Goal: Task Accomplishment & Management: Manage account settings

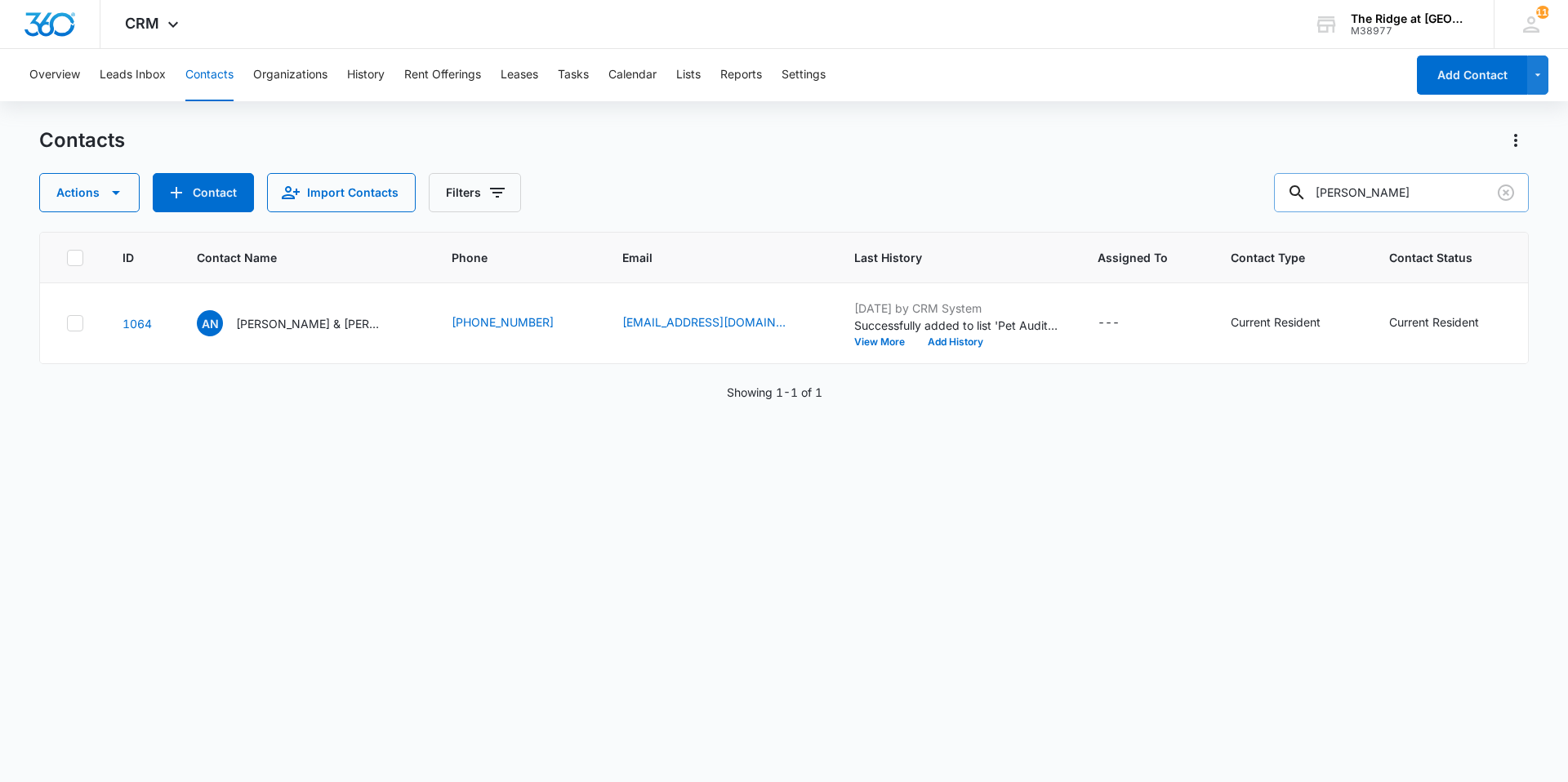
drag, startPoint x: 1424, startPoint y: 187, endPoint x: 1317, endPoint y: 194, distance: 107.2
click at [1317, 194] on div "[PERSON_NAME]" at bounding box center [1401, 193] width 255 height 39
type input "[PERSON_NAME]"
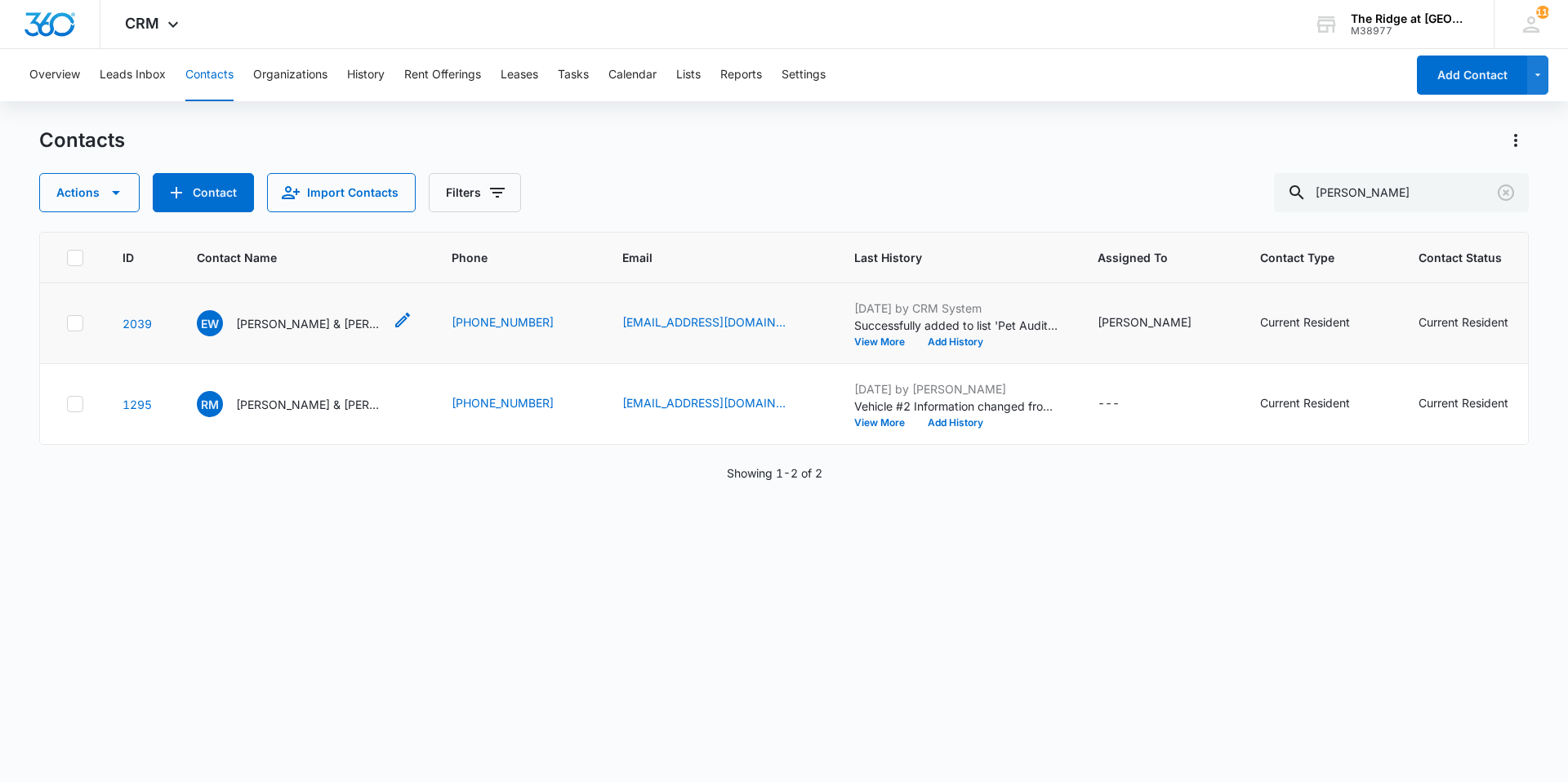
click at [260, 321] on p "[PERSON_NAME] & [PERSON_NAME]" at bounding box center [309, 323] width 147 height 17
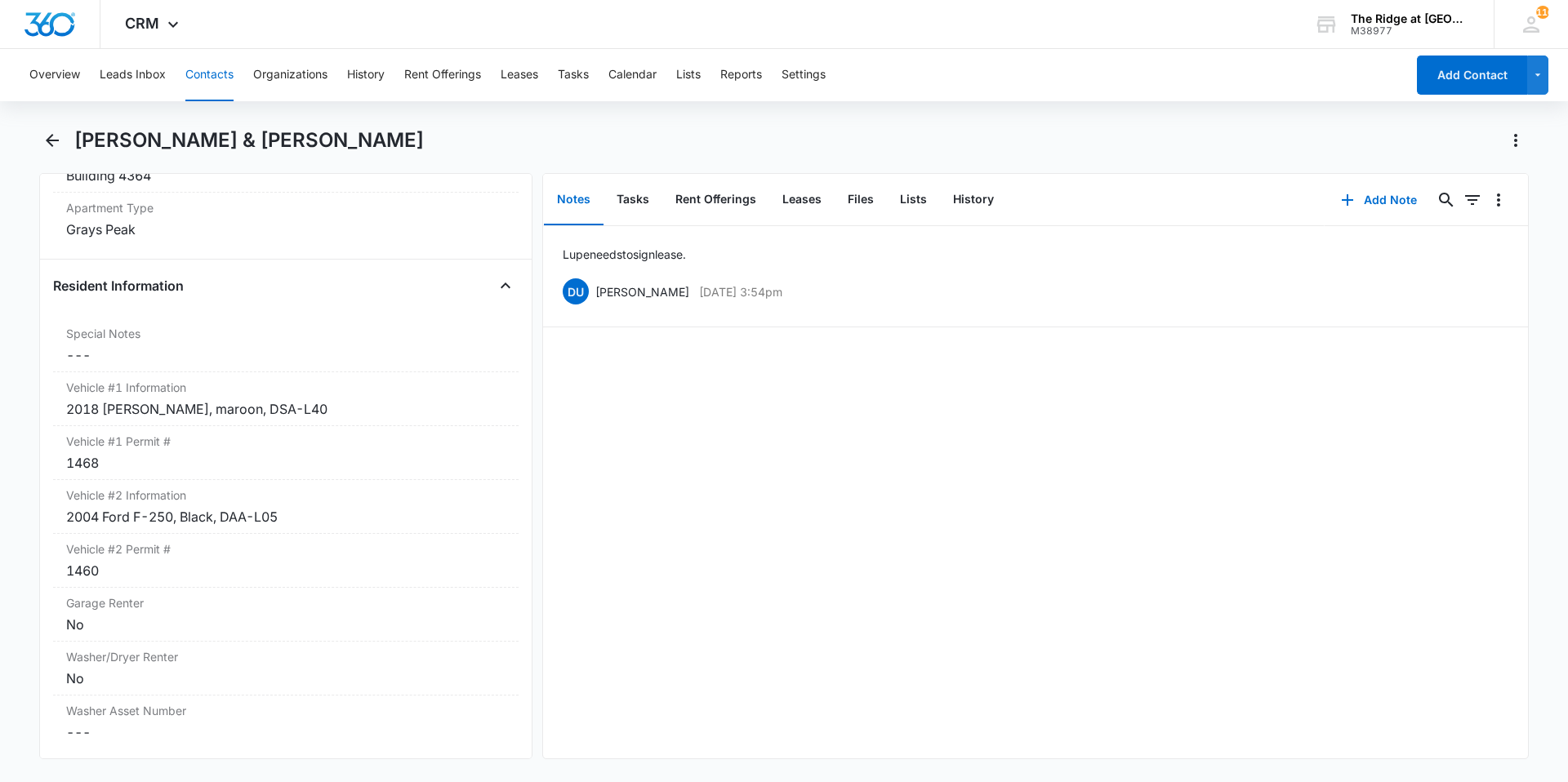
scroll to position [1633, 0]
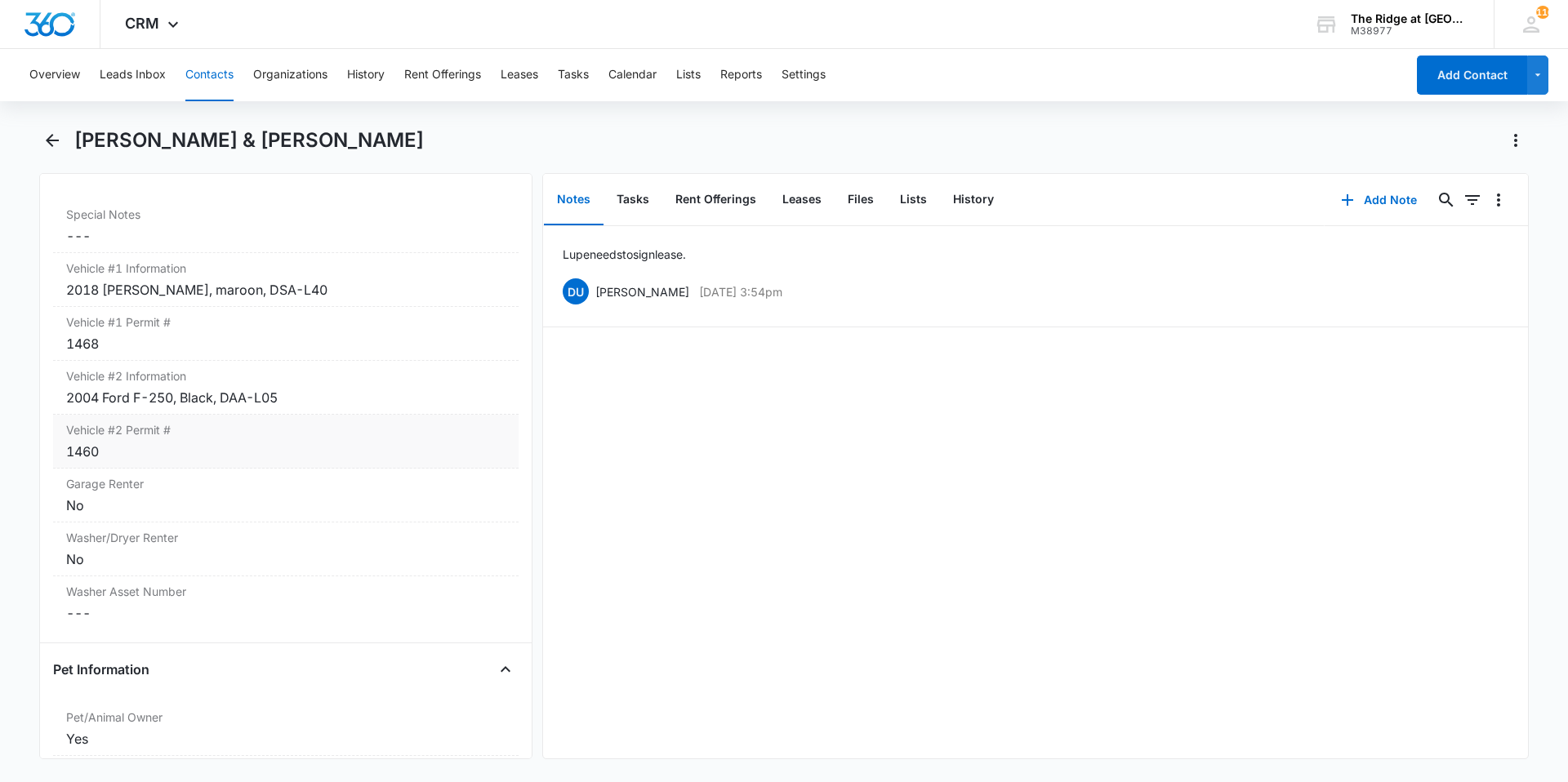
click at [267, 466] on div "Vehicle #2 Permit # Cancel Save Changes 1460" at bounding box center [286, 441] width 465 height 53
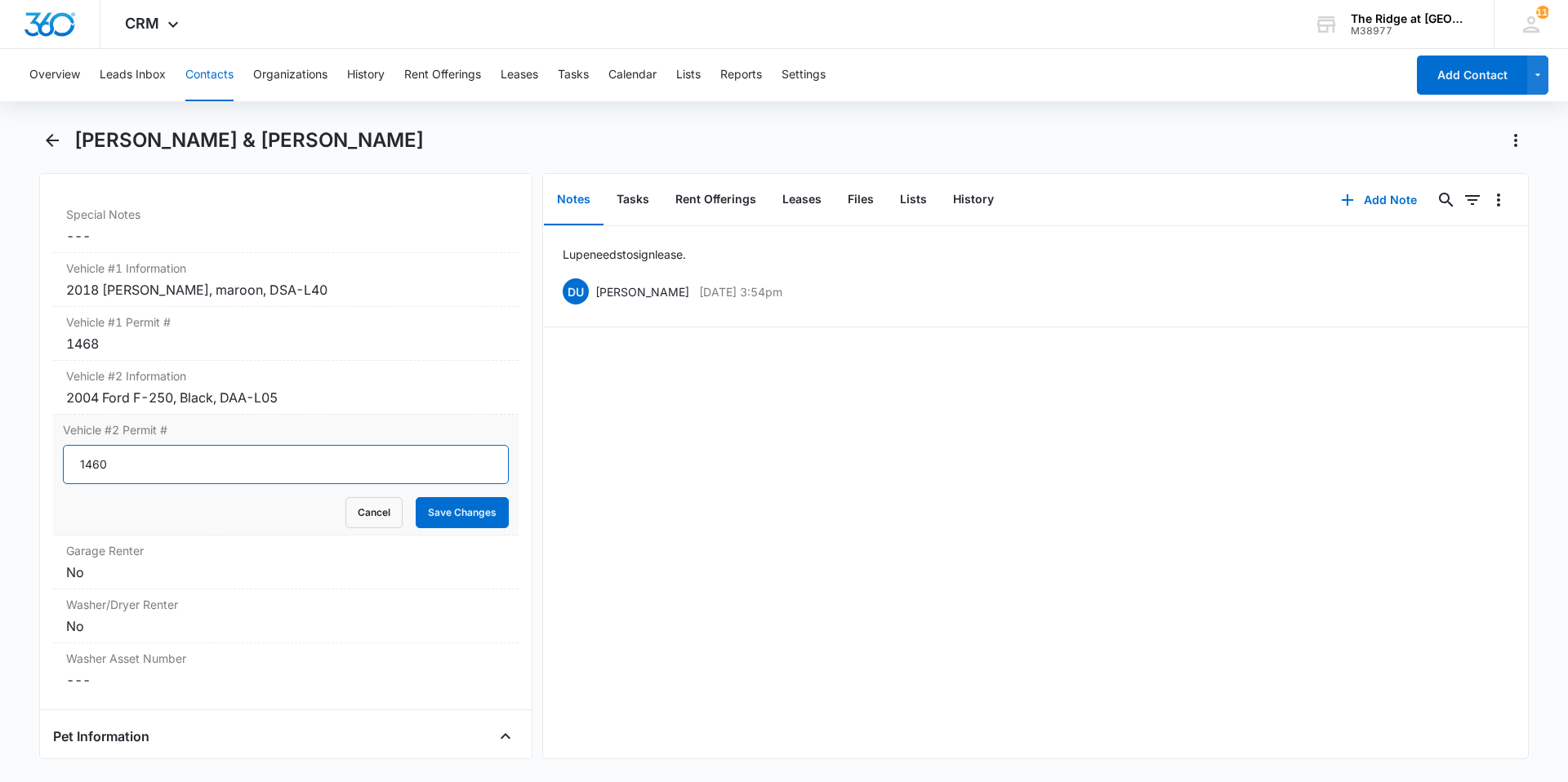
drag, startPoint x: 117, startPoint y: 464, endPoint x: 64, endPoint y: 466, distance: 53.0
click at [64, 466] on input "1460" at bounding box center [285, 465] width 445 height 39
click at [478, 512] on button "Save Changes" at bounding box center [461, 512] width 93 height 31
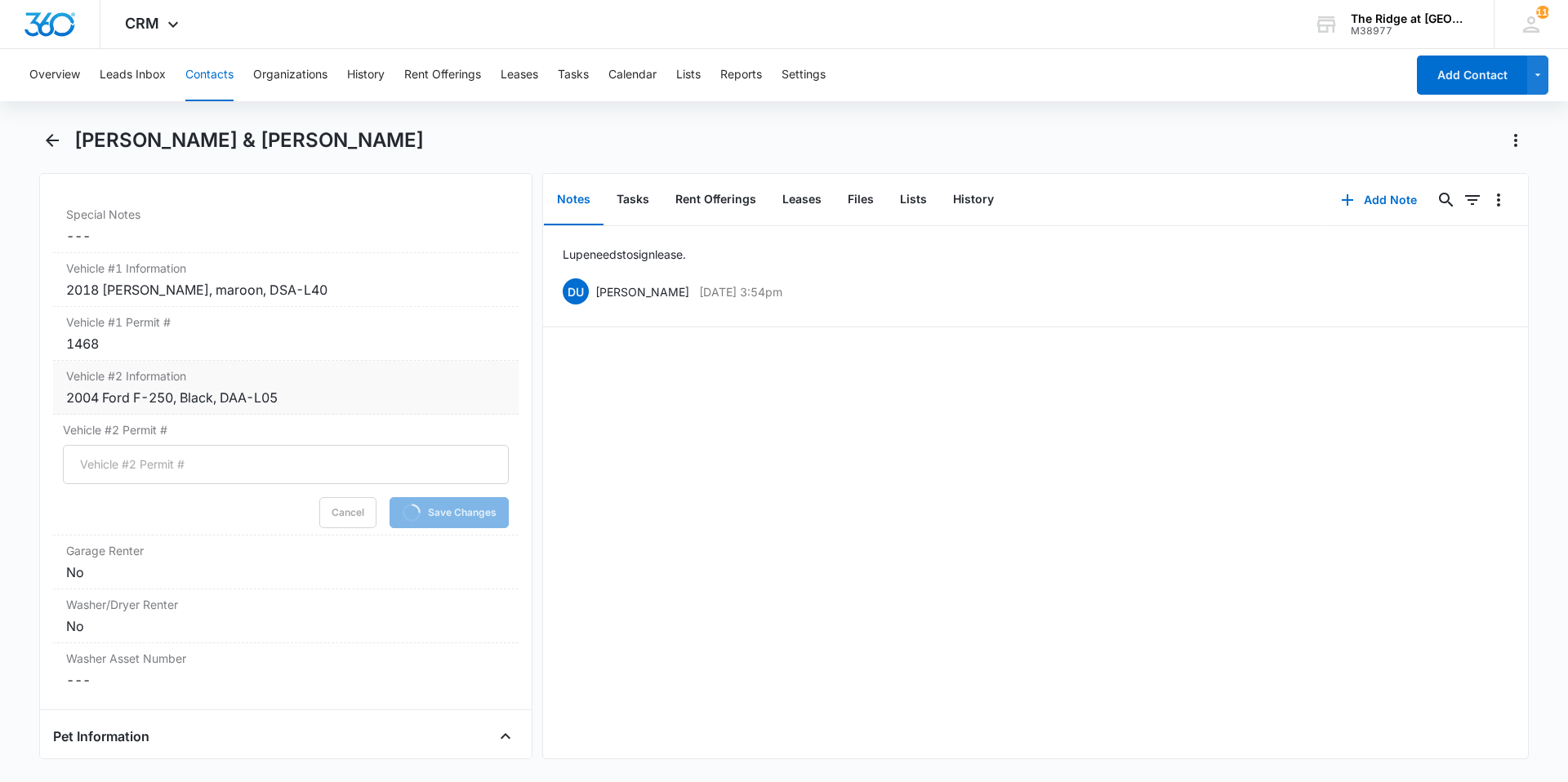
click at [348, 395] on div "2004 Ford F-250, Black, DAA-L05" at bounding box center [286, 398] width 439 height 20
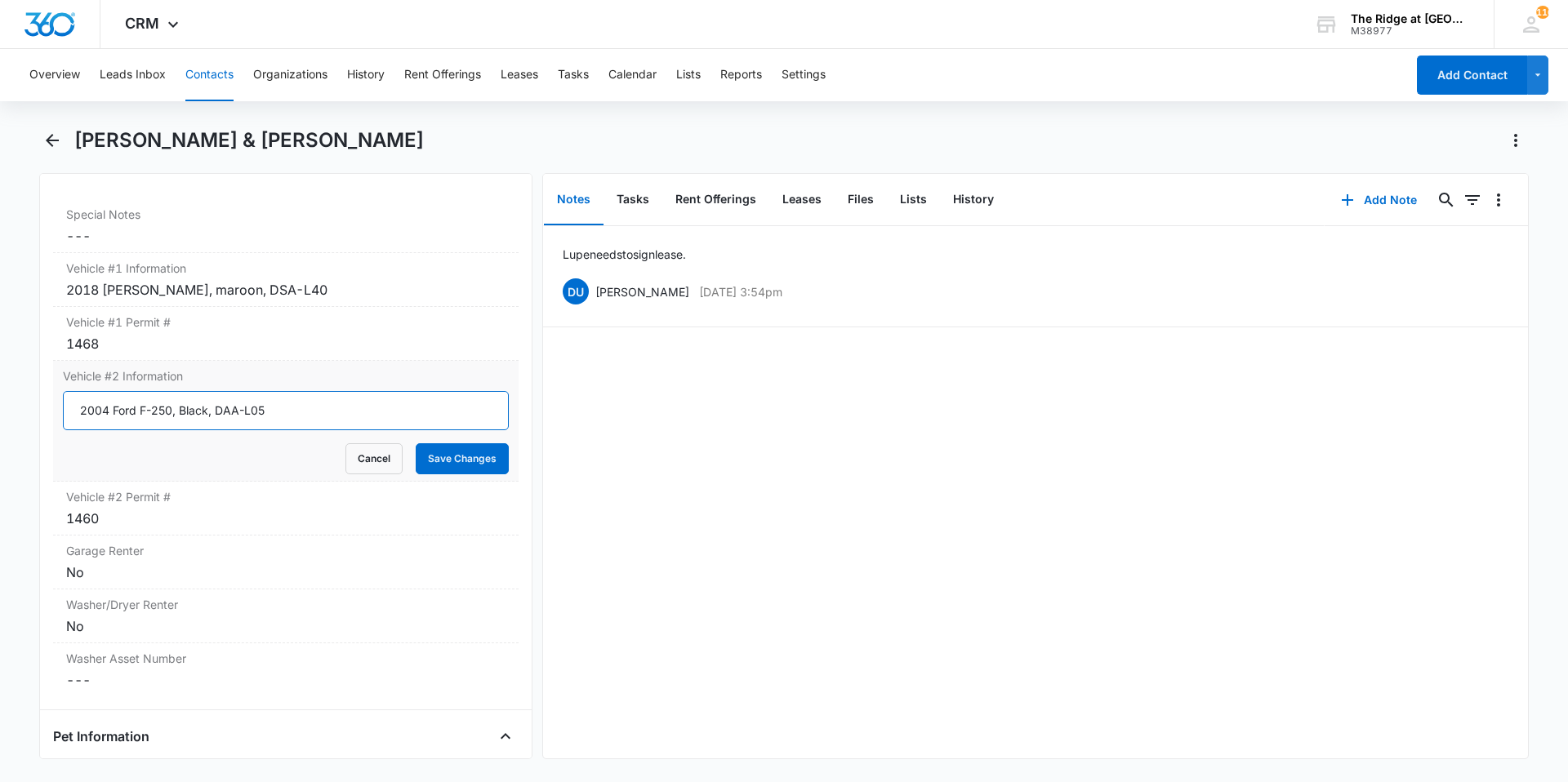
drag, startPoint x: 301, startPoint y: 407, endPoint x: 68, endPoint y: 412, distance: 233.1
click at [68, 412] on input "2004 Ford F-250, Black, DAA-L05" at bounding box center [285, 411] width 445 height 39
click at [441, 451] on button "Save Changes" at bounding box center [461, 459] width 93 height 31
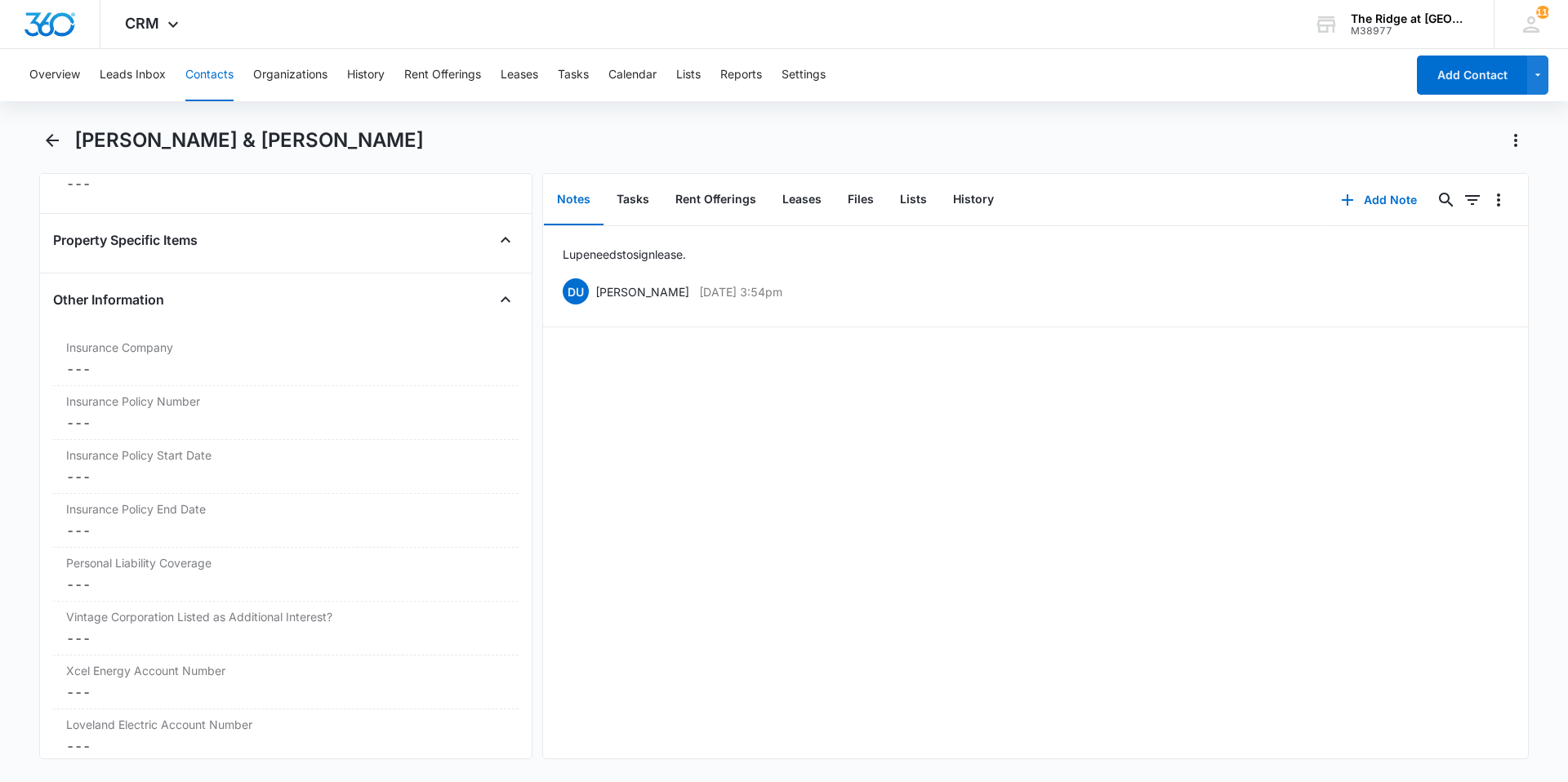
scroll to position [3554, 0]
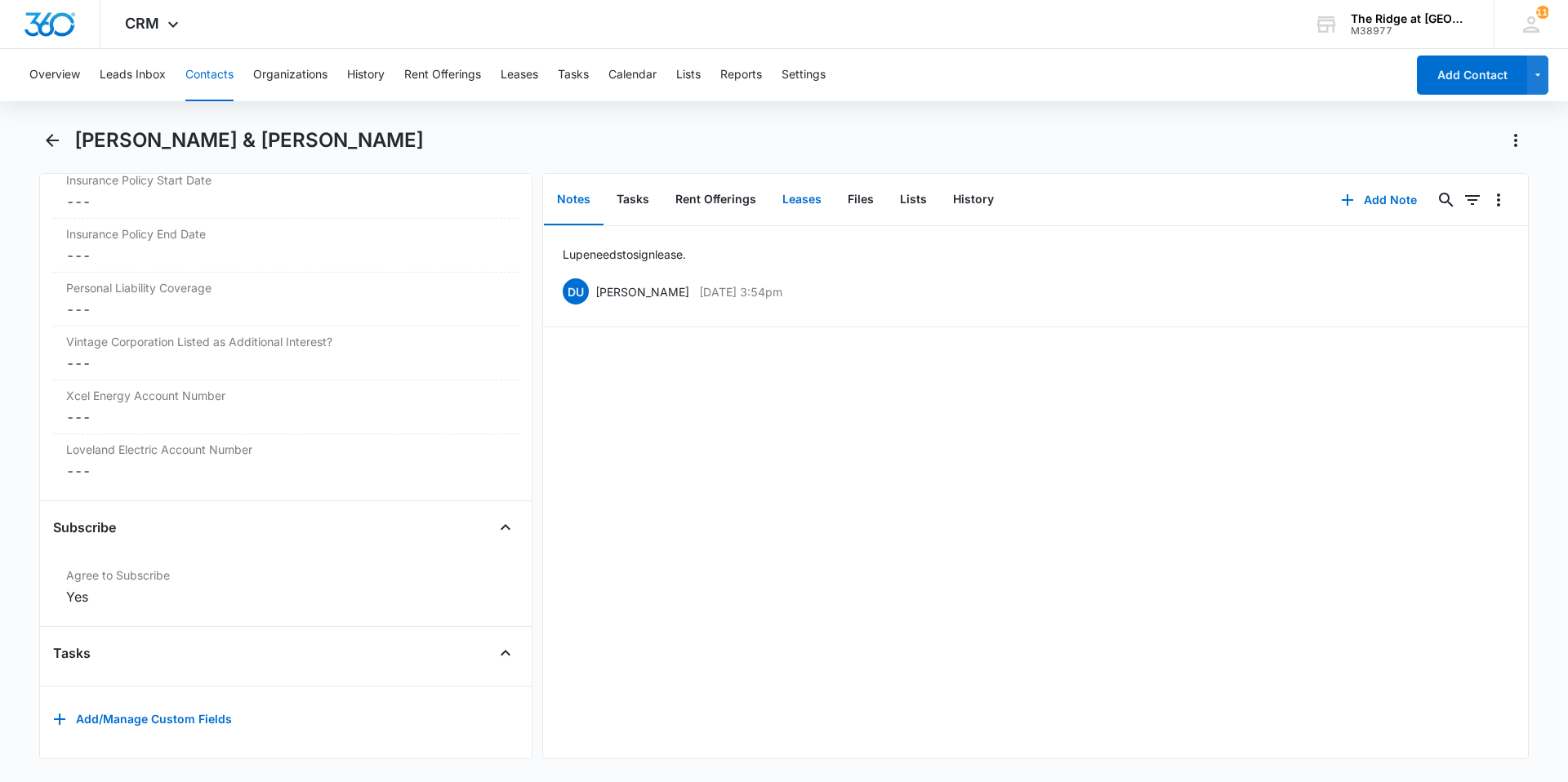
click at [796, 193] on button "Leases" at bounding box center [802, 200] width 66 height 51
click at [42, 137] on icon "Back" at bounding box center [52, 140] width 20 height 20
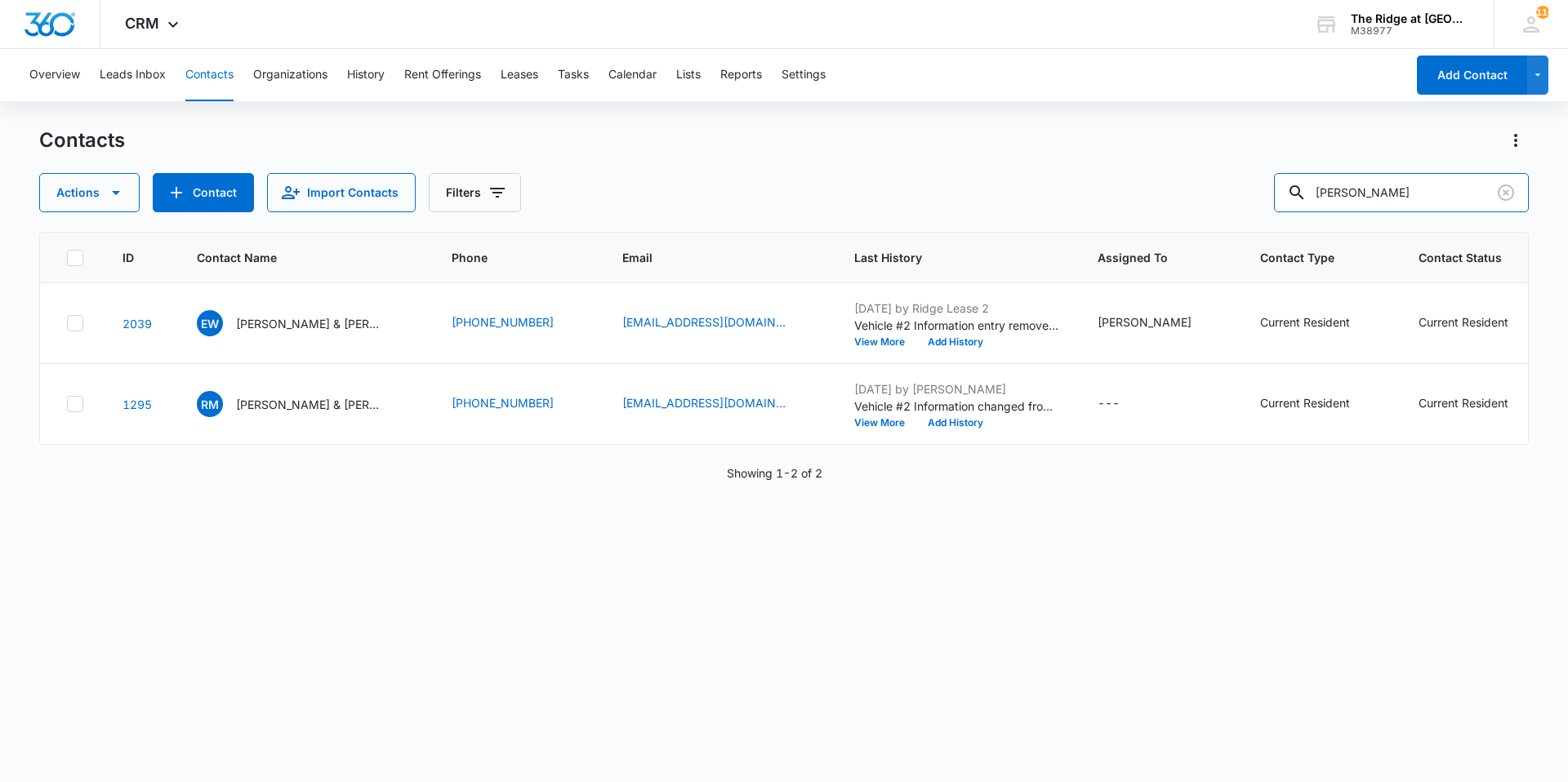
drag, startPoint x: 1379, startPoint y: 193, endPoint x: 1281, endPoint y: 176, distance: 99.5
click at [1284, 176] on div "Actions Contact Import Contacts Filters [PERSON_NAME]" at bounding box center [784, 193] width 1489 height 39
click at [212, 68] on button "Contacts" at bounding box center [209, 75] width 48 height 53
click at [576, 73] on button "Tasks" at bounding box center [573, 75] width 31 height 53
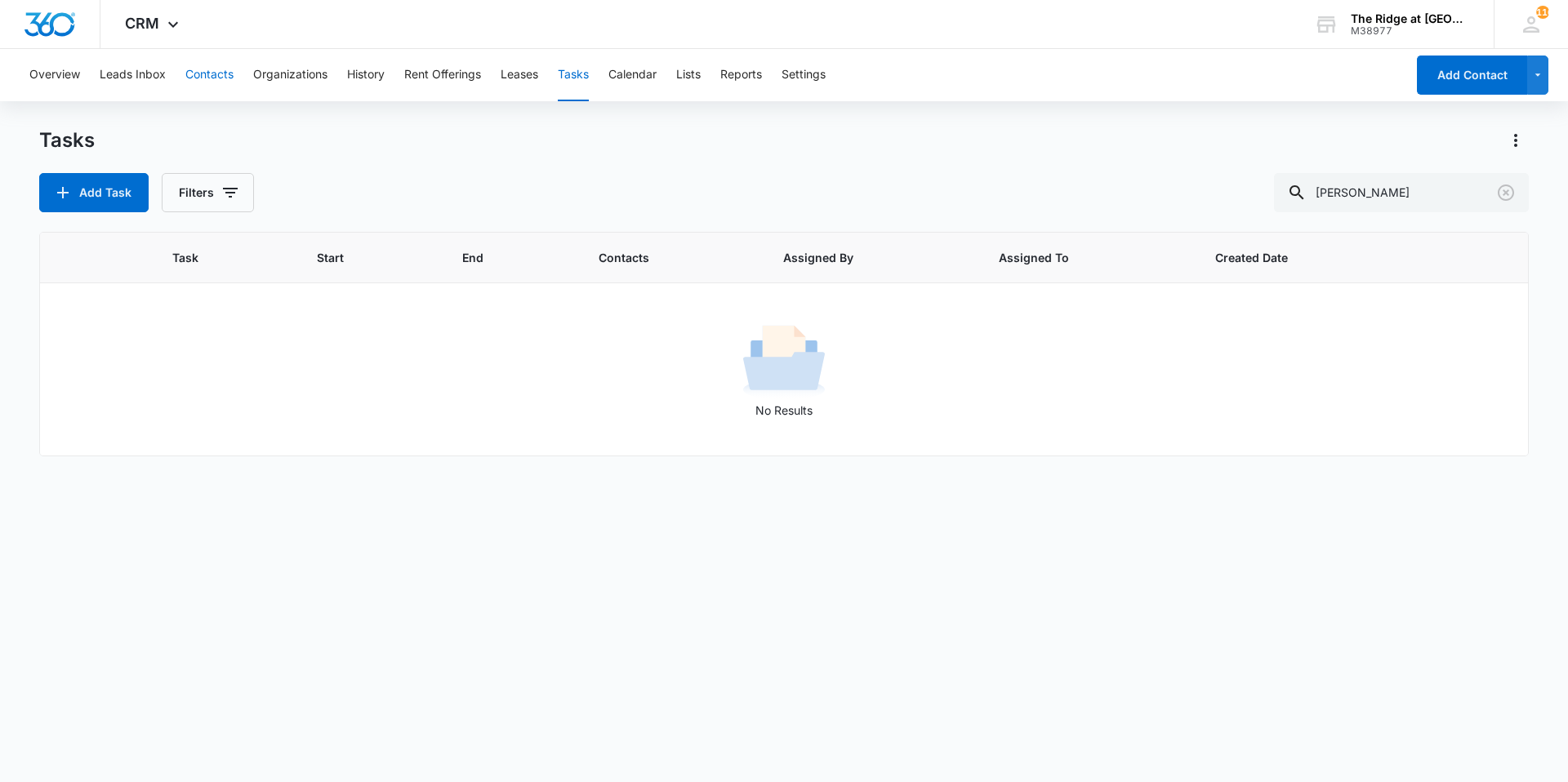
click at [212, 73] on button "Contacts" at bounding box center [209, 75] width 48 height 53
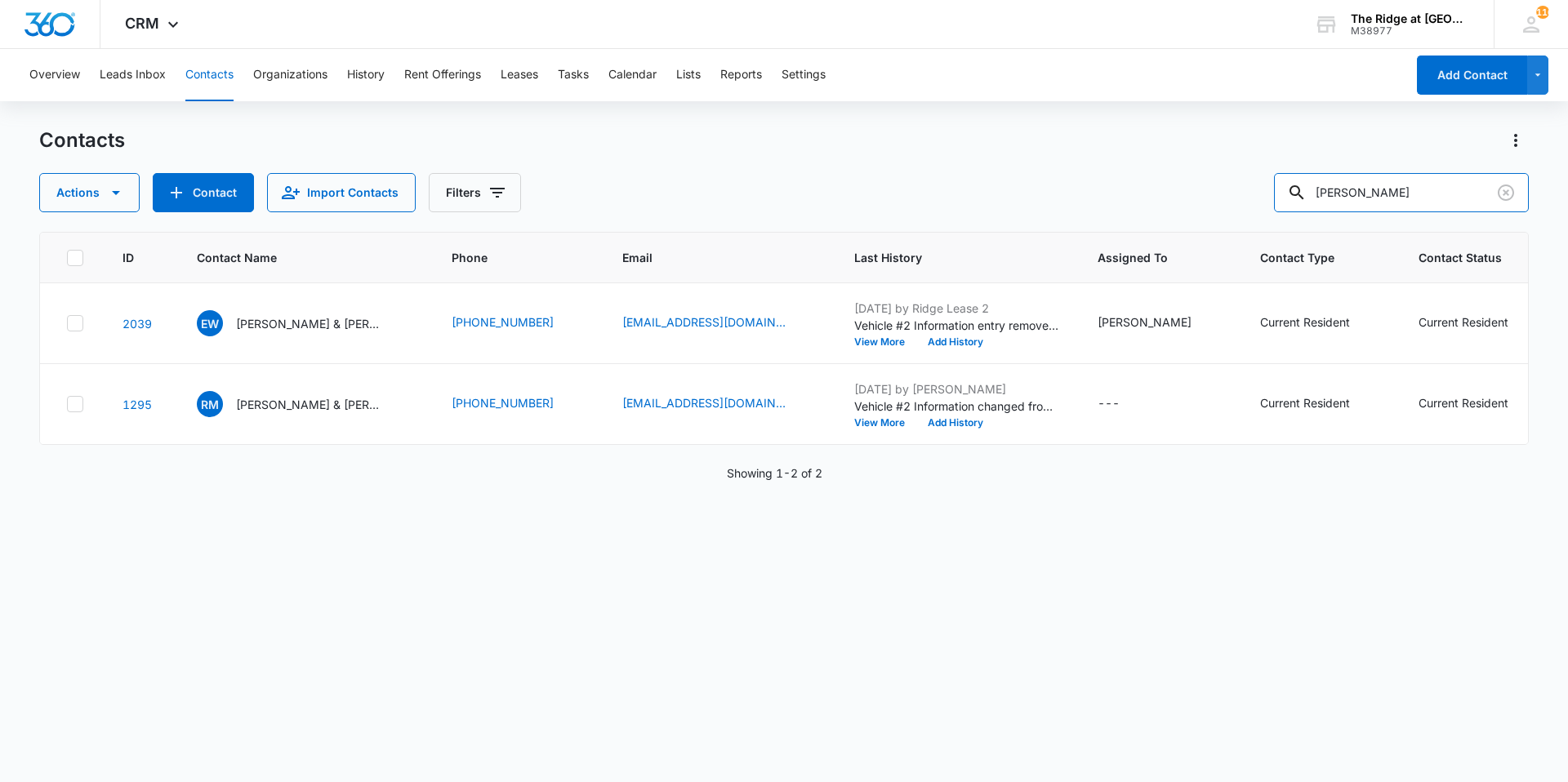
drag, startPoint x: 1360, startPoint y: 199, endPoint x: 1221, endPoint y: 199, distance: 139.0
click at [1271, 199] on div "Actions Contact Import Contacts Filters [PERSON_NAME]" at bounding box center [784, 193] width 1489 height 39
click at [568, 76] on button "Tasks" at bounding box center [573, 75] width 31 height 53
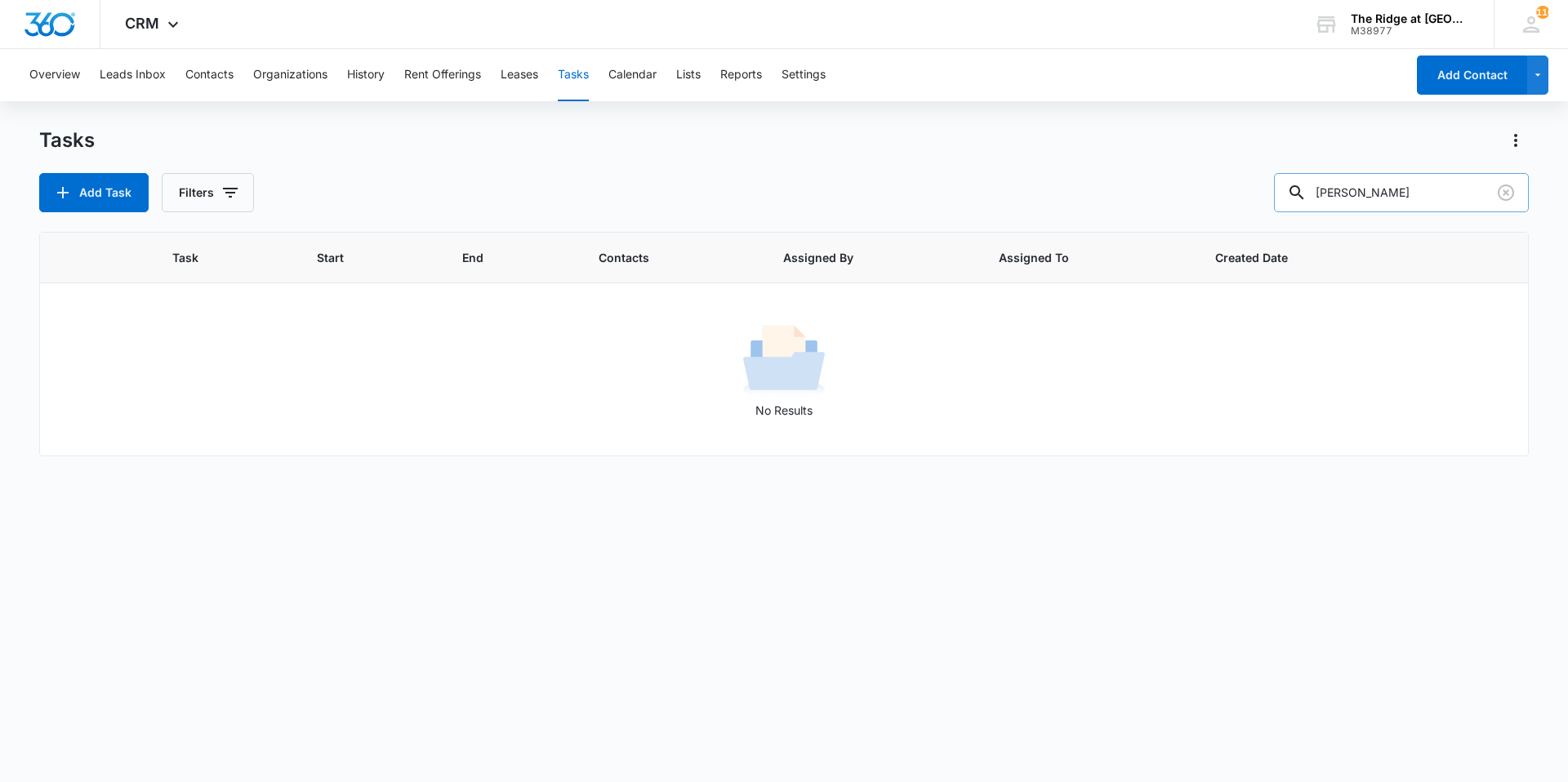
drag, startPoint x: 1389, startPoint y: 194, endPoint x: 1304, endPoint y: 187, distance: 85.3
click at [1304, 187] on div "[PERSON_NAME]" at bounding box center [1401, 193] width 255 height 39
type input "4412-305"
click at [237, 184] on icon "button" at bounding box center [230, 192] width 20 height 20
click at [226, 381] on label "Complete" at bounding box center [275, 388] width 188 height 17
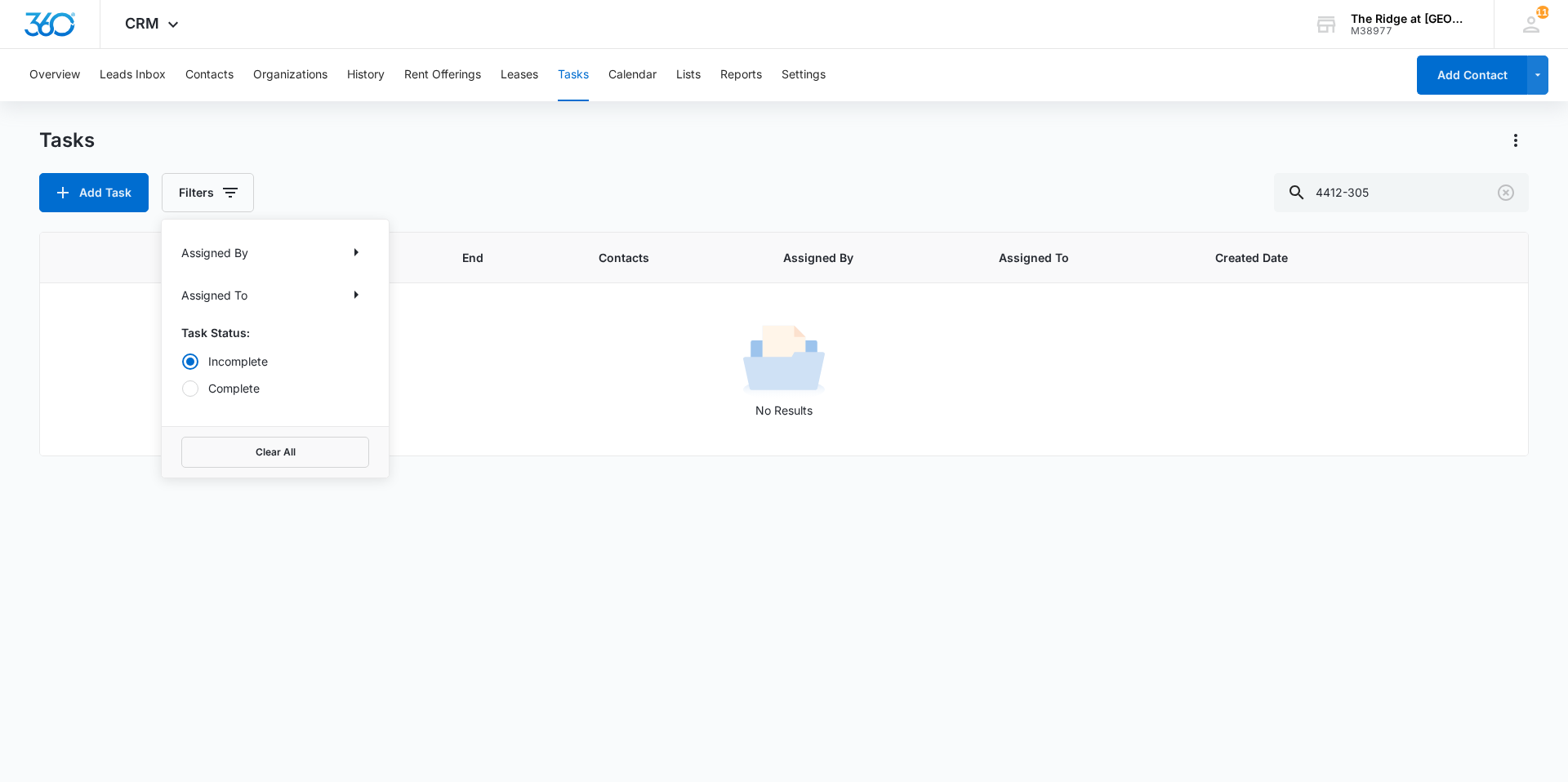
click at [182, 388] on input "Complete" at bounding box center [181, 388] width 1 height 1
radio input "false"
radio input "true"
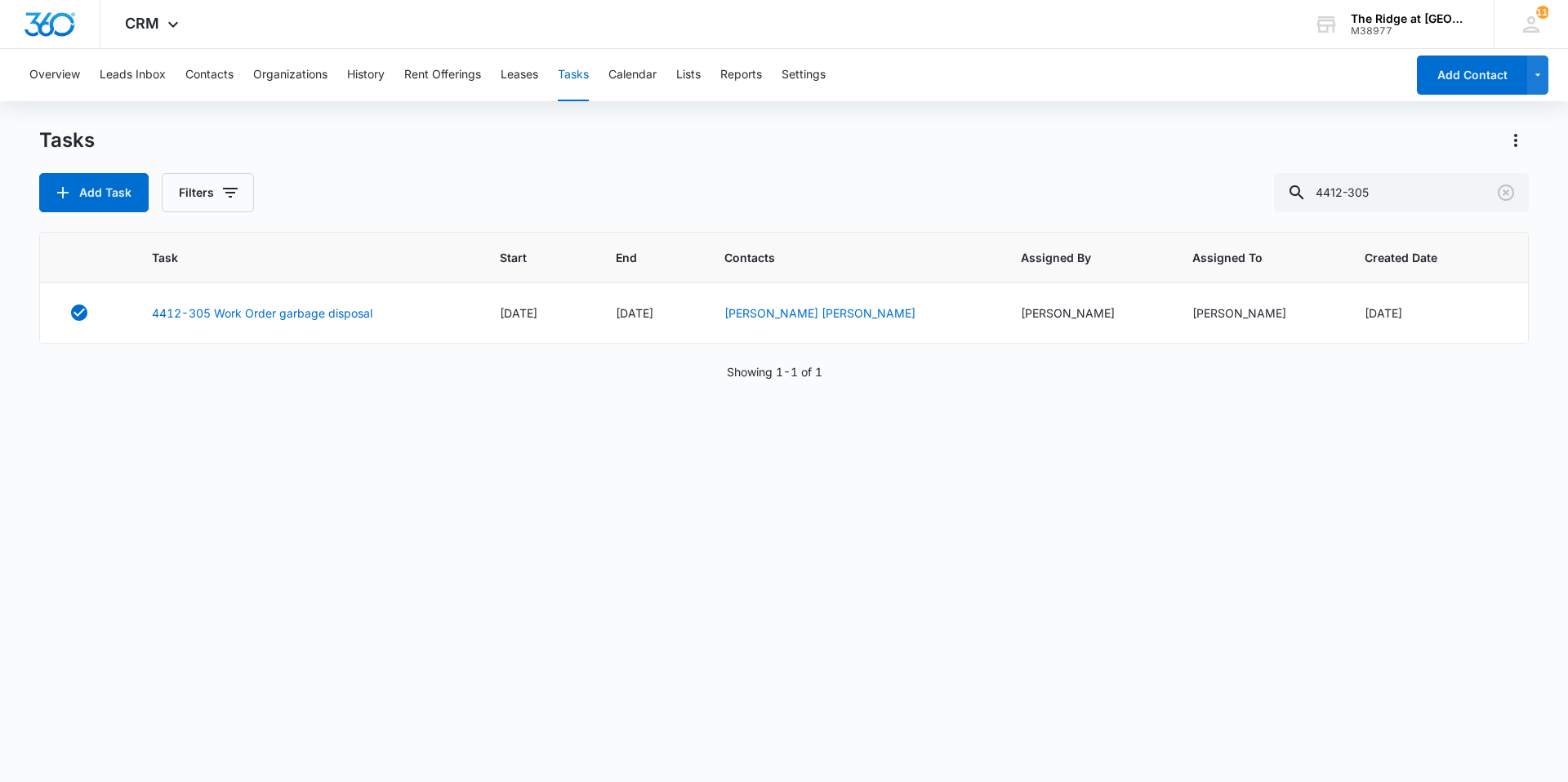
click at [294, 202] on div "Add Task Filters 4412-305" at bounding box center [784, 193] width 1489 height 39
click at [313, 173] on div "Add Task Filters 4412-305" at bounding box center [784, 193] width 1489 height 39
drag, startPoint x: 1384, startPoint y: 185, endPoint x: 1325, endPoint y: 187, distance: 59.0
click at [1325, 187] on input "4412-305" at bounding box center [1401, 193] width 255 height 39
type input "4366"
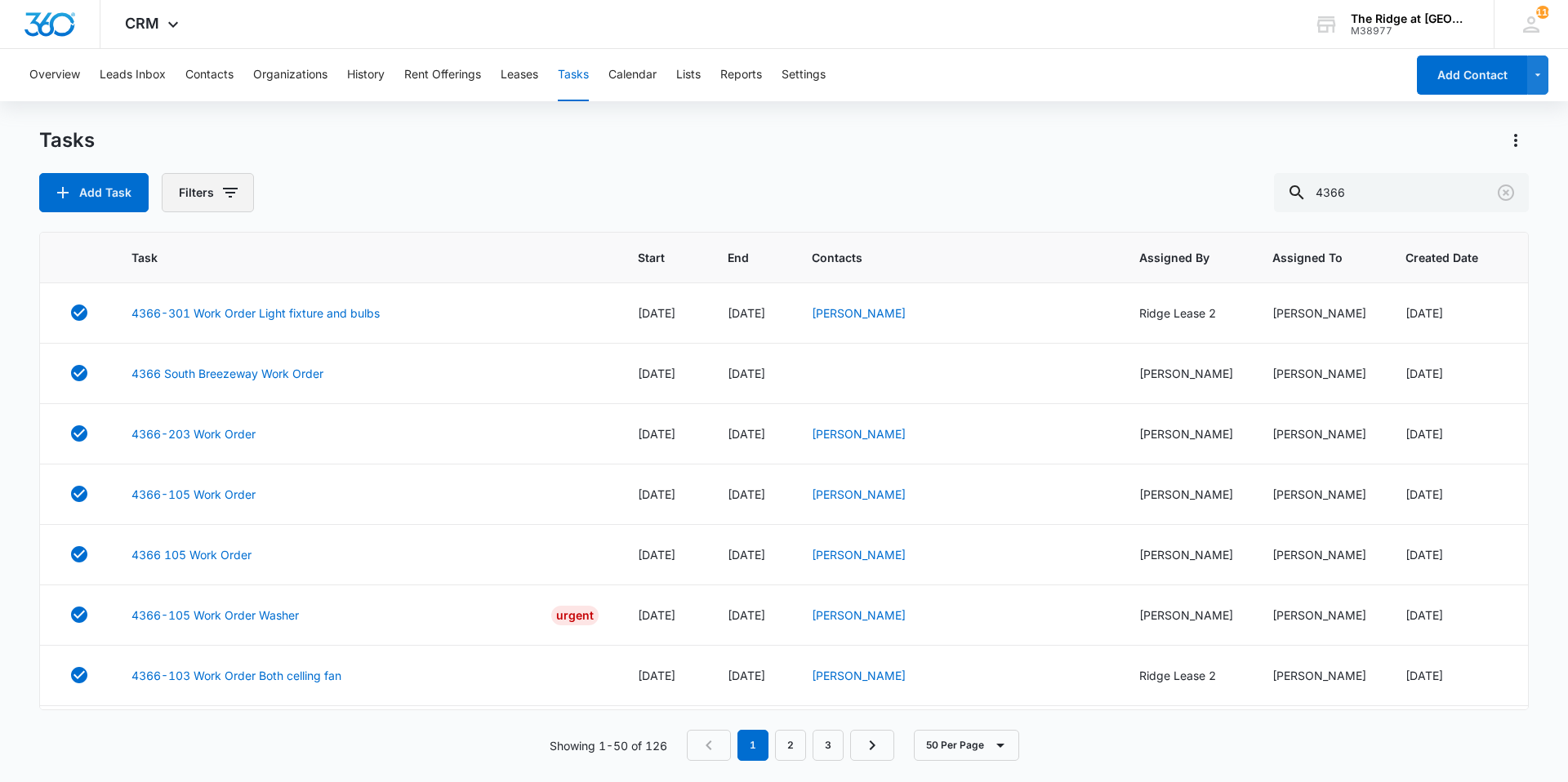
click at [243, 205] on button "Filters" at bounding box center [207, 193] width 92 height 39
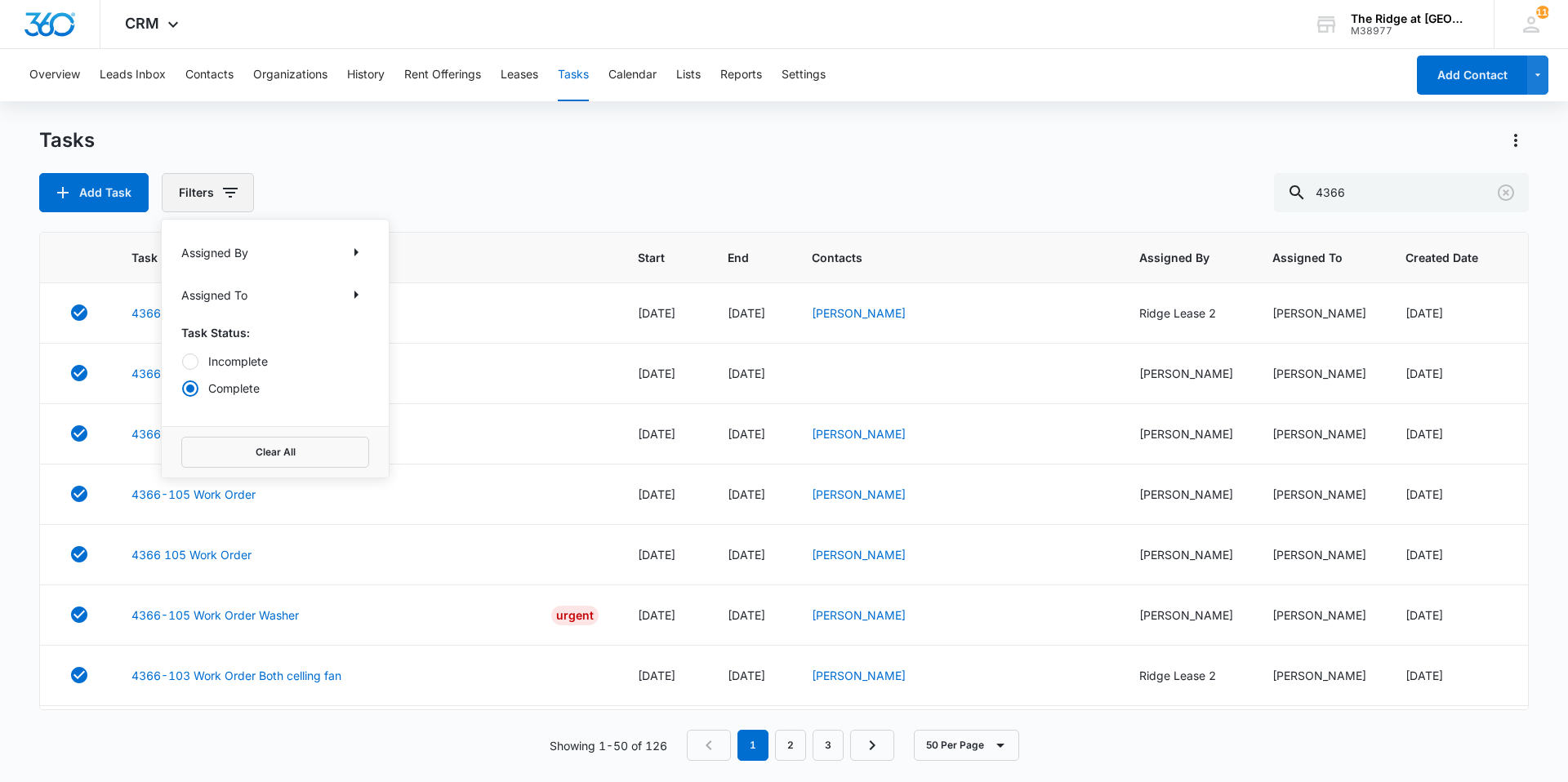
click at [243, 205] on button "Filters" at bounding box center [207, 193] width 92 height 39
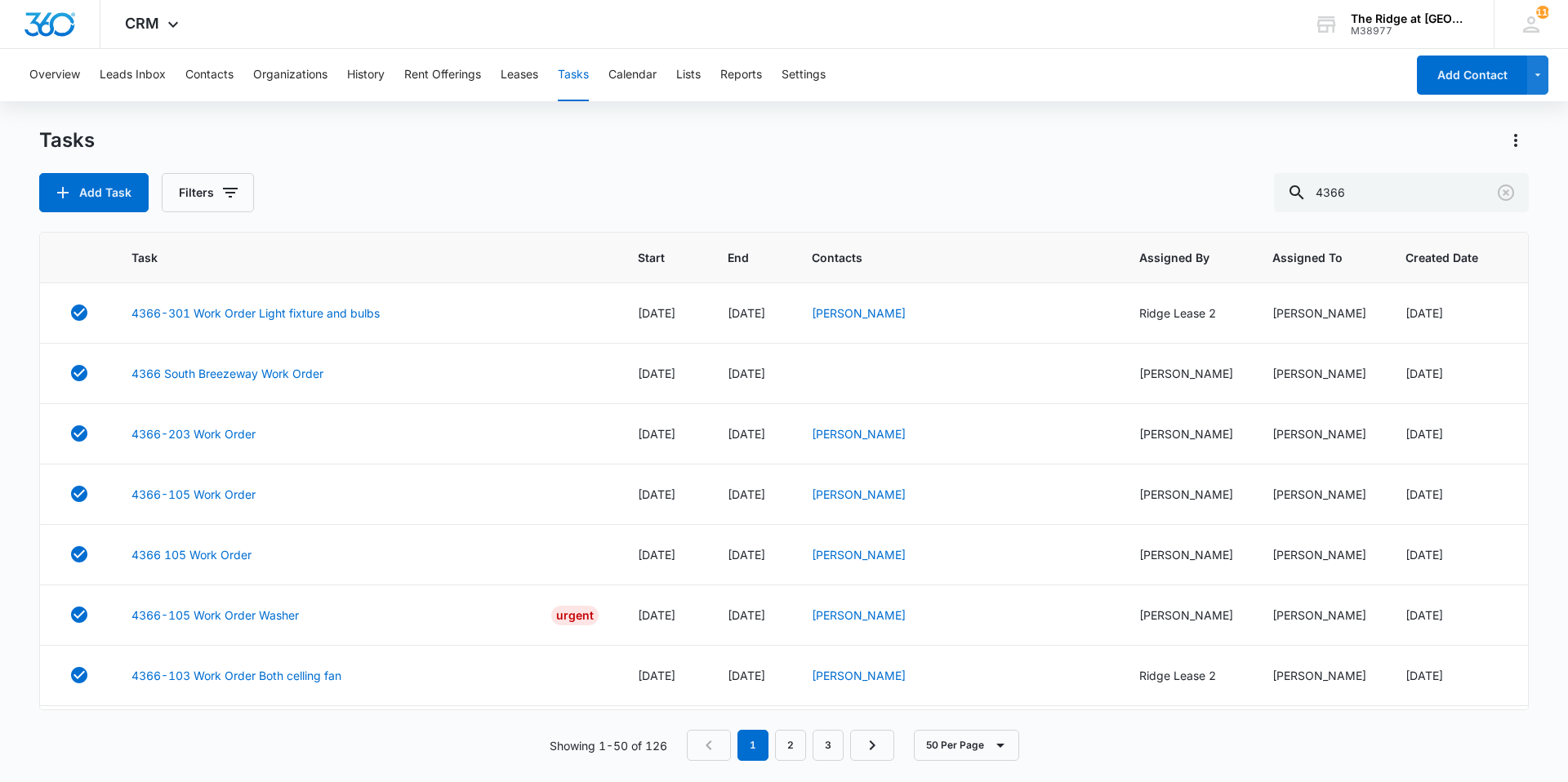
click at [212, 146] on div "Tasks" at bounding box center [784, 141] width 1489 height 26
click at [551, 150] on div "Tasks" at bounding box center [784, 141] width 1489 height 26
click at [692, 151] on div "Tasks" at bounding box center [784, 141] width 1489 height 26
click at [213, 72] on button "Contacts" at bounding box center [209, 75] width 48 height 53
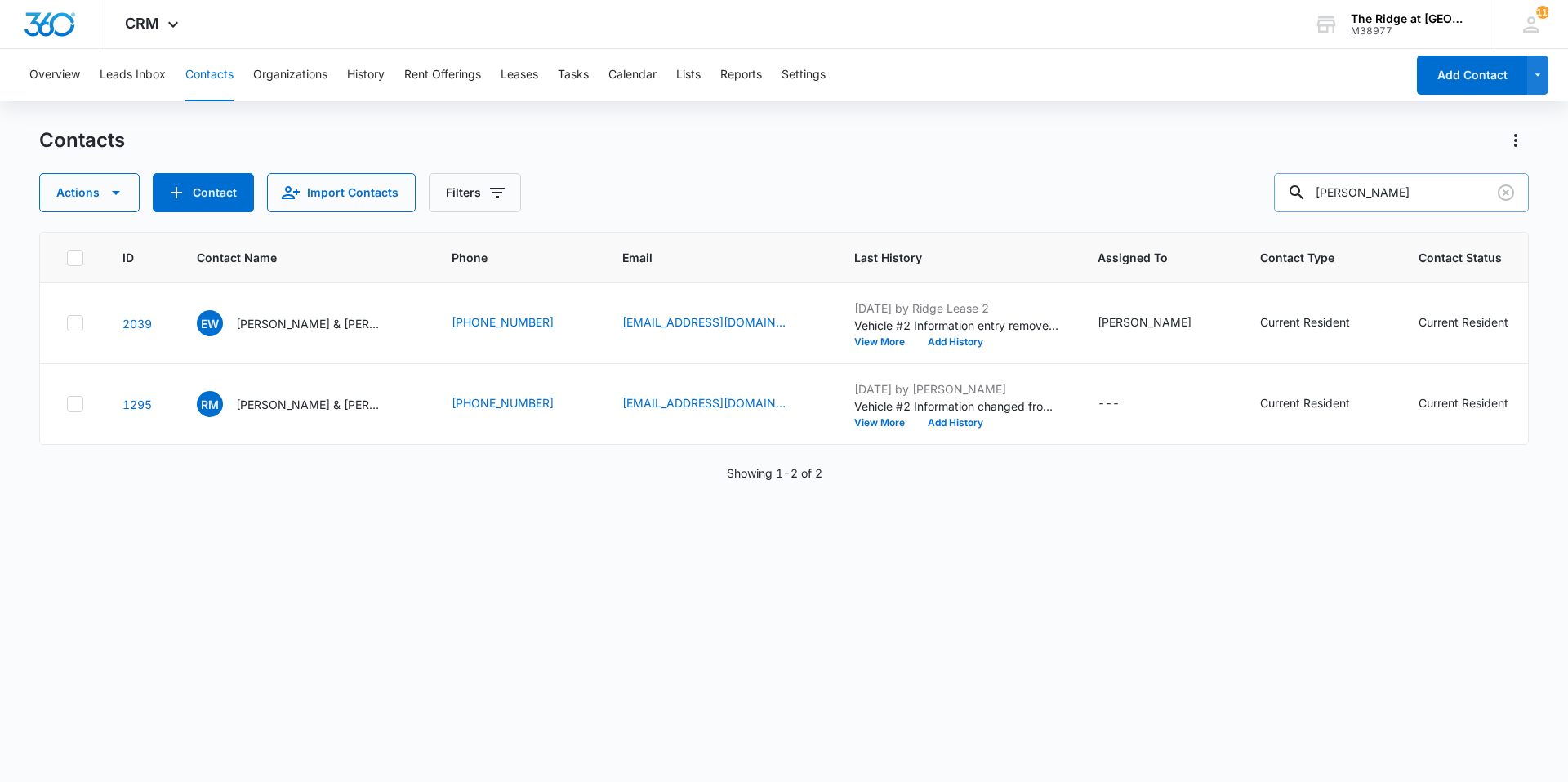
drag, startPoint x: 1375, startPoint y: 199, endPoint x: 1296, endPoint y: 196, distance: 79.1
click at [1296, 196] on input "[PERSON_NAME]" at bounding box center [1401, 193] width 255 height 39
type input "[PERSON_NAME]"
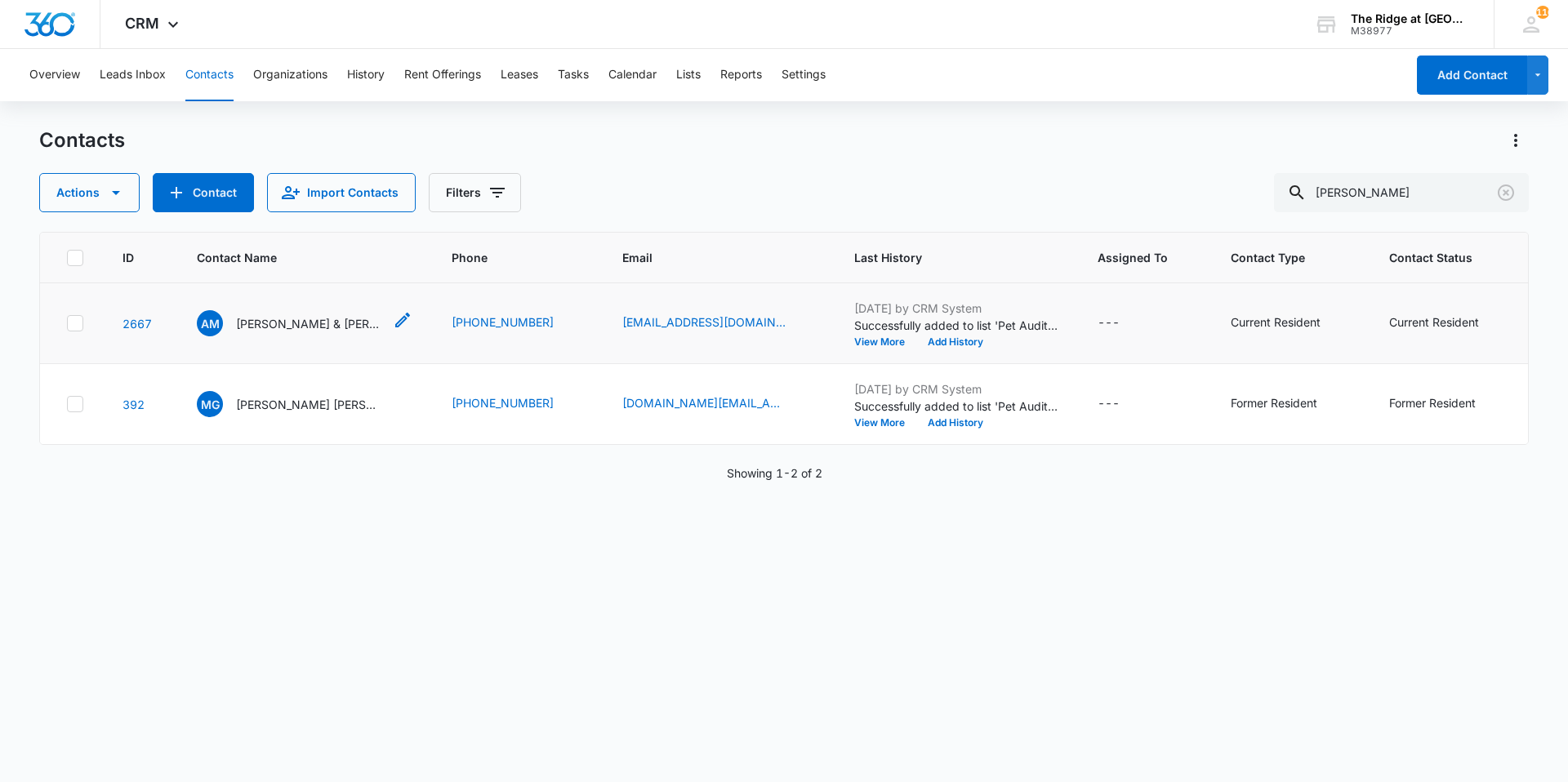
click at [290, 320] on p "[PERSON_NAME] & [PERSON_NAME]" at bounding box center [309, 323] width 147 height 17
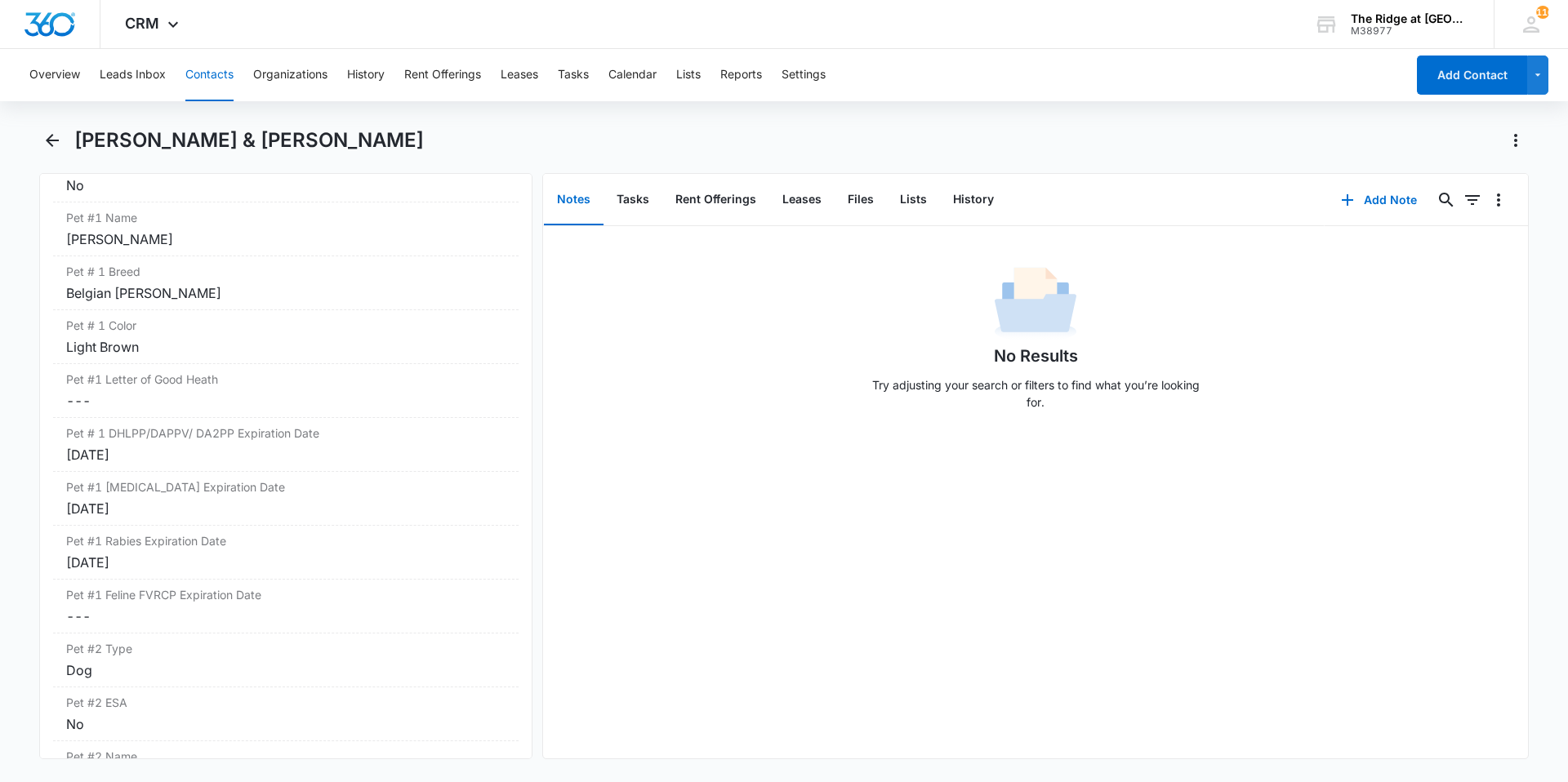
scroll to position [2368, 0]
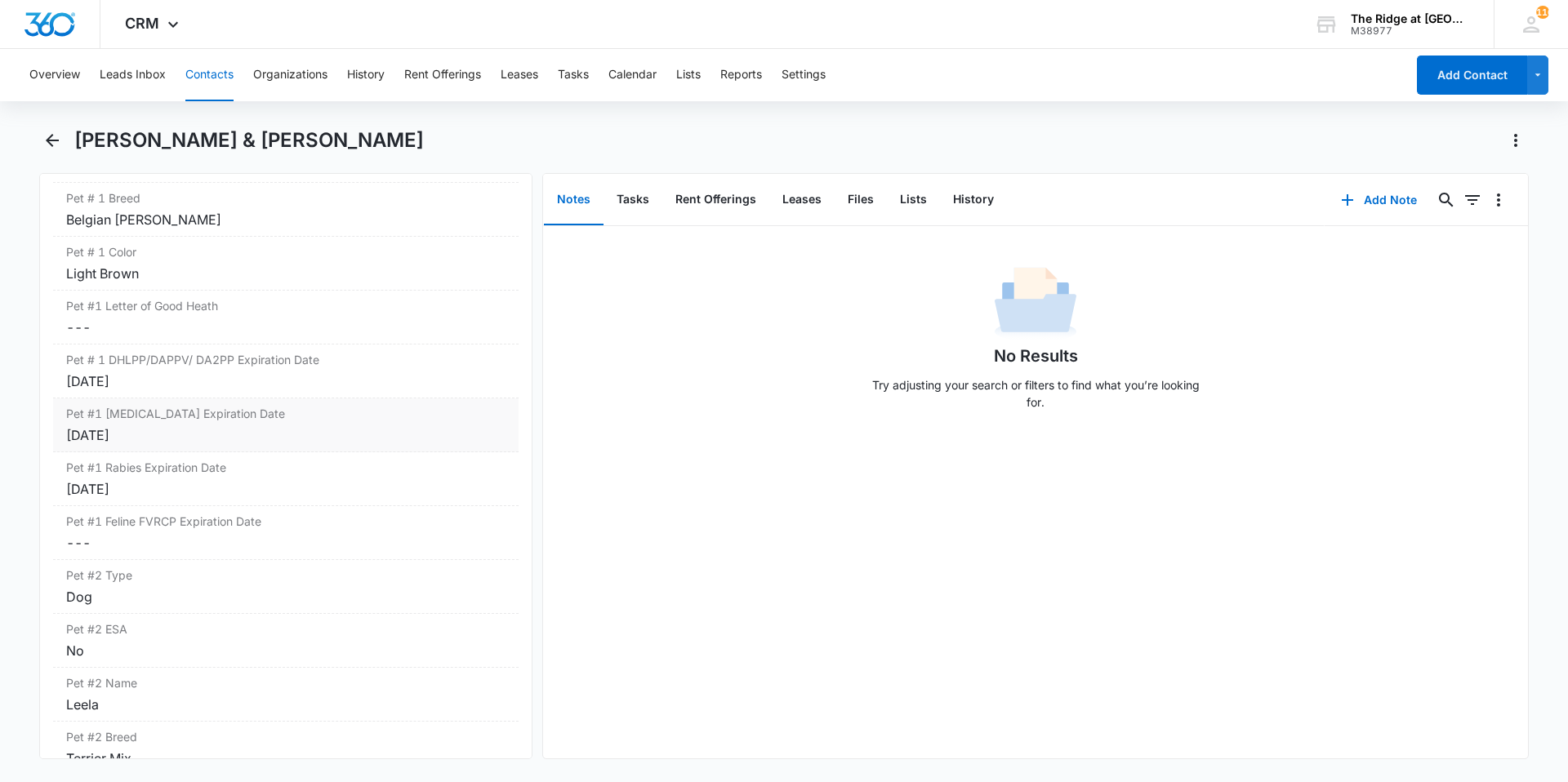
click at [325, 429] on div "[DATE]" at bounding box center [286, 435] width 439 height 20
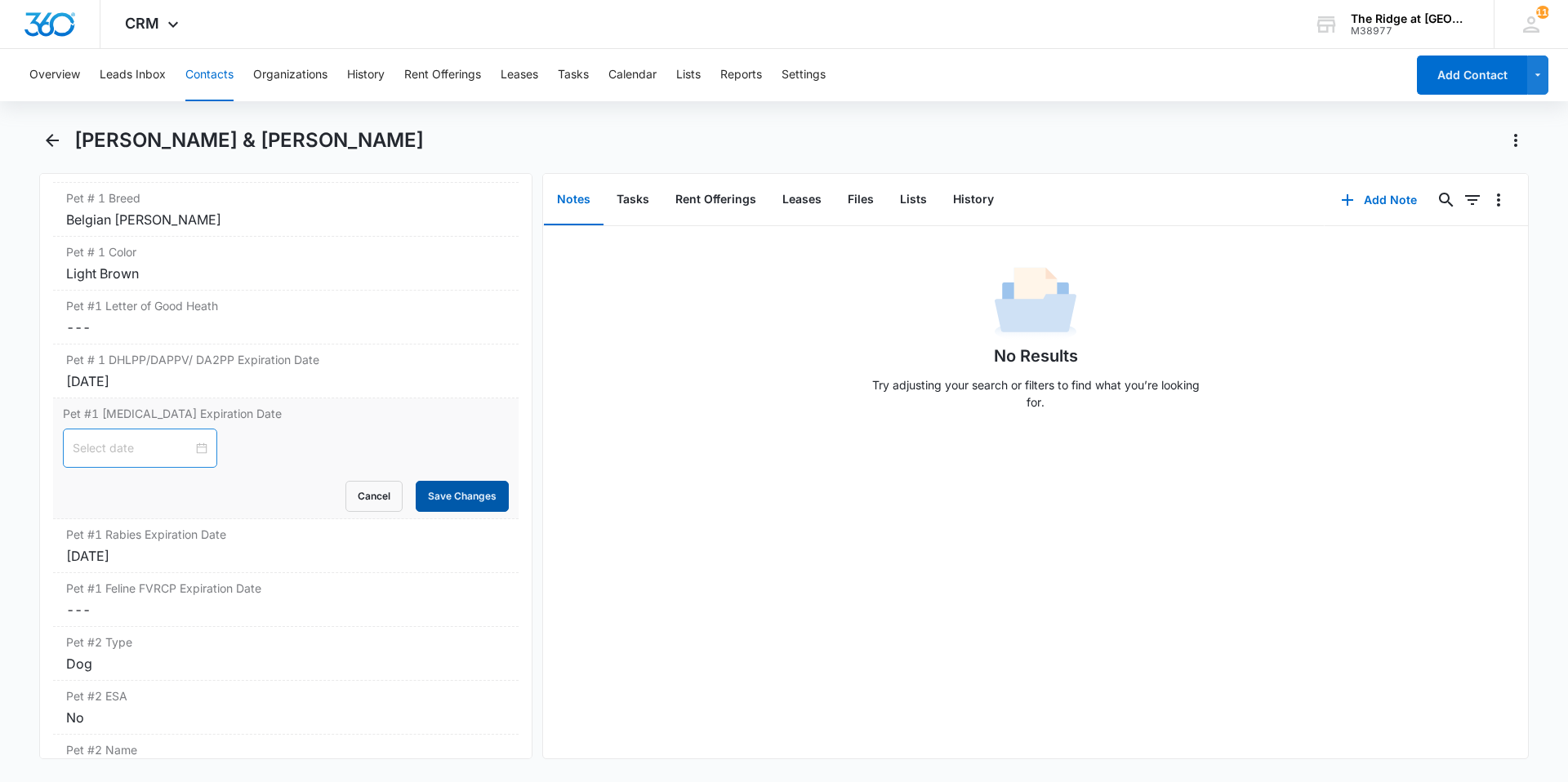
click at [432, 490] on button "Save Changes" at bounding box center [461, 496] width 93 height 31
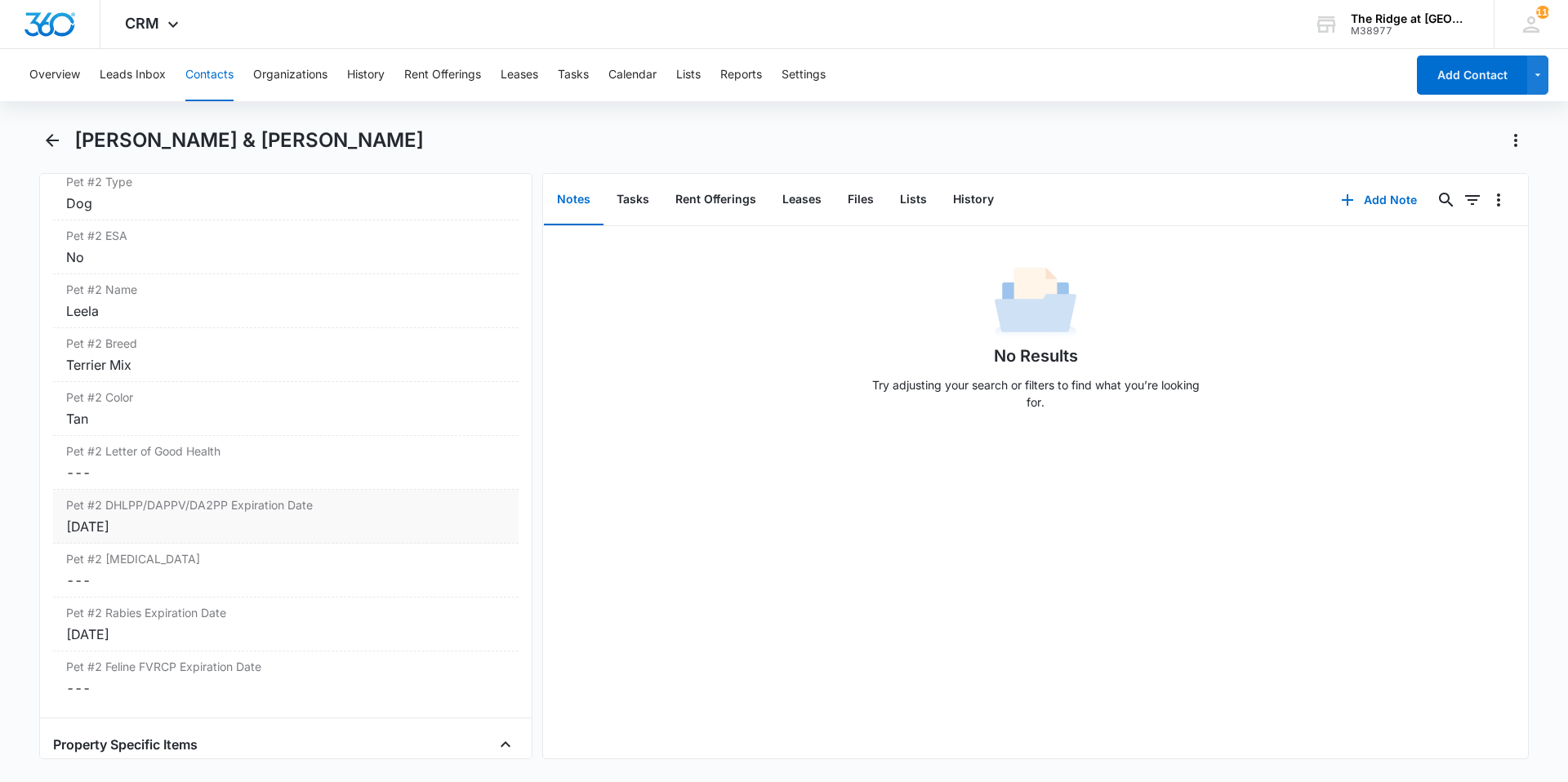
scroll to position [2776, 0]
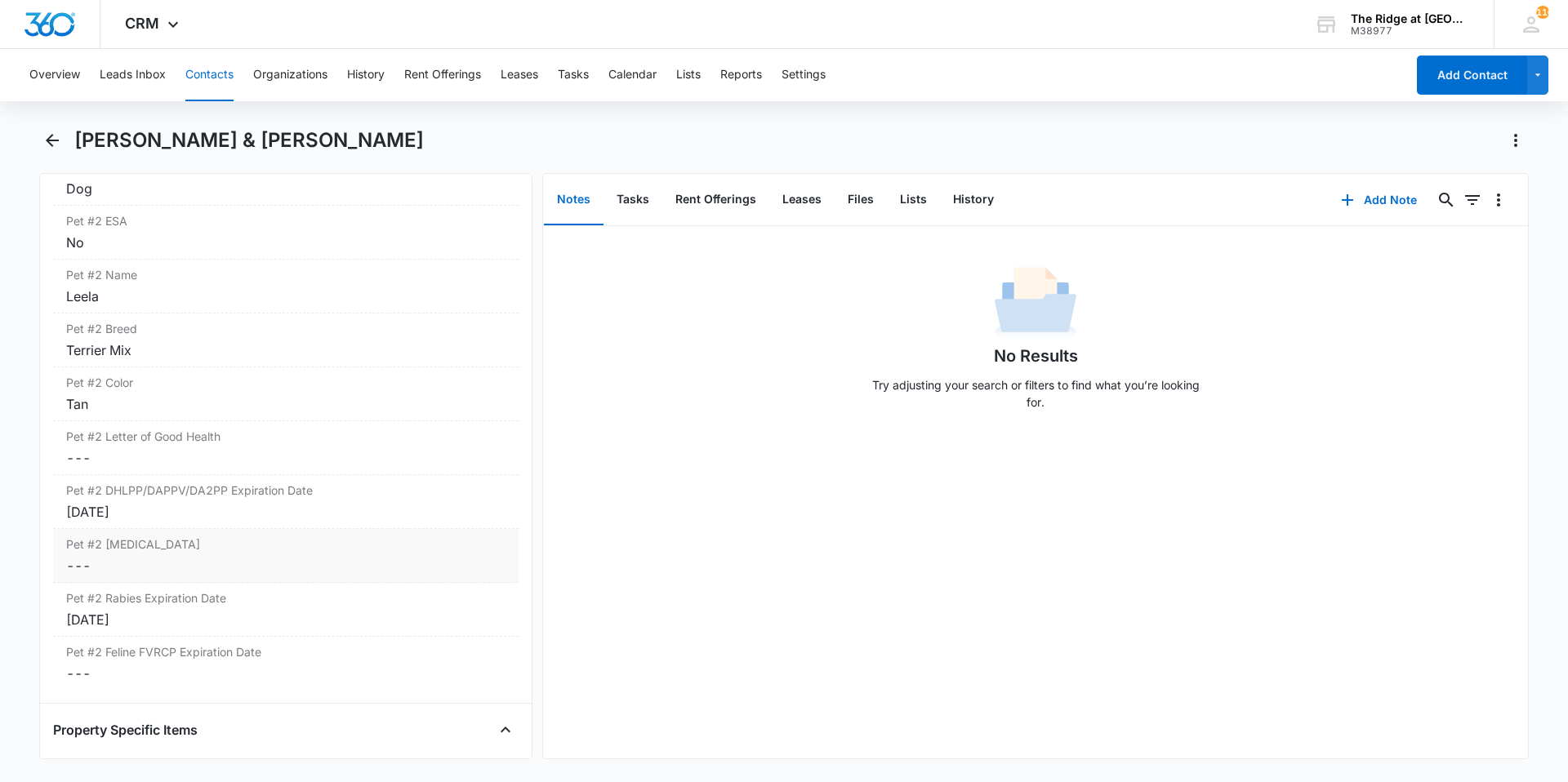
click at [162, 569] on dd "Cancel Save Changes ---" at bounding box center [286, 565] width 439 height 20
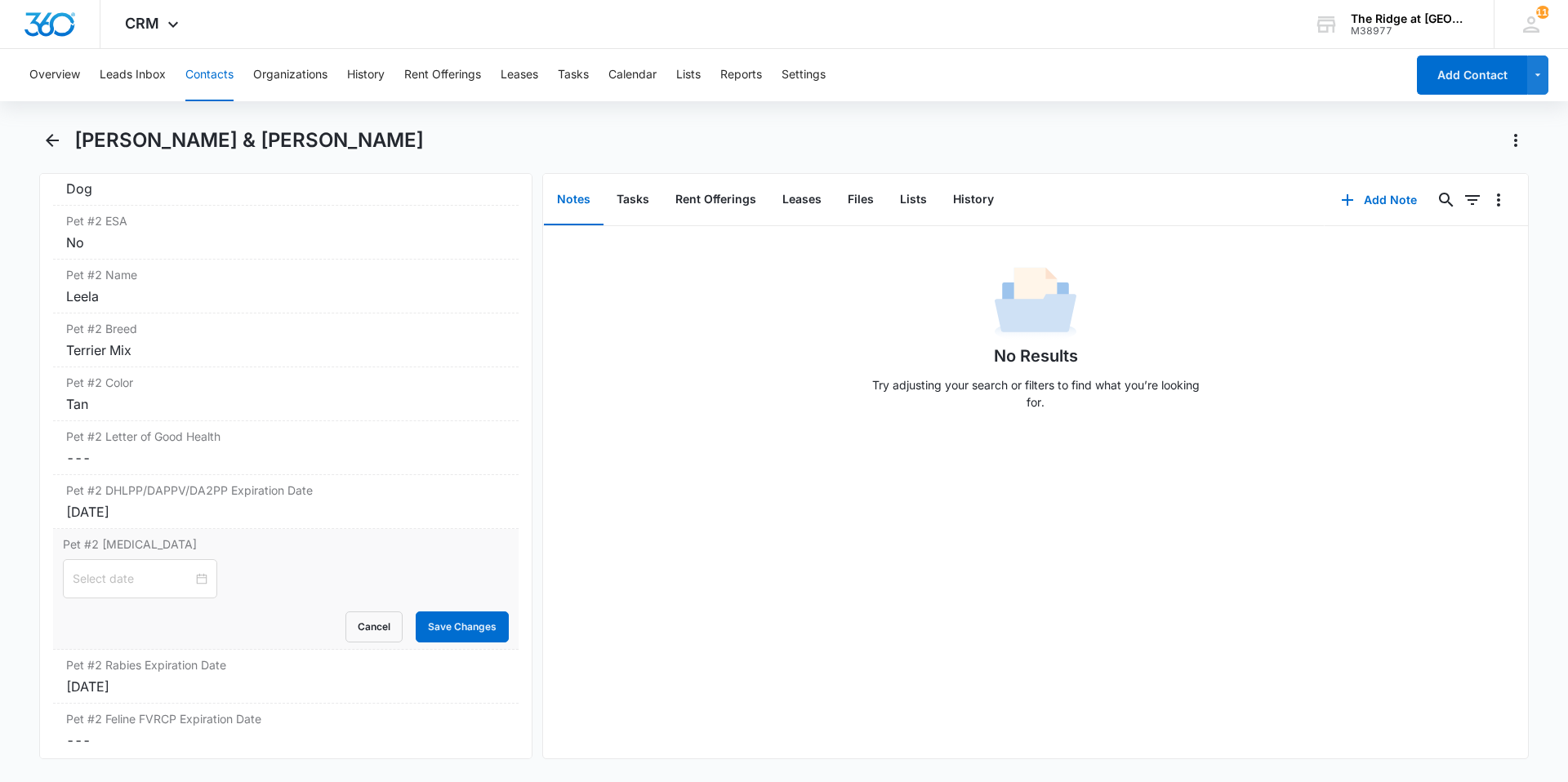
click at [162, 569] on div at bounding box center [140, 579] width 155 height 39
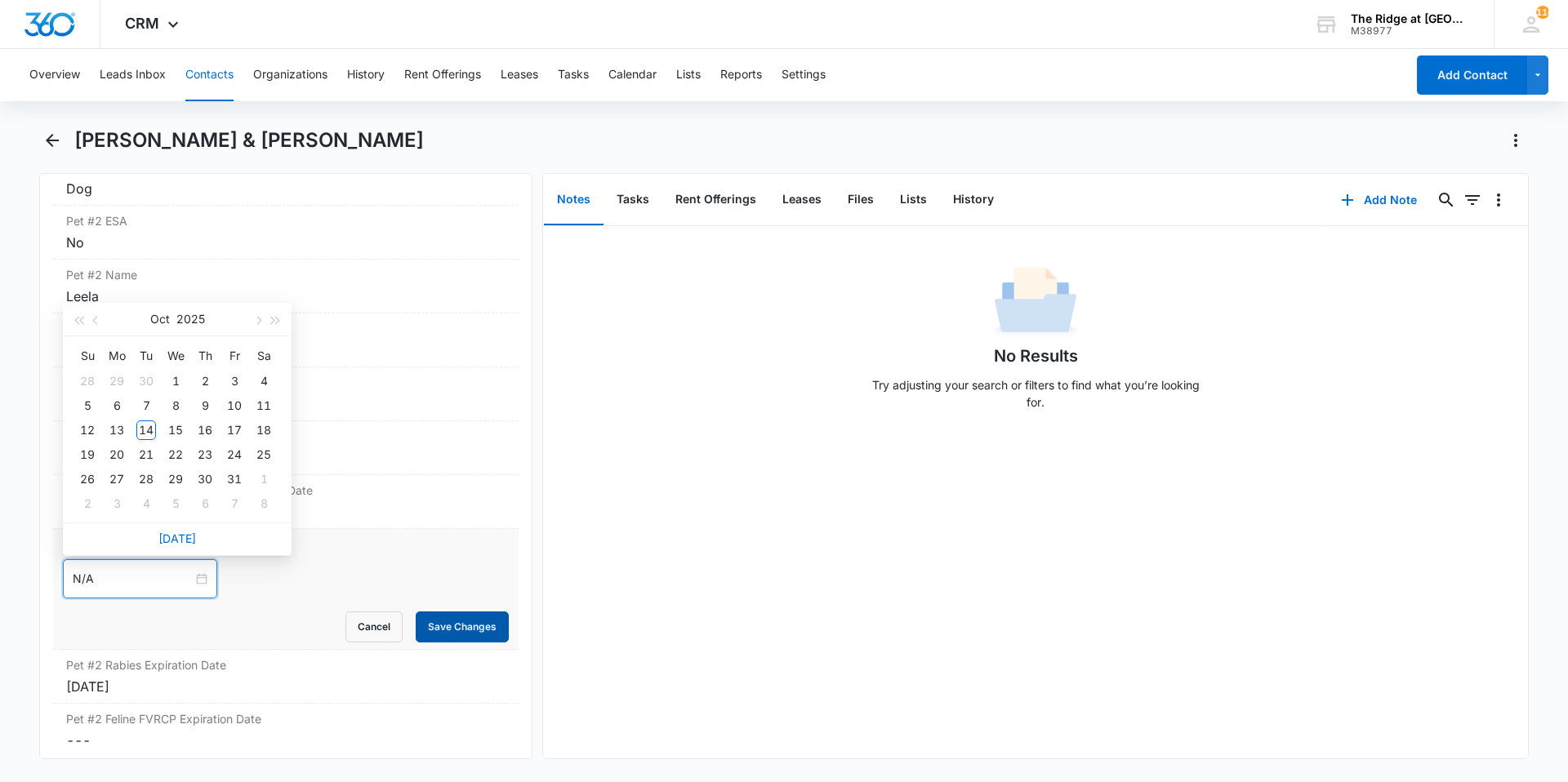
type input "N/A"
click at [433, 625] on button "Save Changes" at bounding box center [461, 626] width 93 height 31
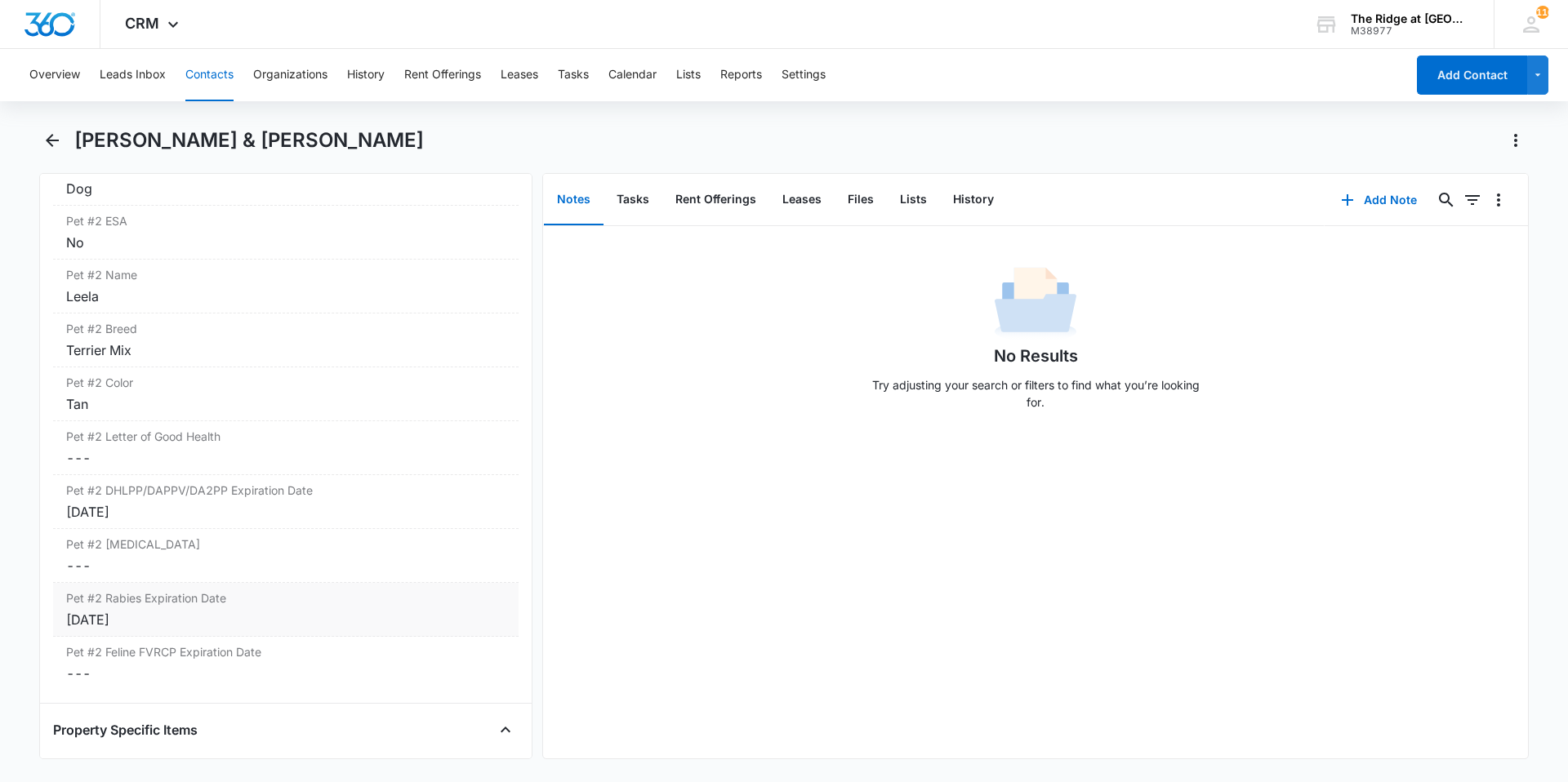
click at [269, 628] on div "[DATE]" at bounding box center [286, 619] width 439 height 20
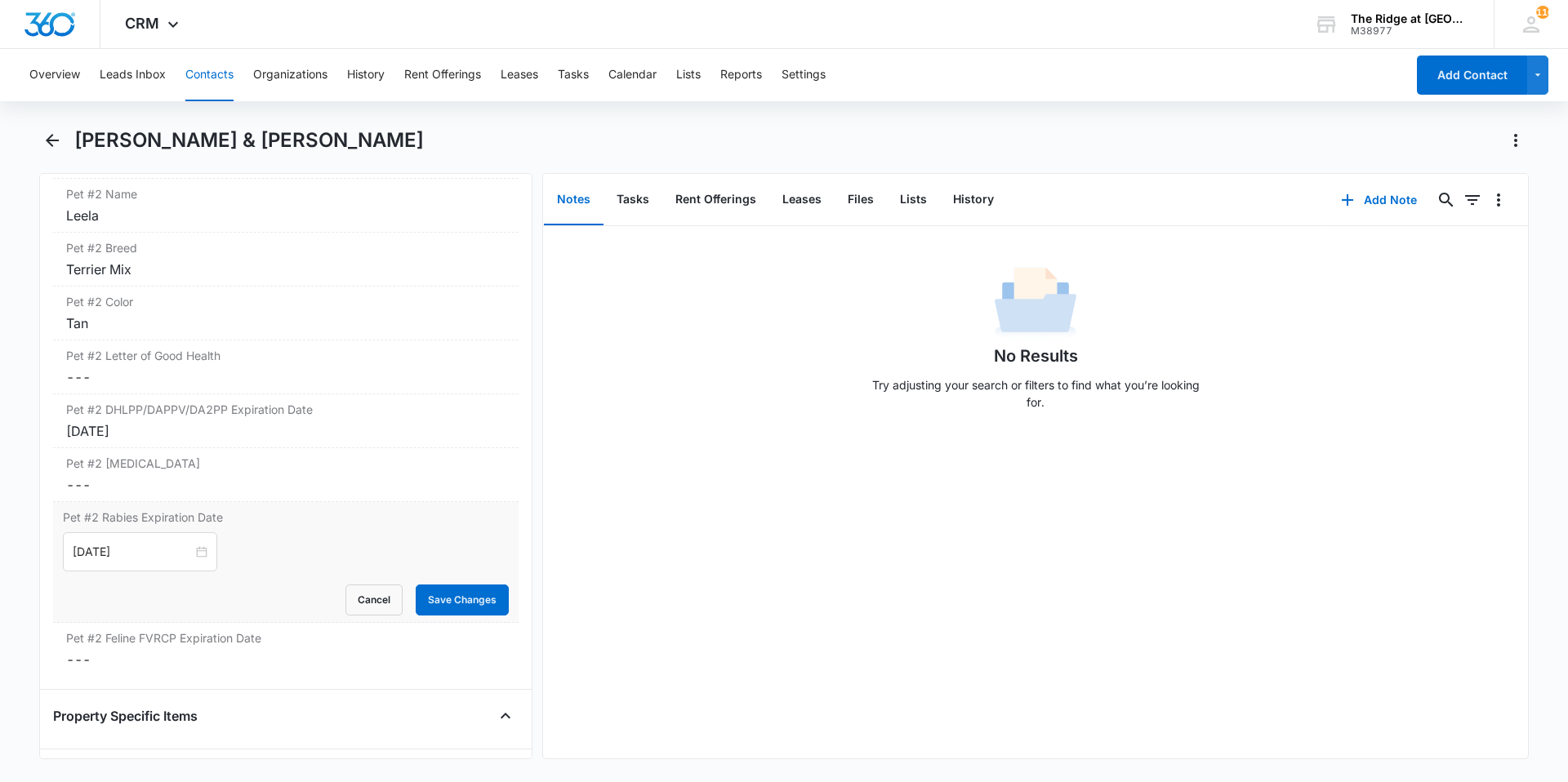
scroll to position [2858, 0]
click at [355, 609] on button "Cancel" at bounding box center [373, 599] width 57 height 31
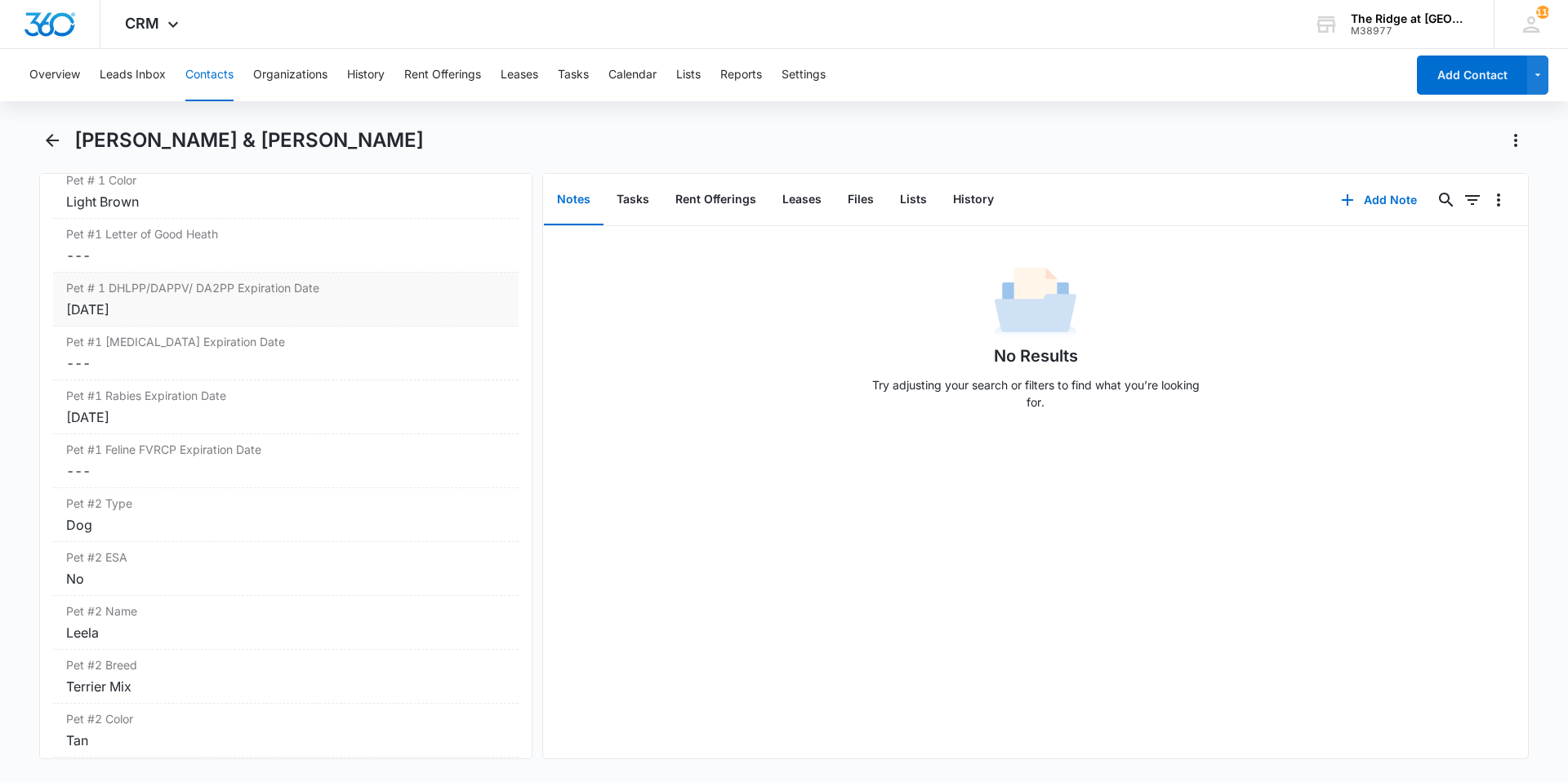
scroll to position [2449, 0]
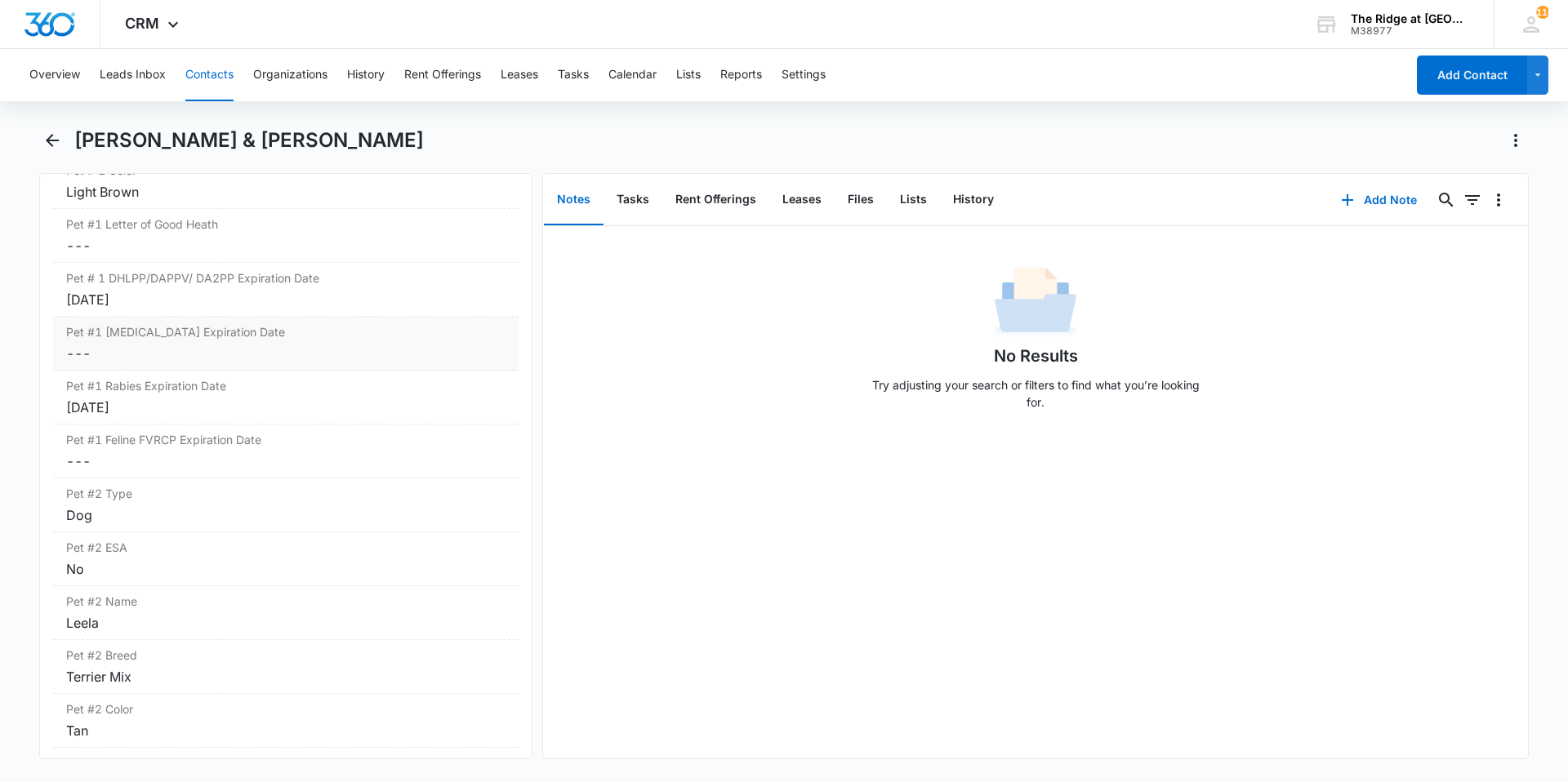
click at [289, 360] on dd "Cancel Save Changes ---" at bounding box center [286, 353] width 439 height 20
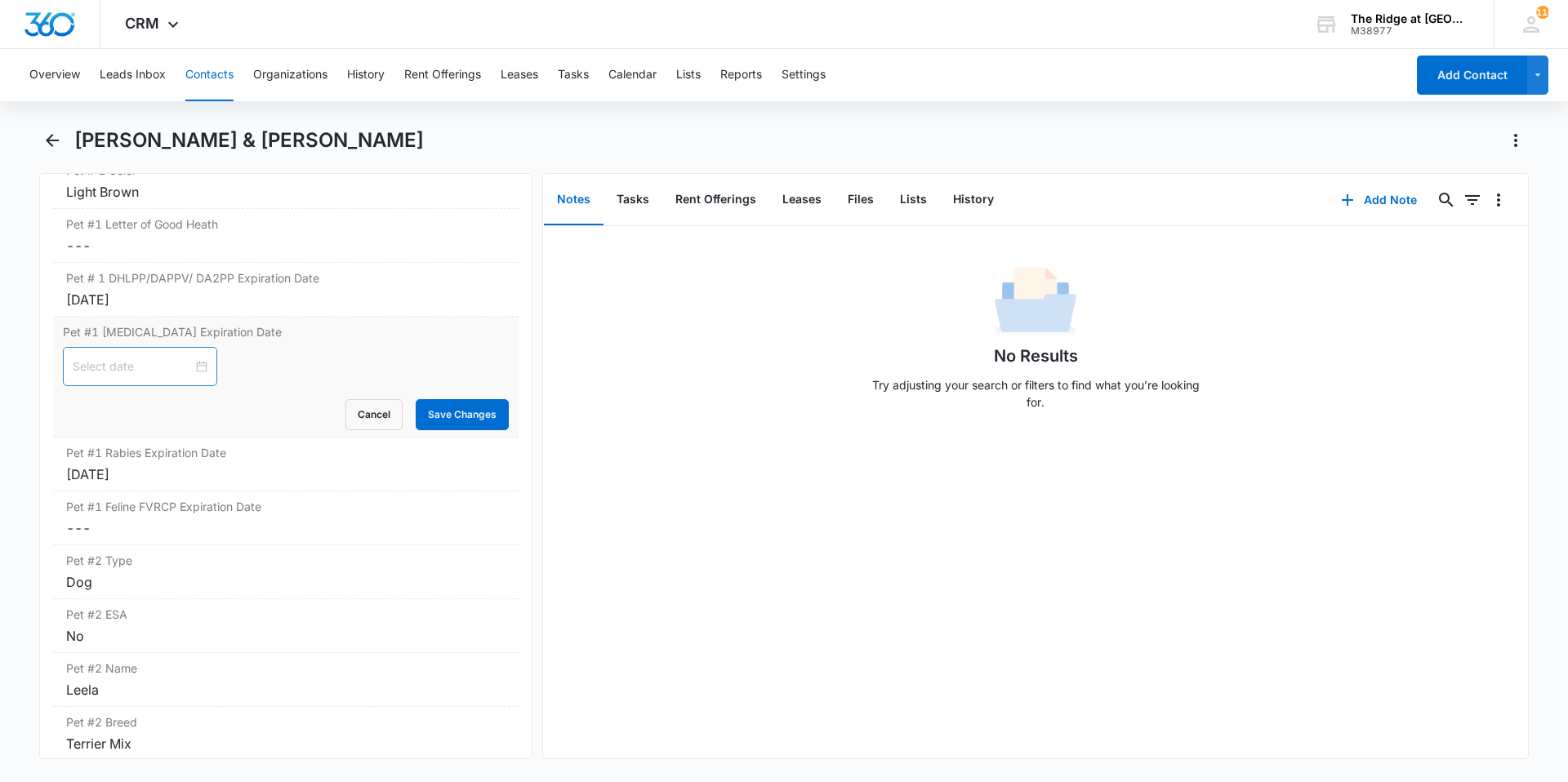
click at [147, 369] on input at bounding box center [132, 366] width 120 height 18
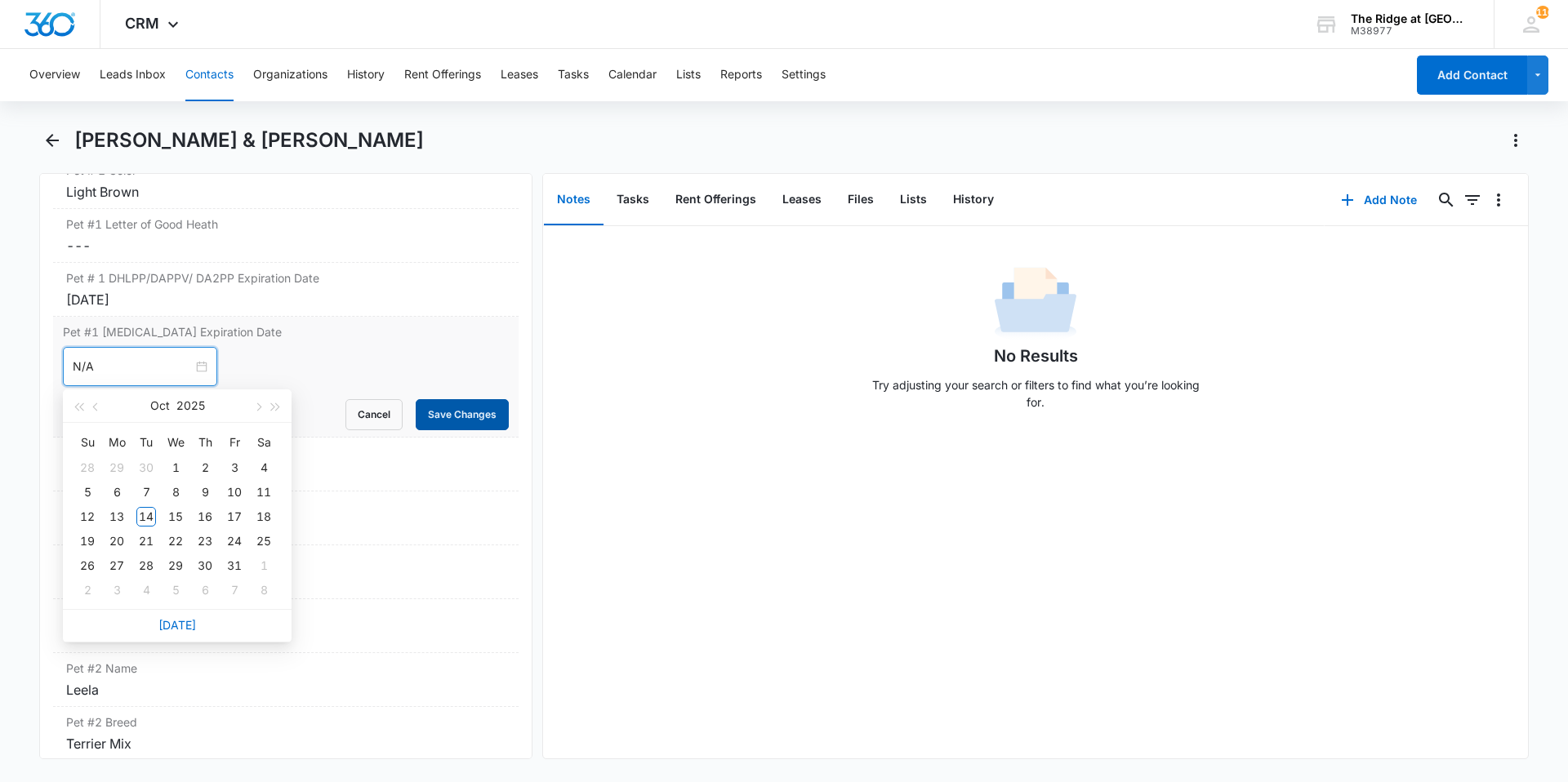
type input "N/A"
click at [415, 412] on button "Save Changes" at bounding box center [461, 414] width 93 height 31
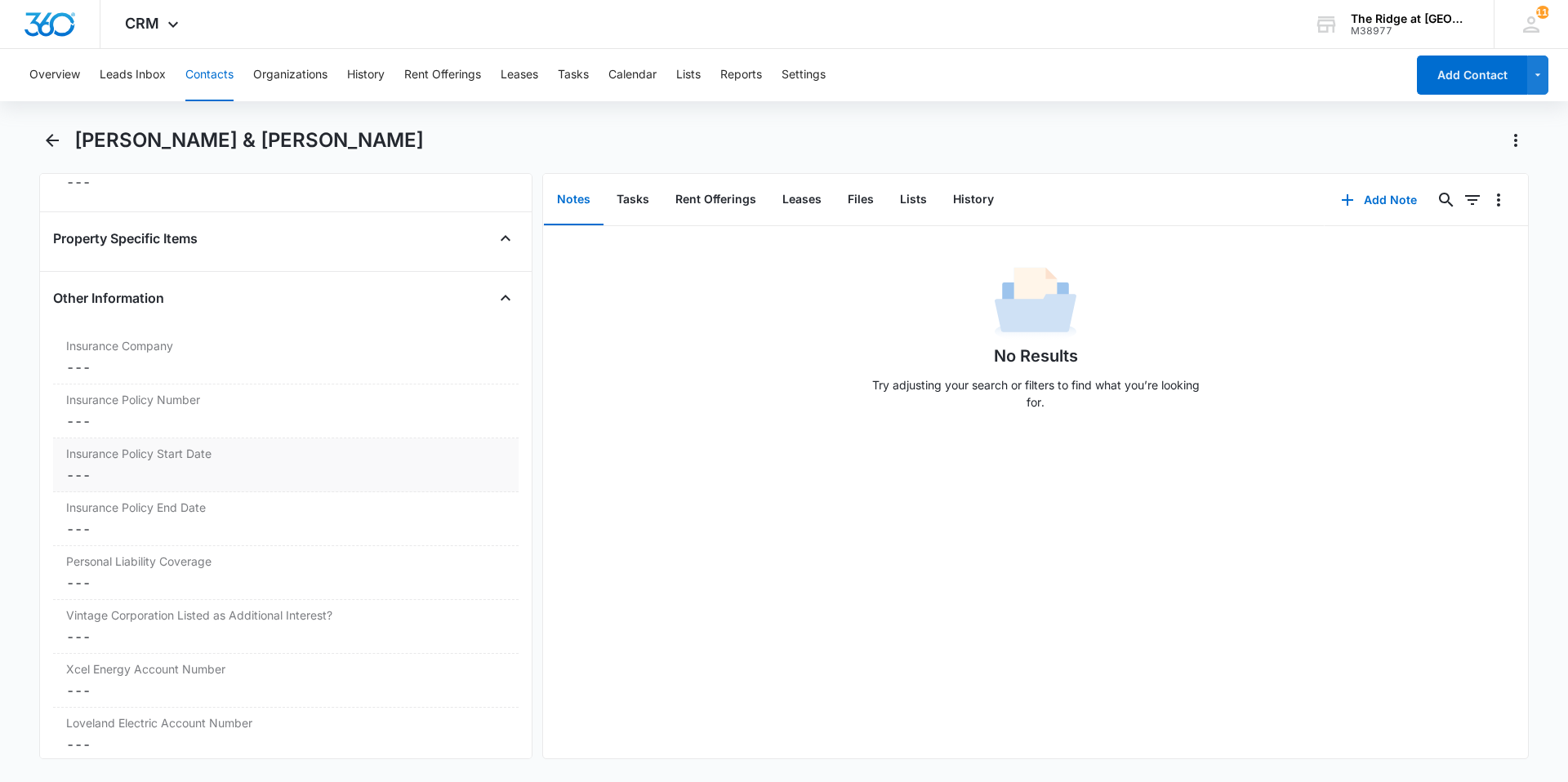
scroll to position [3347, 0]
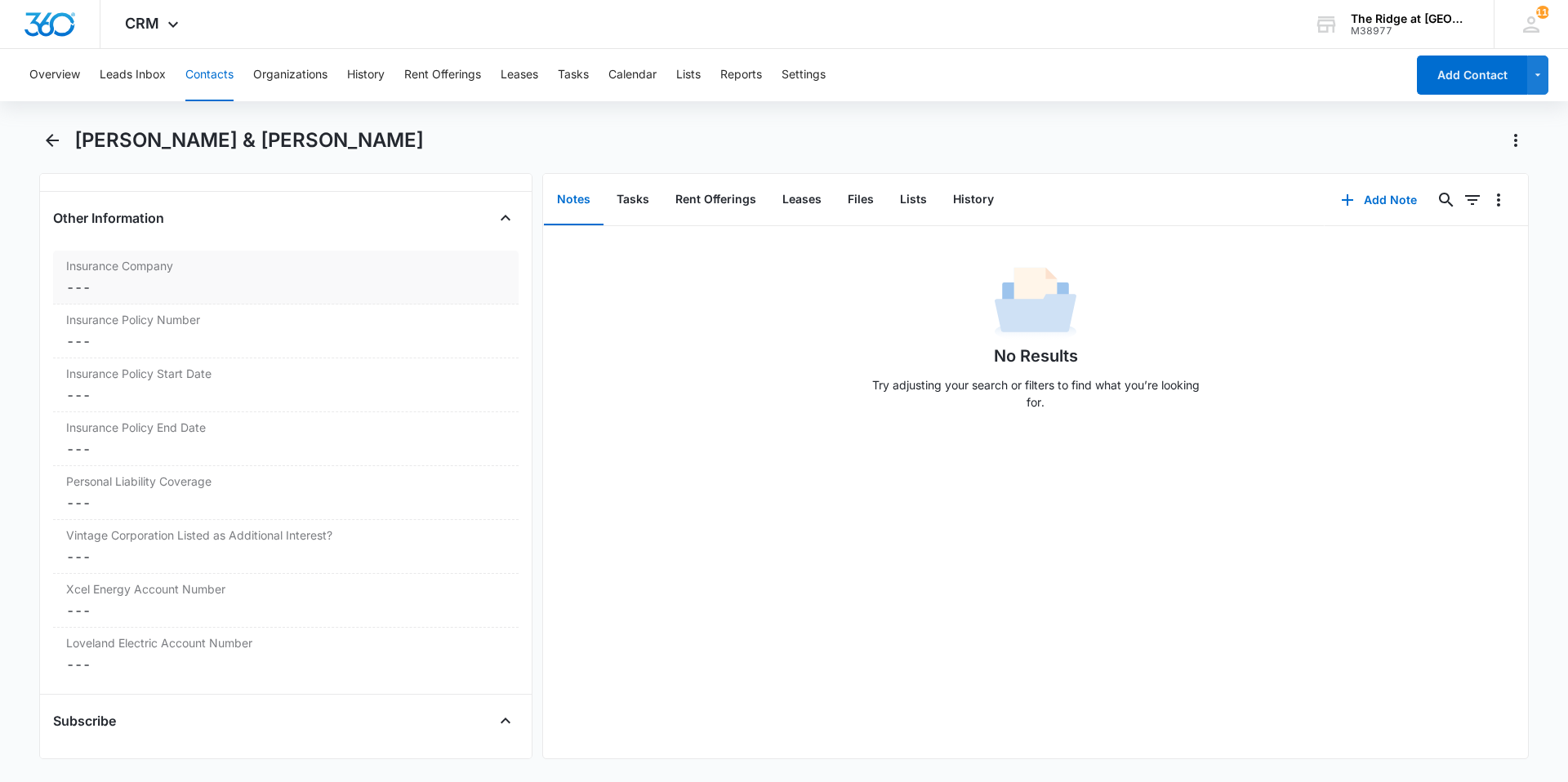
click at [158, 277] on div "Insurance Company Cancel Save Changes ---" at bounding box center [286, 277] width 465 height 53
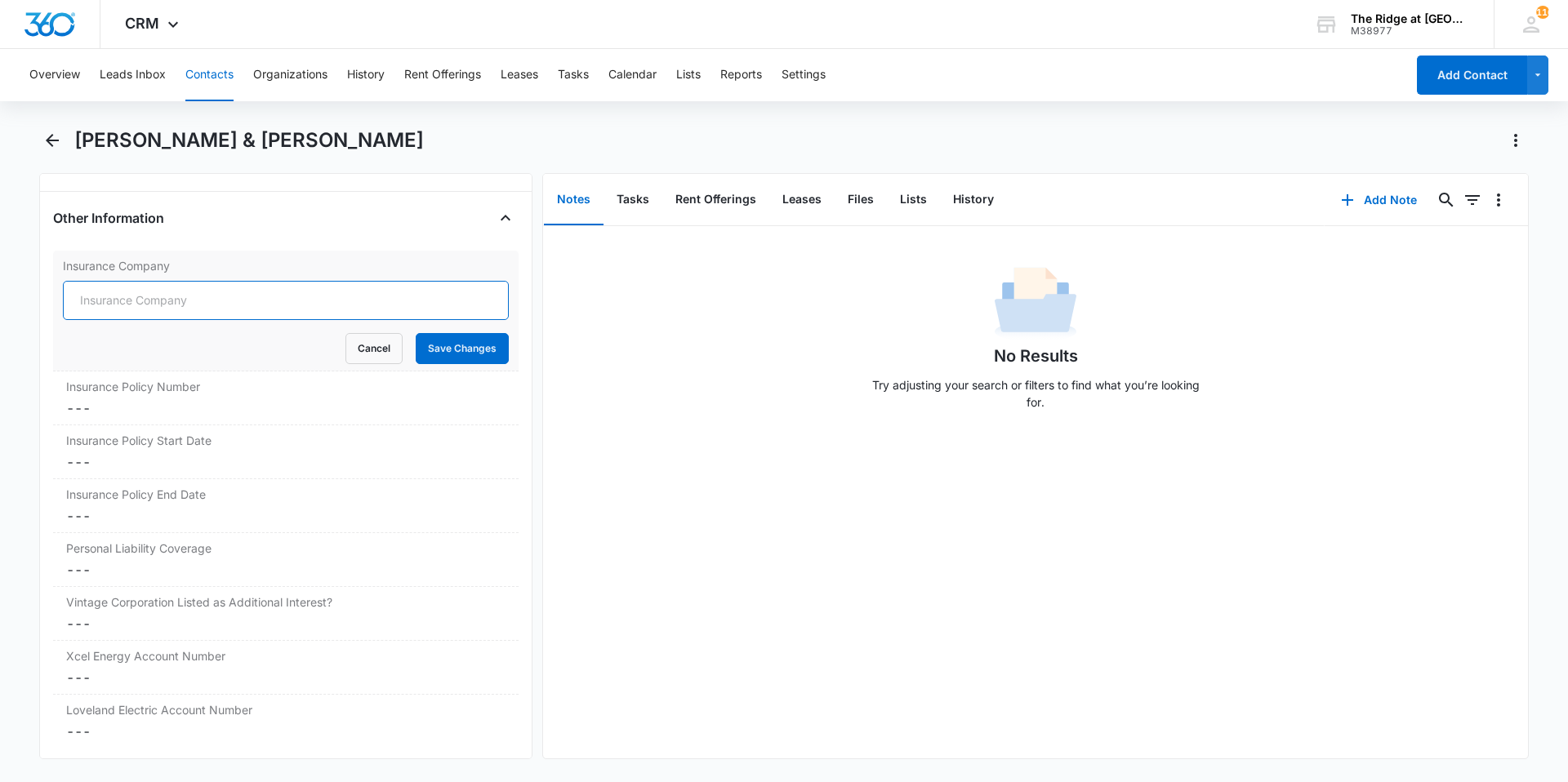
click at [154, 305] on input "Insurance Company" at bounding box center [285, 301] width 445 height 39
click at [248, 307] on input "Insurance Company" at bounding box center [285, 301] width 445 height 39
type input "State Farm"
click at [415, 333] on button "Save Changes" at bounding box center [461, 348] width 93 height 31
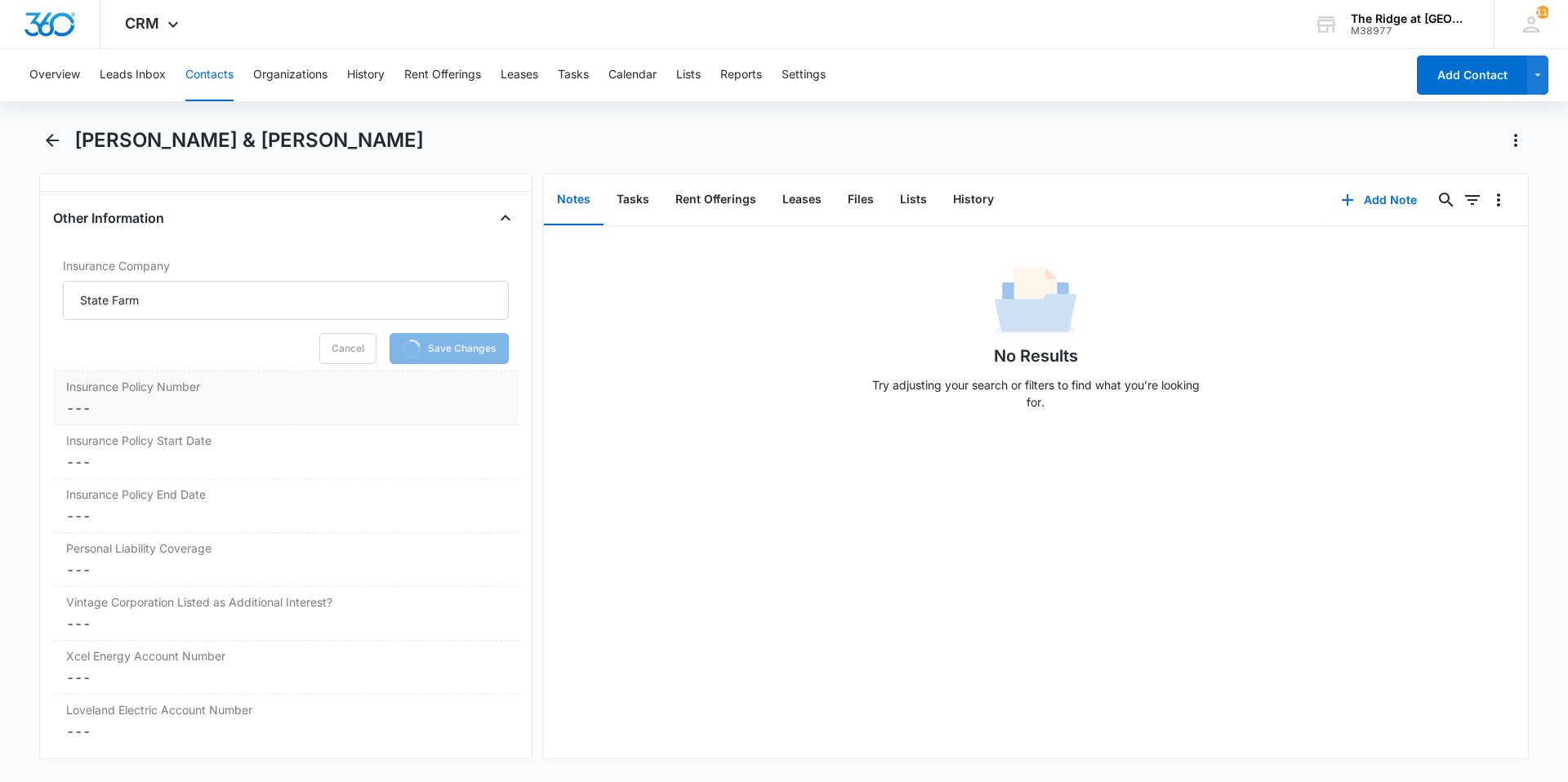
click at [160, 406] on dd "Cancel Save Changes ---" at bounding box center [286, 408] width 439 height 20
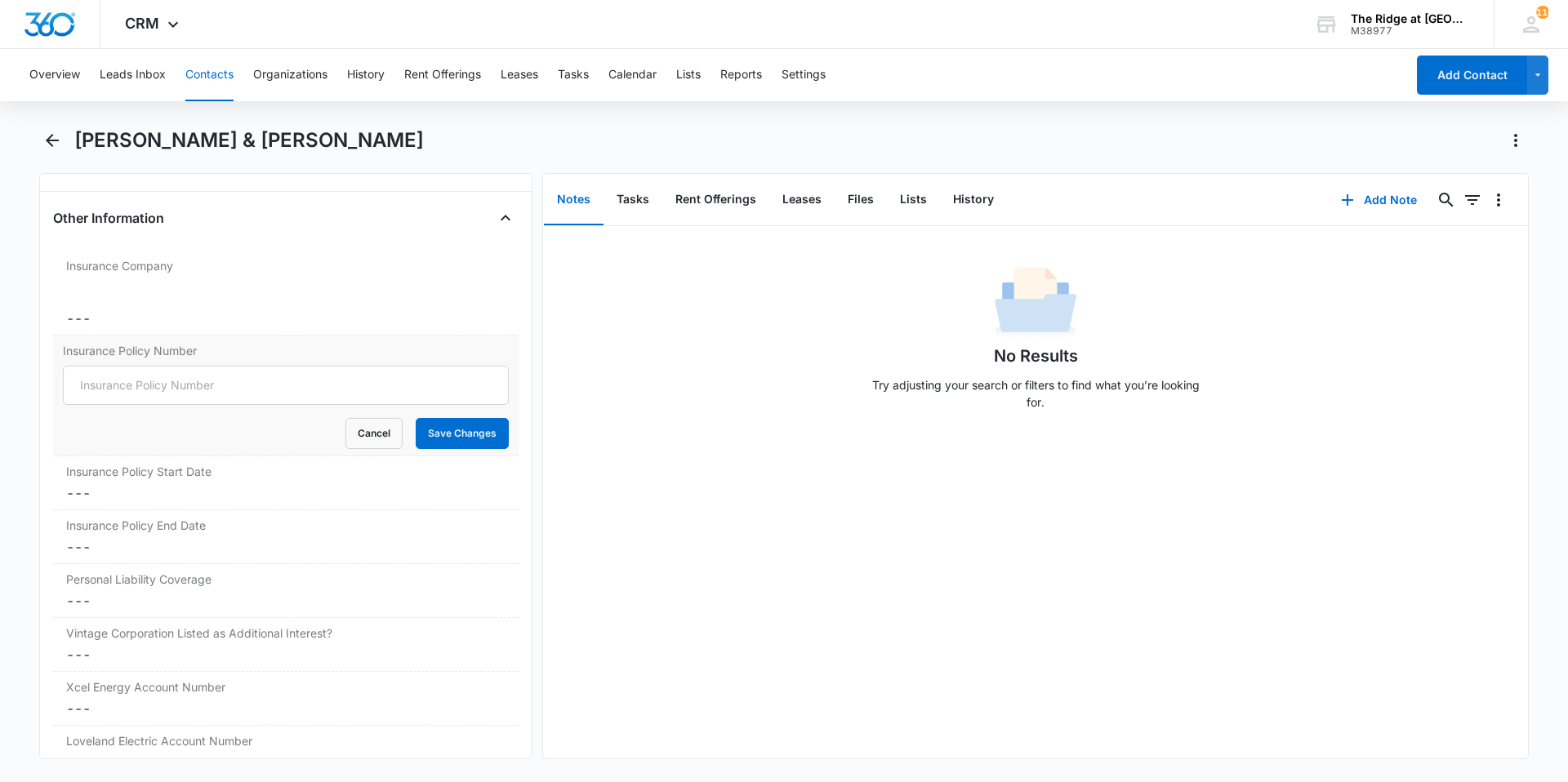
click at [160, 406] on form "Cancel Save Changes" at bounding box center [285, 407] width 445 height 83
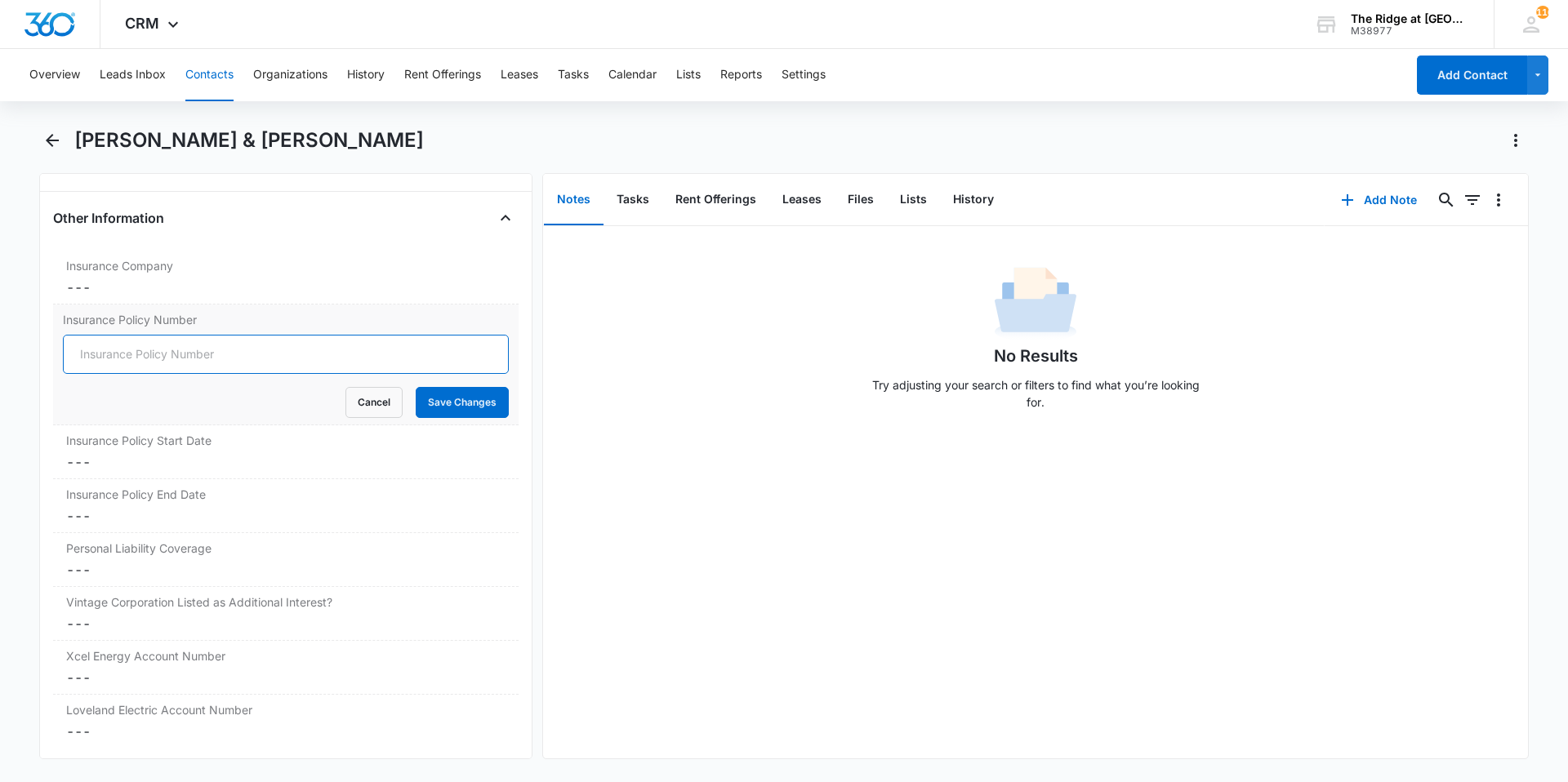
click at [158, 363] on input "Insurance Policy Number" at bounding box center [285, 354] width 445 height 39
type input "06-R5-0625-6"
click at [415, 387] on button "Save Changes" at bounding box center [461, 402] width 93 height 31
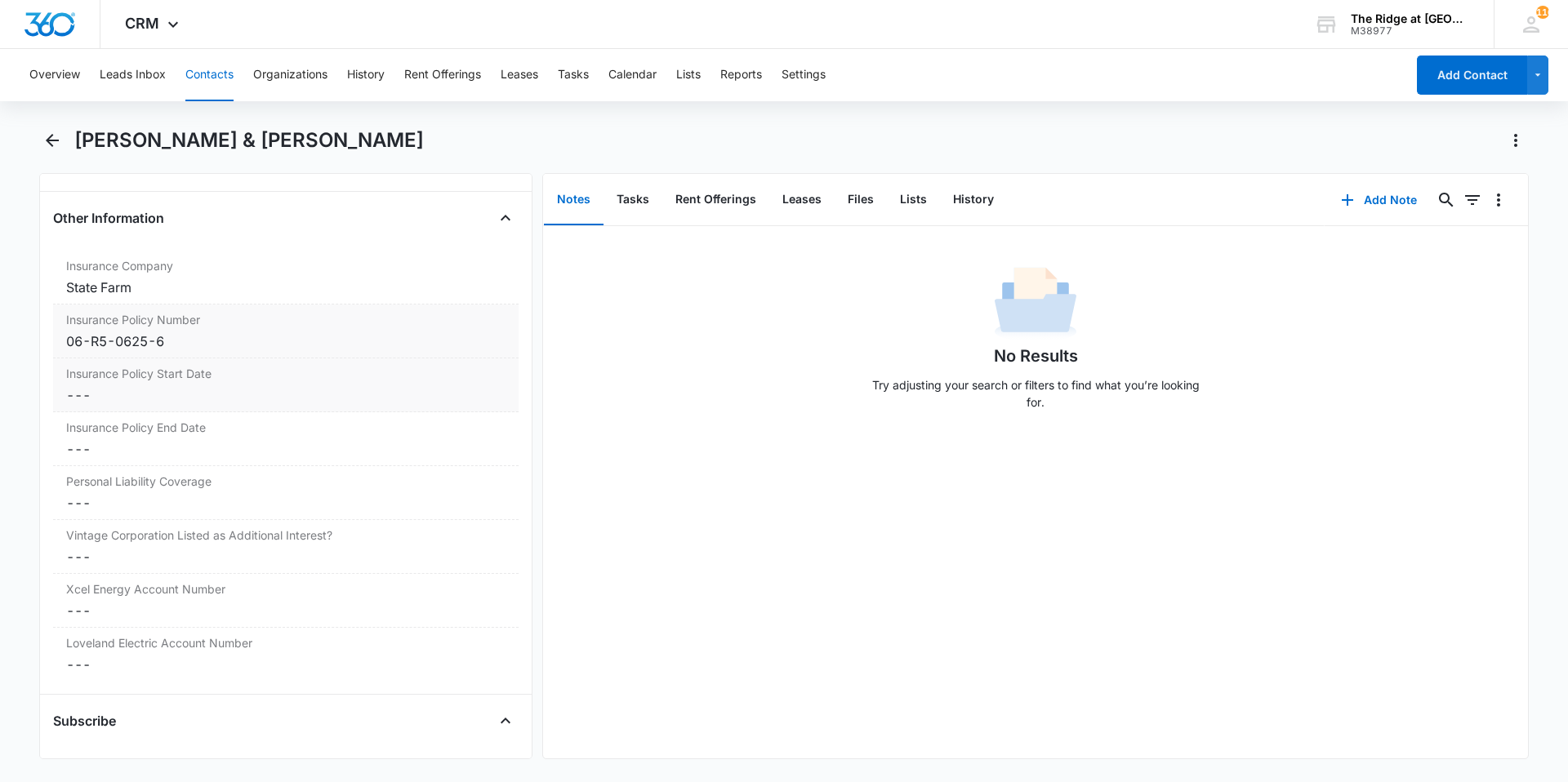
click at [145, 399] on dd "Cancel Save Changes ---" at bounding box center [286, 395] width 439 height 20
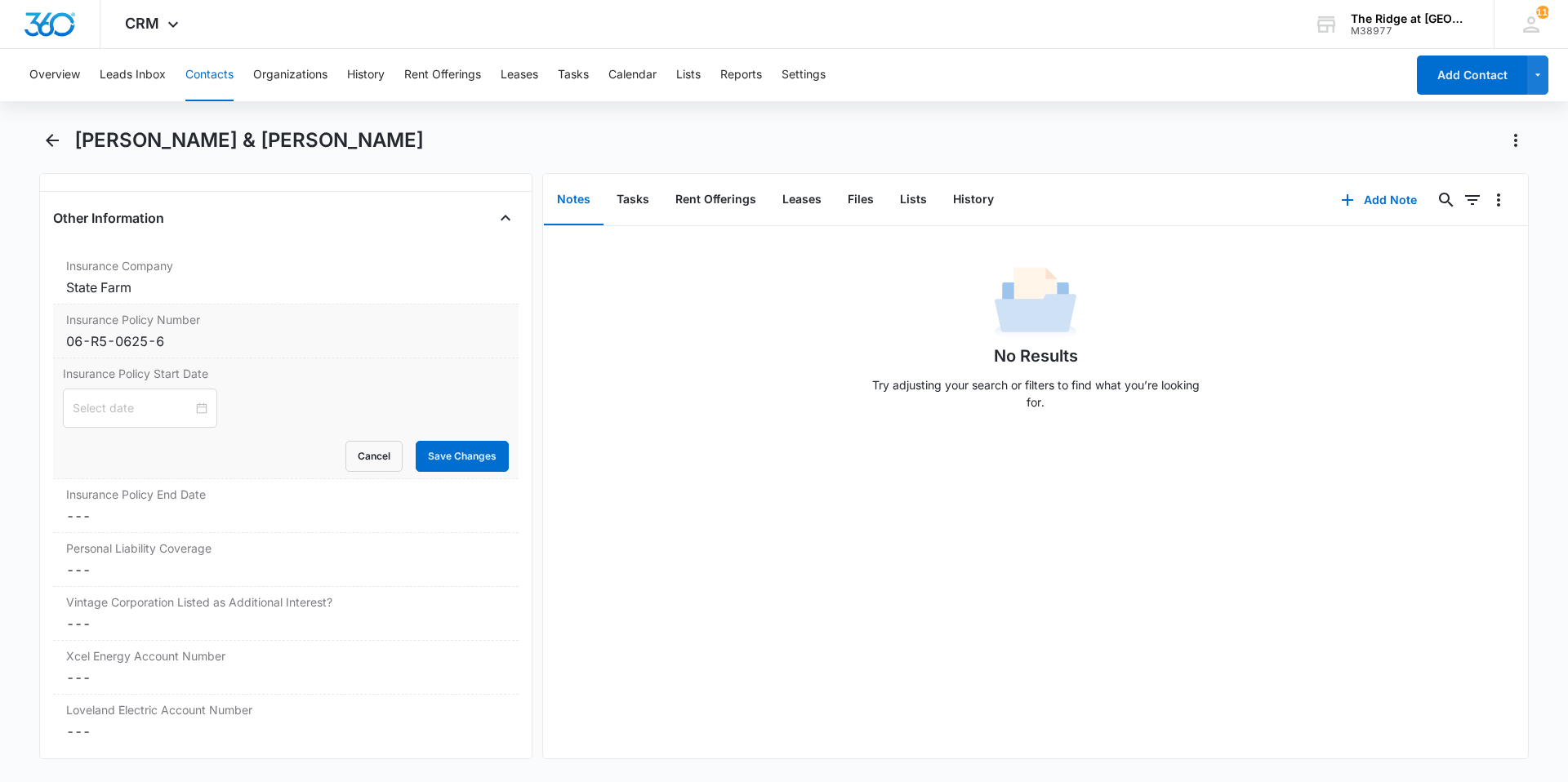
click at [145, 399] on div at bounding box center [140, 408] width 155 height 39
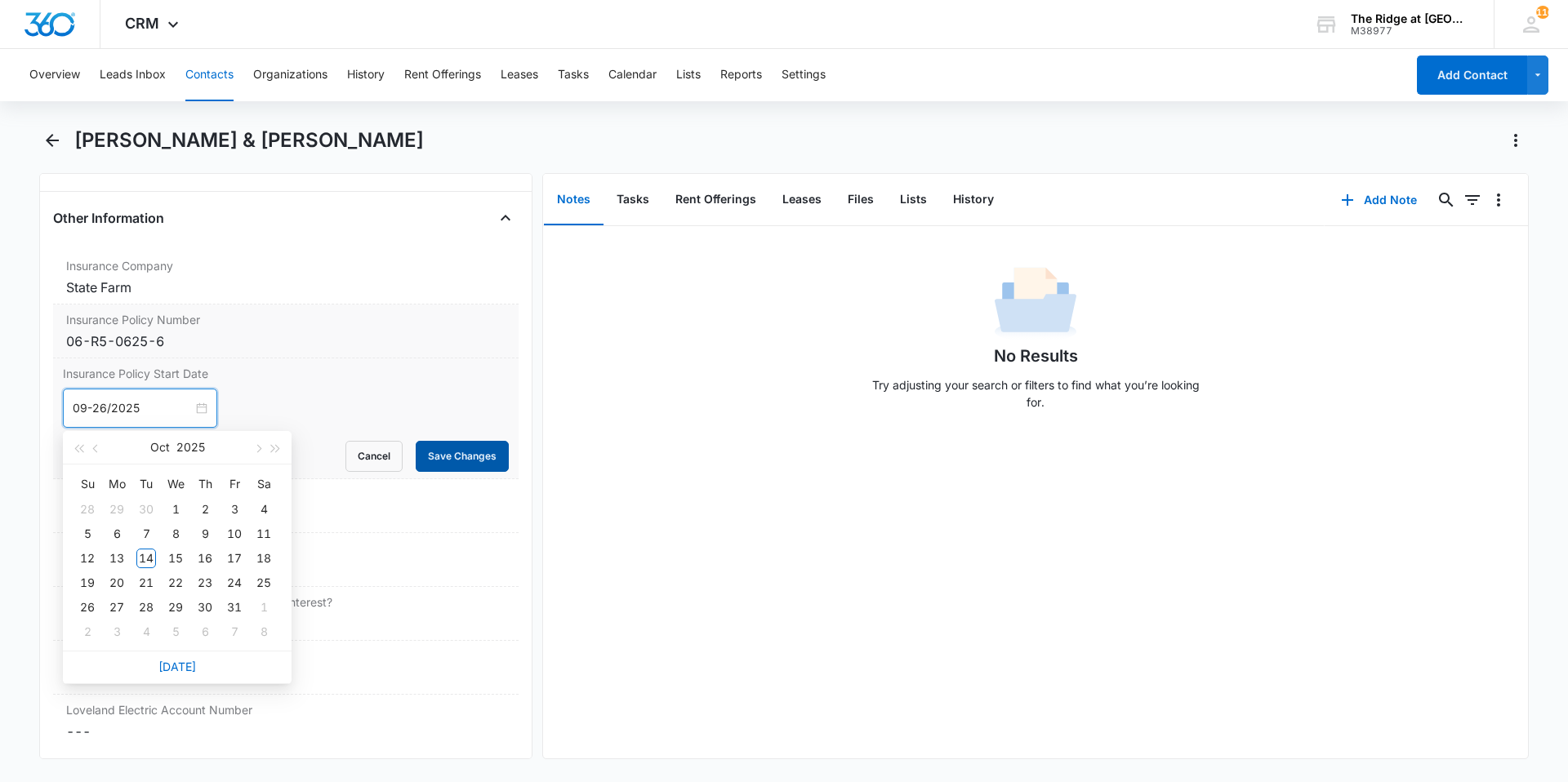
type input "09-26/2025"
click at [455, 444] on button "Save Changes" at bounding box center [461, 456] width 93 height 31
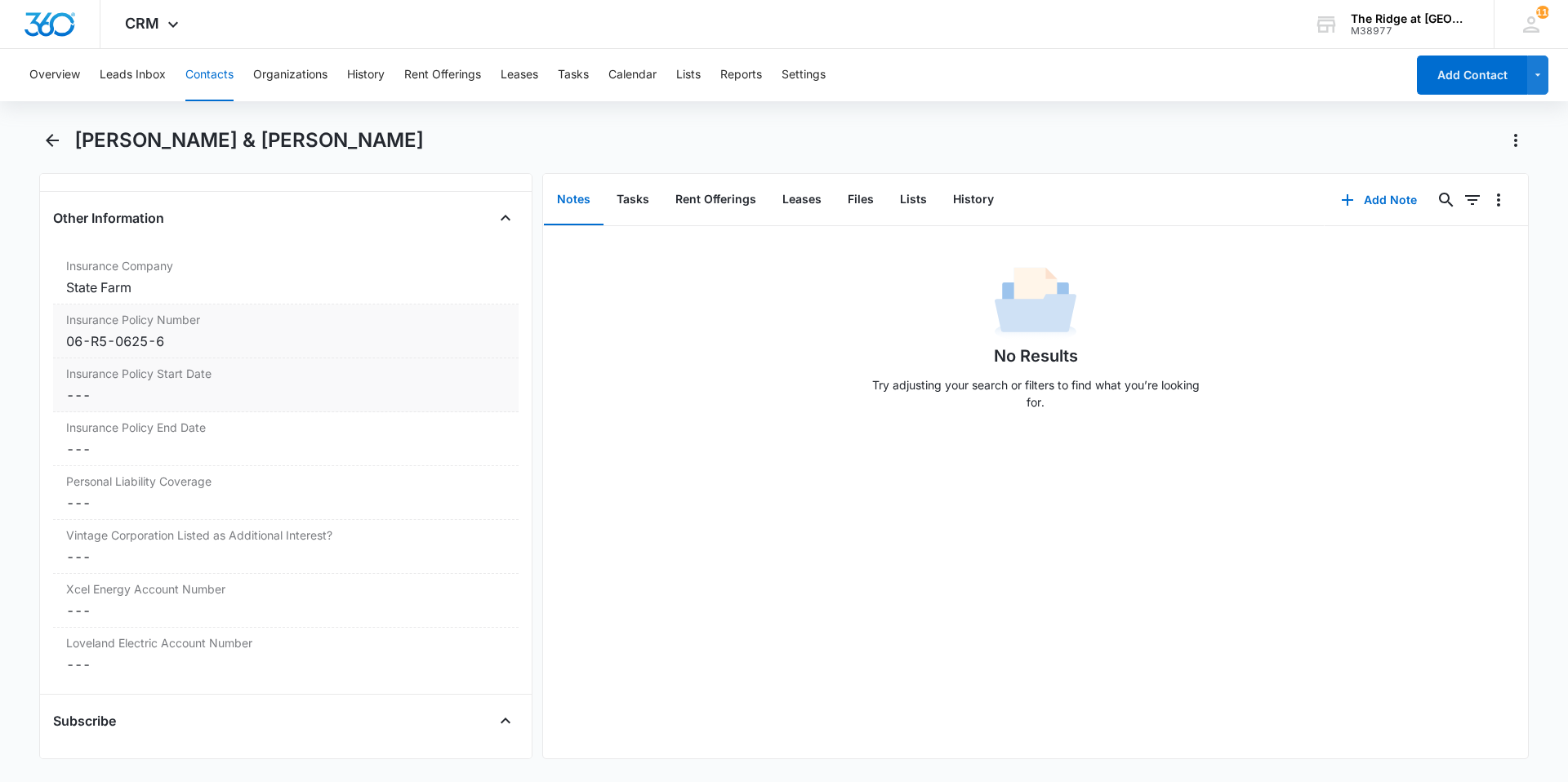
click at [99, 395] on dd "Cancel Save Changes ---" at bounding box center [286, 395] width 439 height 20
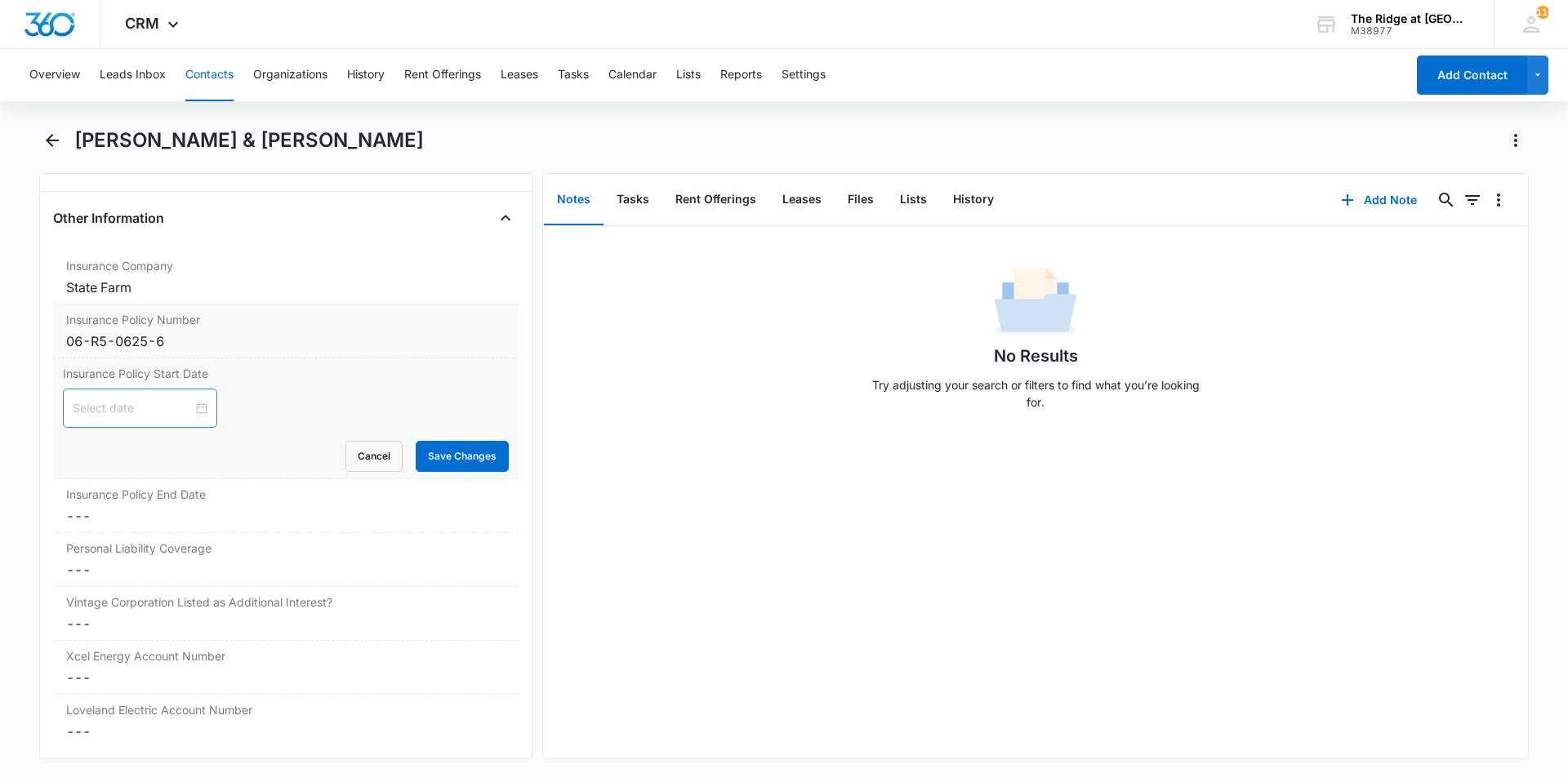
click at [187, 404] on div at bounding box center [140, 408] width 135 height 18
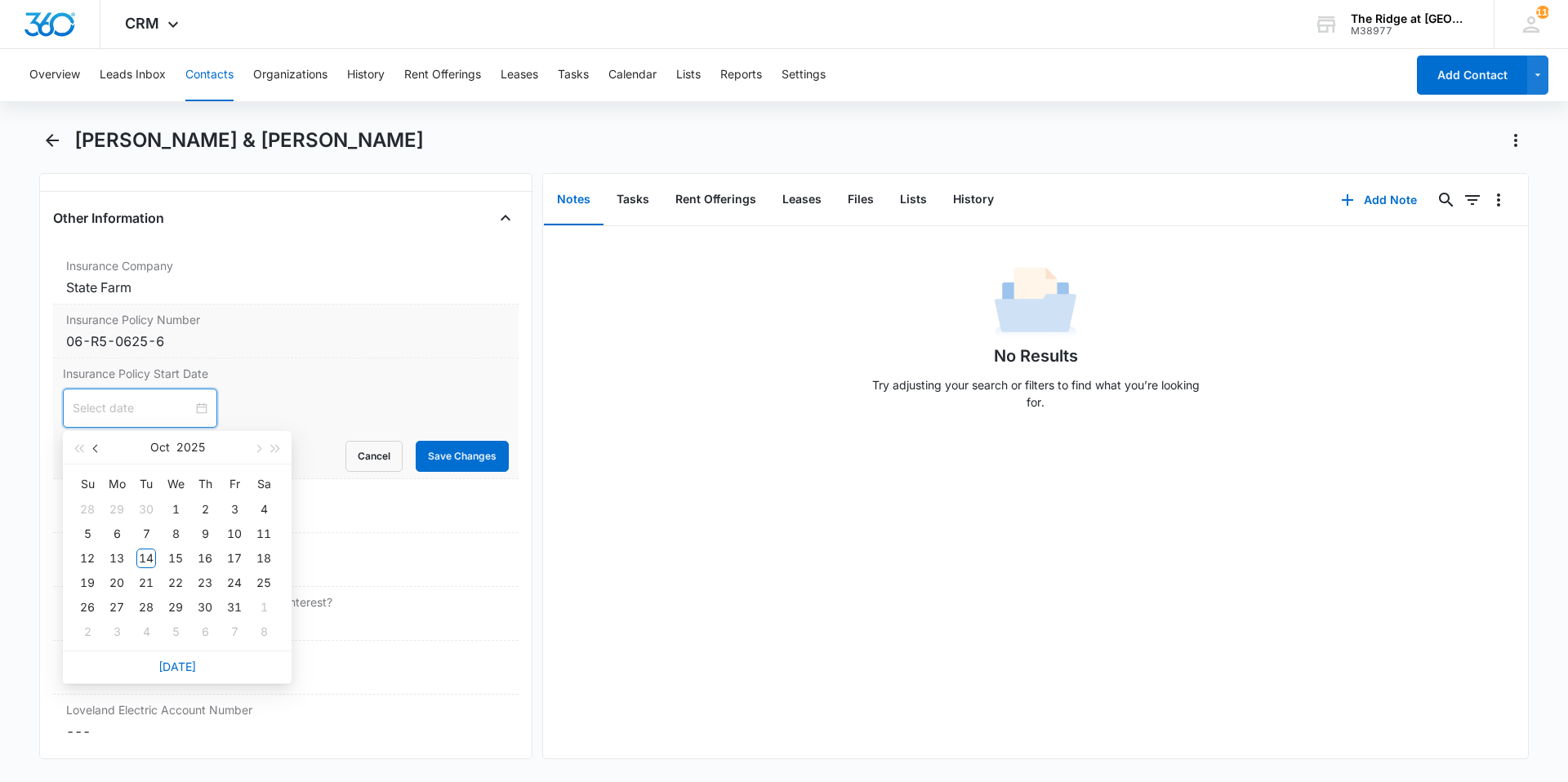
click at [98, 450] on span "button" at bounding box center [97, 449] width 8 height 8
type input "[DATE]"
click at [232, 588] on div "26" at bounding box center [234, 582] width 20 height 20
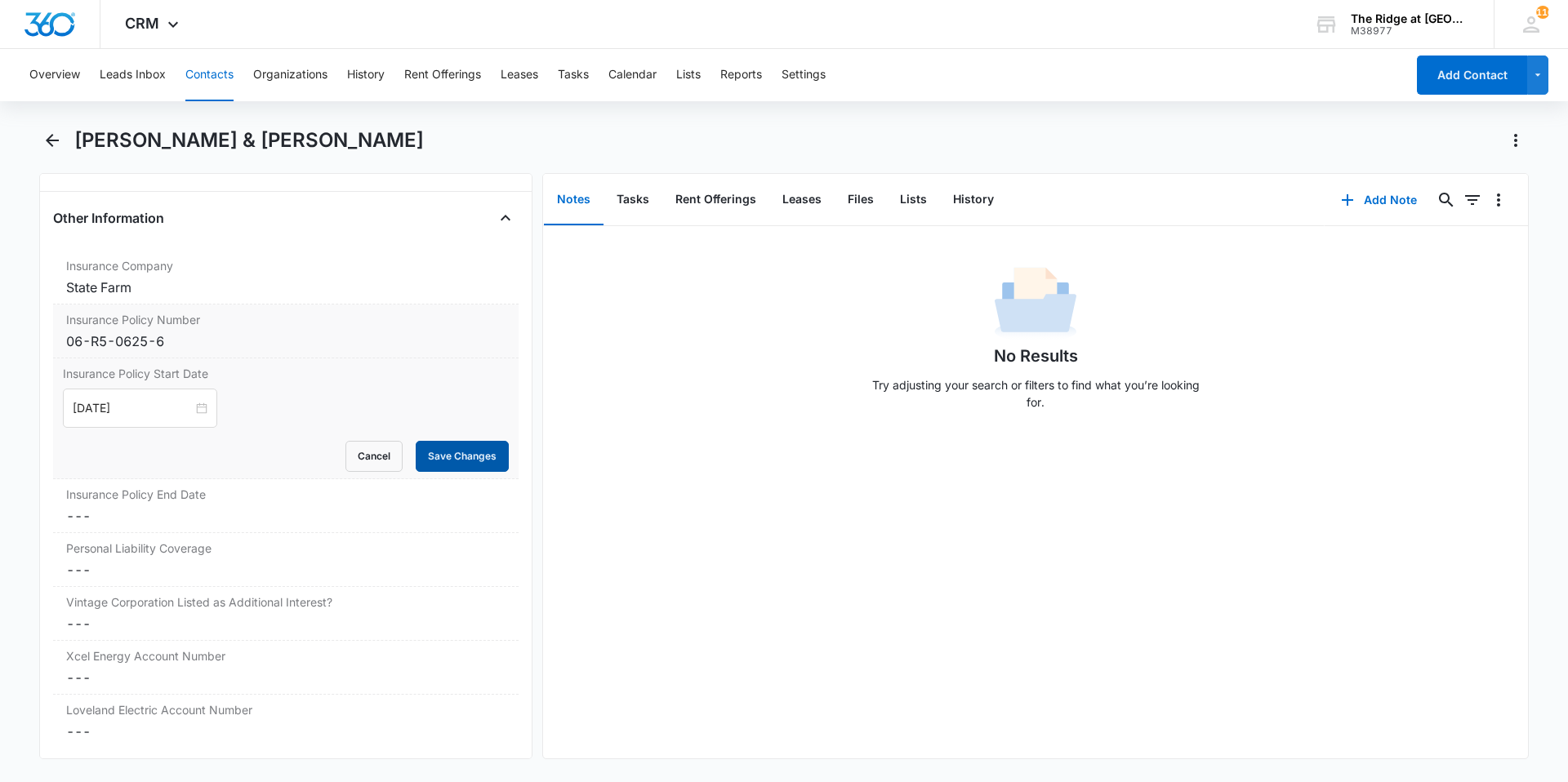
click at [434, 452] on button "Save Changes" at bounding box center [461, 456] width 93 height 31
click at [128, 503] on label "Insurance Policy End Date" at bounding box center [286, 494] width 439 height 17
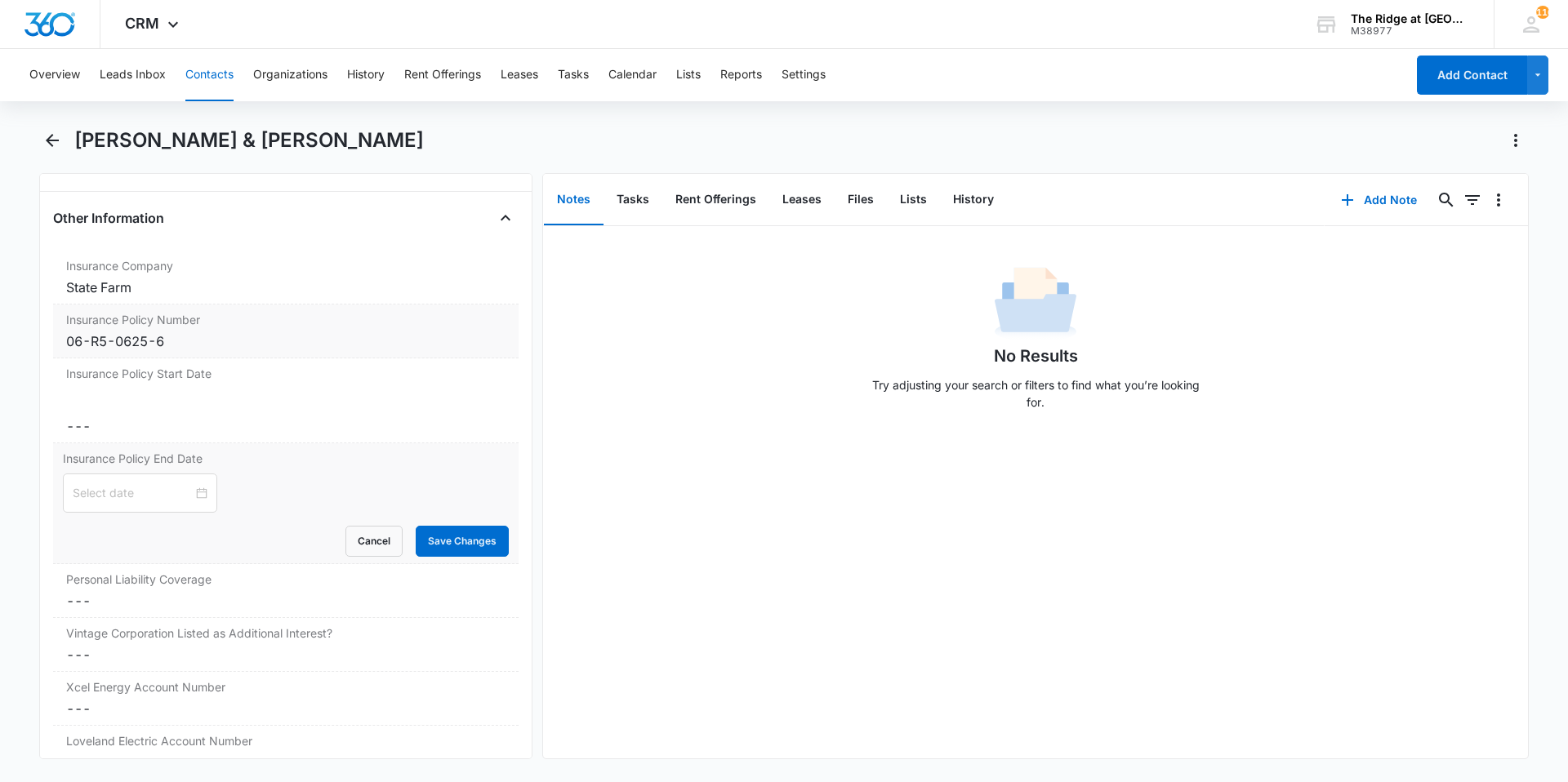
click at [187, 529] on div "Cancel Save Changes" at bounding box center [285, 541] width 445 height 31
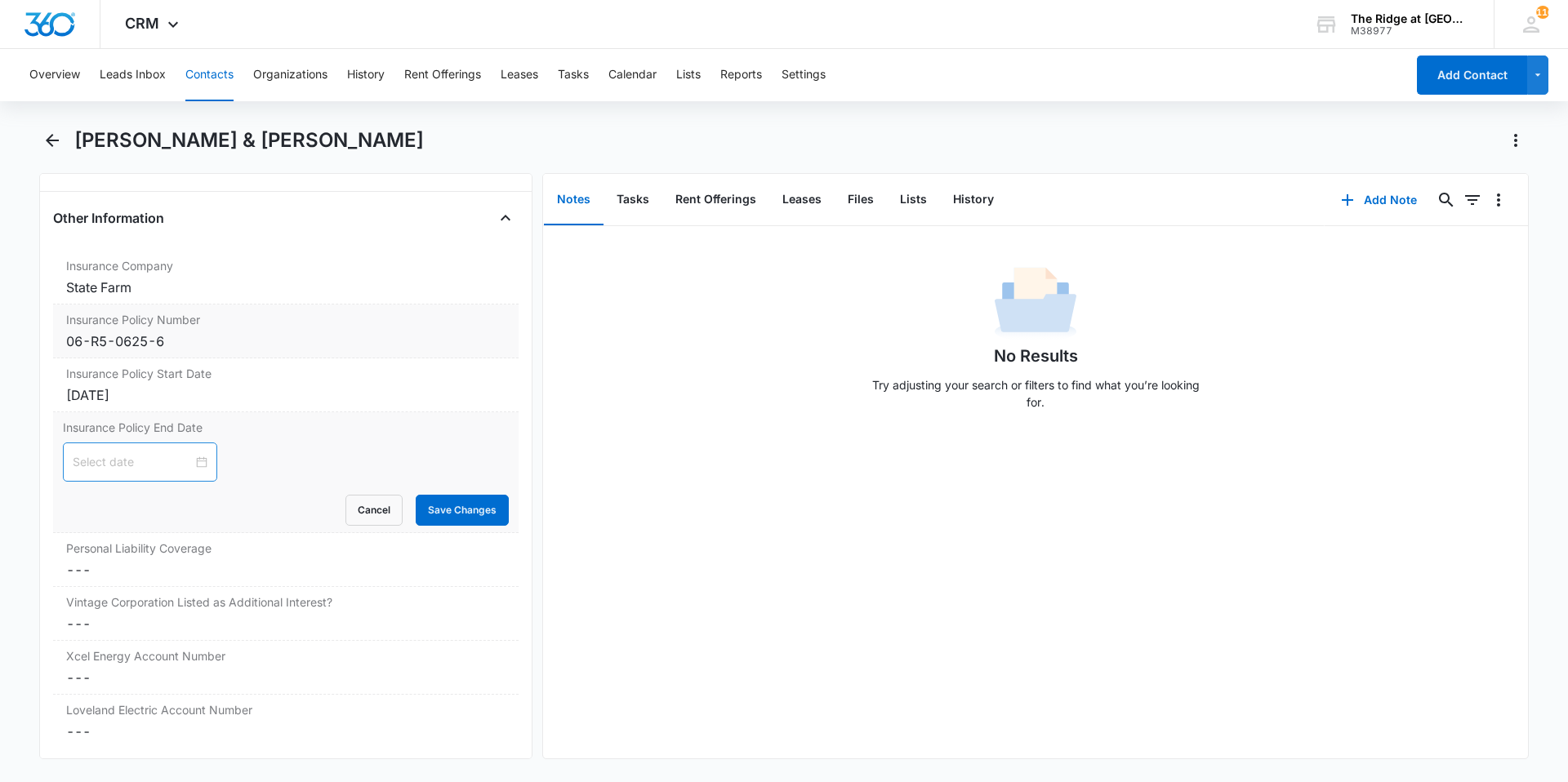
click at [197, 461] on div at bounding box center [140, 461] width 135 height 18
click at [288, 507] on div "[DATE]" at bounding box center [177, 502] width 229 height 34
click at [280, 503] on button "button" at bounding box center [276, 501] width 18 height 33
click at [93, 506] on button "button" at bounding box center [96, 501] width 18 height 33
type input "[DATE]"
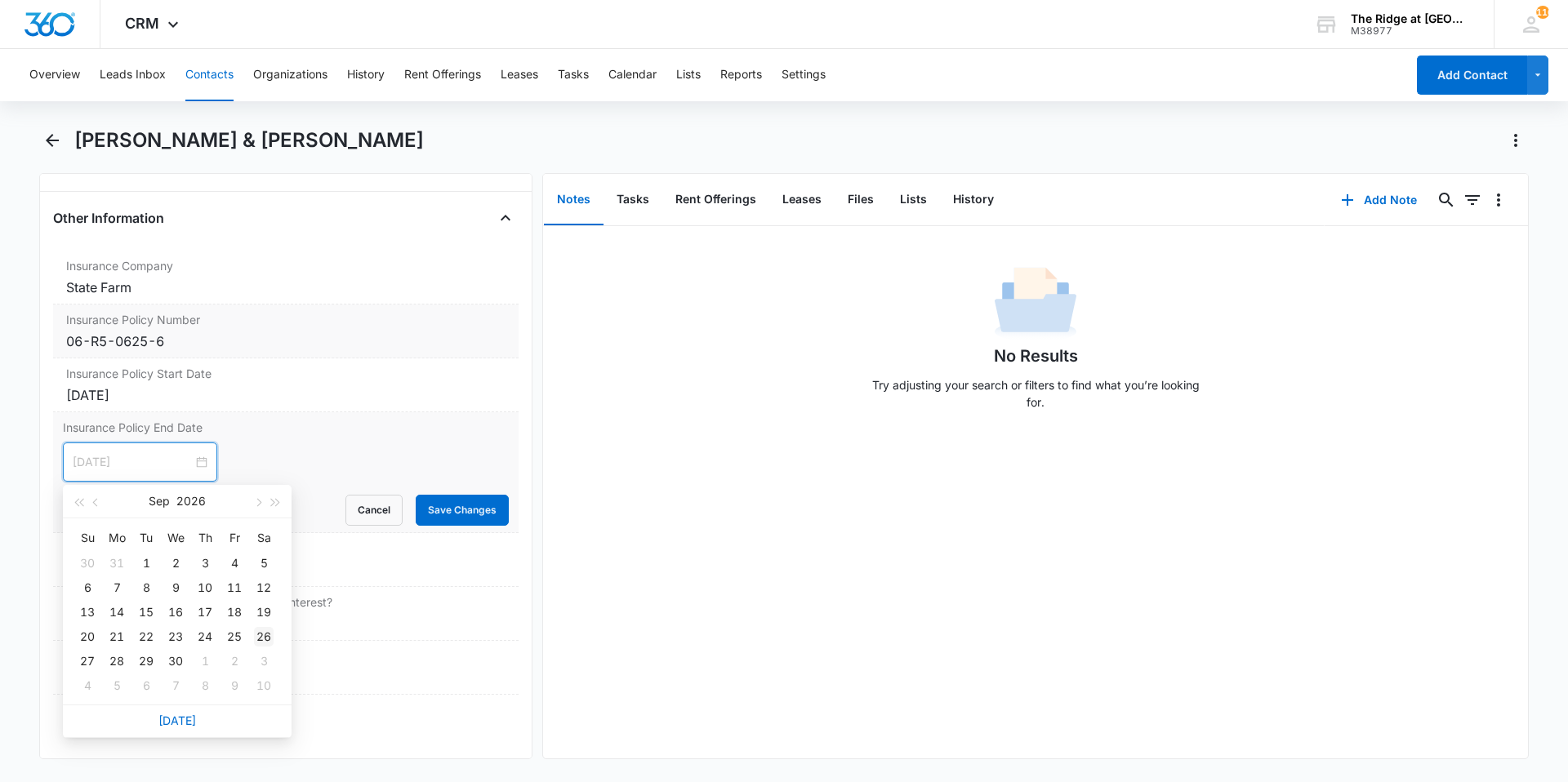
click at [274, 640] on td "26" at bounding box center [264, 637] width 29 height 24
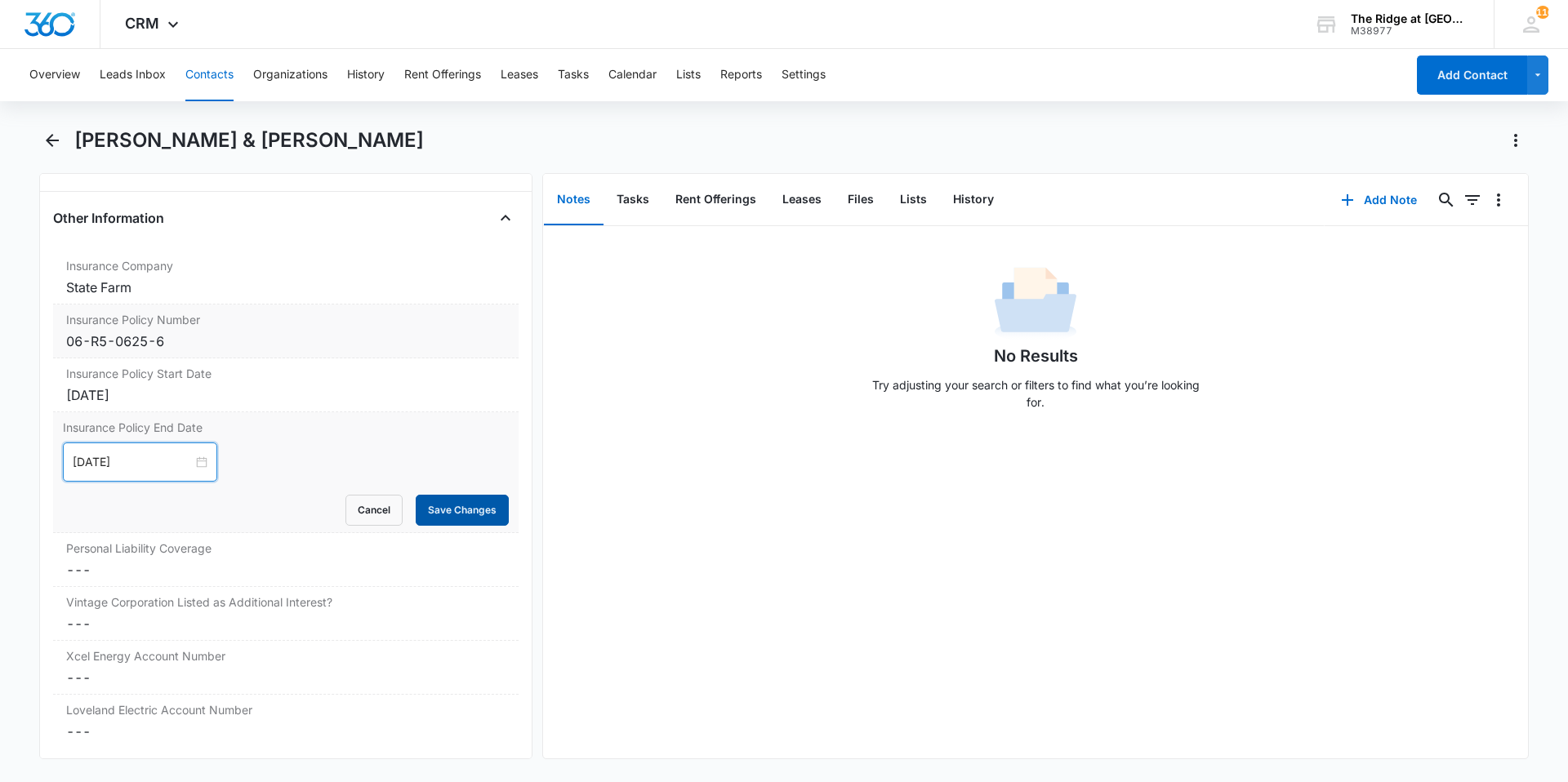
click at [473, 515] on button "Save Changes" at bounding box center [461, 510] width 93 height 31
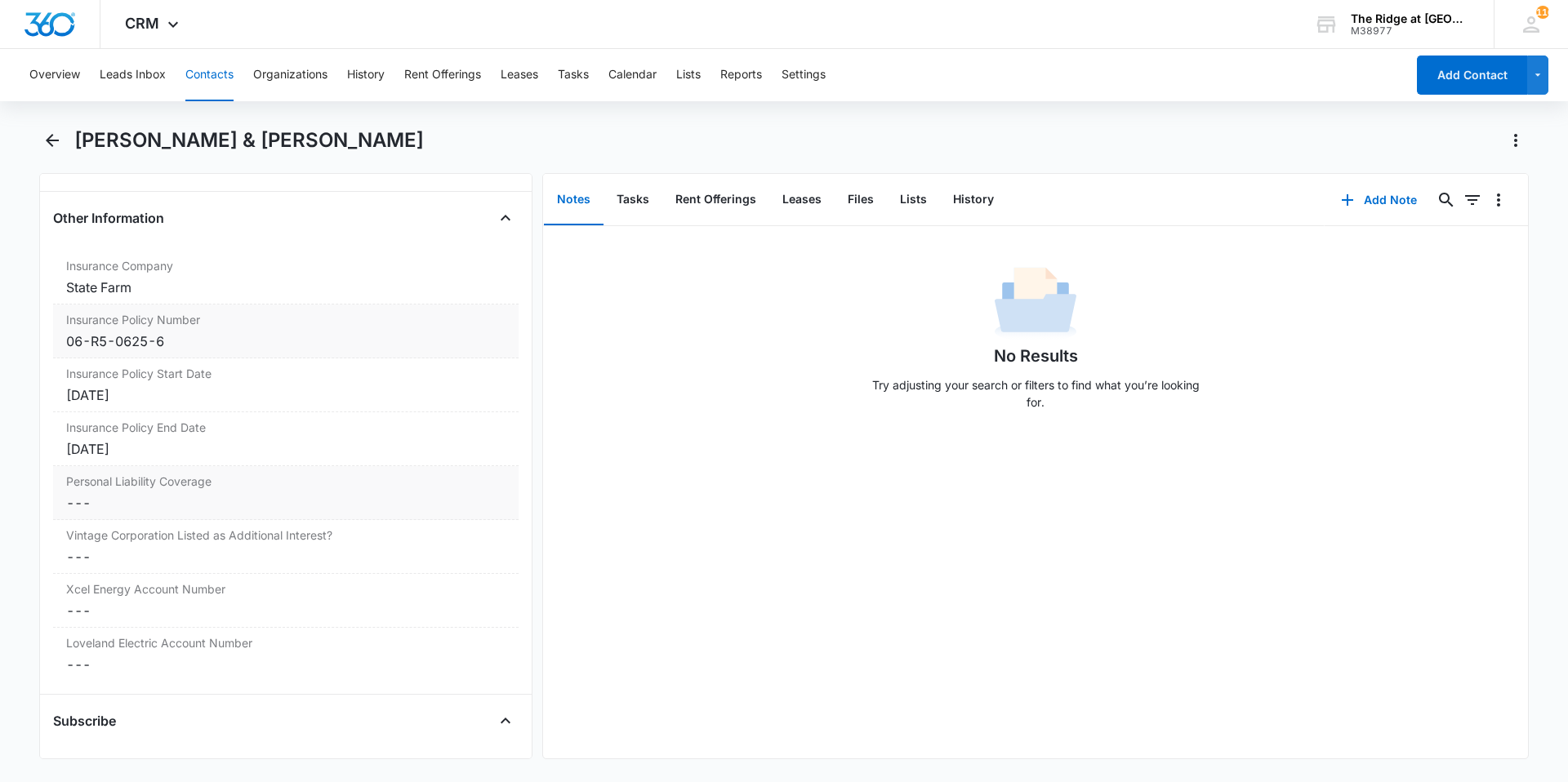
click at [152, 497] on dd "Cancel Save Changes ---" at bounding box center [286, 503] width 439 height 20
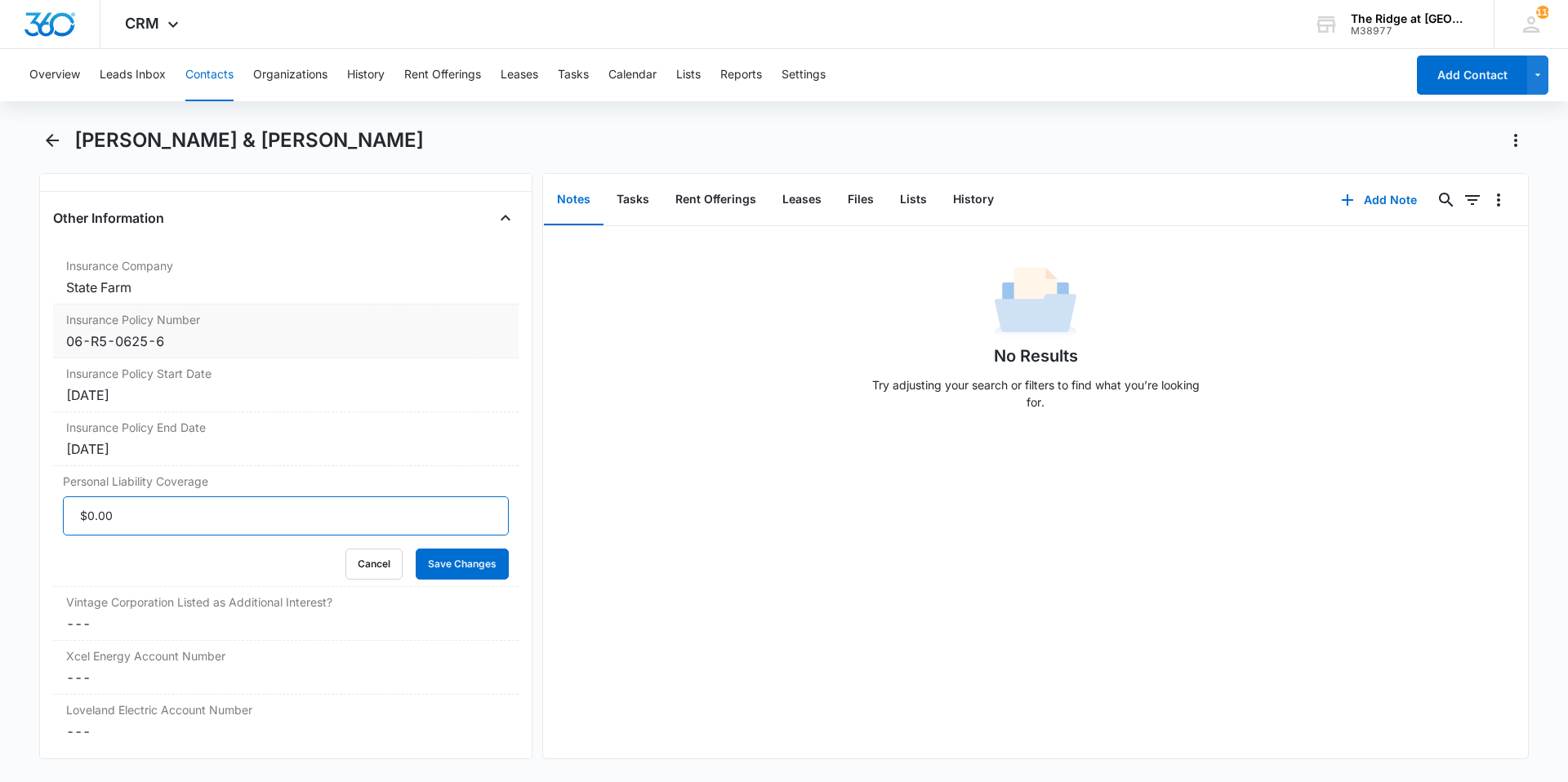
click at [151, 520] on input "Personal Liability Coverage" at bounding box center [285, 516] width 445 height 39
type input "$300,000.00"
click at [415, 549] on button "Save Changes" at bounding box center [461, 564] width 93 height 31
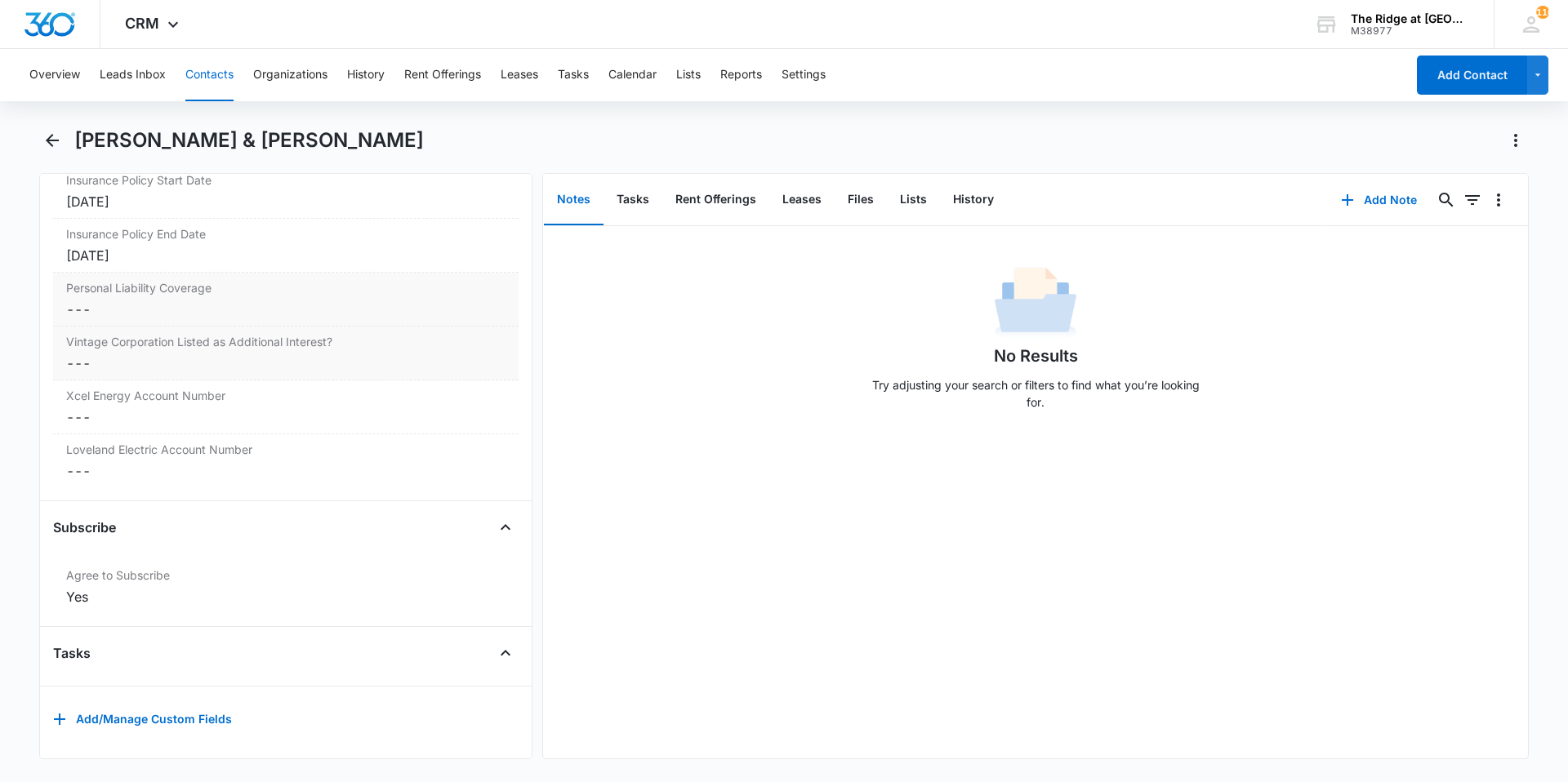
scroll to position [3554, 0]
click at [135, 355] on dd "Cancel Save Changes ---" at bounding box center [286, 363] width 439 height 20
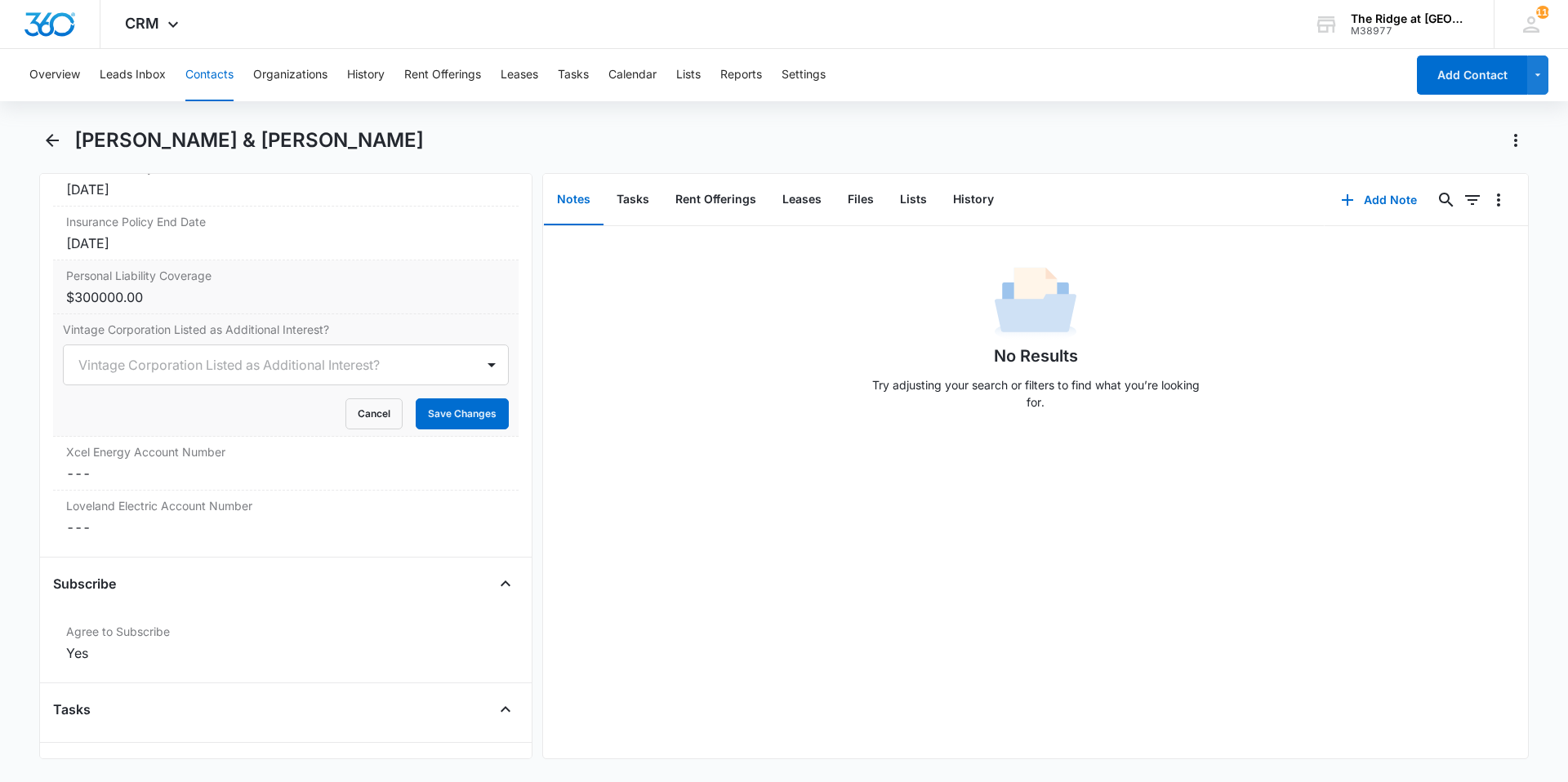
click at [135, 355] on div at bounding box center [266, 365] width 376 height 23
click at [129, 436] on div "Yes" at bounding box center [285, 423] width 445 height 30
click at [430, 412] on button "Save Changes" at bounding box center [461, 414] width 93 height 31
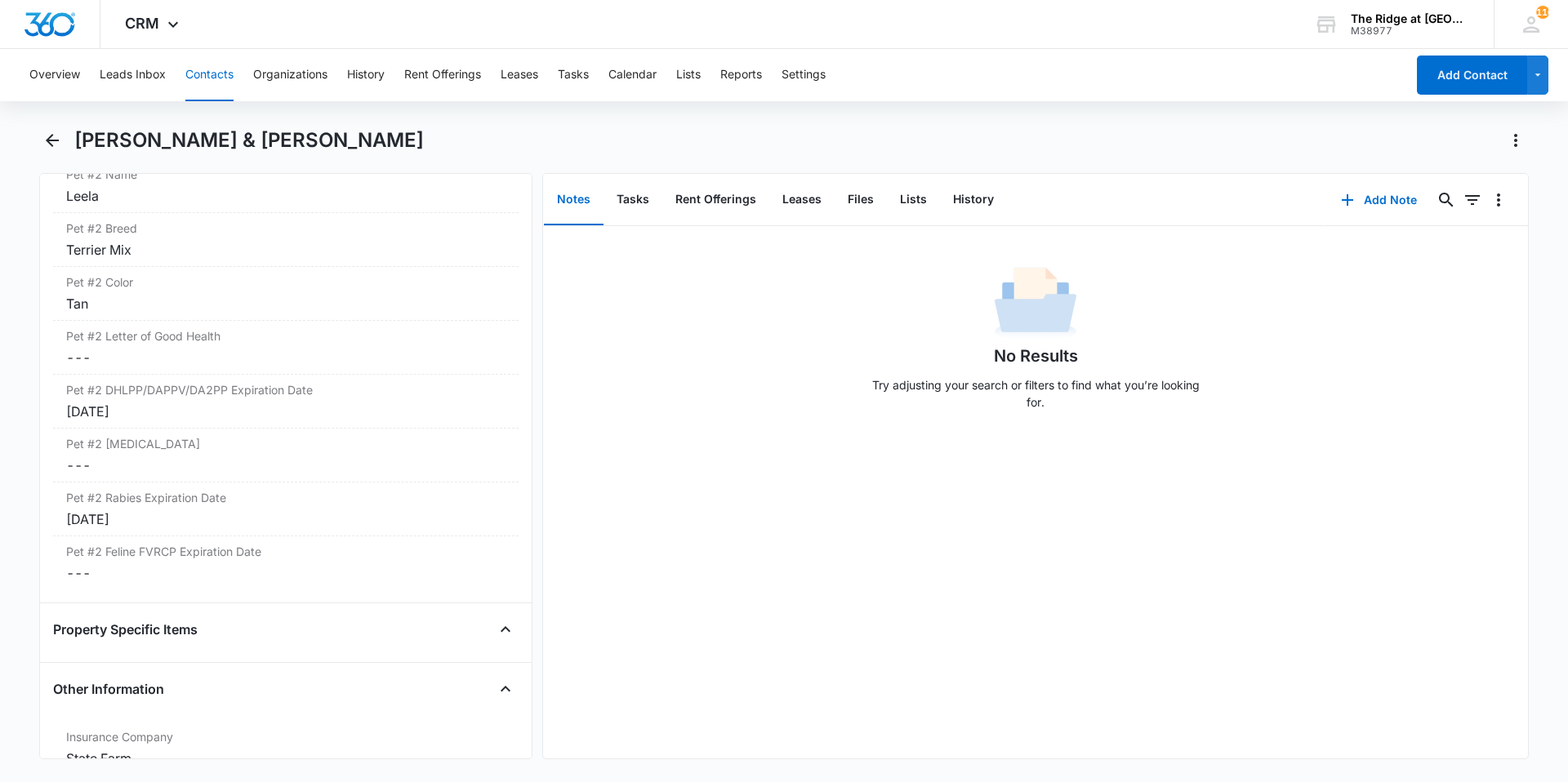
scroll to position [3390, 0]
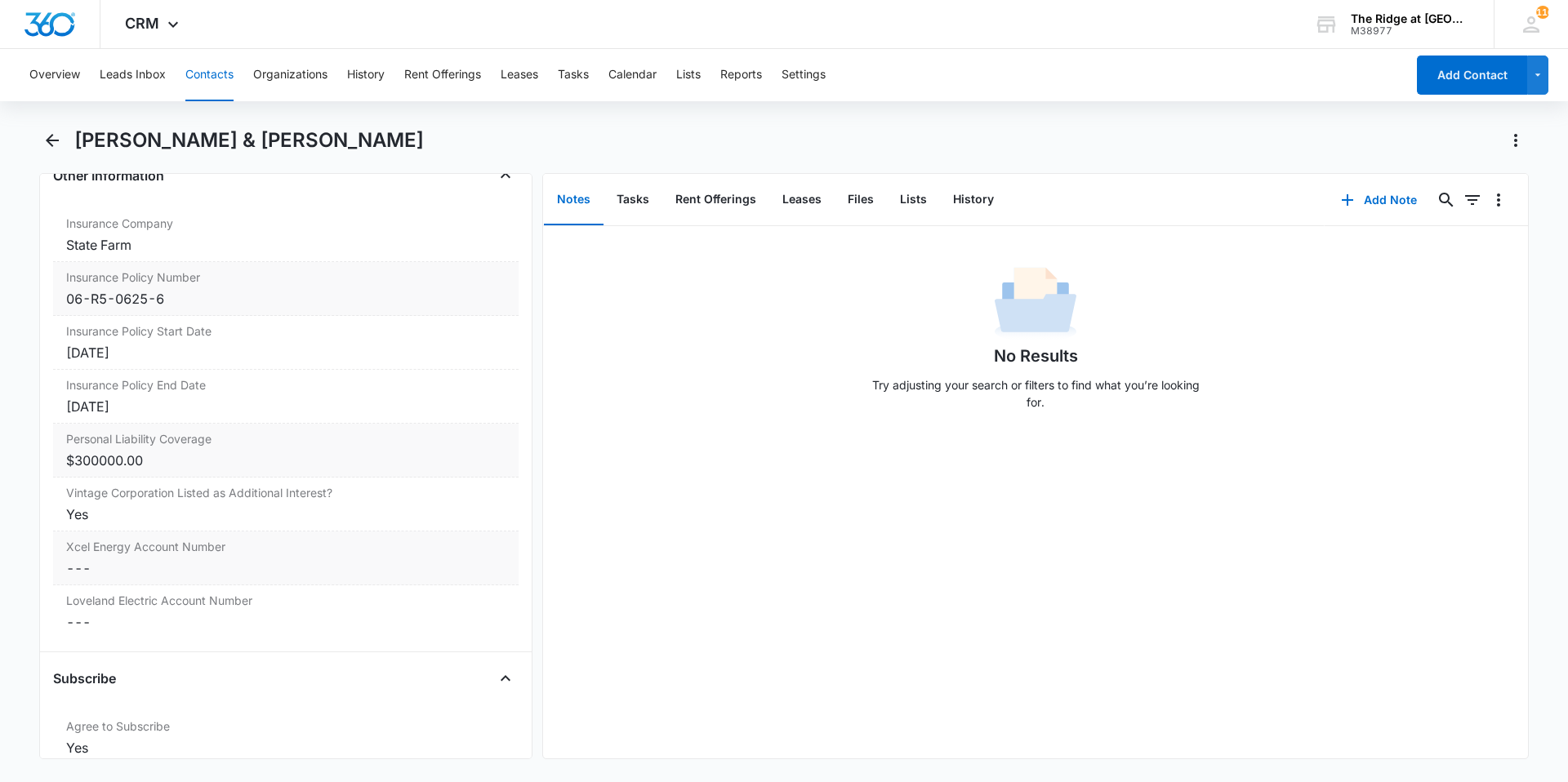
click at [309, 572] on dd "Cancel Save Changes ---" at bounding box center [286, 568] width 439 height 20
click at [294, 574] on input "Xcel Energy Account Number" at bounding box center [285, 581] width 445 height 39
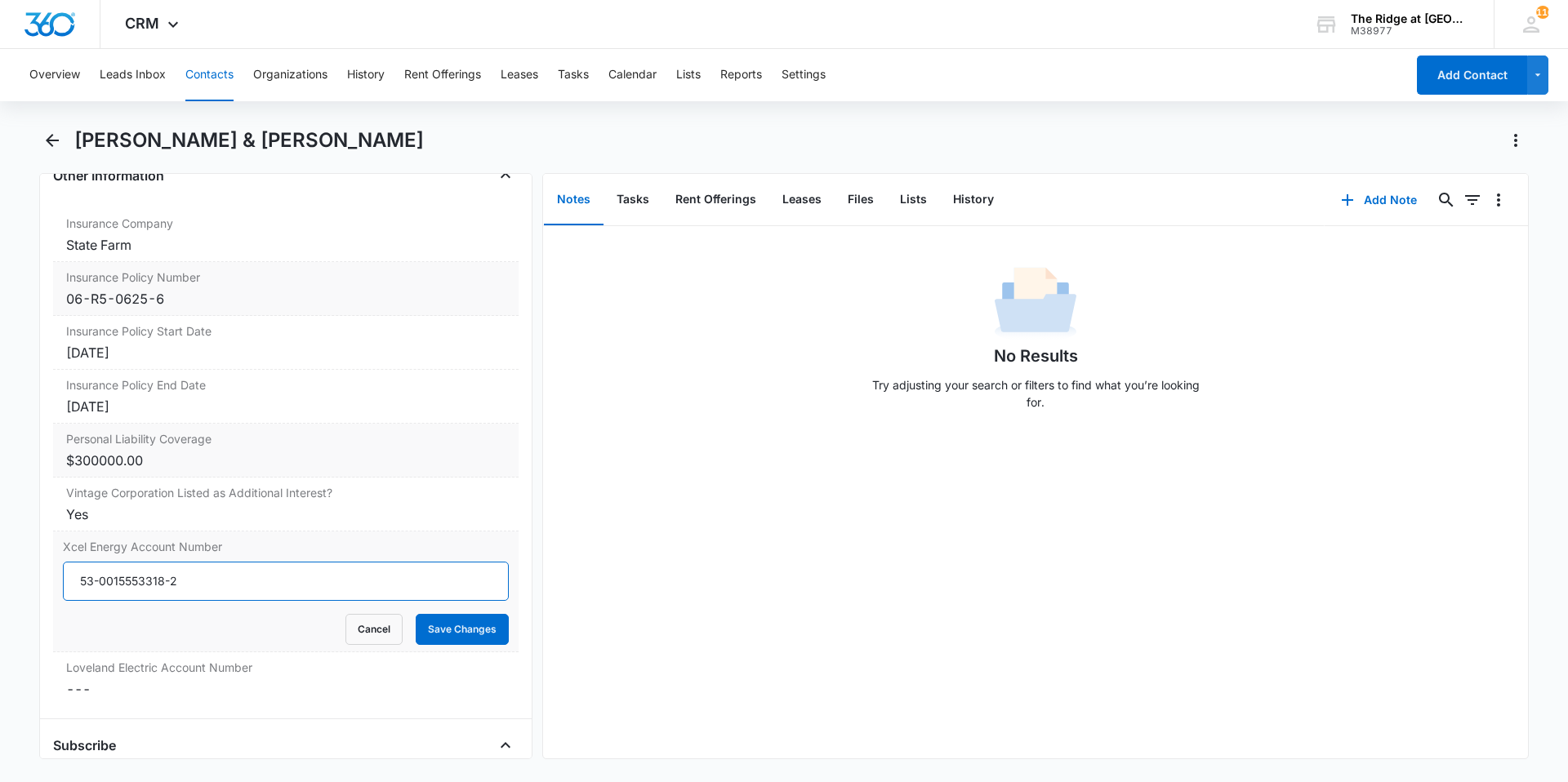
type input "53-0015553318-2"
click at [415, 614] on button "Save Changes" at bounding box center [461, 629] width 93 height 31
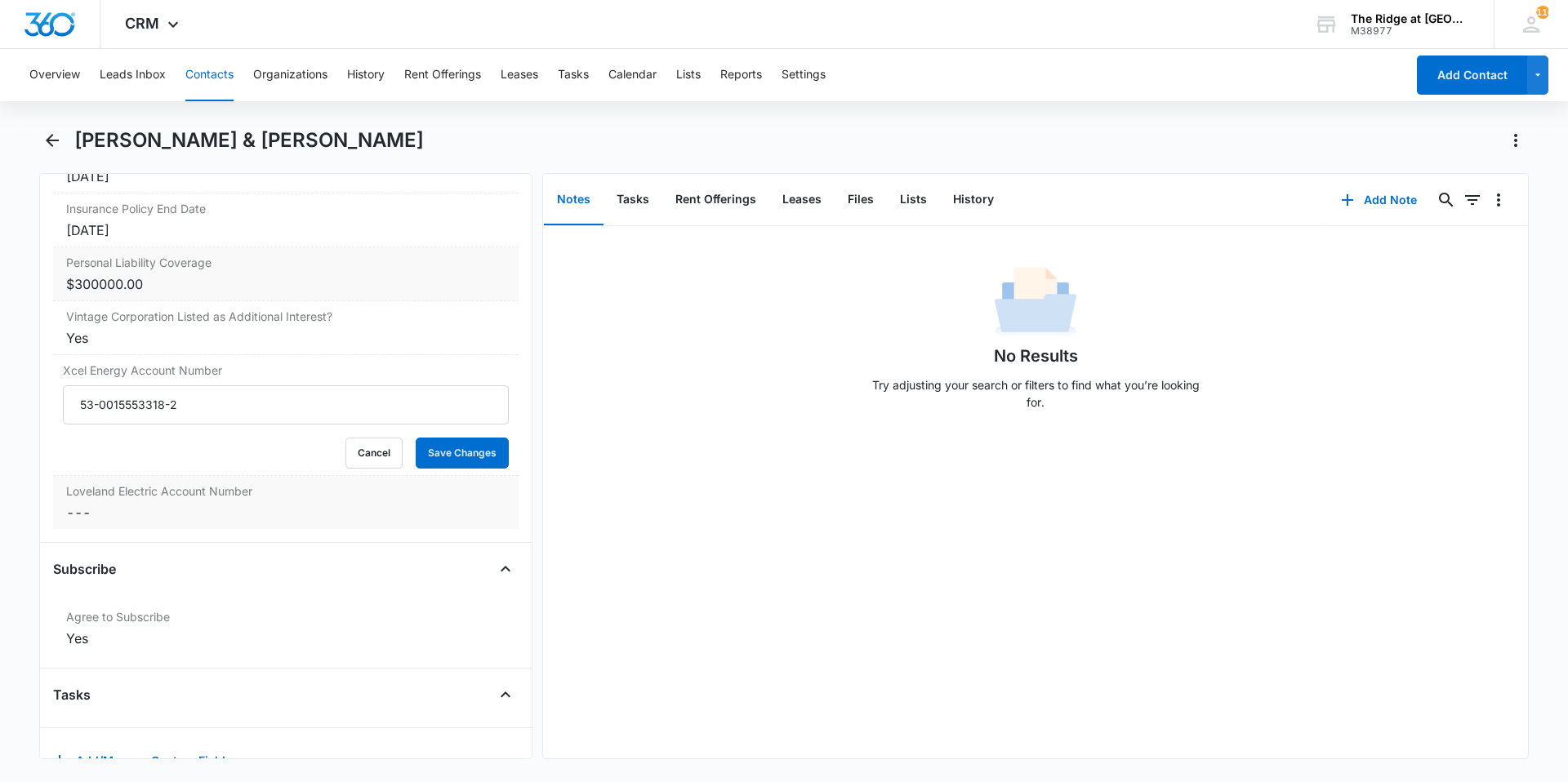
click at [147, 476] on div "Loveland Electric Account Number Cancel Save Changes ---" at bounding box center [286, 503] width 465 height 53
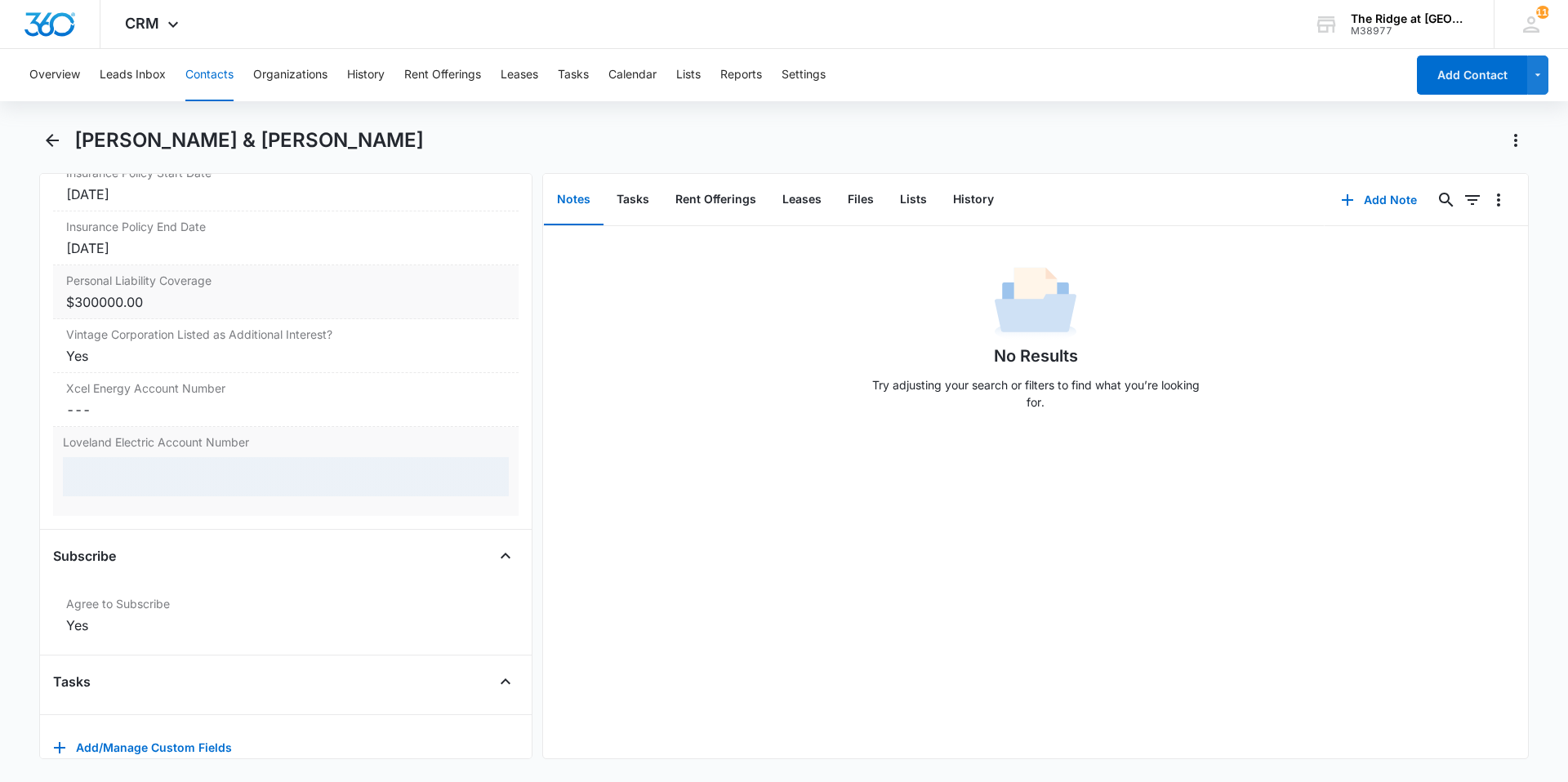
scroll to position [3562, 0]
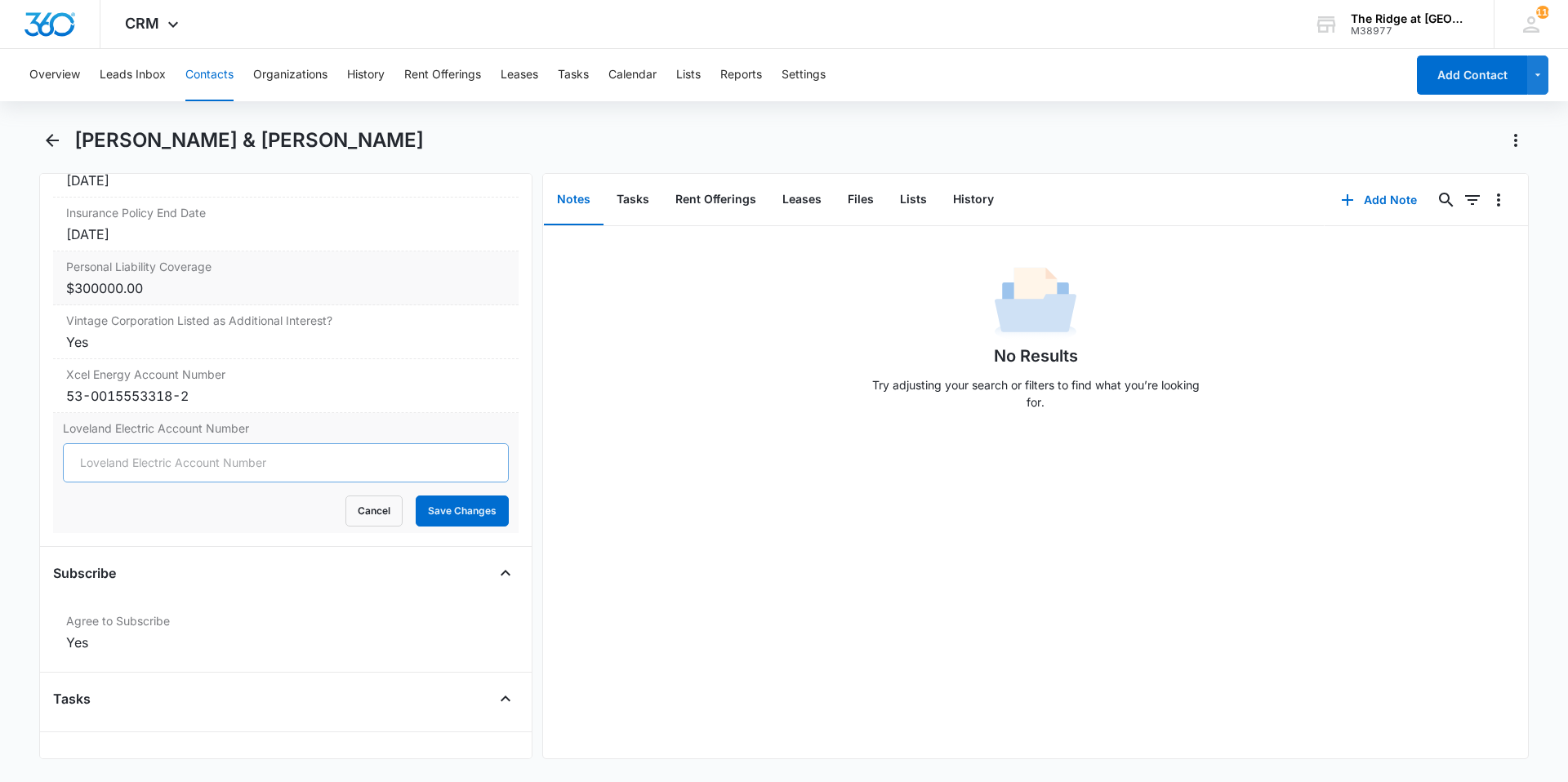
click at [126, 462] on input "Loveland Electric Account Number" at bounding box center [285, 463] width 445 height 39
type input "0206246-061541"
click at [415, 496] on button "Save Changes" at bounding box center [461, 511] width 93 height 31
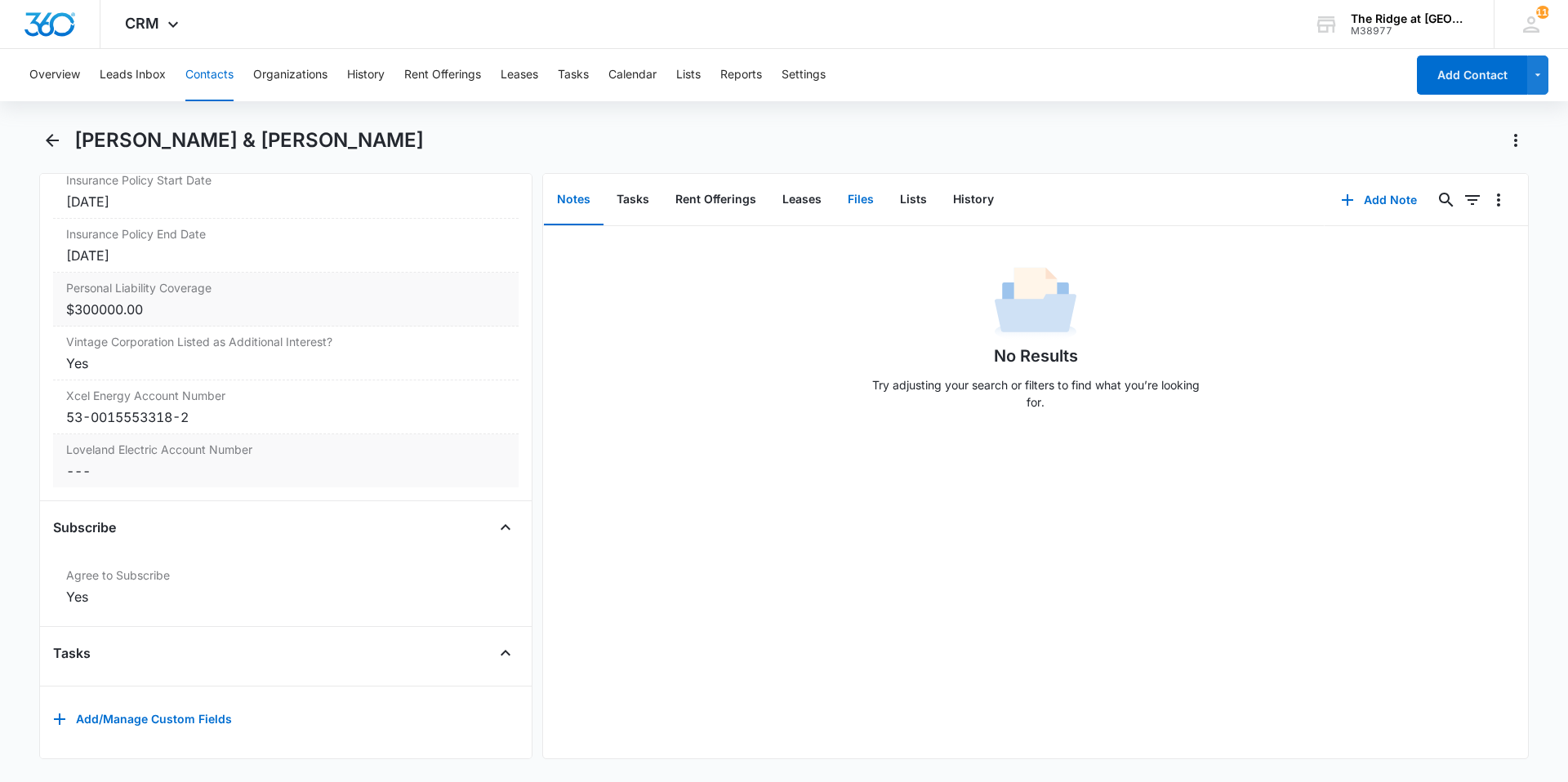
scroll to position [3554, 0]
click at [859, 205] on button "Files" at bounding box center [861, 200] width 53 height 51
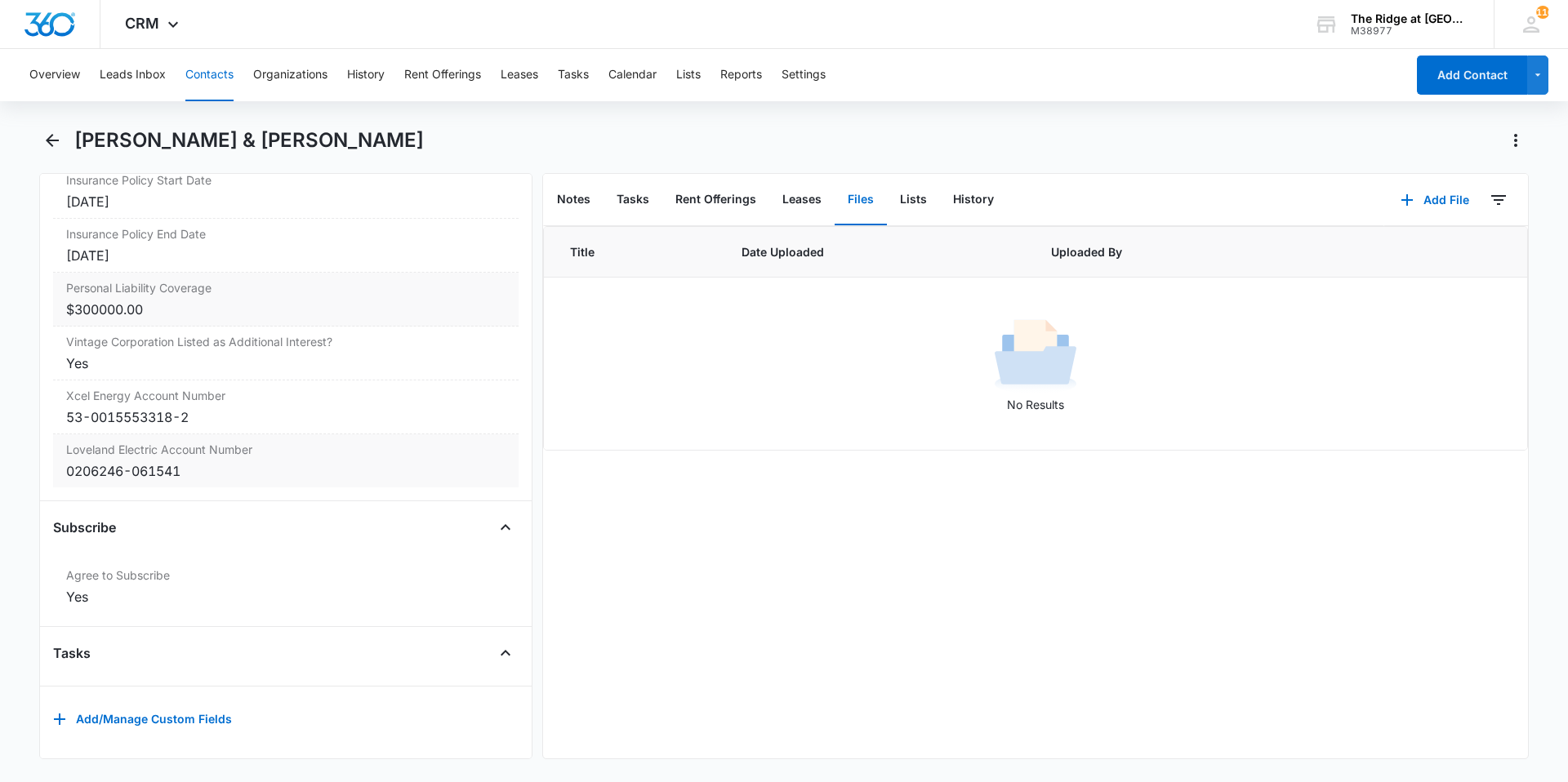
click at [859, 205] on button "Files" at bounding box center [861, 200] width 53 height 51
click at [848, 208] on button "Files" at bounding box center [861, 200] width 53 height 51
click at [1440, 204] on button "Add File" at bounding box center [1435, 200] width 101 height 39
click at [875, 196] on button "Files" at bounding box center [861, 200] width 53 height 51
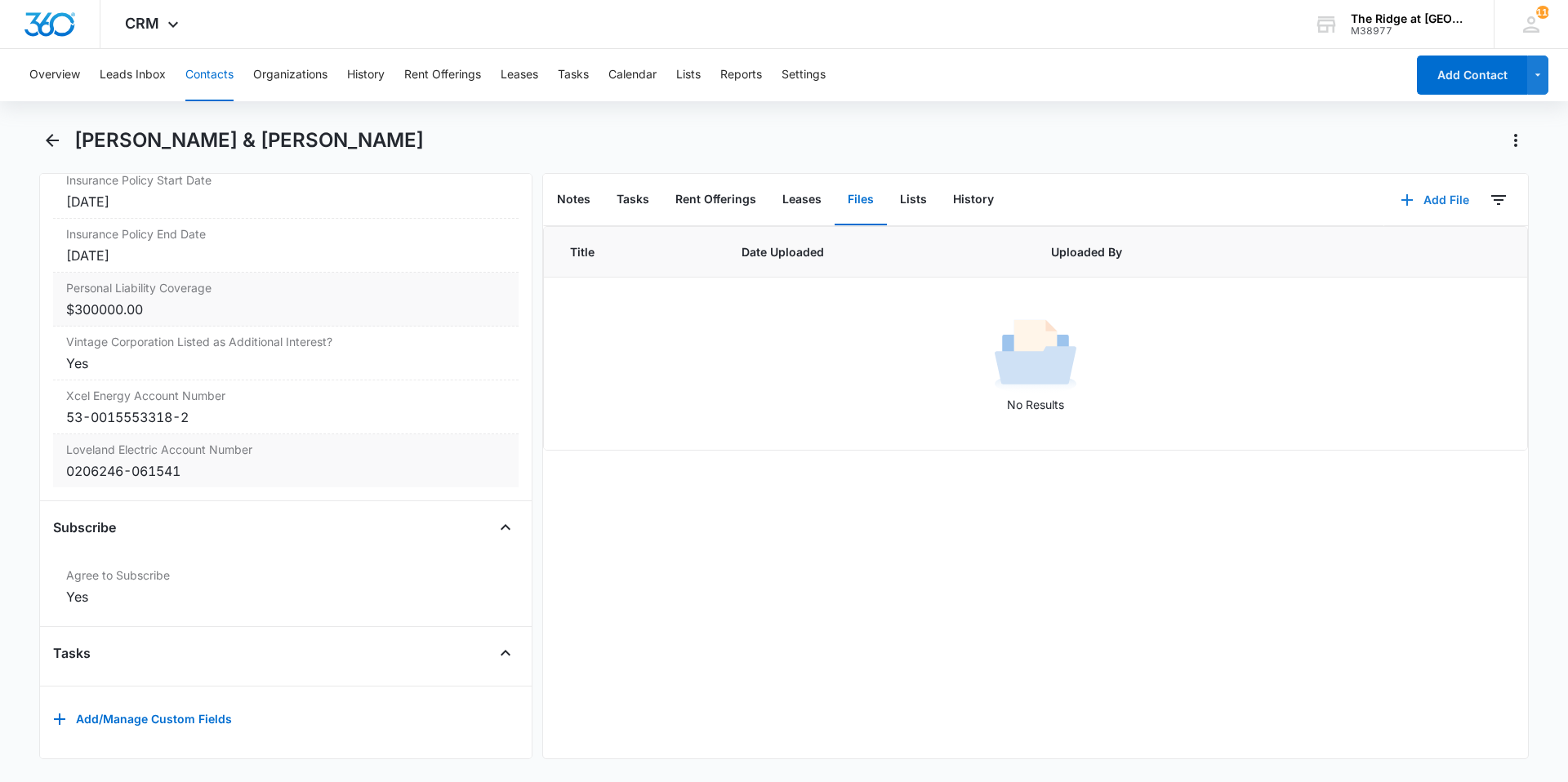
click at [1425, 205] on button "Add File" at bounding box center [1435, 200] width 101 height 39
click at [1381, 253] on div "Upload Files" at bounding box center [1413, 252] width 66 height 11
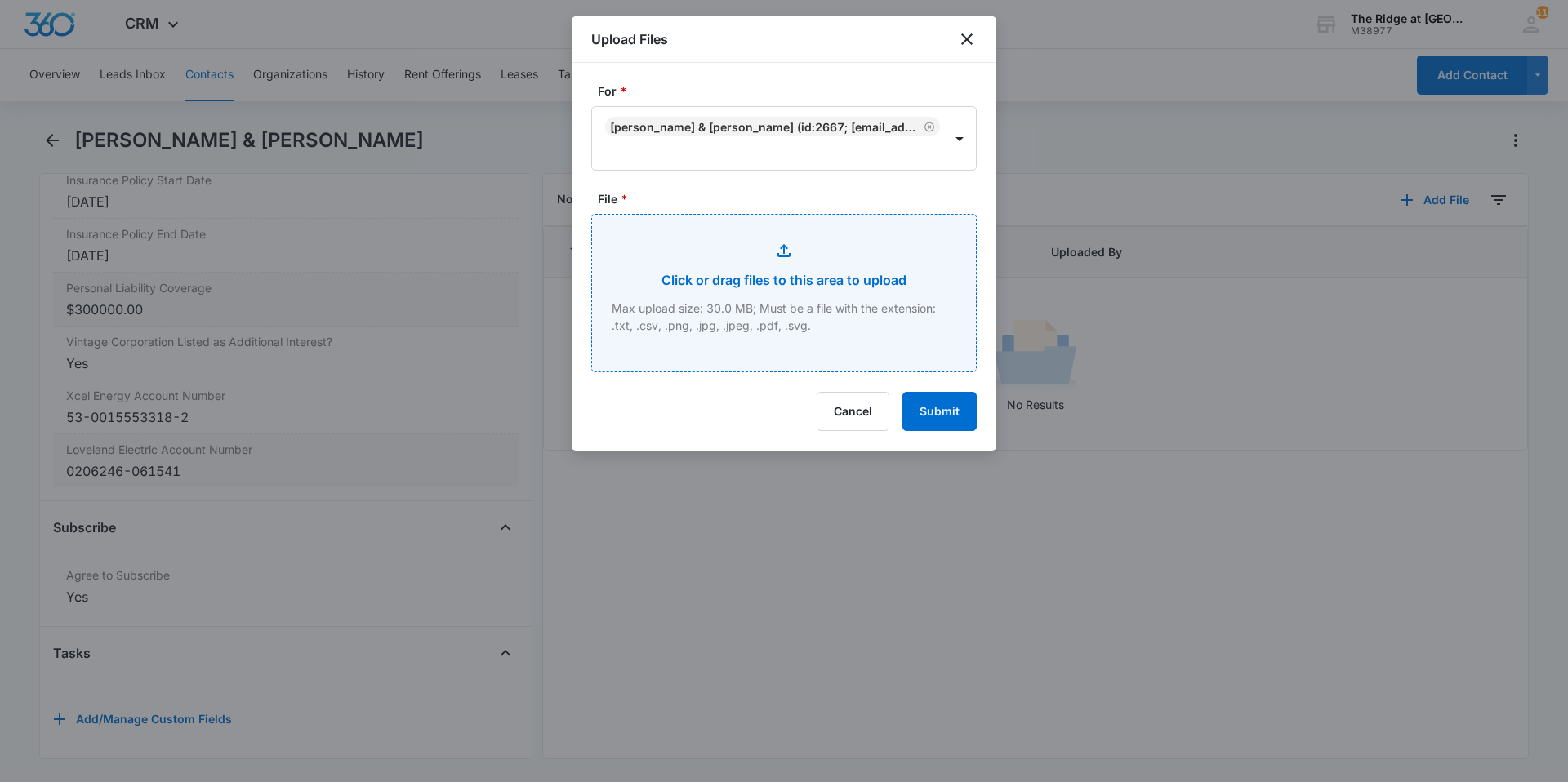
click at [776, 265] on input "File *" at bounding box center [783, 293] width 384 height 157
type input "C:\fakepath\4338-308 [PERSON_NAME] Pet Packet.pdf"
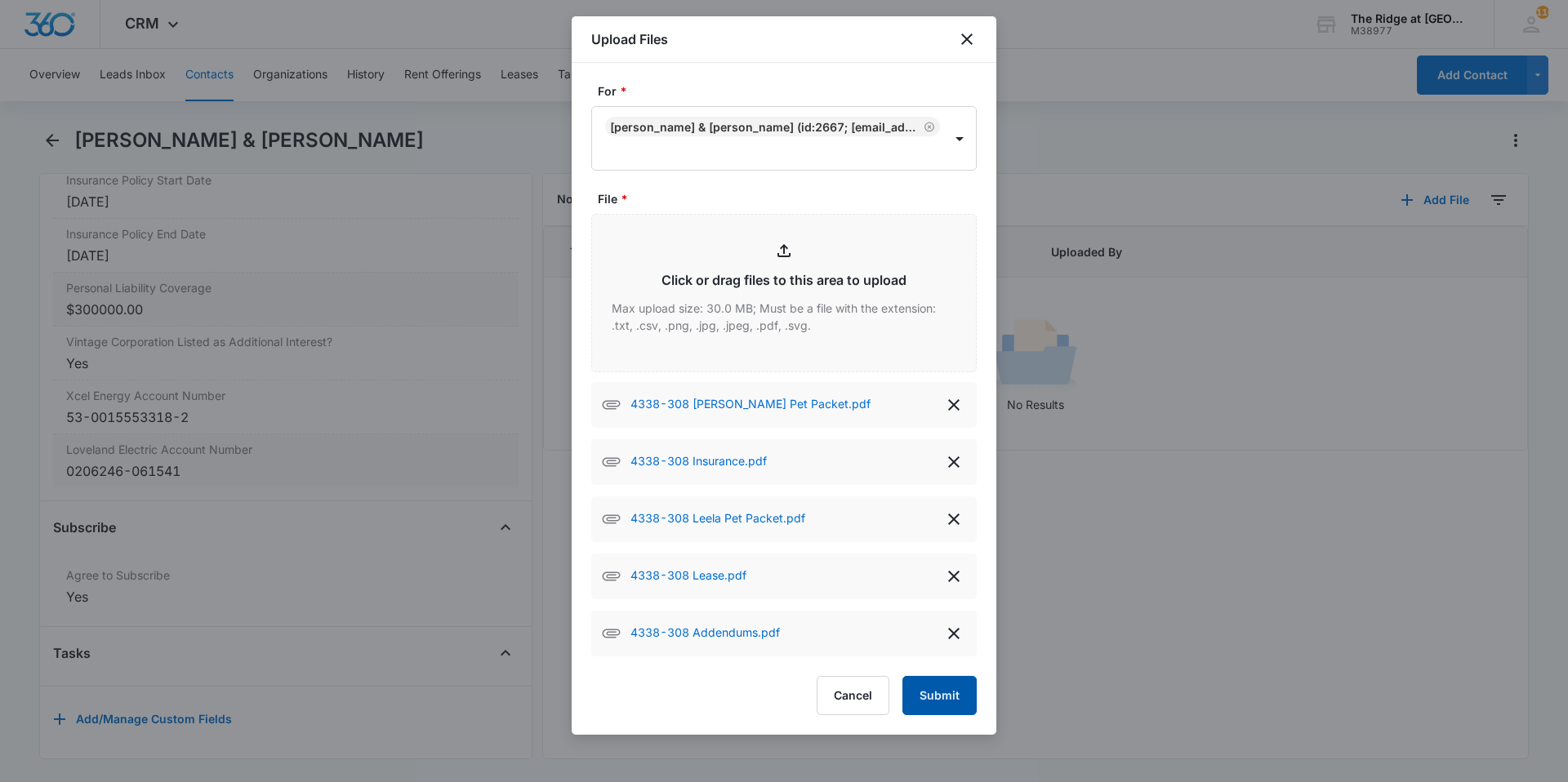
click at [936, 699] on button "Submit" at bounding box center [939, 696] width 74 height 39
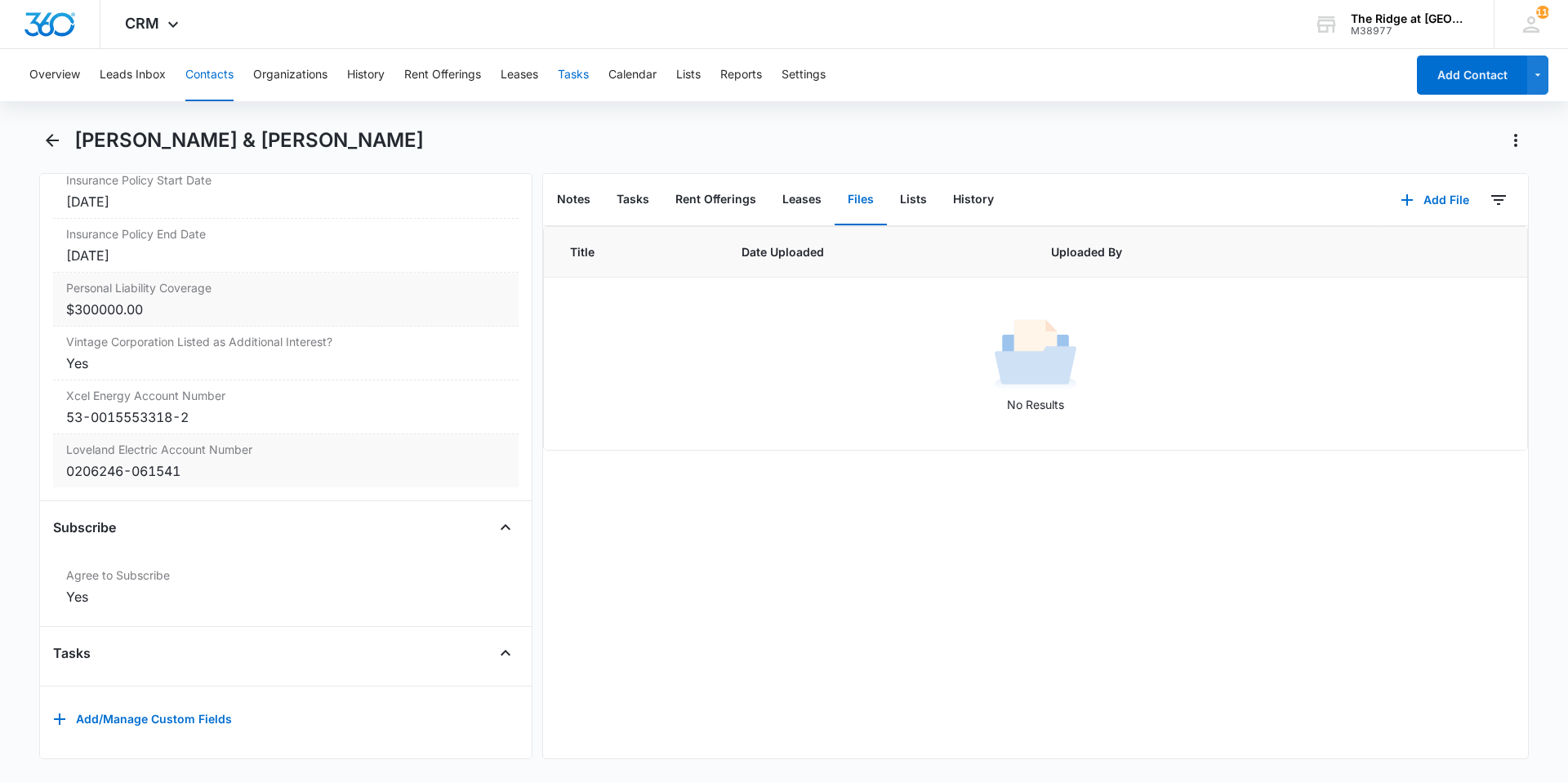
click at [562, 81] on button "Tasks" at bounding box center [573, 75] width 31 height 53
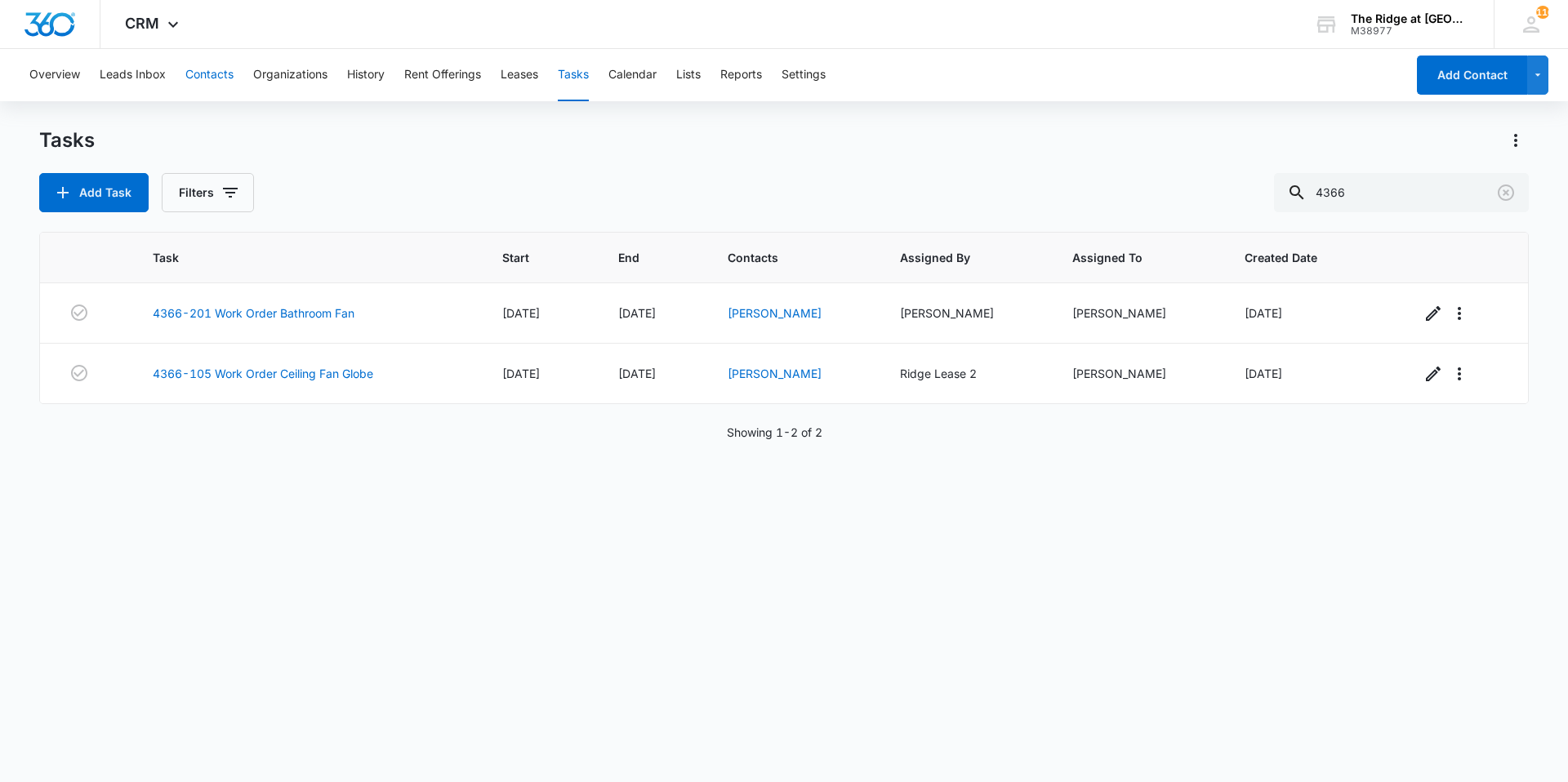
click at [206, 78] on button "Contacts" at bounding box center [209, 75] width 48 height 53
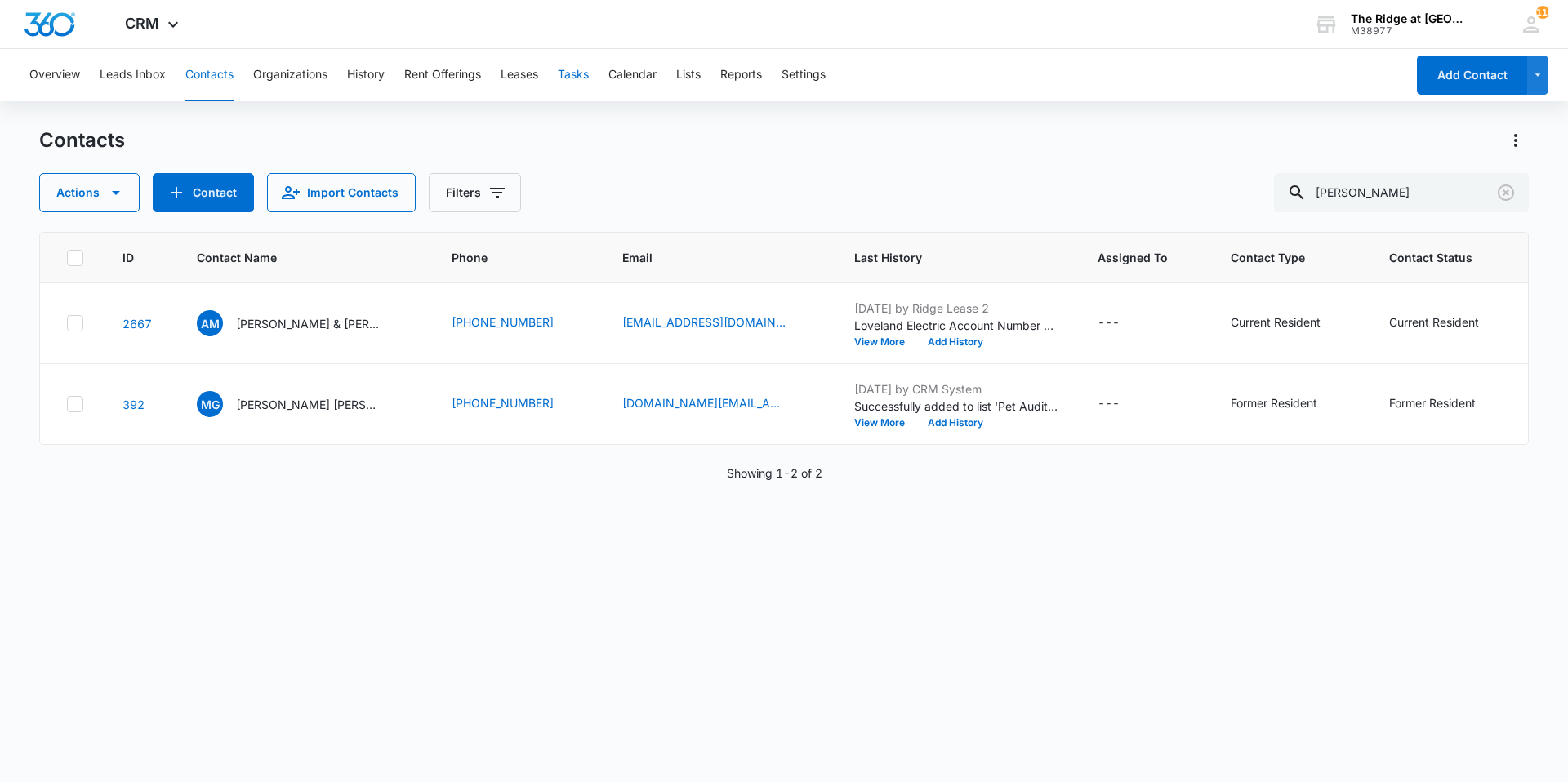
click at [579, 75] on button "Tasks" at bounding box center [573, 75] width 31 height 53
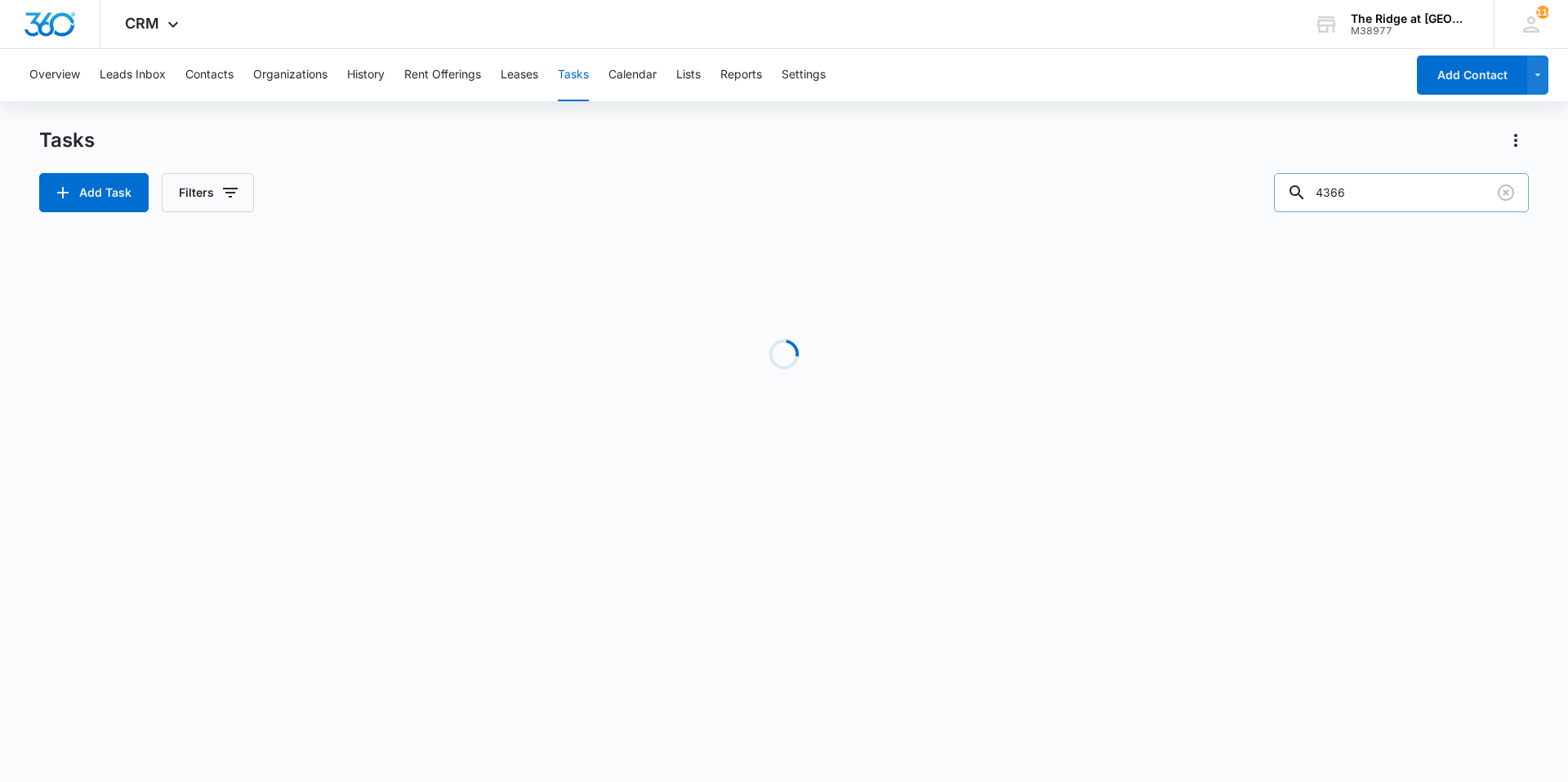
drag, startPoint x: 1370, startPoint y: 196, endPoint x: 1299, endPoint y: 191, distance: 71.2
click at [1299, 191] on div "4366" at bounding box center [1401, 193] width 255 height 39
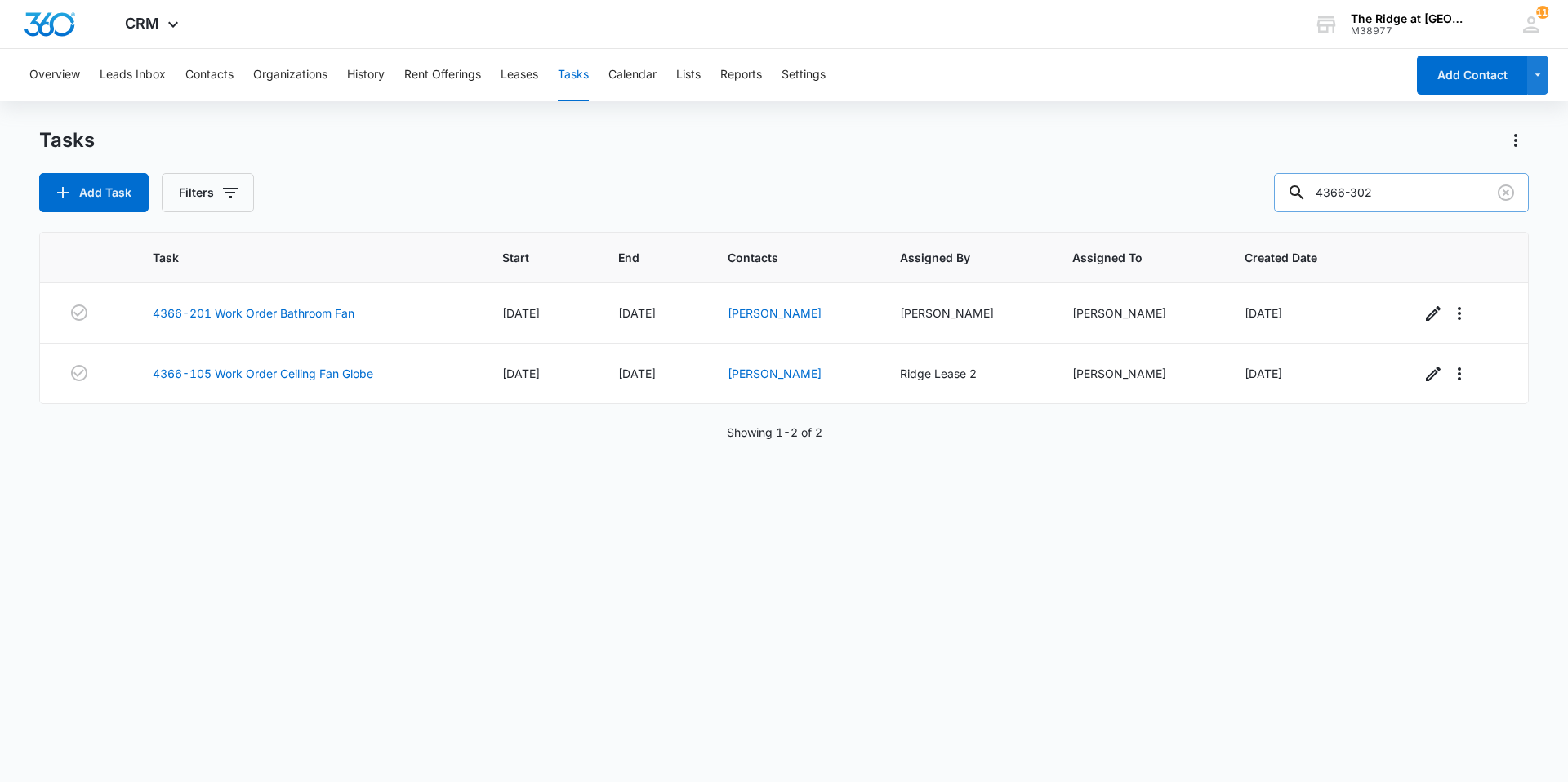
type input "4366-302"
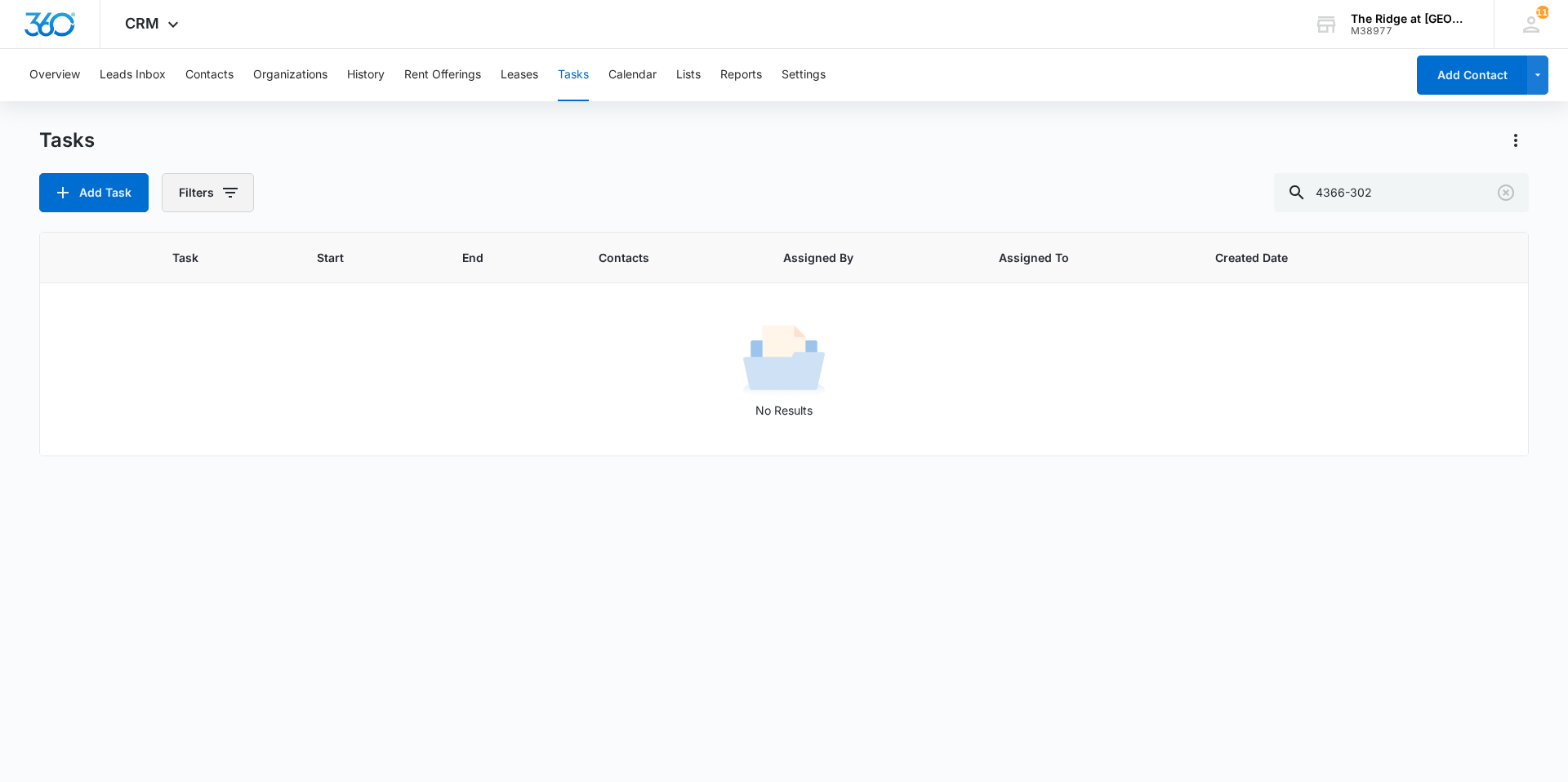
click at [221, 205] on button "Filters" at bounding box center [207, 193] width 92 height 39
click at [218, 382] on label "Complete" at bounding box center [275, 388] width 188 height 17
click at [182, 388] on input "Complete" at bounding box center [181, 388] width 1 height 1
radio input "false"
radio input "true"
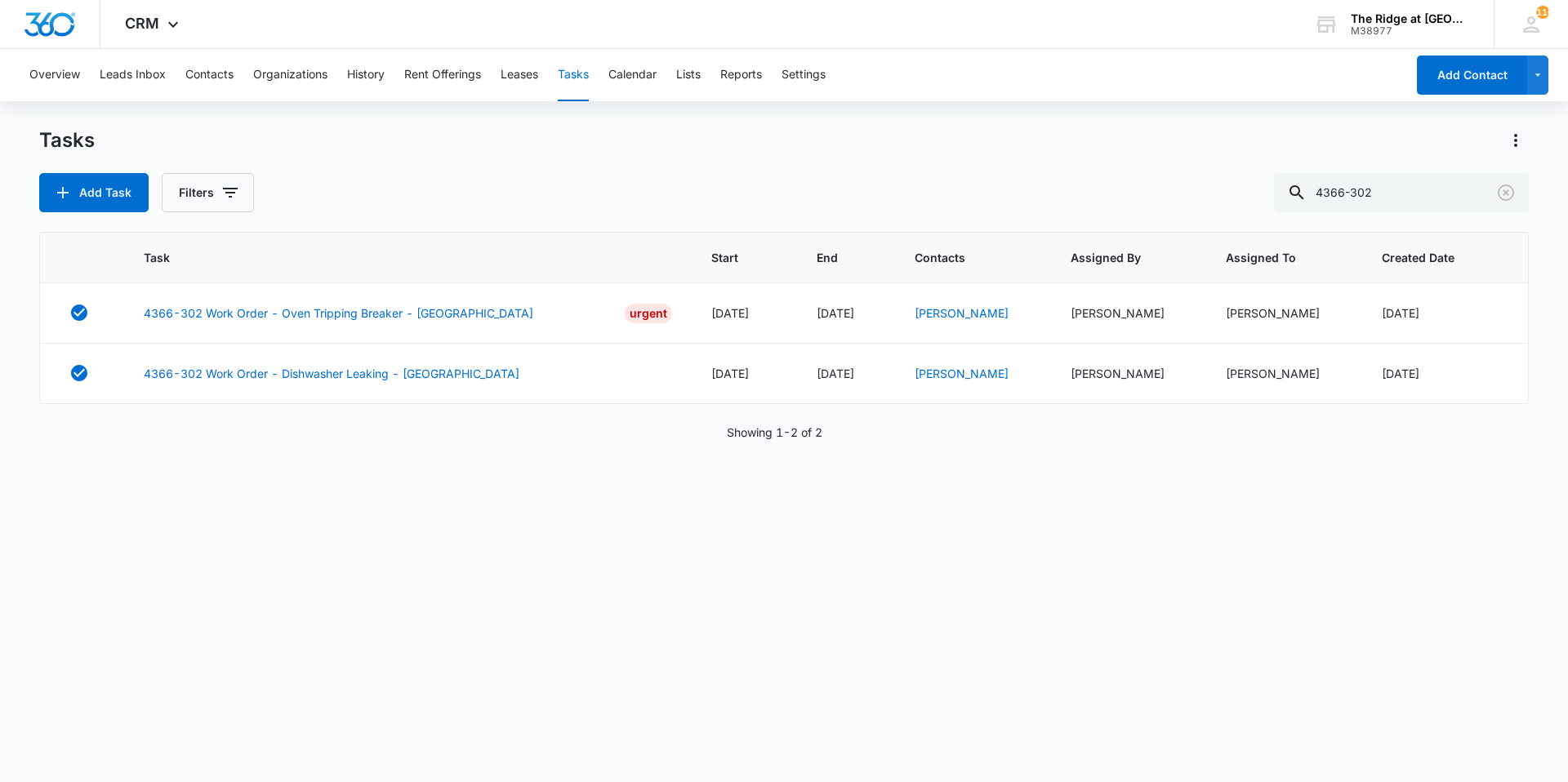
click at [403, 199] on div "Add Task Filters 4366-302" at bounding box center [784, 193] width 1489 height 39
click at [200, 72] on button "Contacts" at bounding box center [209, 75] width 48 height 53
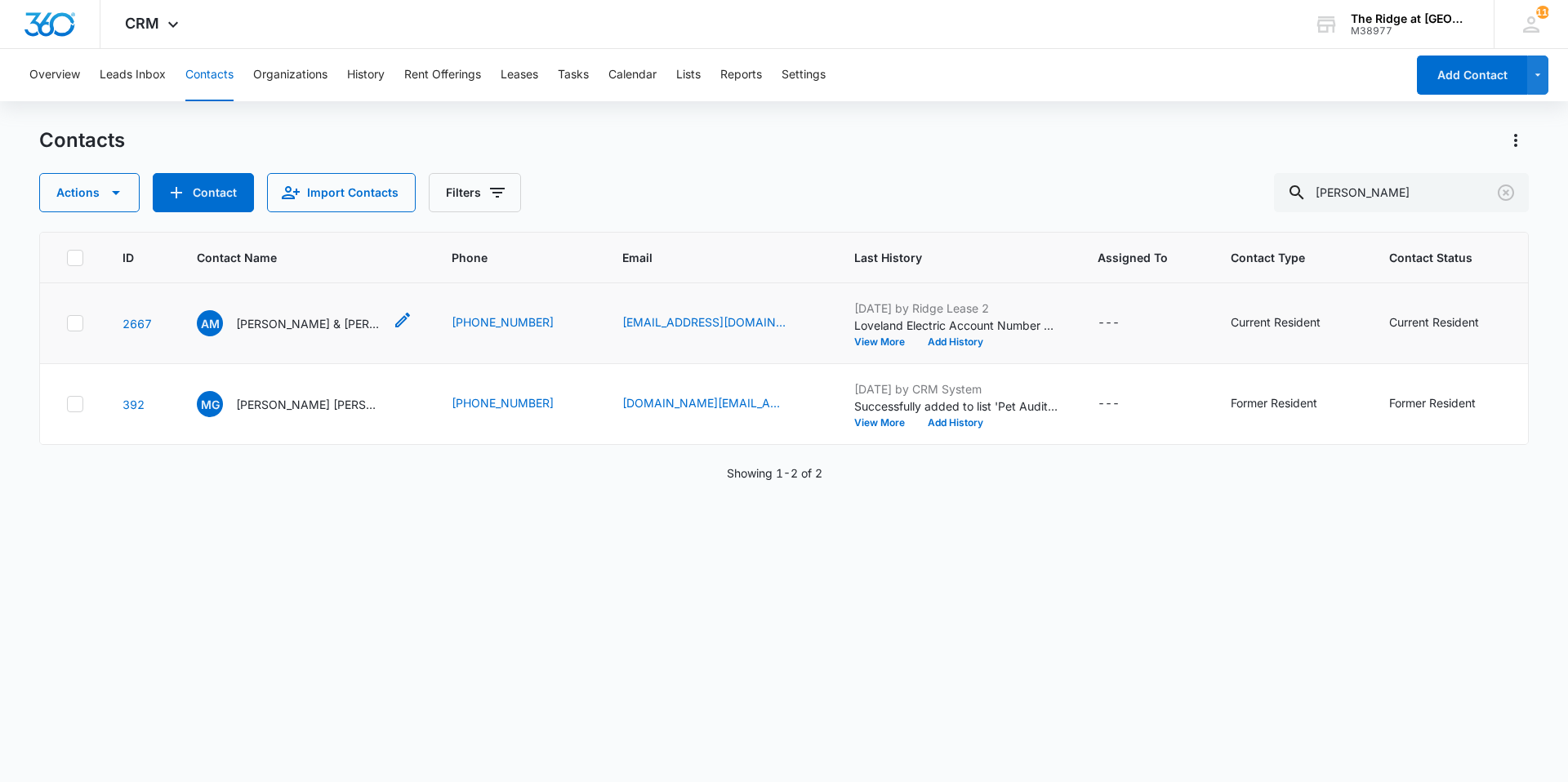
click at [279, 325] on p "[PERSON_NAME] & [PERSON_NAME]" at bounding box center [309, 323] width 147 height 17
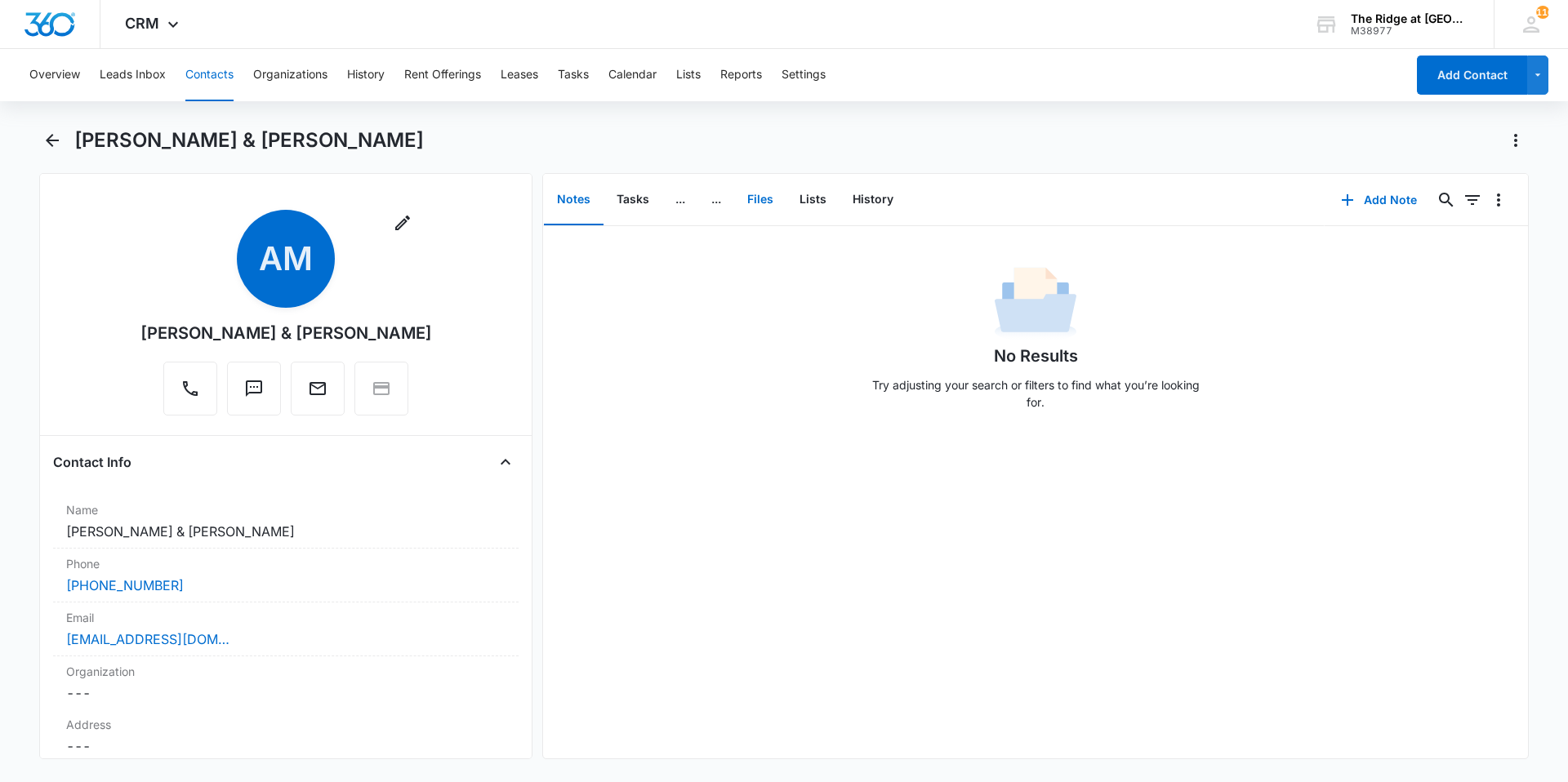
click at [761, 203] on button "Files" at bounding box center [761, 200] width 53 height 51
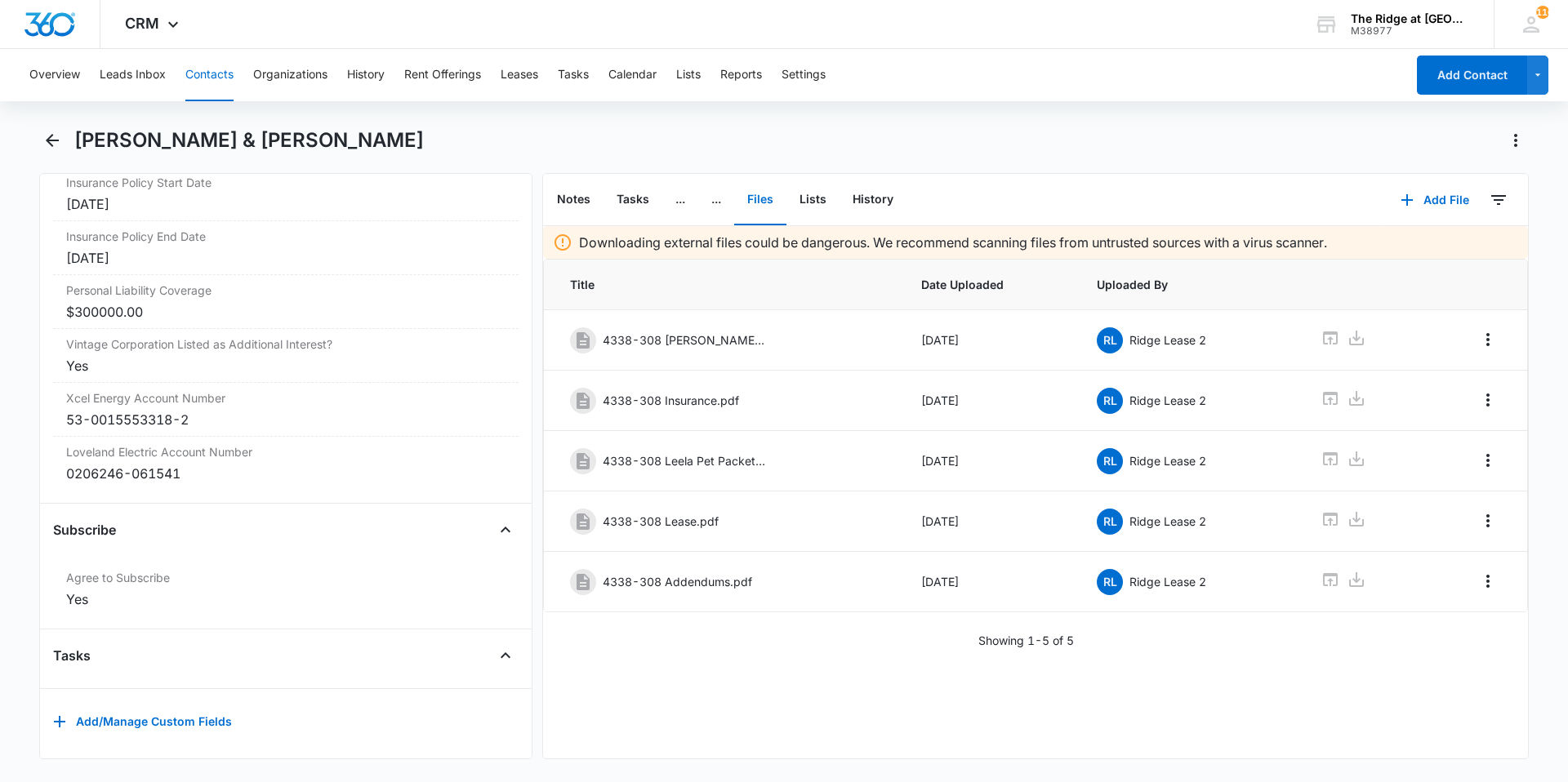
scroll to position [3554, 0]
click at [34, 140] on main "[PERSON_NAME] & [PERSON_NAME] Remove AM [PERSON_NAME] & [PERSON_NAME] Contact I…" at bounding box center [784, 453] width 1568 height 652
click at [47, 138] on icon "Back" at bounding box center [52, 140] width 20 height 20
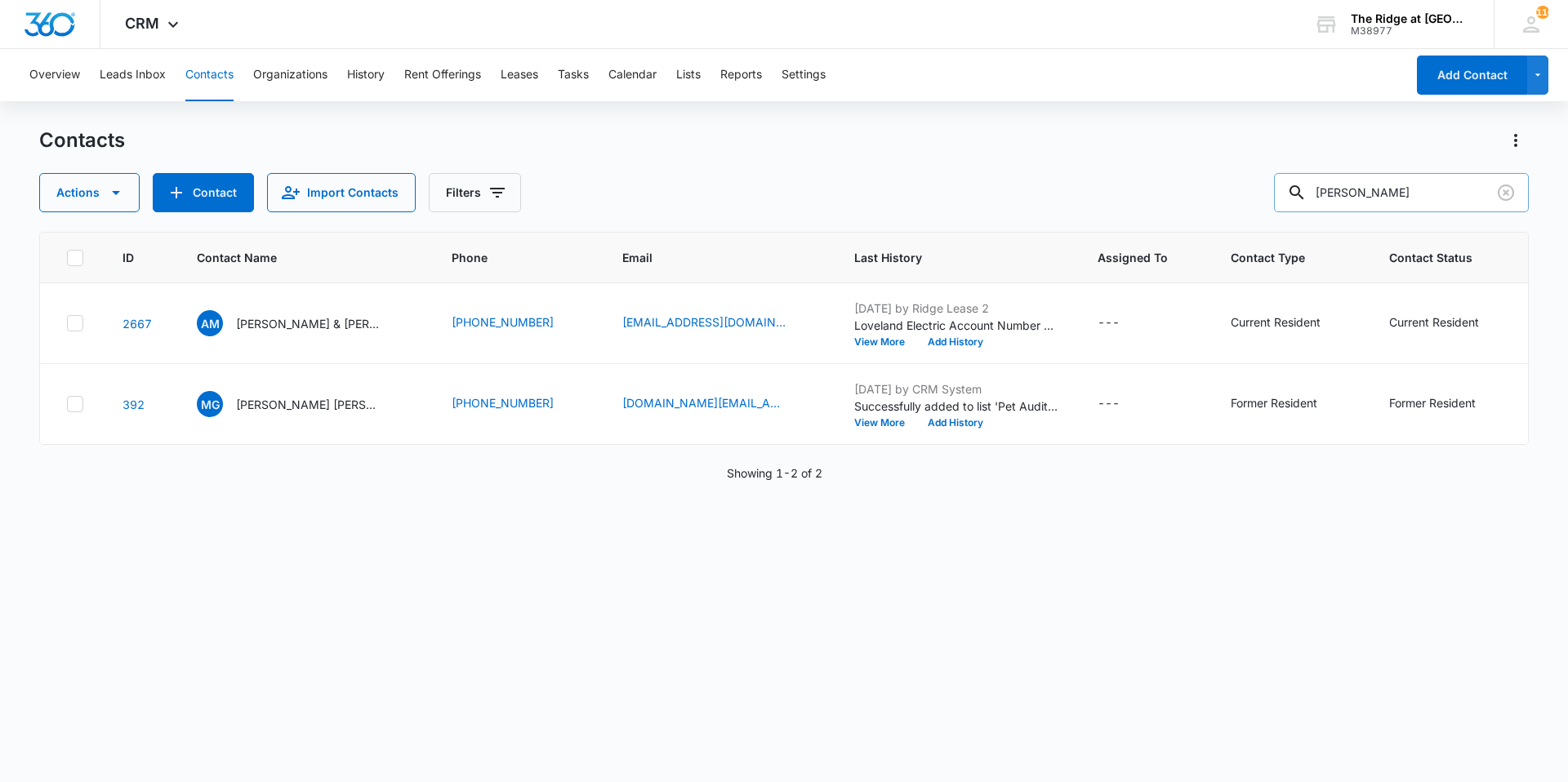
drag, startPoint x: 1380, startPoint y: 186, endPoint x: 1304, endPoint y: 190, distance: 76.1
click at [1304, 190] on div "[PERSON_NAME]" at bounding box center [1401, 193] width 255 height 39
type input "toreal"
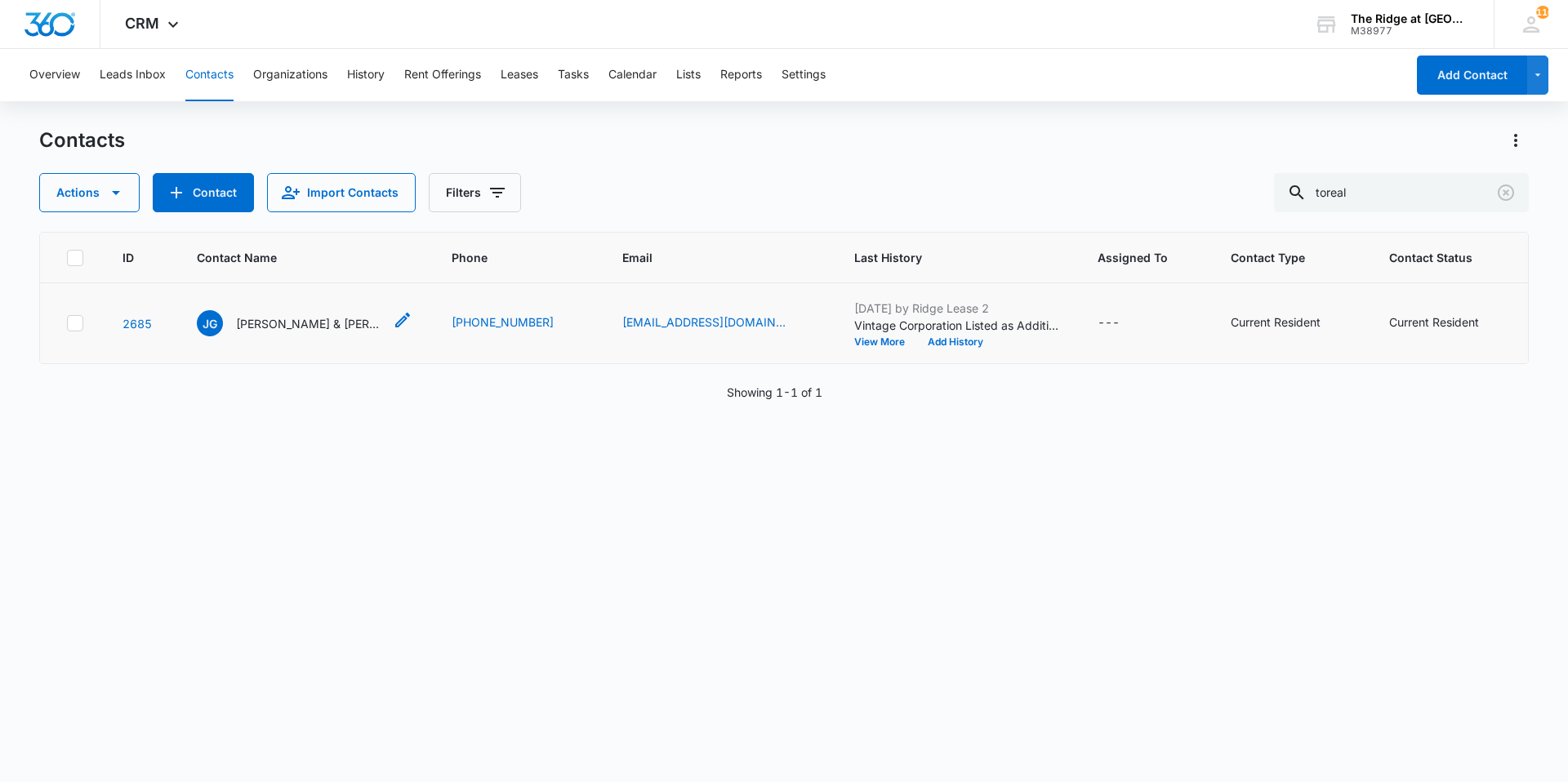
click at [290, 319] on p "[PERSON_NAME] & [PERSON_NAME] [PERSON_NAME]" at bounding box center [309, 323] width 147 height 17
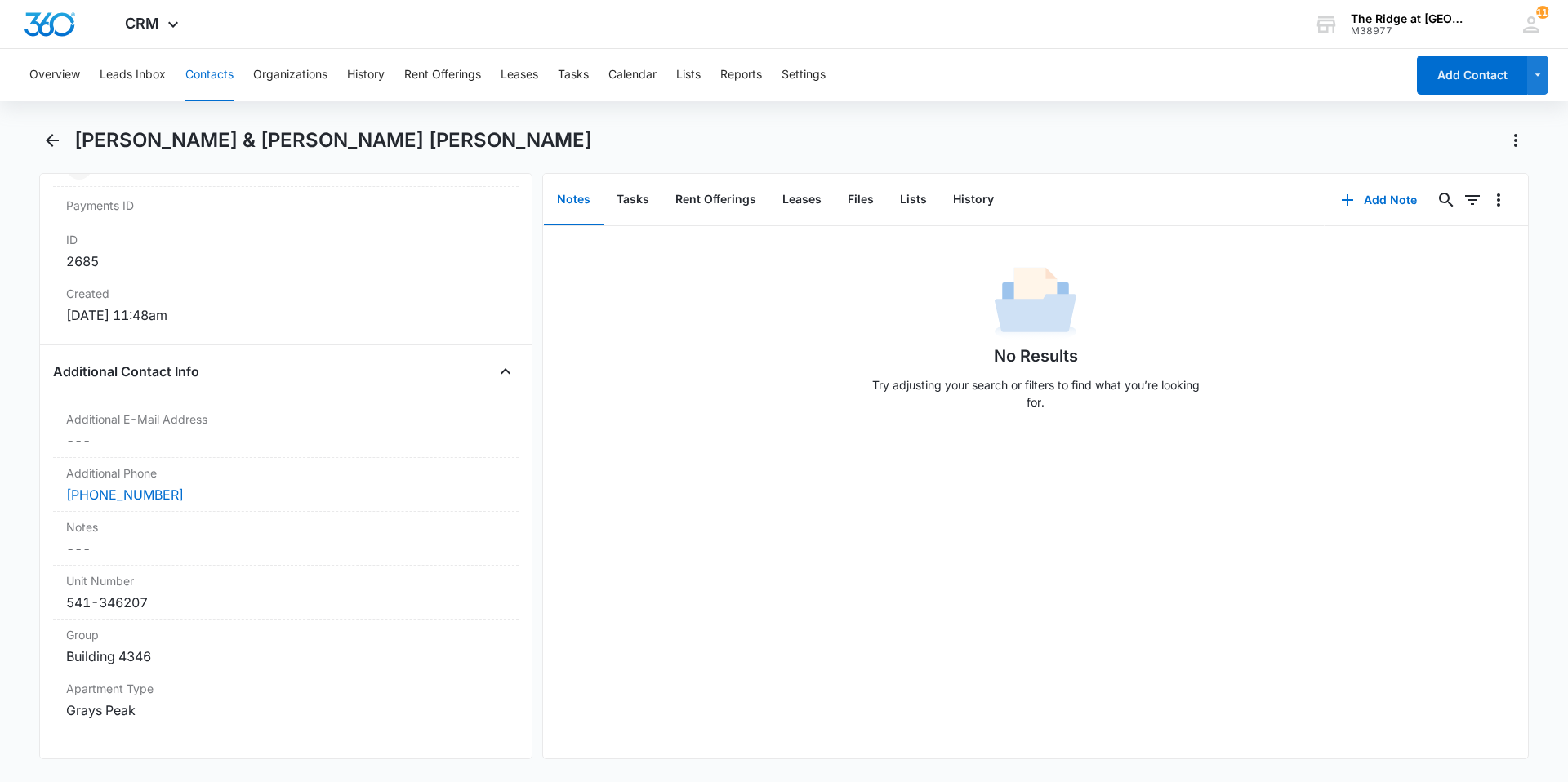
scroll to position [1061, 0]
click at [237, 427] on dd "Cancel Save Changes ---" at bounding box center [286, 436] width 439 height 20
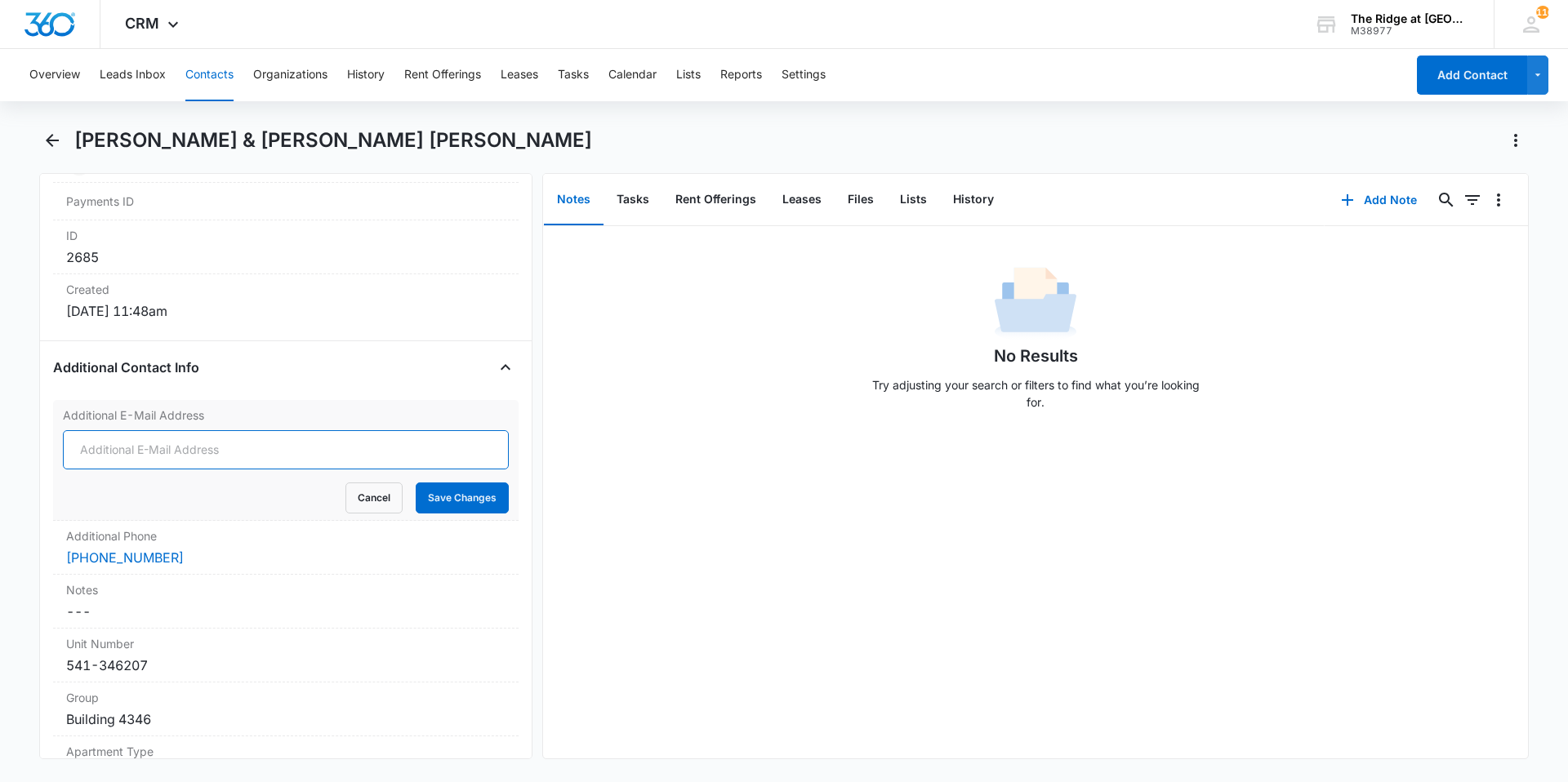
click at [234, 430] on input "Additional E-Mail Address" at bounding box center [285, 450] width 445 height 39
click at [415, 483] on button "Save Changes" at bounding box center [461, 498] width 93 height 31
type input "N"
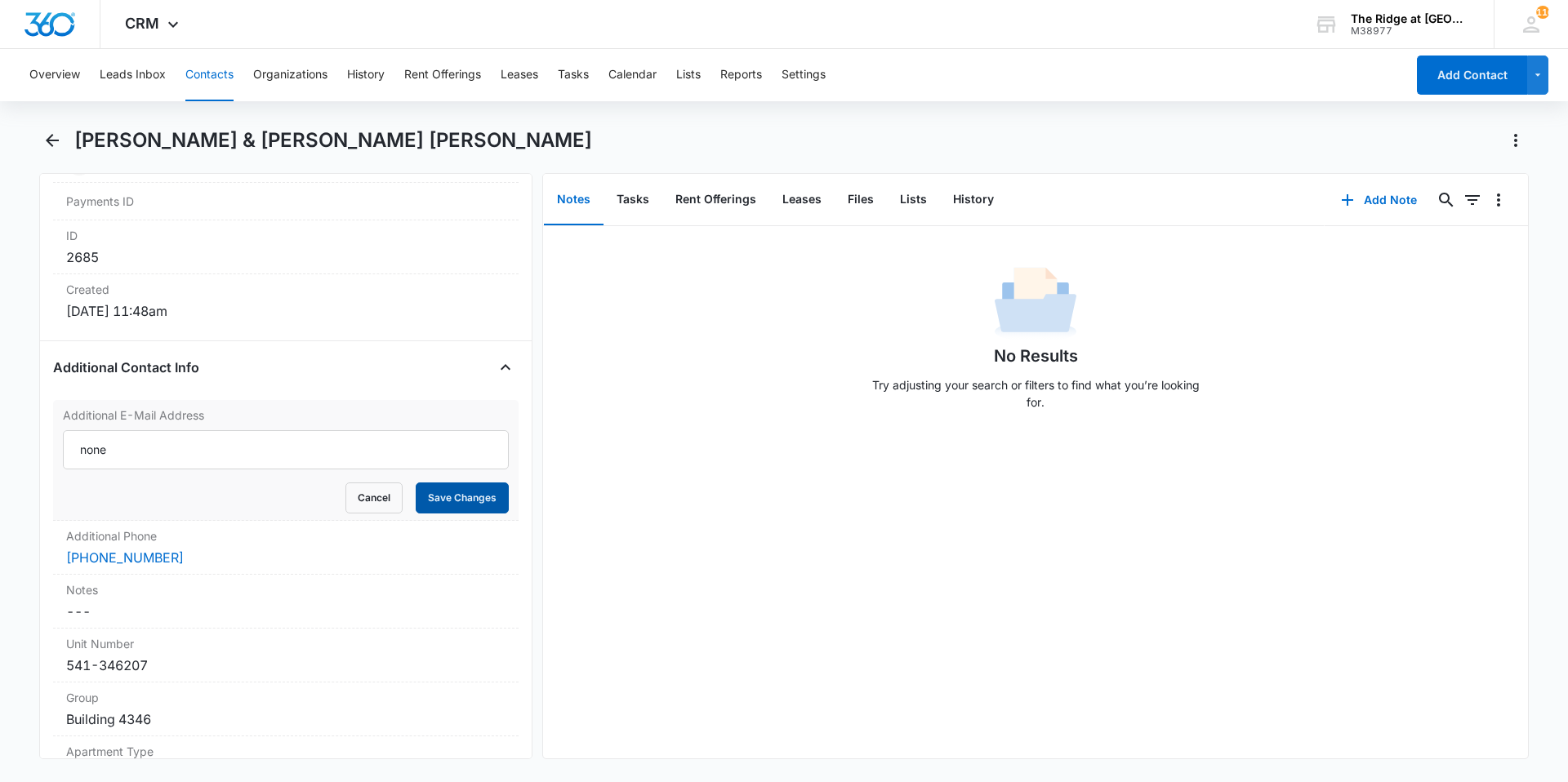
click at [426, 483] on button "Save Changes" at bounding box center [461, 498] width 93 height 31
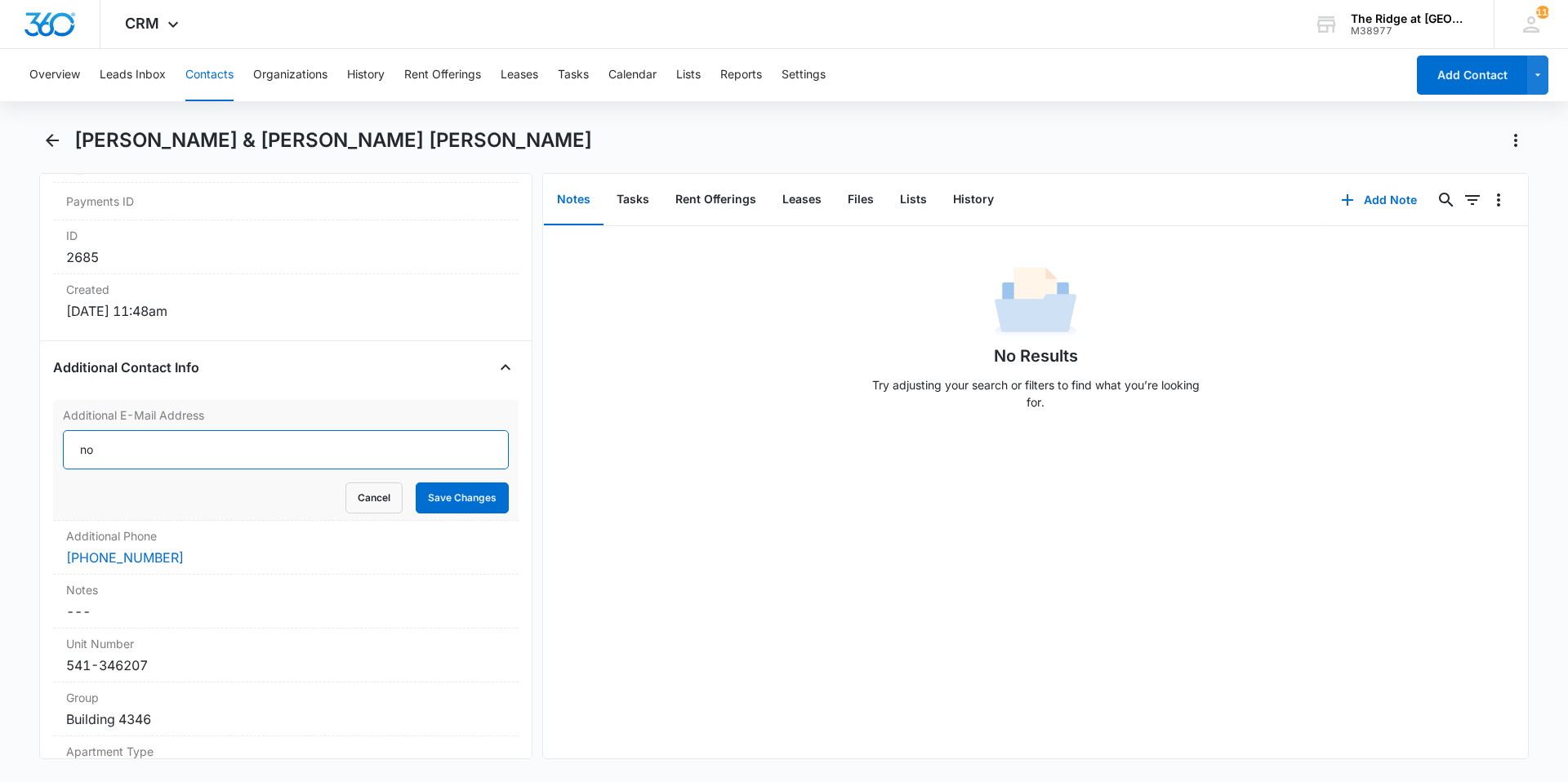
type input "n"
click at [363, 483] on button "Cancel" at bounding box center [373, 498] width 57 height 31
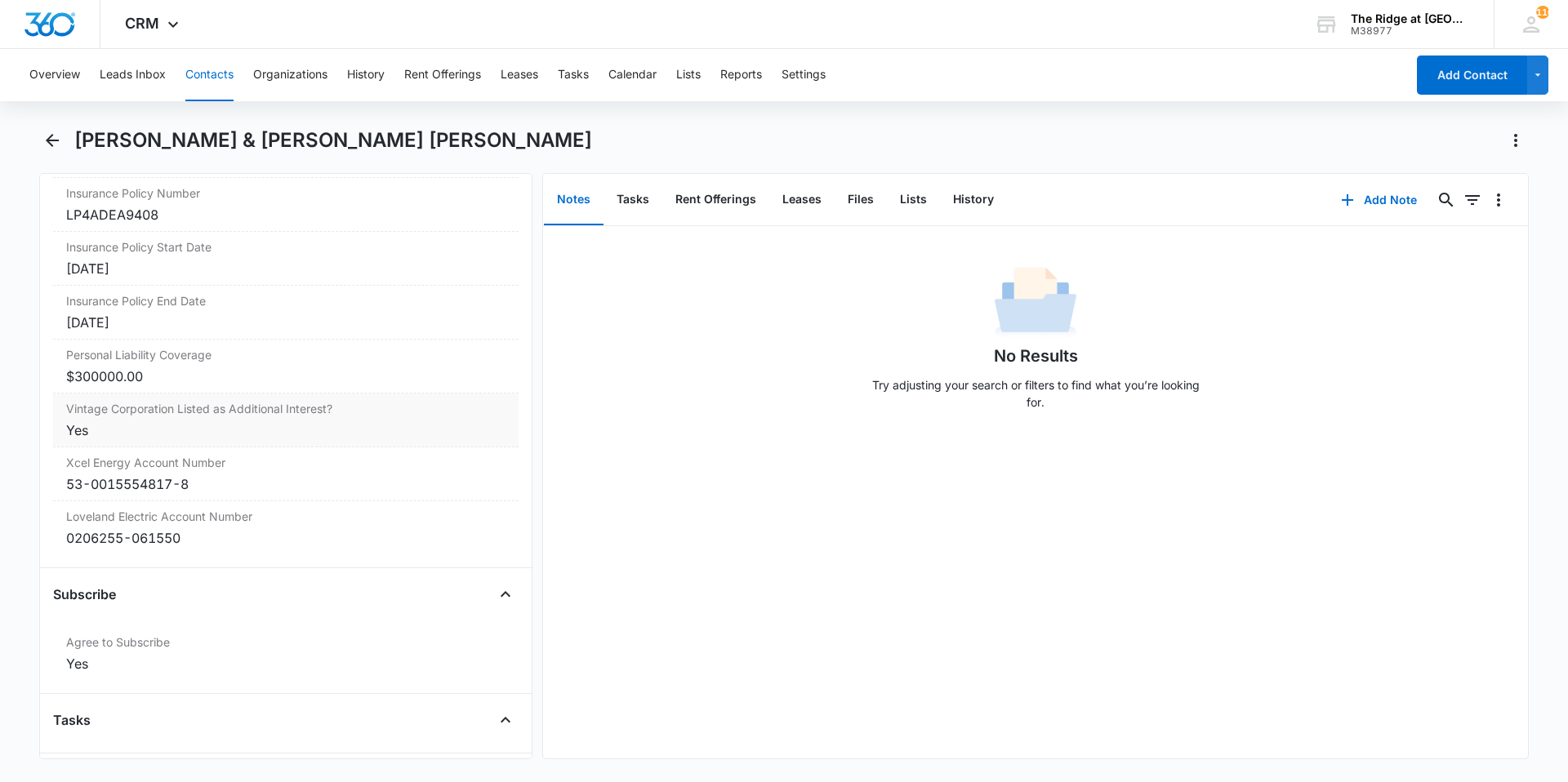
scroll to position [3554, 0]
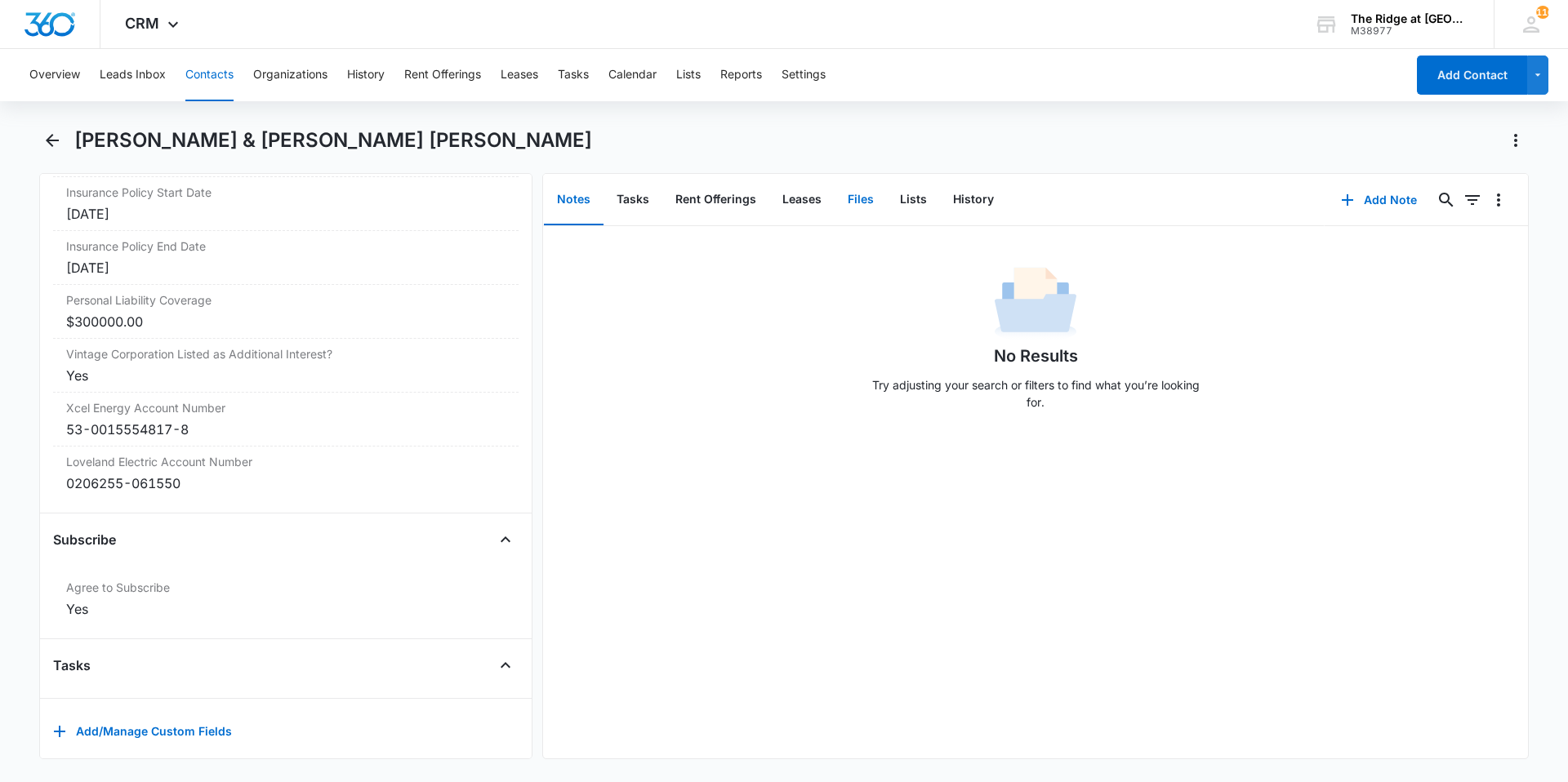
click at [850, 206] on button "Files" at bounding box center [861, 200] width 53 height 51
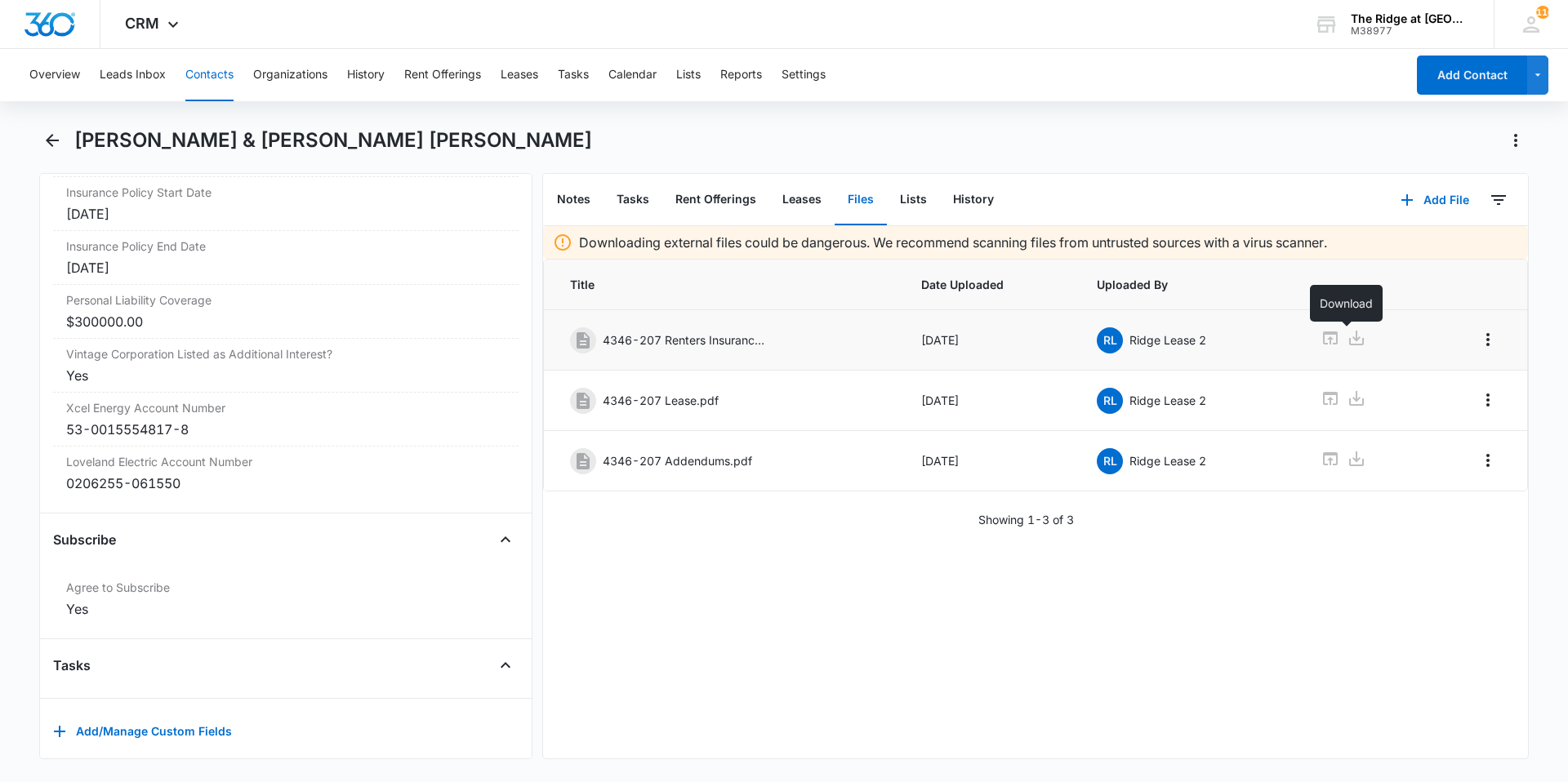
click at [1347, 348] on link at bounding box center [1356, 339] width 20 height 23
click at [1329, 461] on icon at bounding box center [1330, 459] width 20 height 20
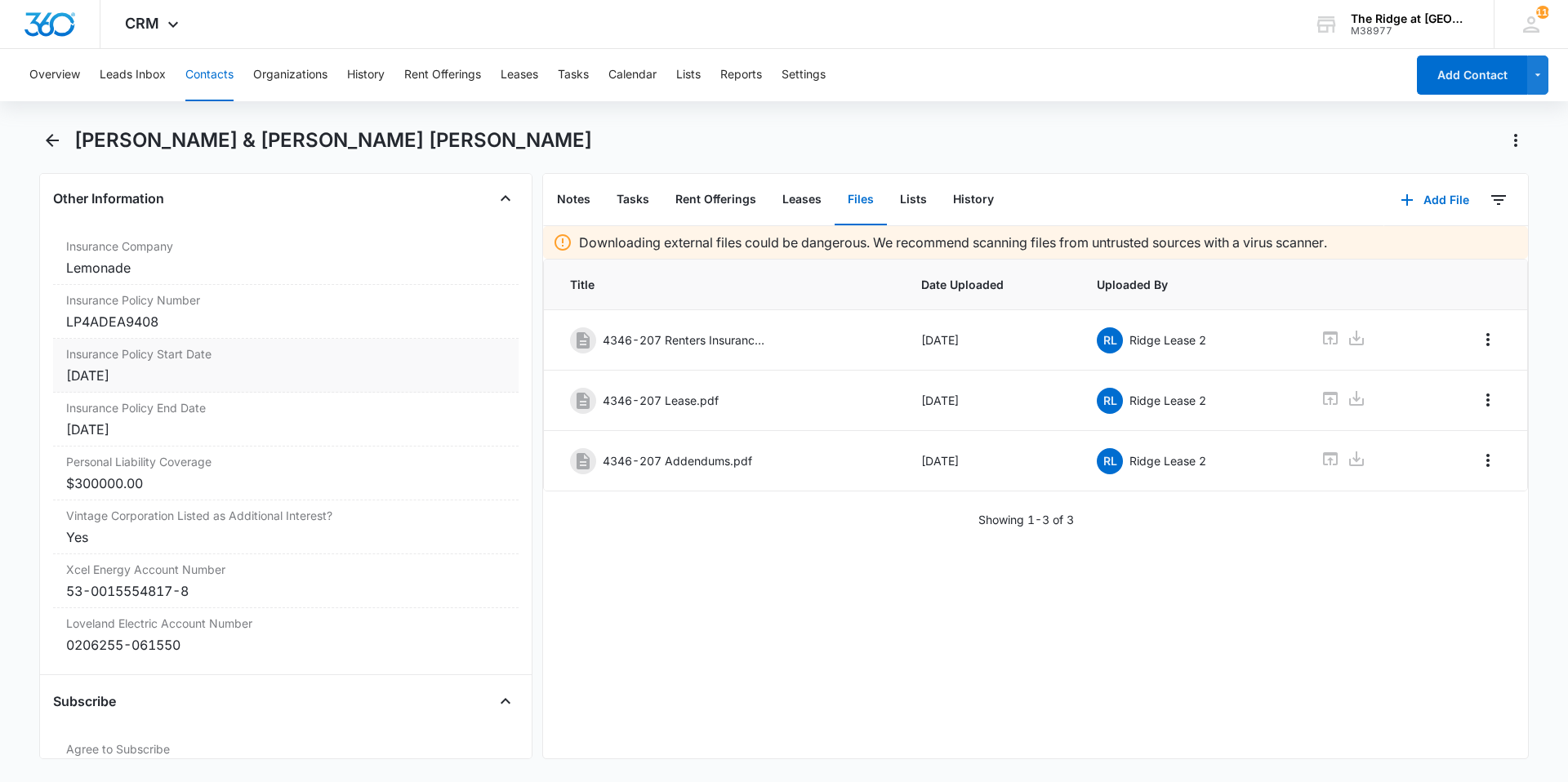
scroll to position [3226, 0]
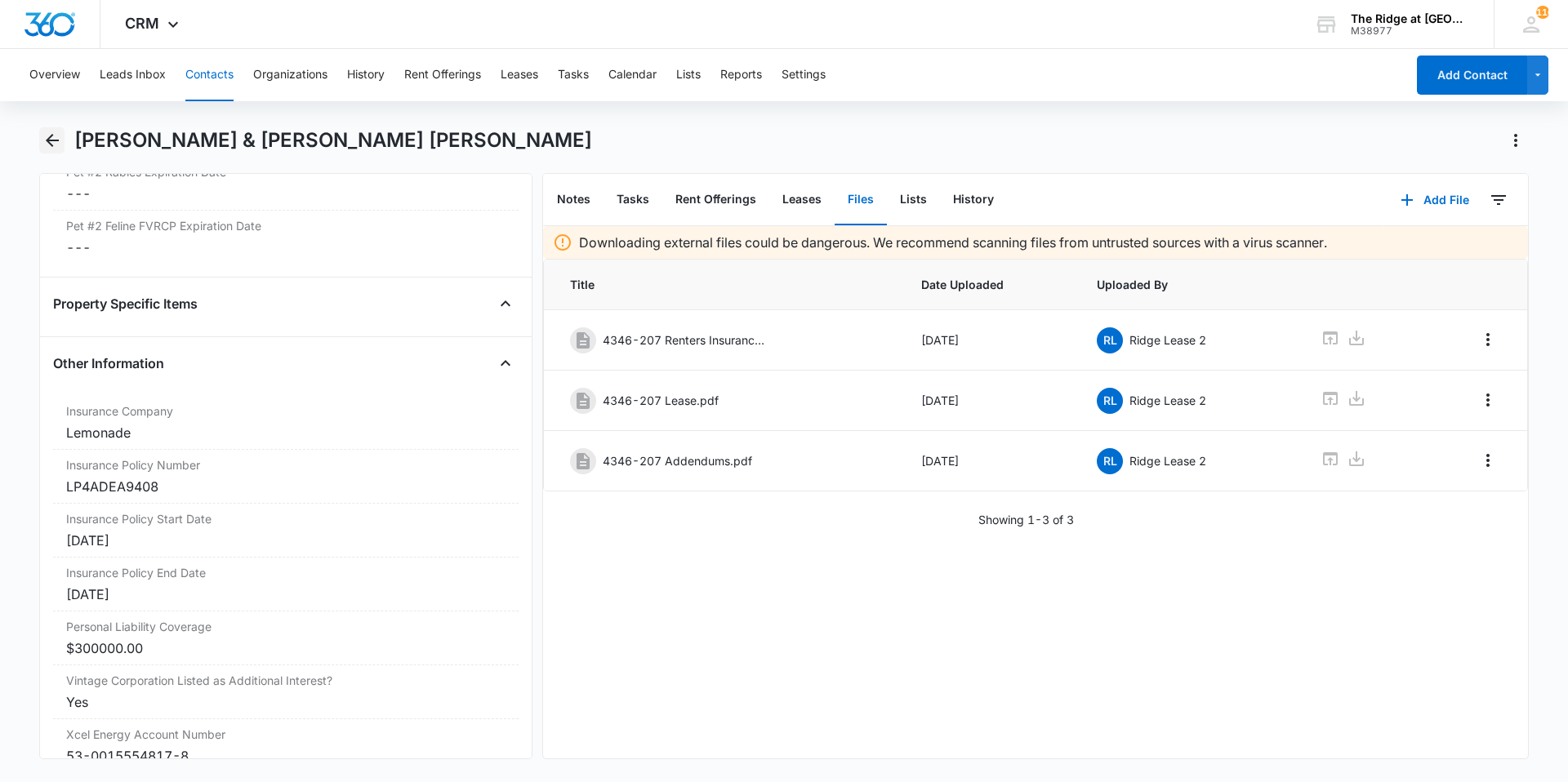
click at [51, 139] on icon "Back" at bounding box center [52, 140] width 20 height 20
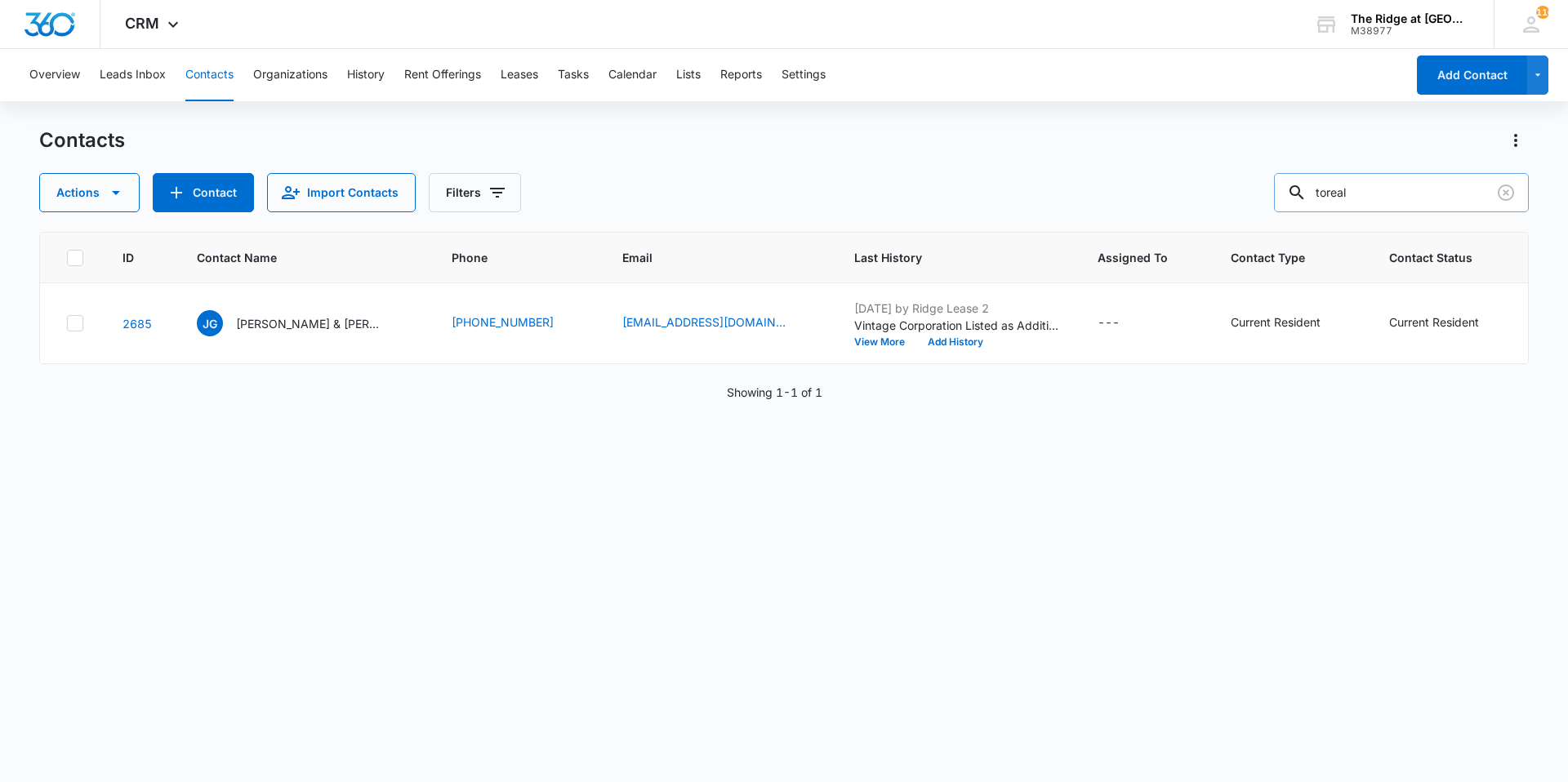
drag, startPoint x: 1368, startPoint y: 191, endPoint x: 1292, endPoint y: 189, distance: 76.0
click at [1295, 189] on input "toreal" at bounding box center [1401, 193] width 255 height 39
type input "[PERSON_NAME]"
click at [255, 308] on td "[PERSON_NAME] [PERSON_NAME] & [PERSON_NAME] & [PERSON_NAME]" at bounding box center [305, 323] width 255 height 81
click at [255, 323] on p "[PERSON_NAME] & [PERSON_NAME] & [PERSON_NAME]" at bounding box center [309, 323] width 147 height 17
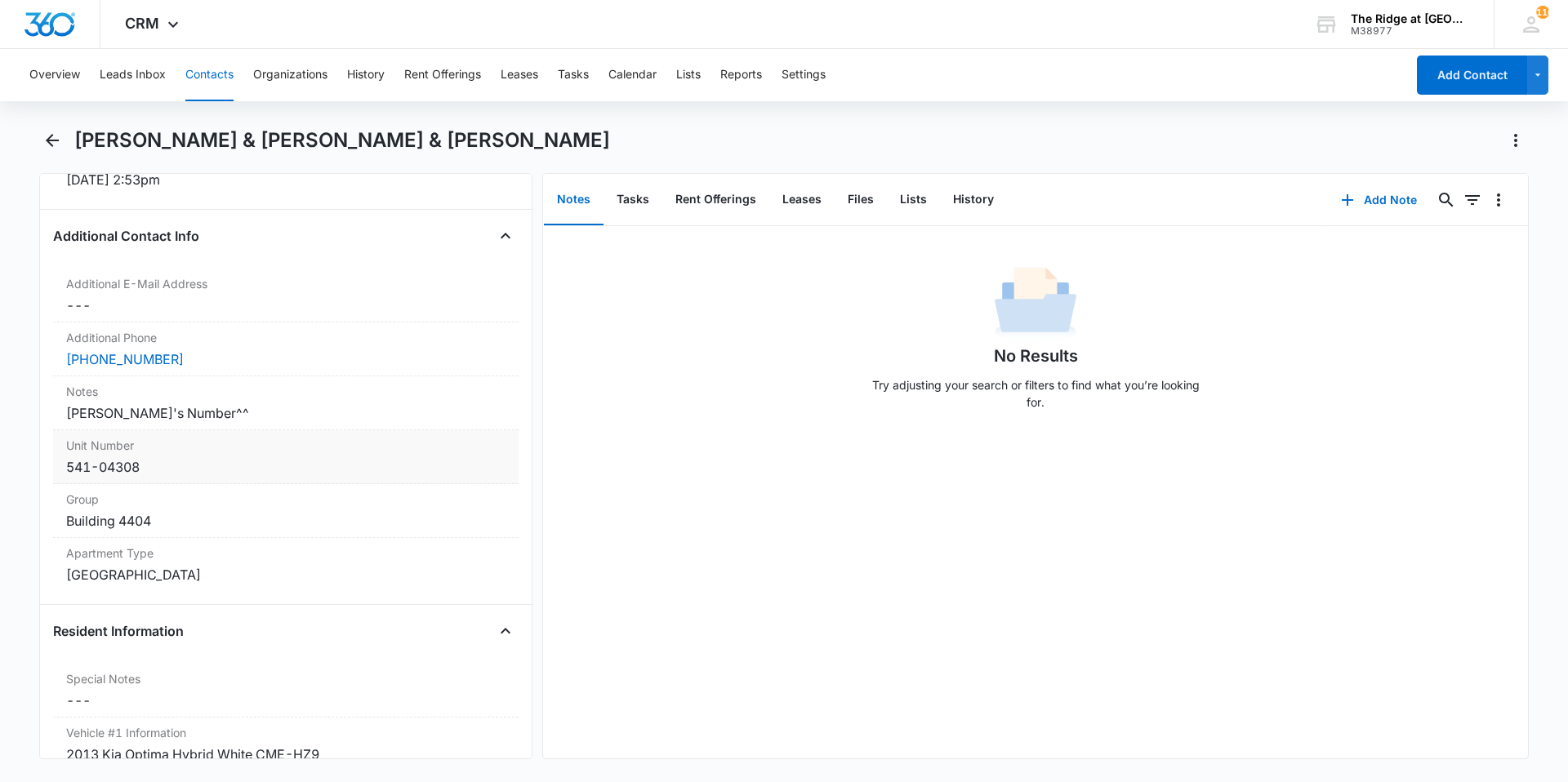
scroll to position [1225, 0]
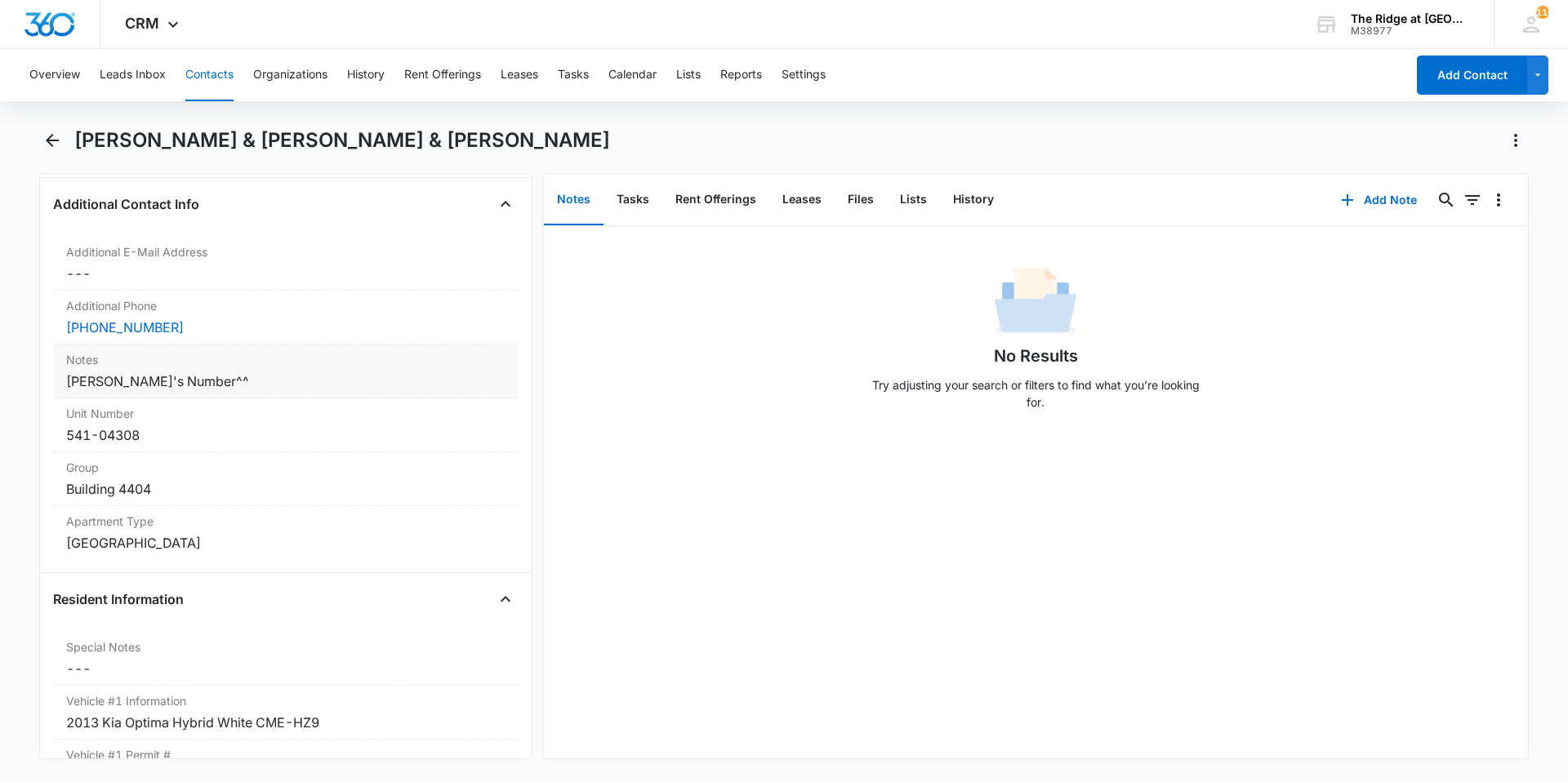
click at [234, 368] on label "Notes" at bounding box center [286, 359] width 439 height 17
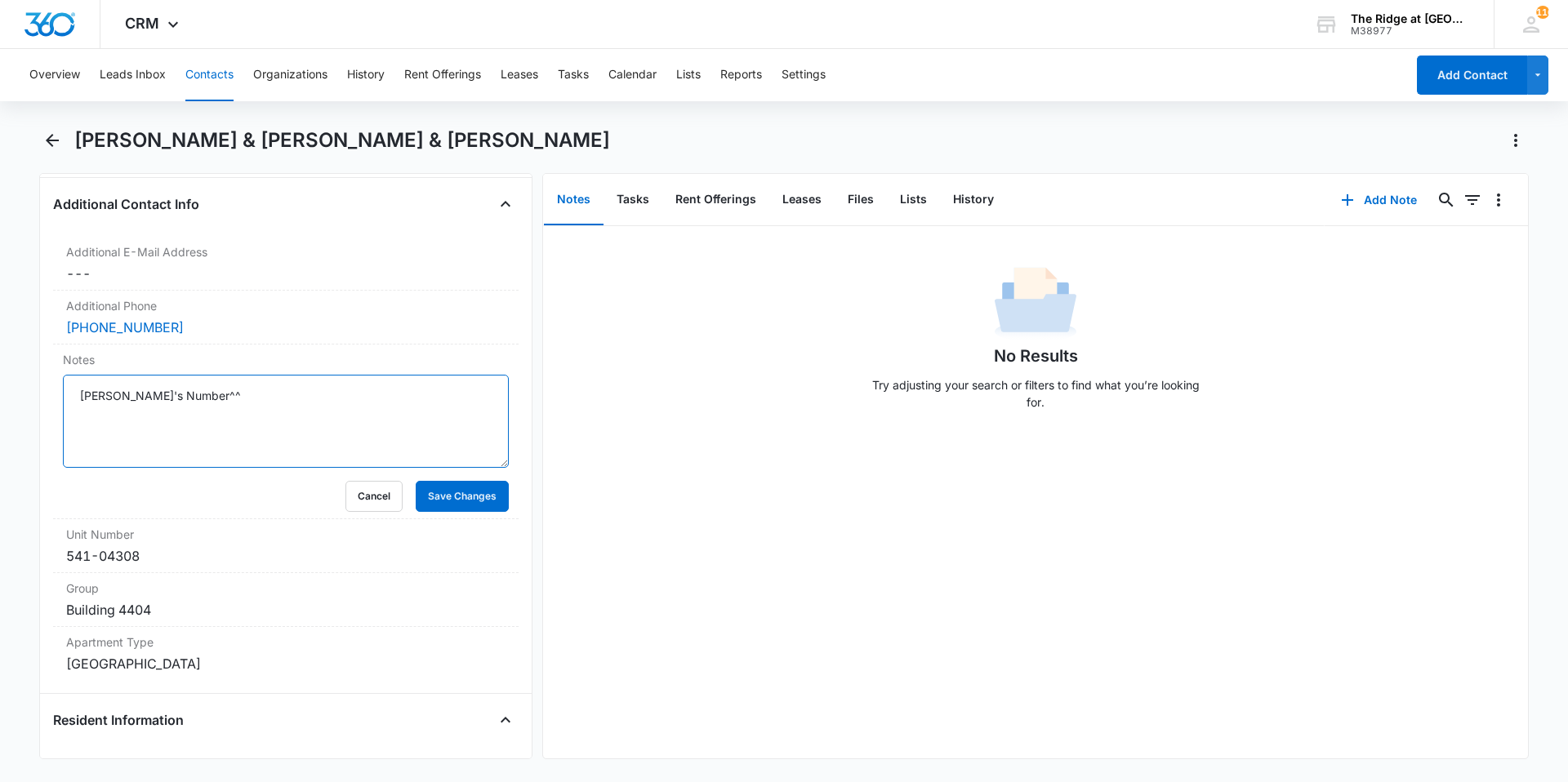
drag, startPoint x: 199, startPoint y: 397, endPoint x: 0, endPoint y: 389, distance: 199.2
click at [0, 389] on main "[PERSON_NAME] & [PERSON_NAME] & [PERSON_NAME] Remove JC [PERSON_NAME] & [PERSON…" at bounding box center [784, 453] width 1568 height 652
type textarea "Madisyn"
click at [448, 492] on button "Save Changes" at bounding box center [461, 496] width 93 height 31
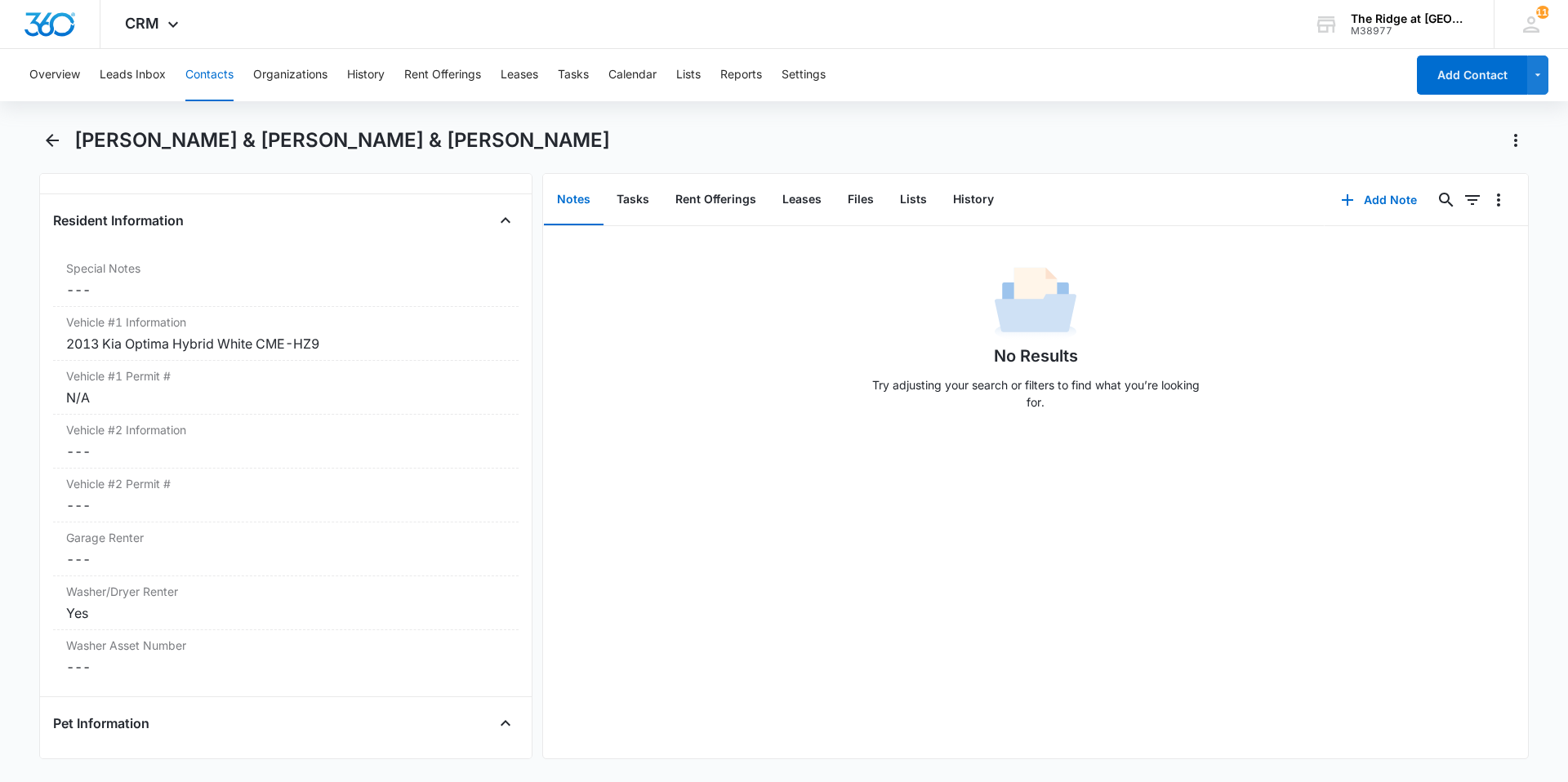
scroll to position [1633, 0]
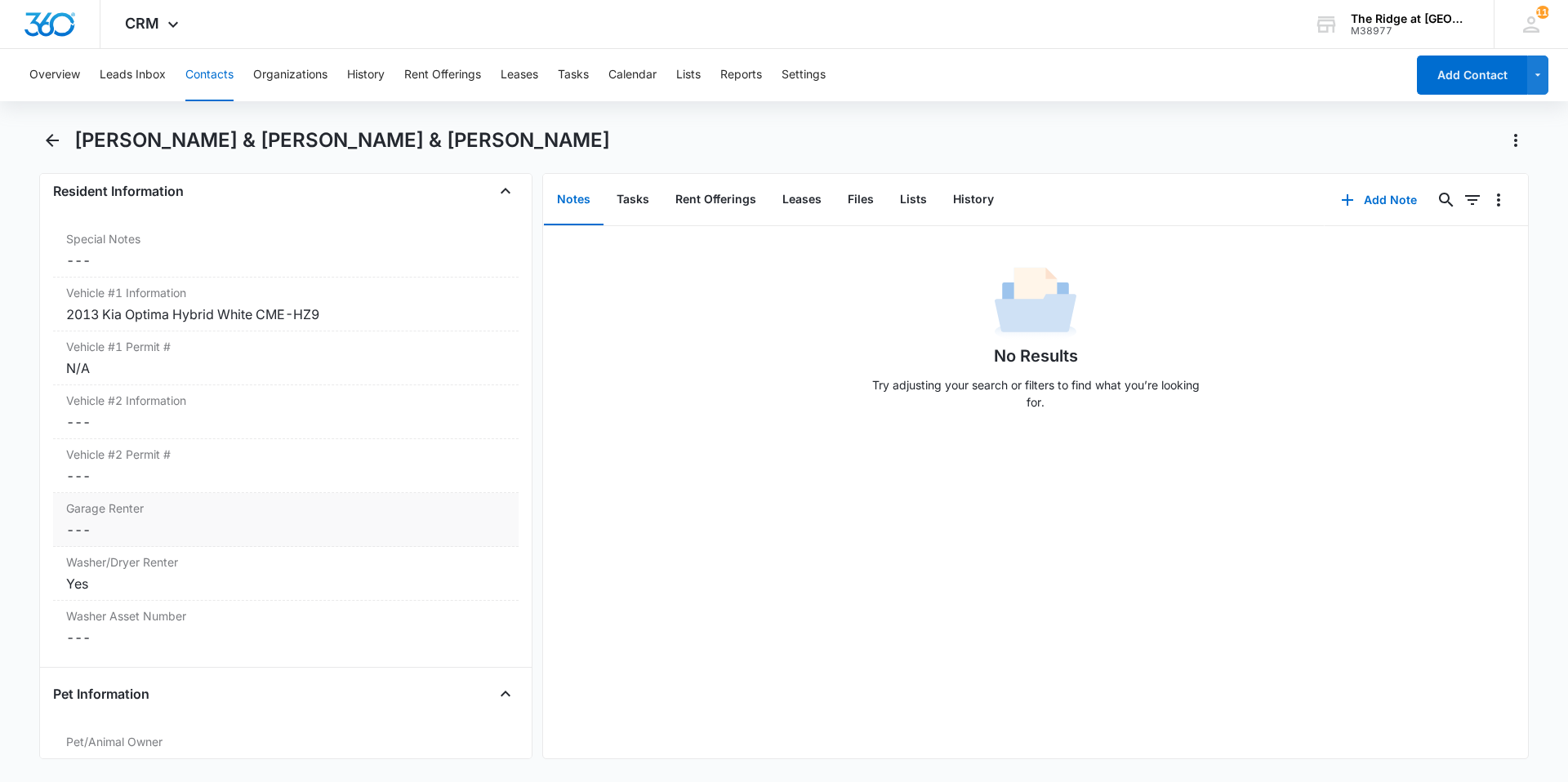
click at [336, 517] on div "Garage Renter Cancel Save Changes ---" at bounding box center [286, 519] width 465 height 53
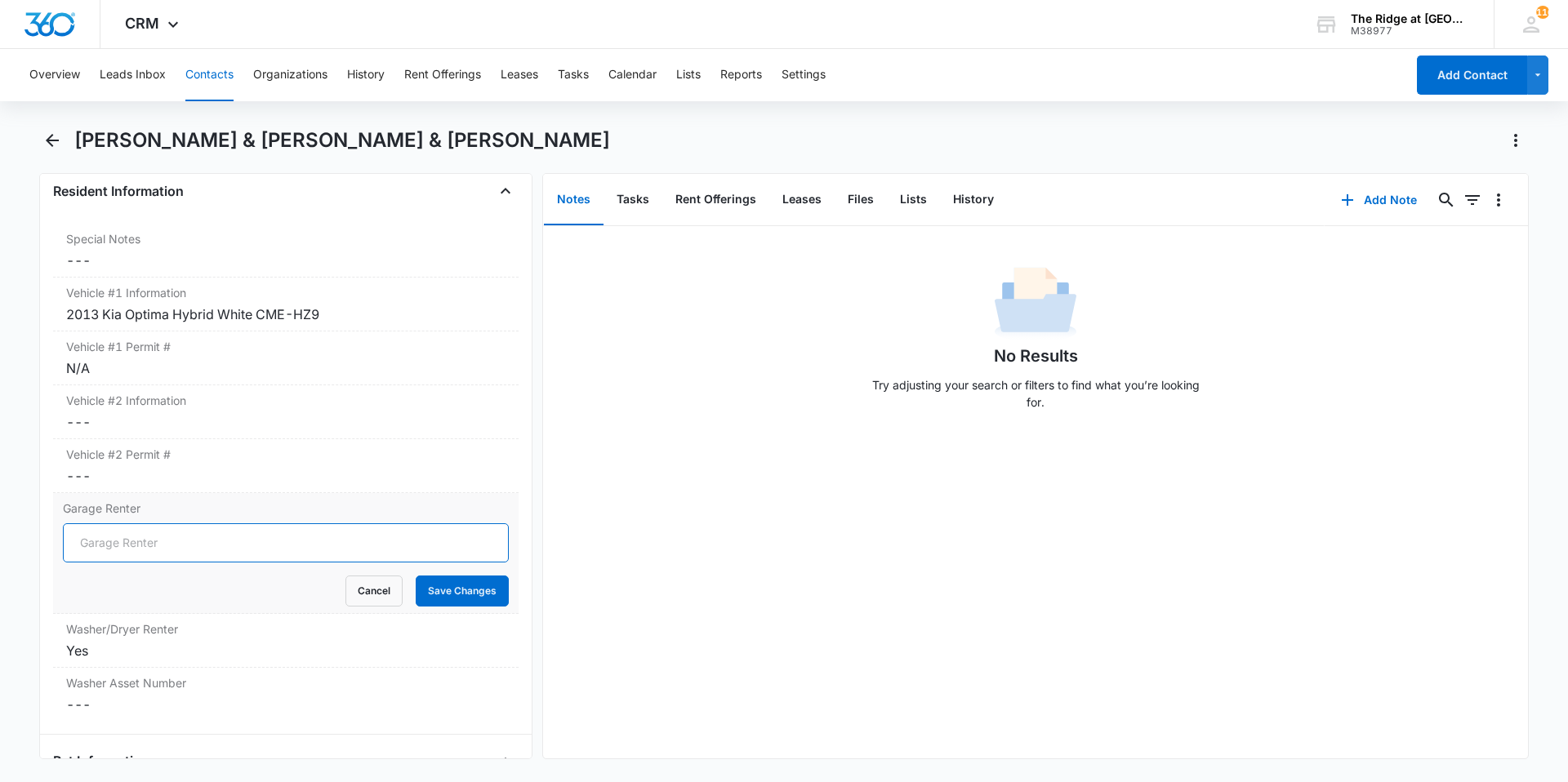
click at [131, 553] on input "Garage Renter" at bounding box center [285, 543] width 445 height 39
type input "Yes"
click at [437, 588] on button "Save Changes" at bounding box center [461, 591] width 93 height 31
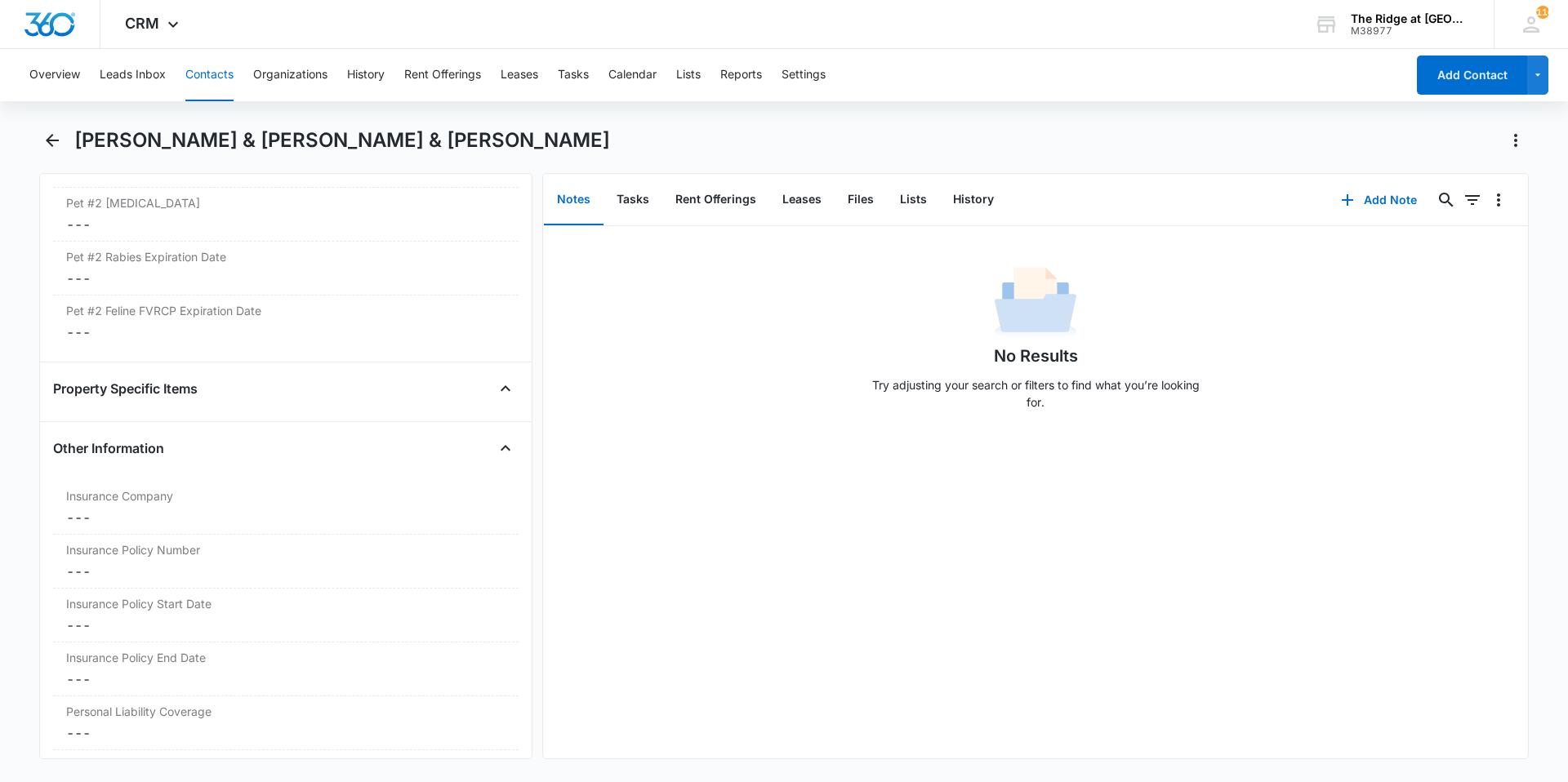
scroll to position [3266, 0]
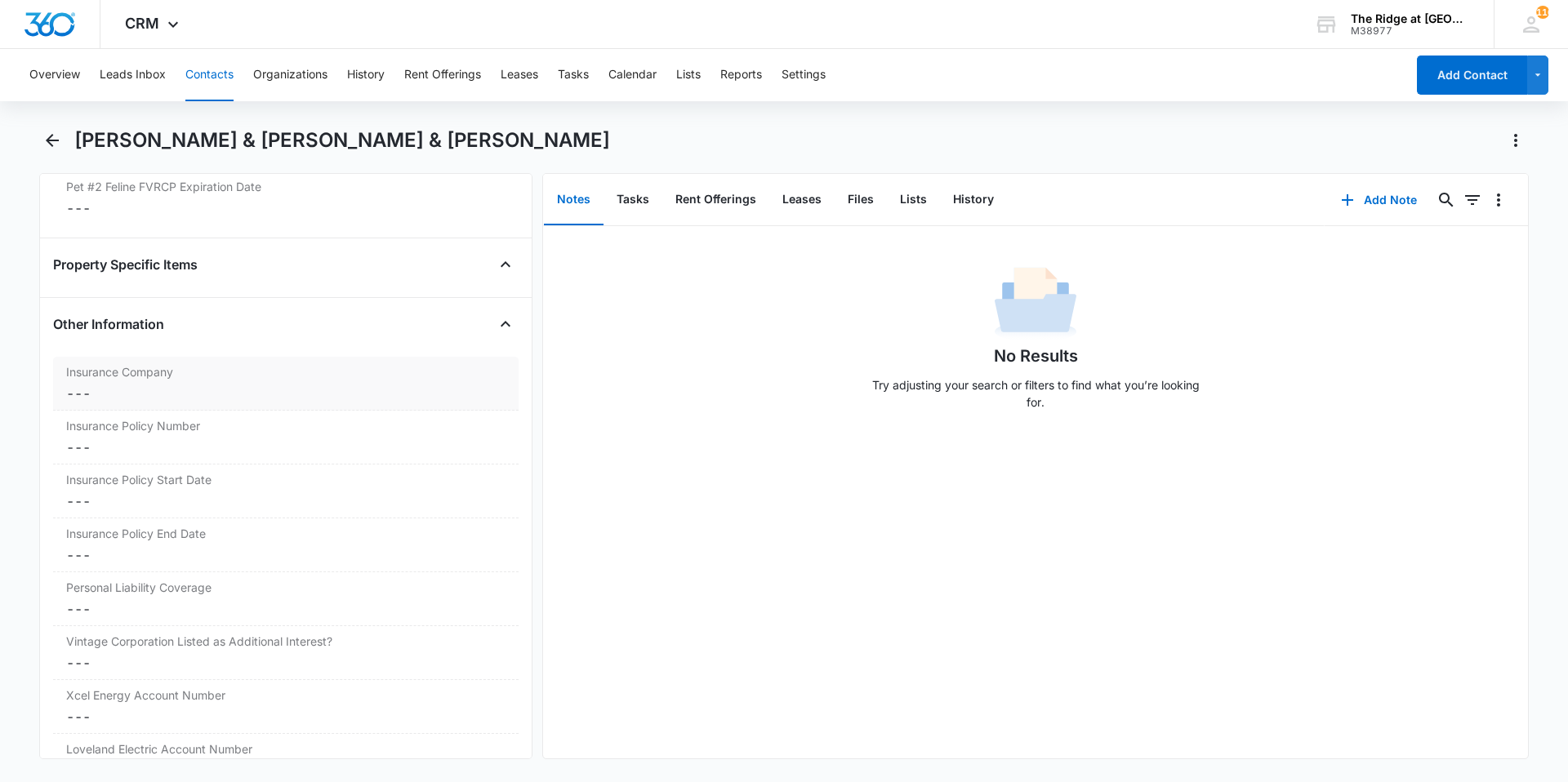
click at [266, 402] on dd "Cancel Save Changes ---" at bounding box center [286, 393] width 439 height 20
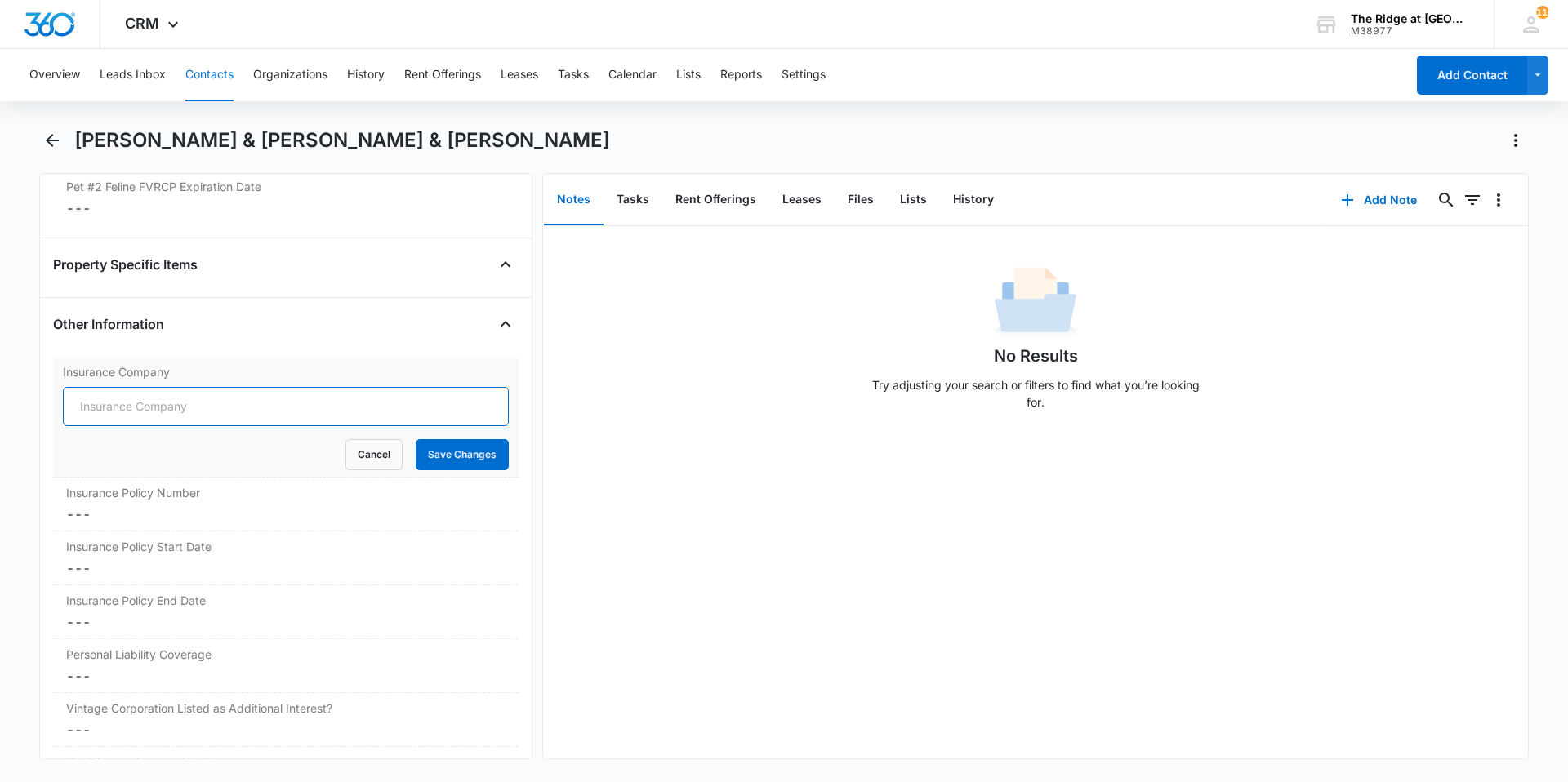
click at [264, 415] on input "Insurance Company" at bounding box center [285, 407] width 445 height 39
type input "Lemonade"
click at [415, 439] on button "Save Changes" at bounding box center [461, 454] width 93 height 31
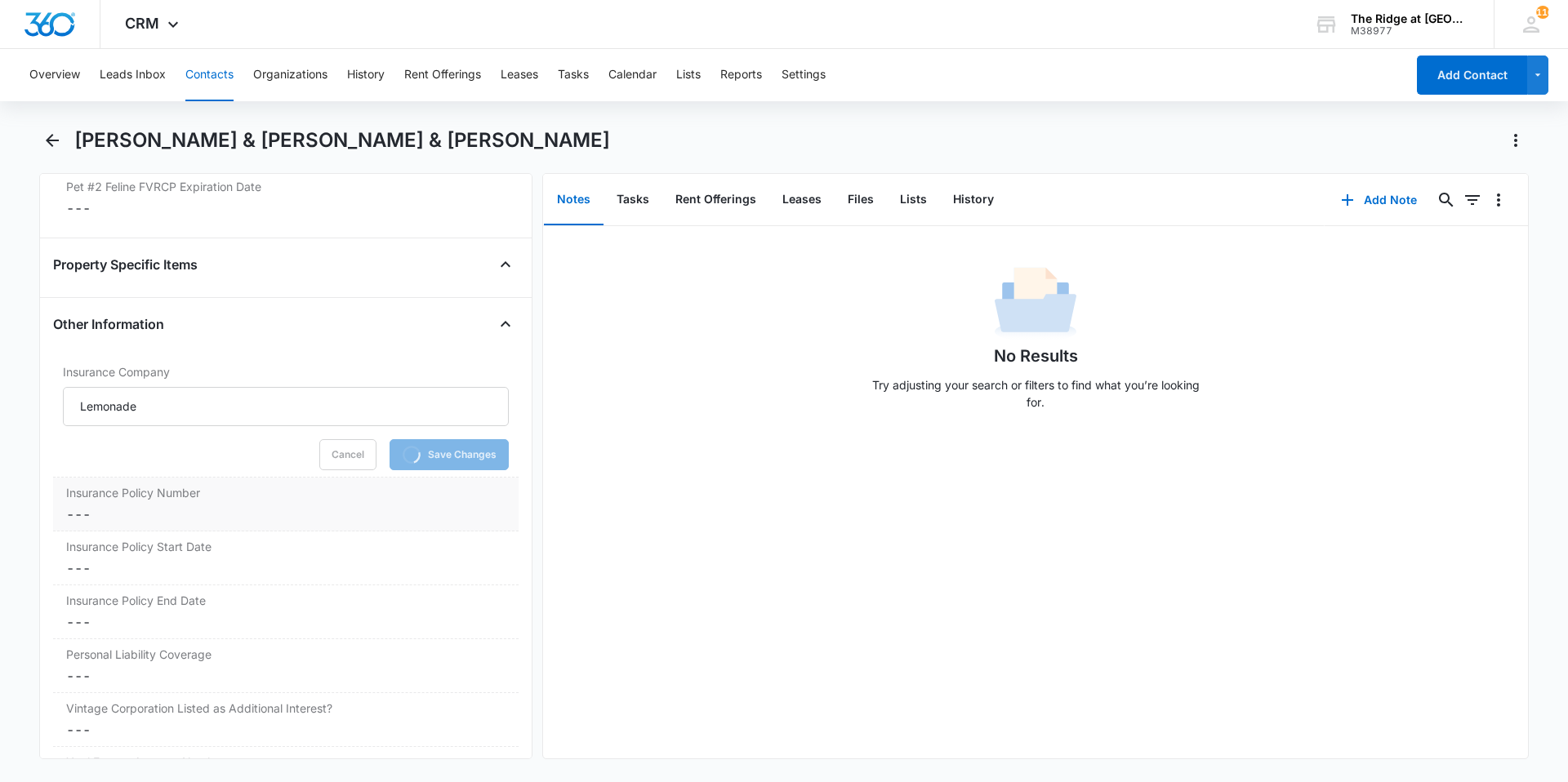
click at [155, 527] on div "Insurance Policy Number Cancel Save Changes ---" at bounding box center [286, 504] width 465 height 53
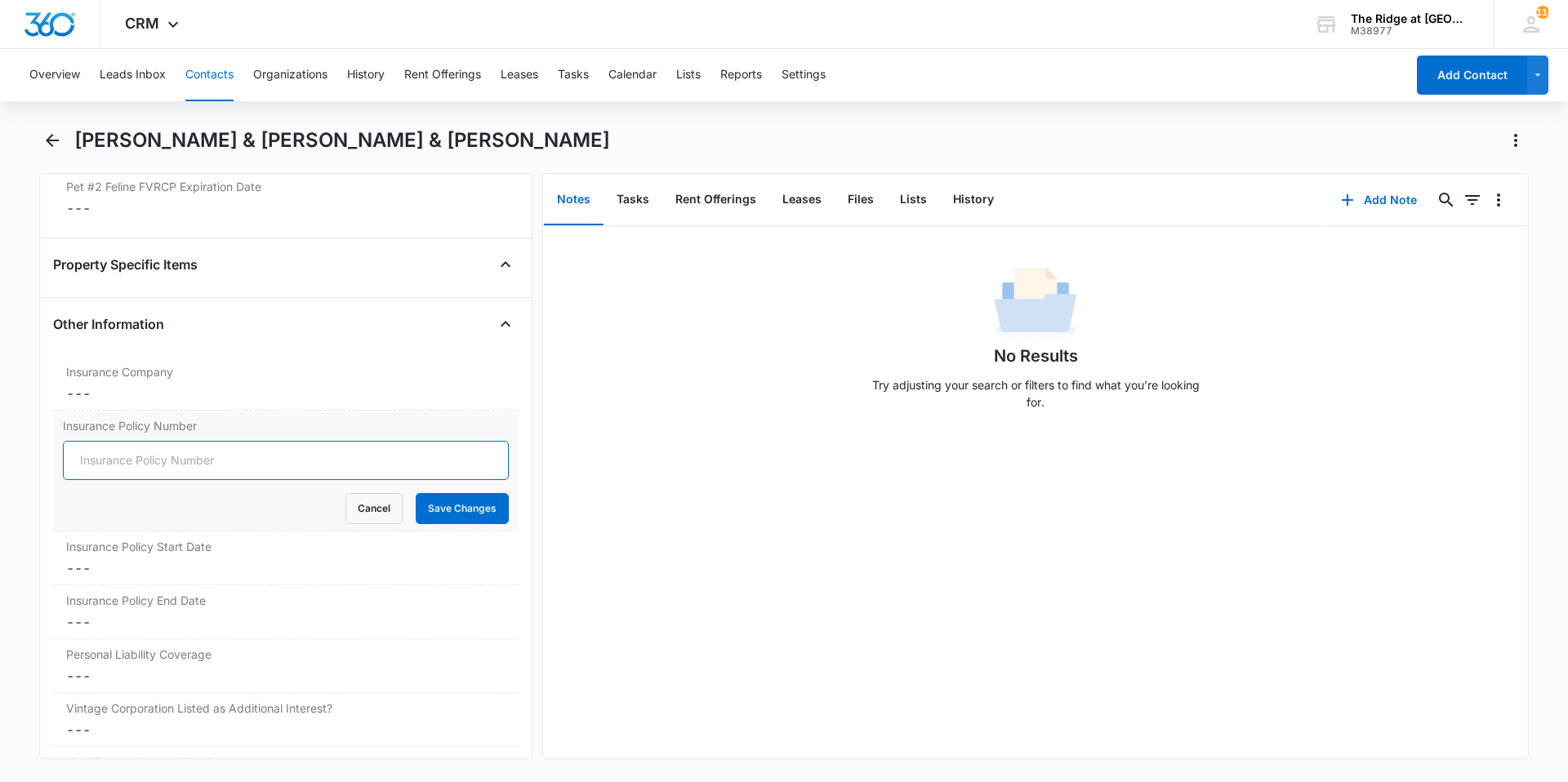
click at [142, 454] on input "Insurance Policy Number" at bounding box center [285, 460] width 445 height 39
type input "LP4AD857988"
click at [415, 493] on button "Save Changes" at bounding box center [461, 508] width 93 height 31
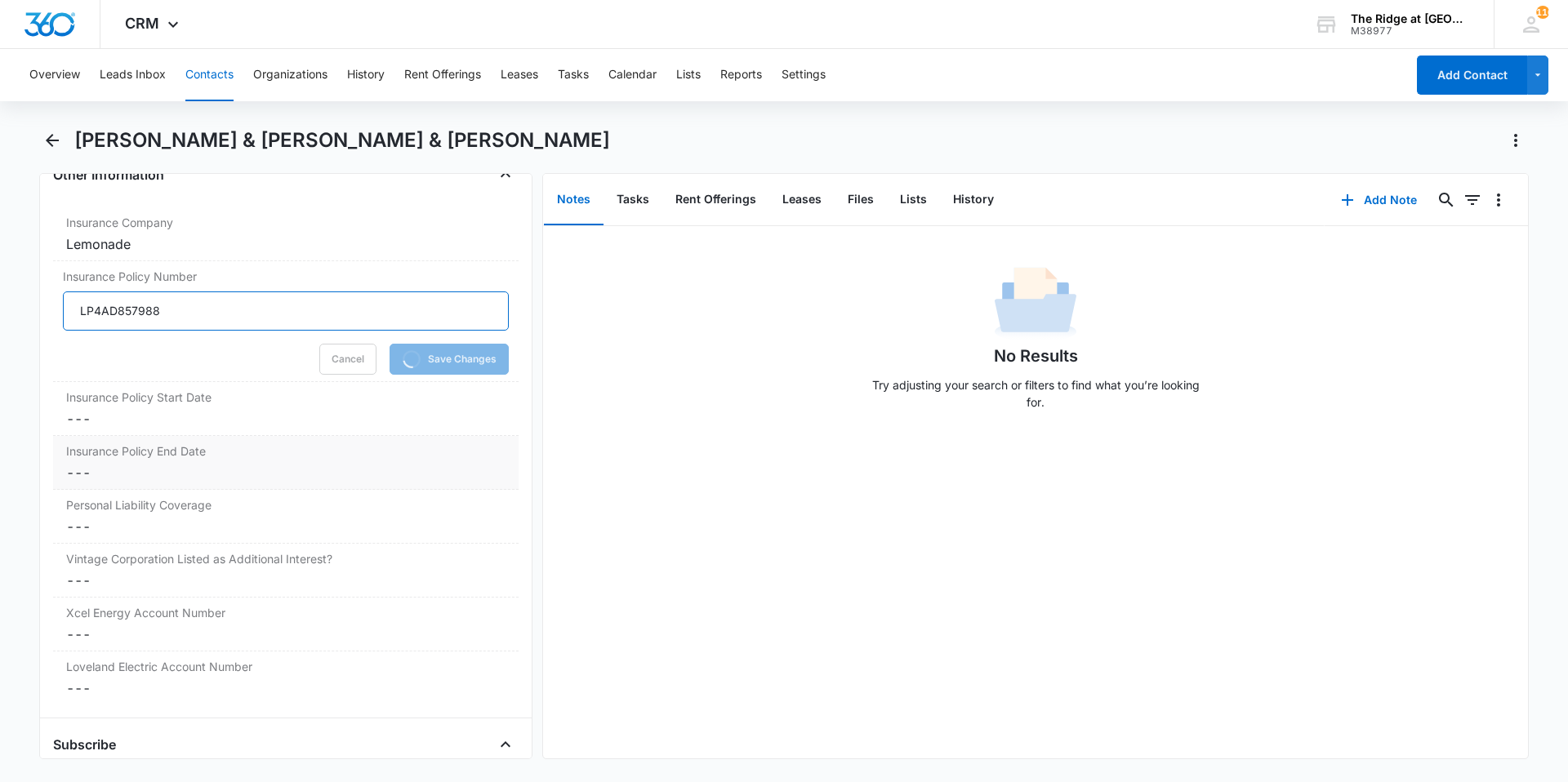
scroll to position [3429, 0]
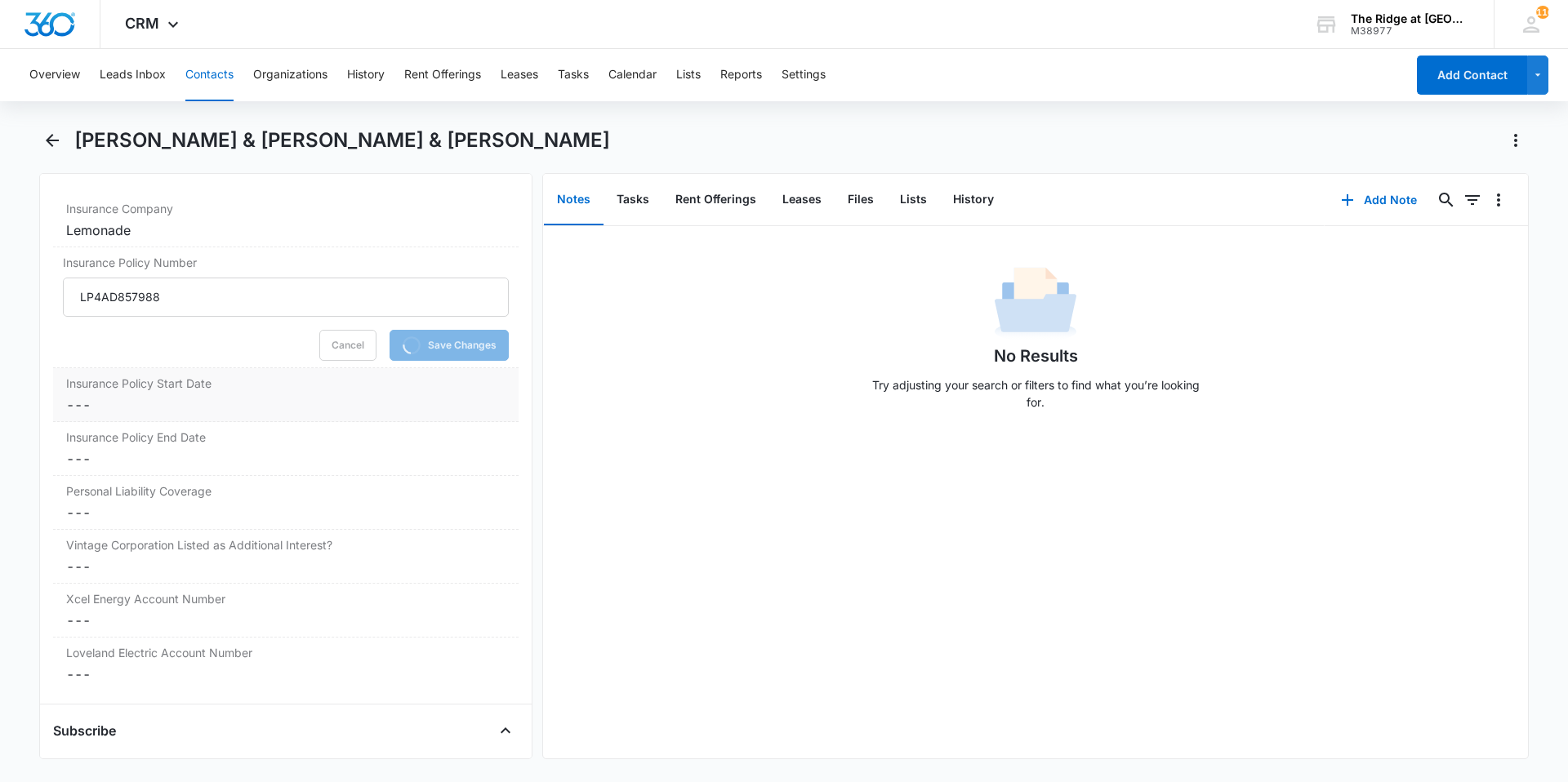
click at [138, 414] on div "Insurance Policy Start Date Cancel Save Changes ---" at bounding box center [286, 395] width 465 height 53
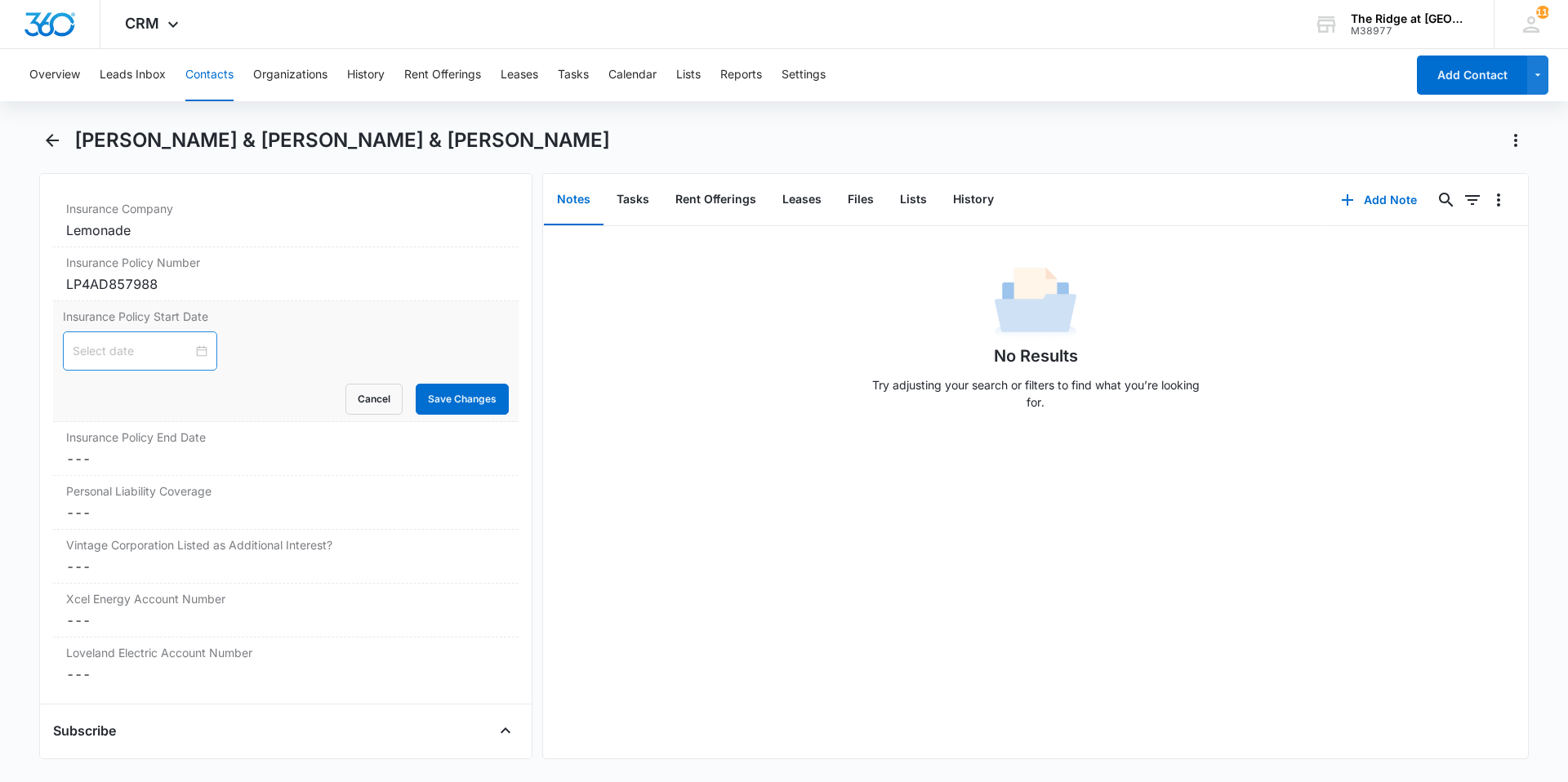
click at [193, 351] on div at bounding box center [140, 351] width 135 height 18
click at [98, 393] on span "button" at bounding box center [97, 392] width 8 height 8
click at [142, 527] on div "23" at bounding box center [145, 525] width 20 height 20
click at [152, 353] on input "[DATE]" at bounding box center [132, 351] width 120 height 18
type input "[DATE]"
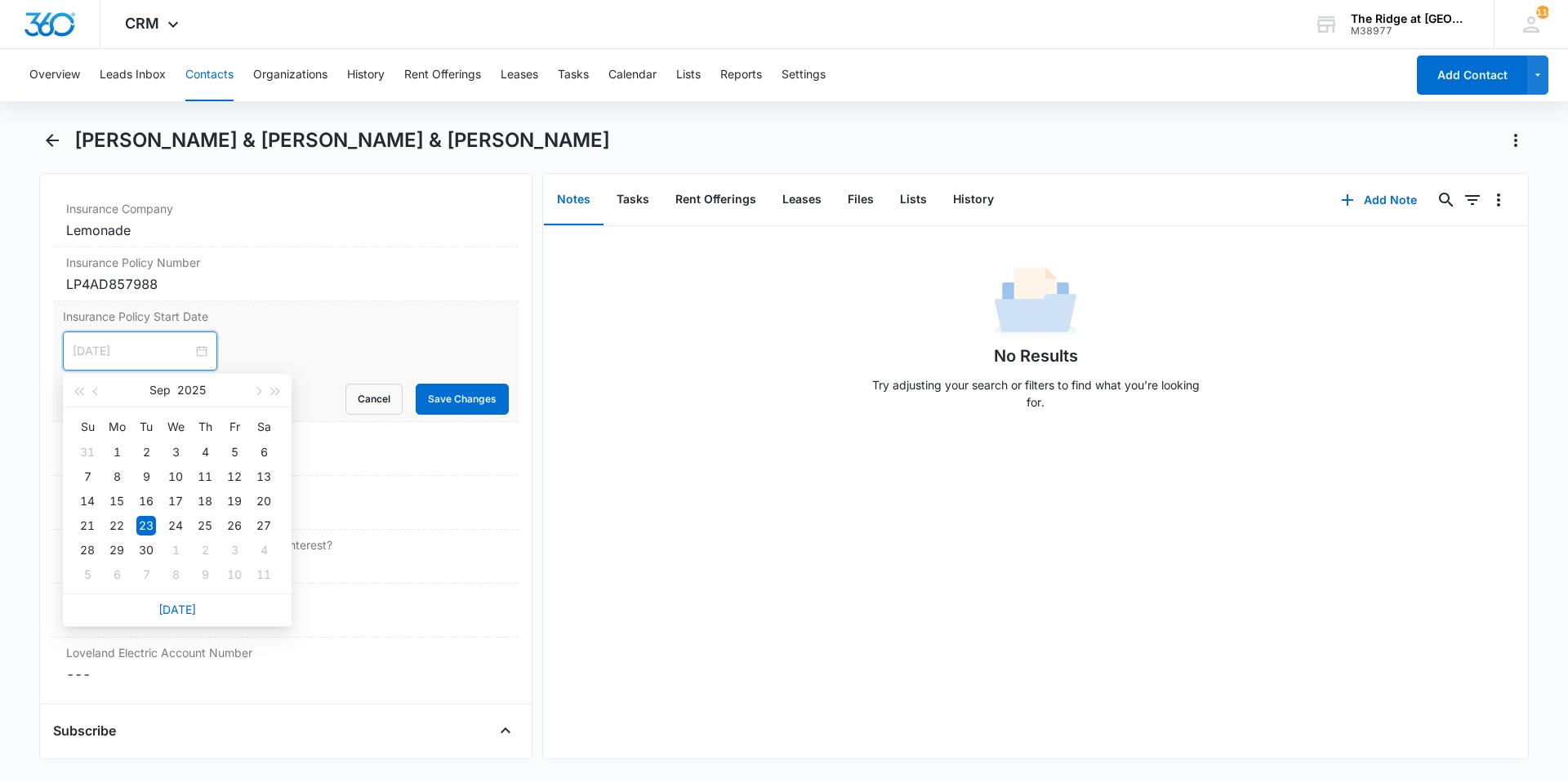
click at [149, 528] on div "23" at bounding box center [145, 525] width 20 height 20
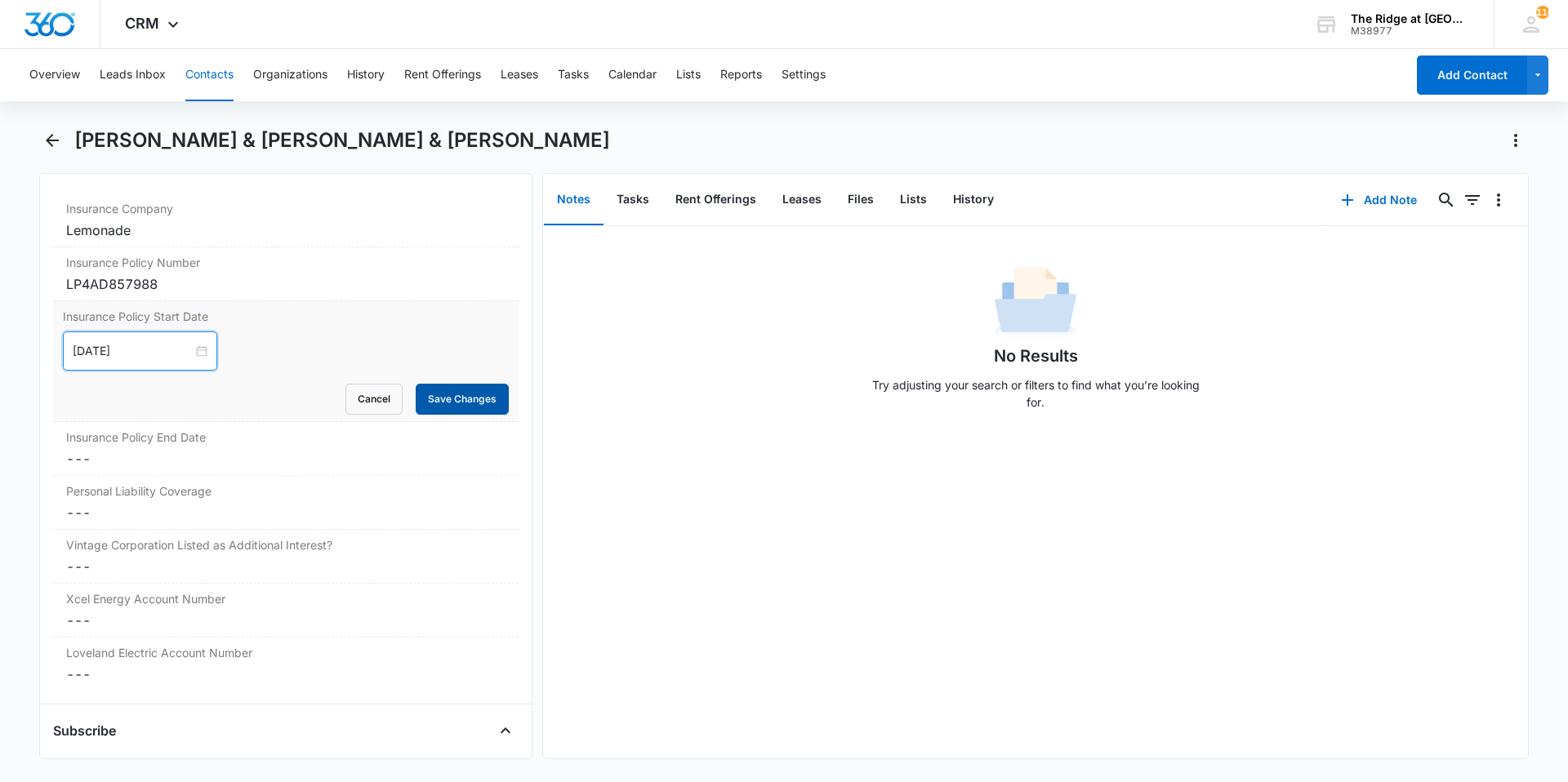
click at [424, 389] on button "Save Changes" at bounding box center [461, 399] width 93 height 31
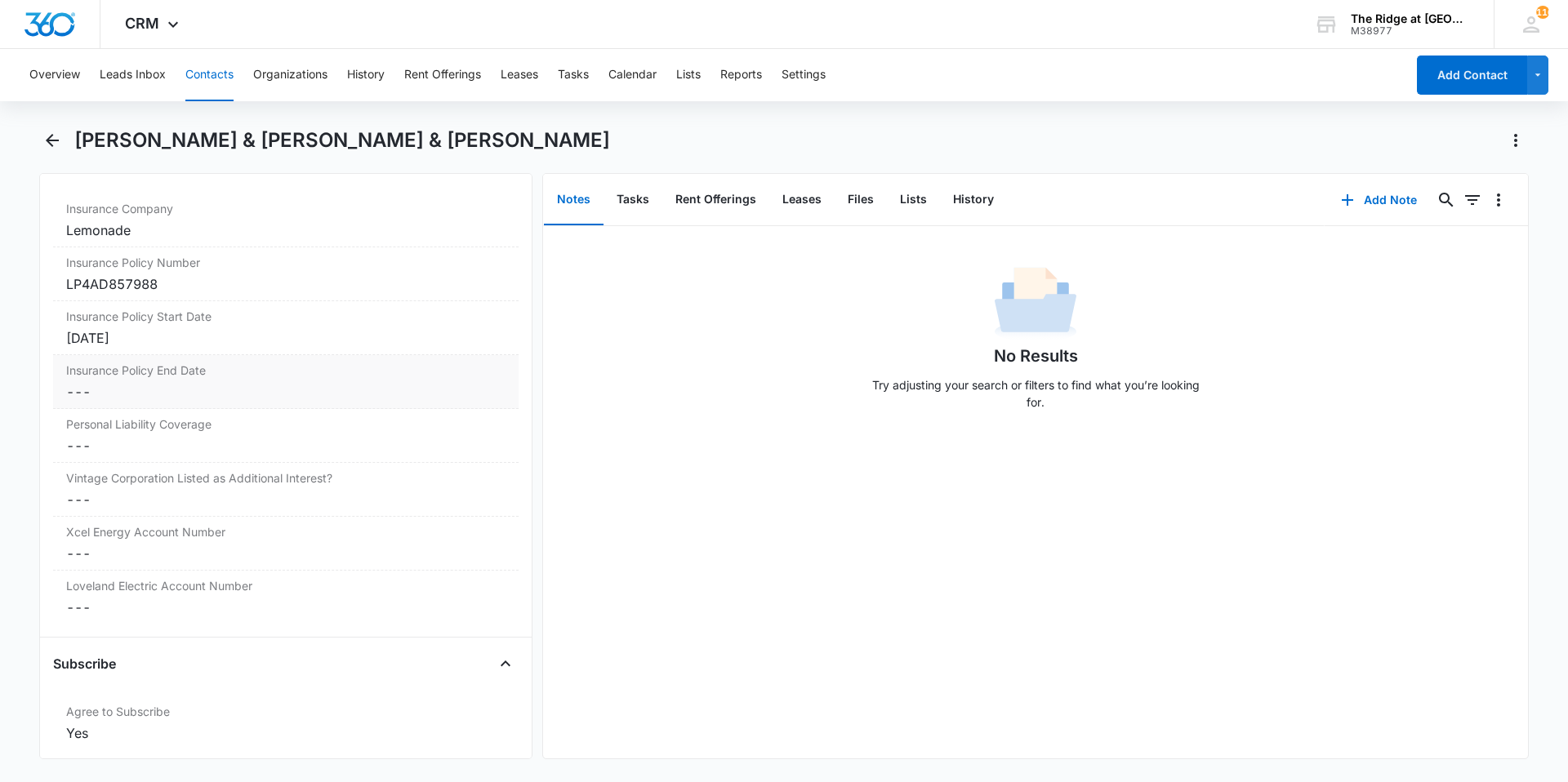
click at [228, 402] on div "Insurance Policy End Date Cancel Save Changes ---" at bounding box center [286, 382] width 465 height 53
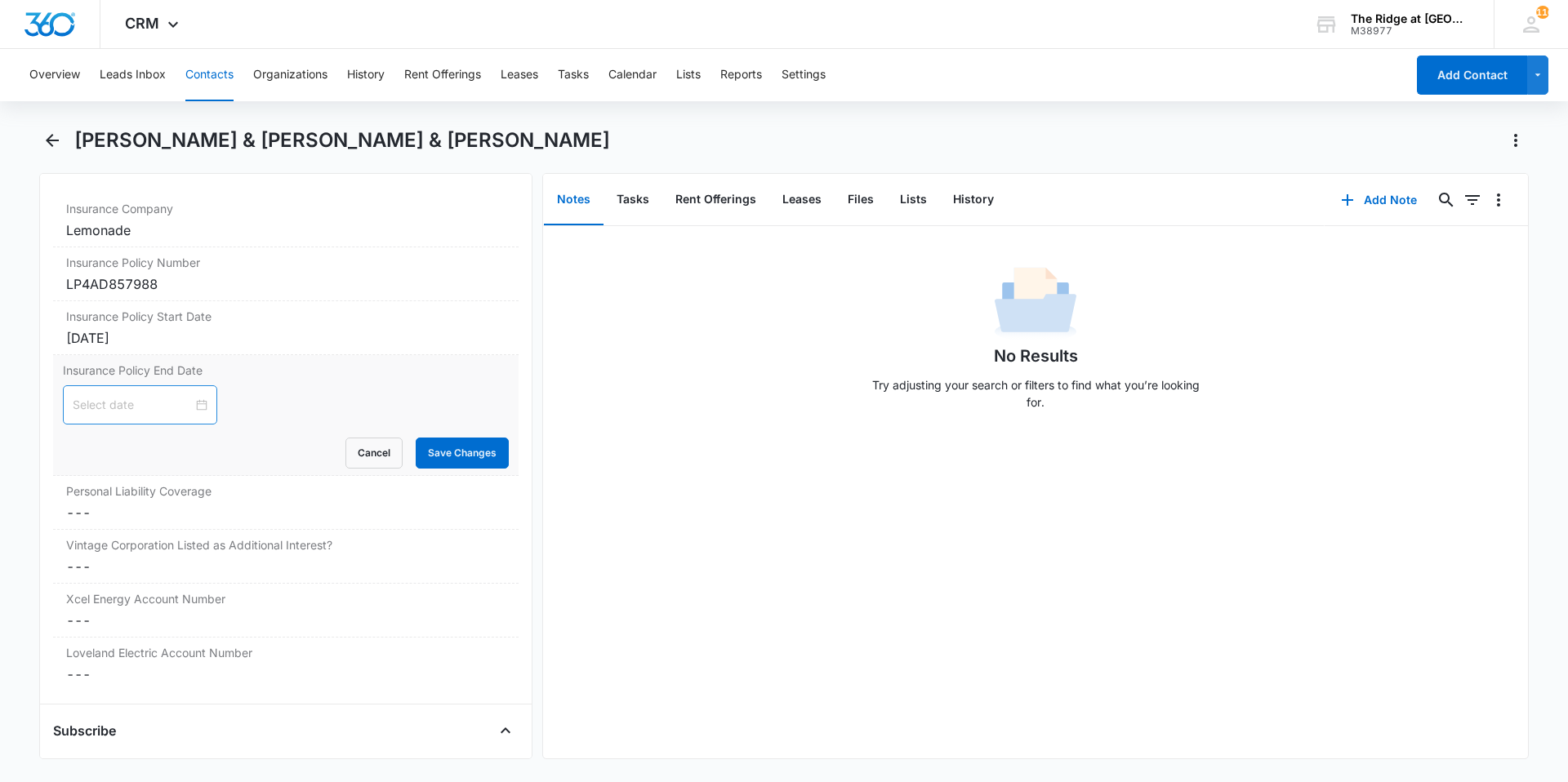
click at [195, 403] on div at bounding box center [140, 404] width 135 height 18
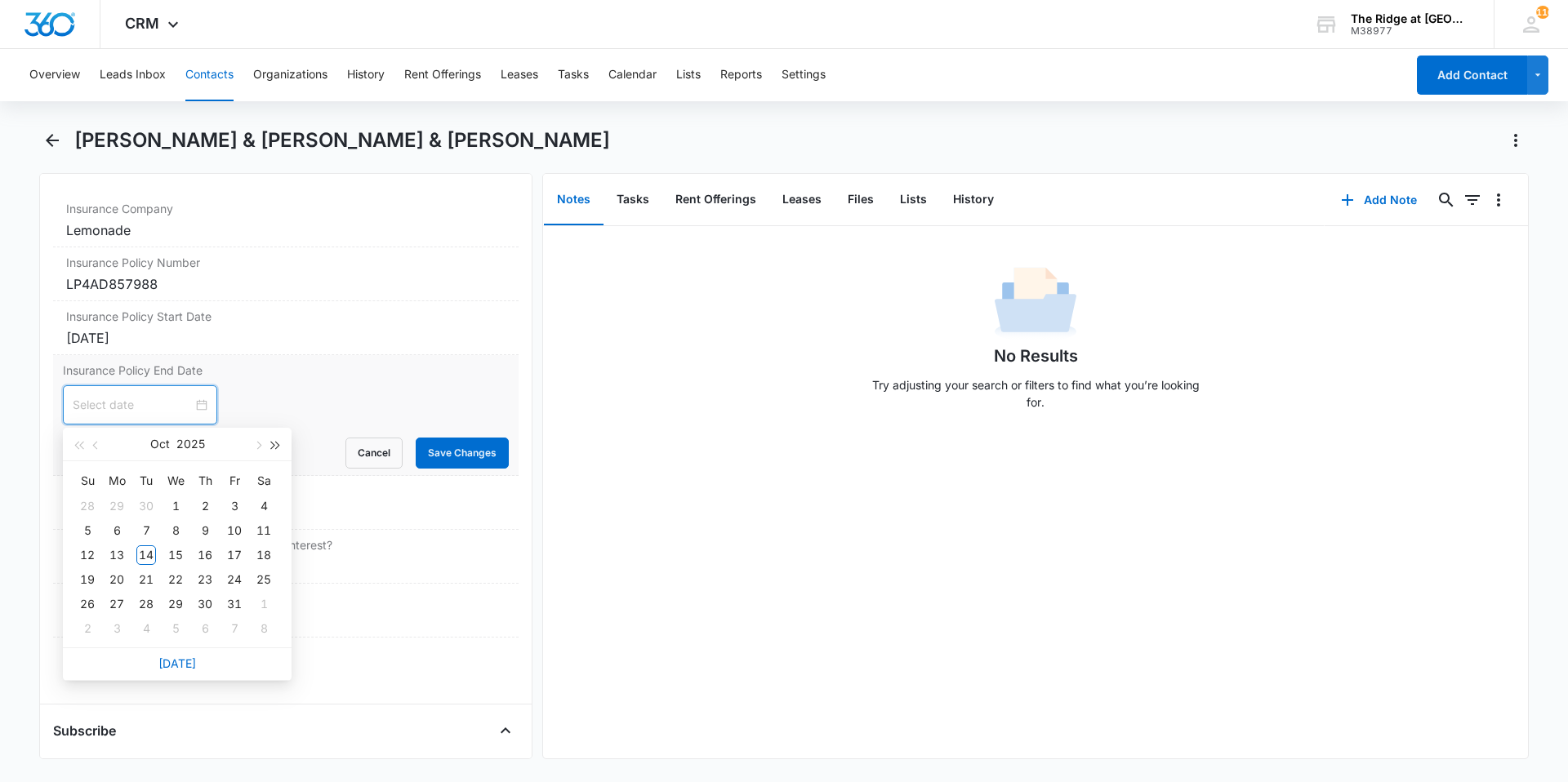
click at [276, 446] on span "button" at bounding box center [276, 445] width 8 height 8
click at [100, 440] on button "button" at bounding box center [96, 444] width 18 height 33
type input "[DATE]"
click at [169, 577] on div "23" at bounding box center [175, 579] width 20 height 20
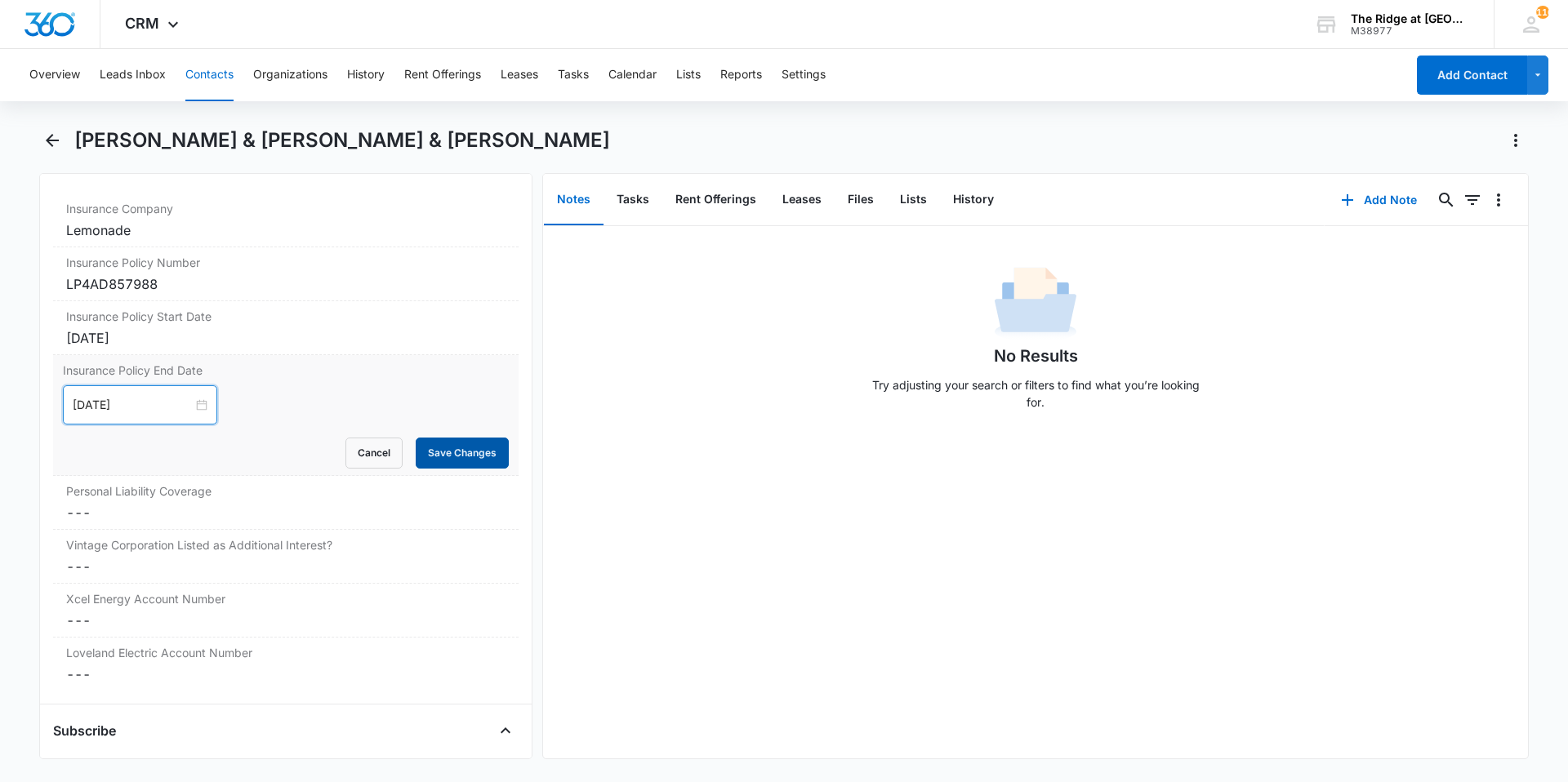
click at [439, 466] on button "Save Changes" at bounding box center [461, 453] width 93 height 31
click at [312, 519] on dd "Cancel Save Changes ---" at bounding box center [286, 512] width 439 height 20
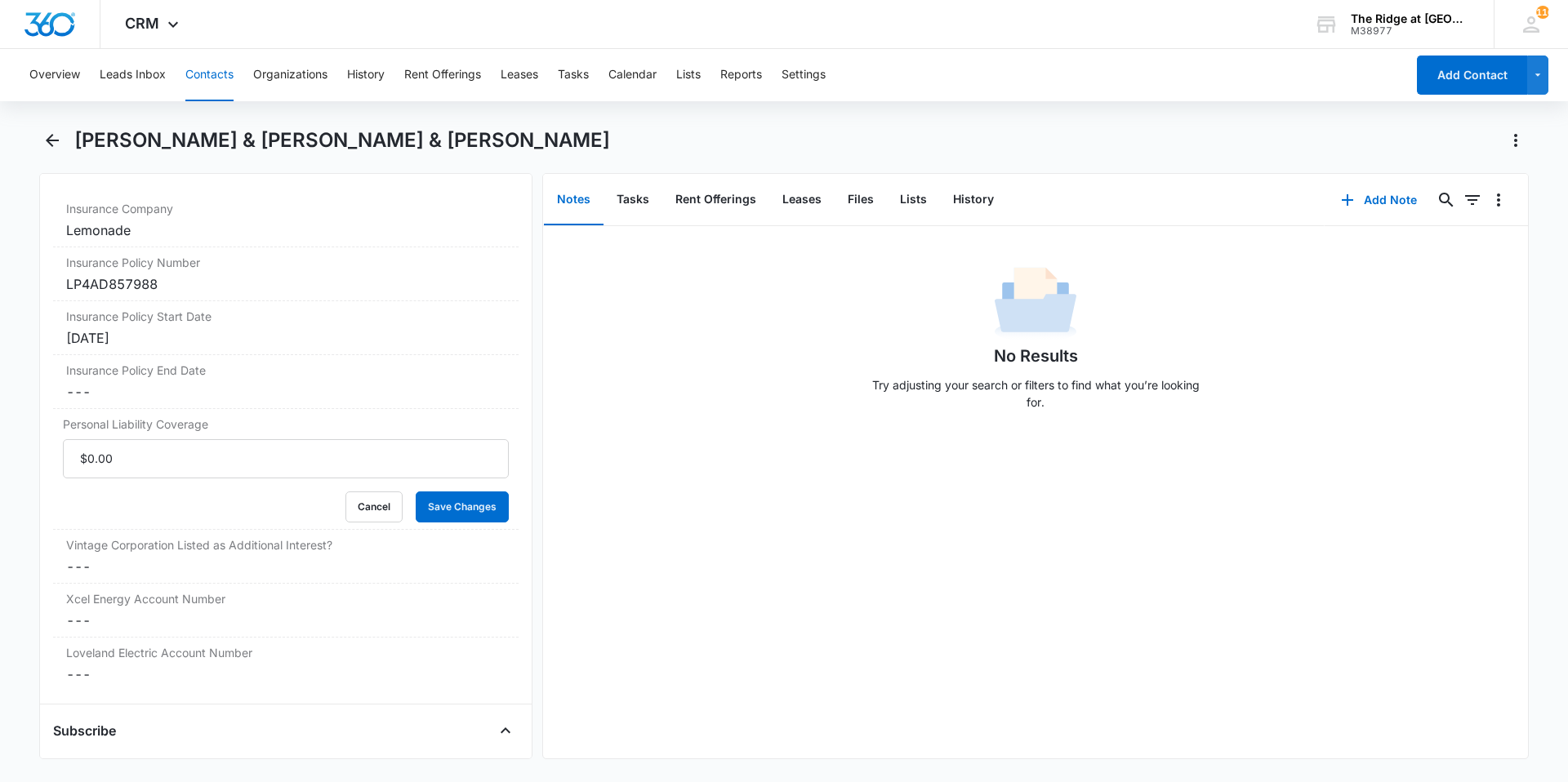
click at [306, 522] on div "Cancel Save Changes" at bounding box center [285, 506] width 445 height 31
click at [214, 469] on input "Personal Liability Coverage" at bounding box center [285, 459] width 445 height 39
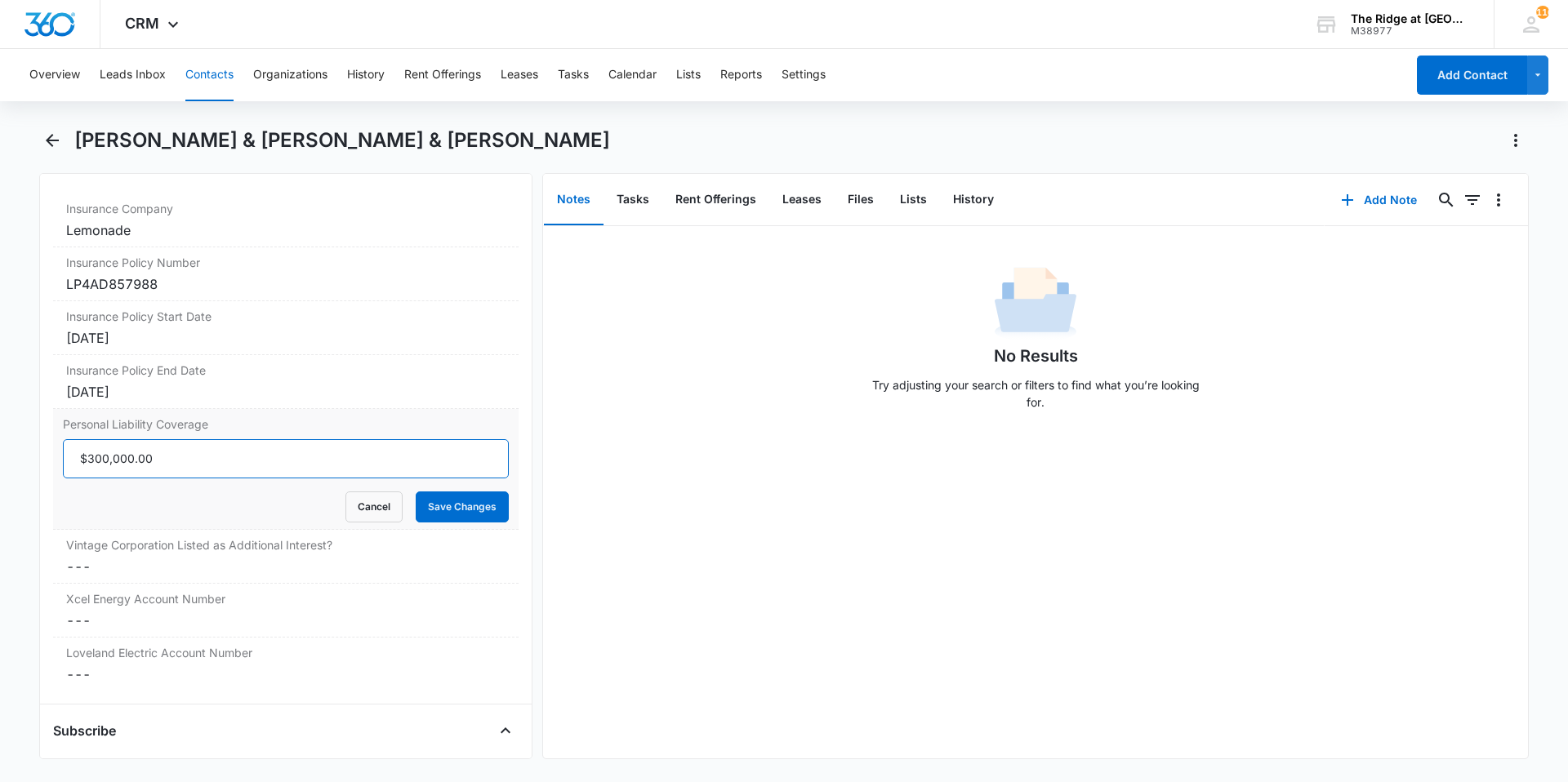
type input "$300,000.00"
click at [415, 491] on button "Save Changes" at bounding box center [461, 506] width 93 height 31
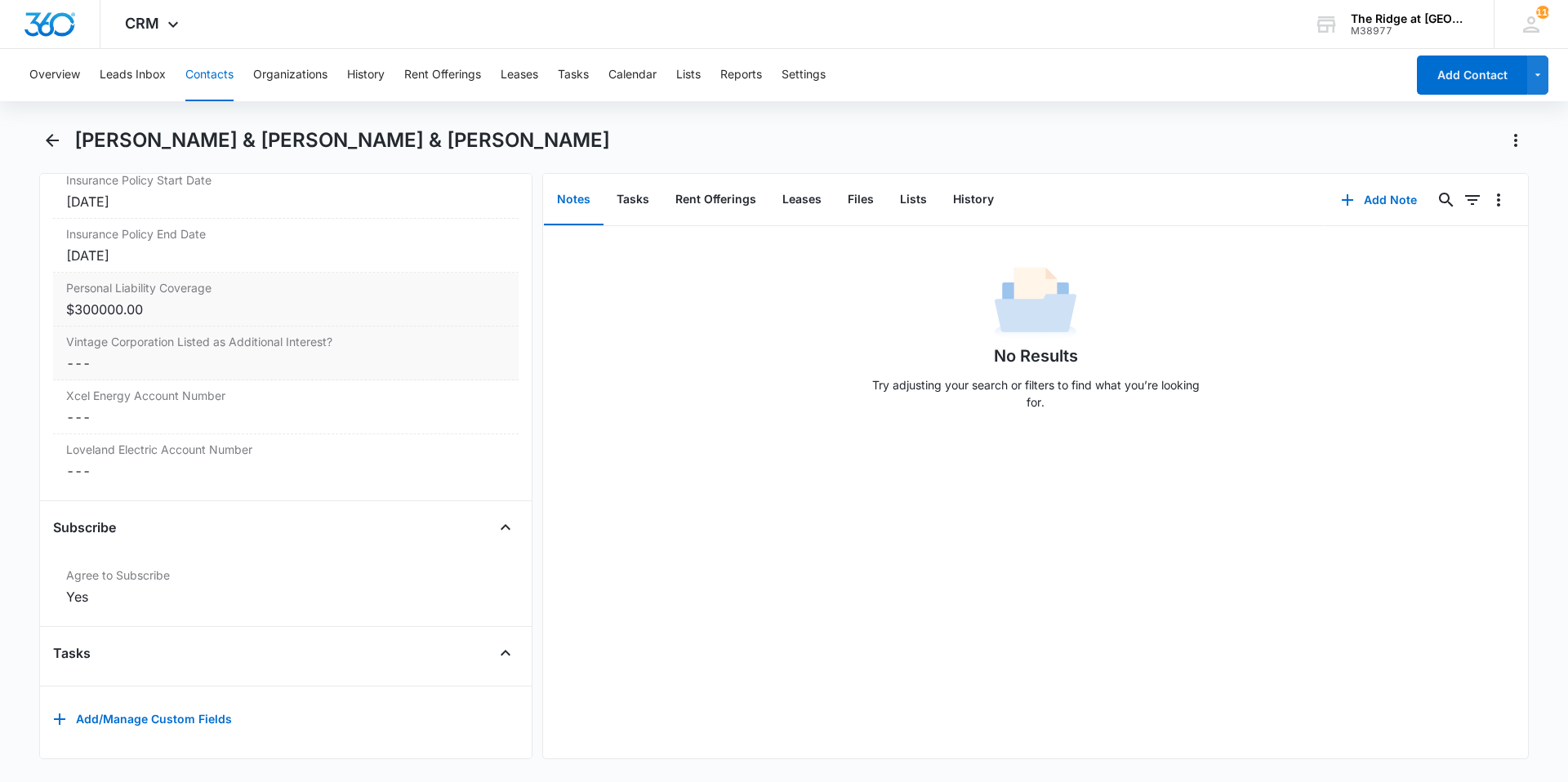
click at [144, 365] on div "Vintage Corporation Listed as Additional Interest? Cancel Save Changes ---" at bounding box center [286, 353] width 465 height 53
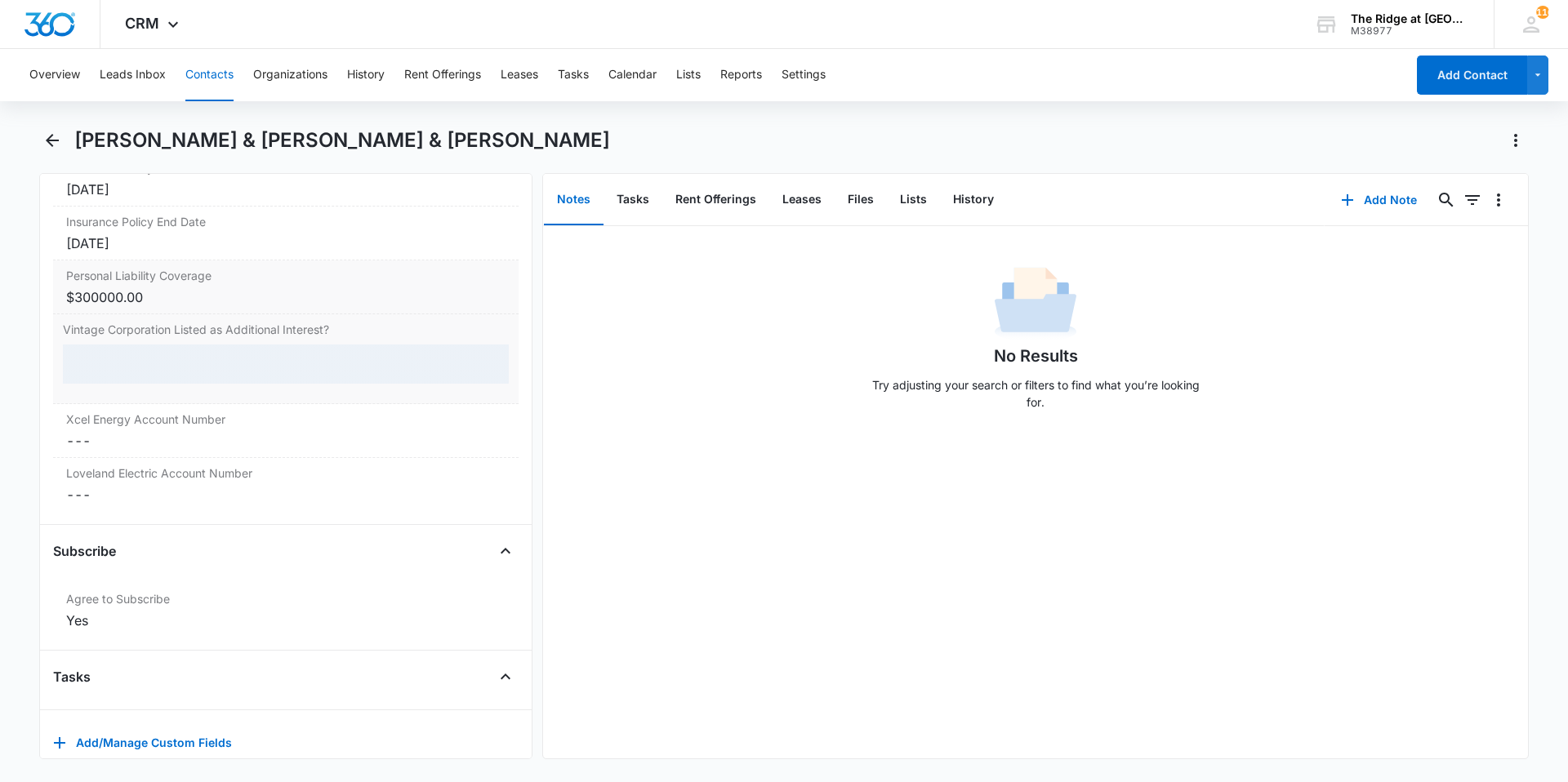
scroll to position [3578, 0]
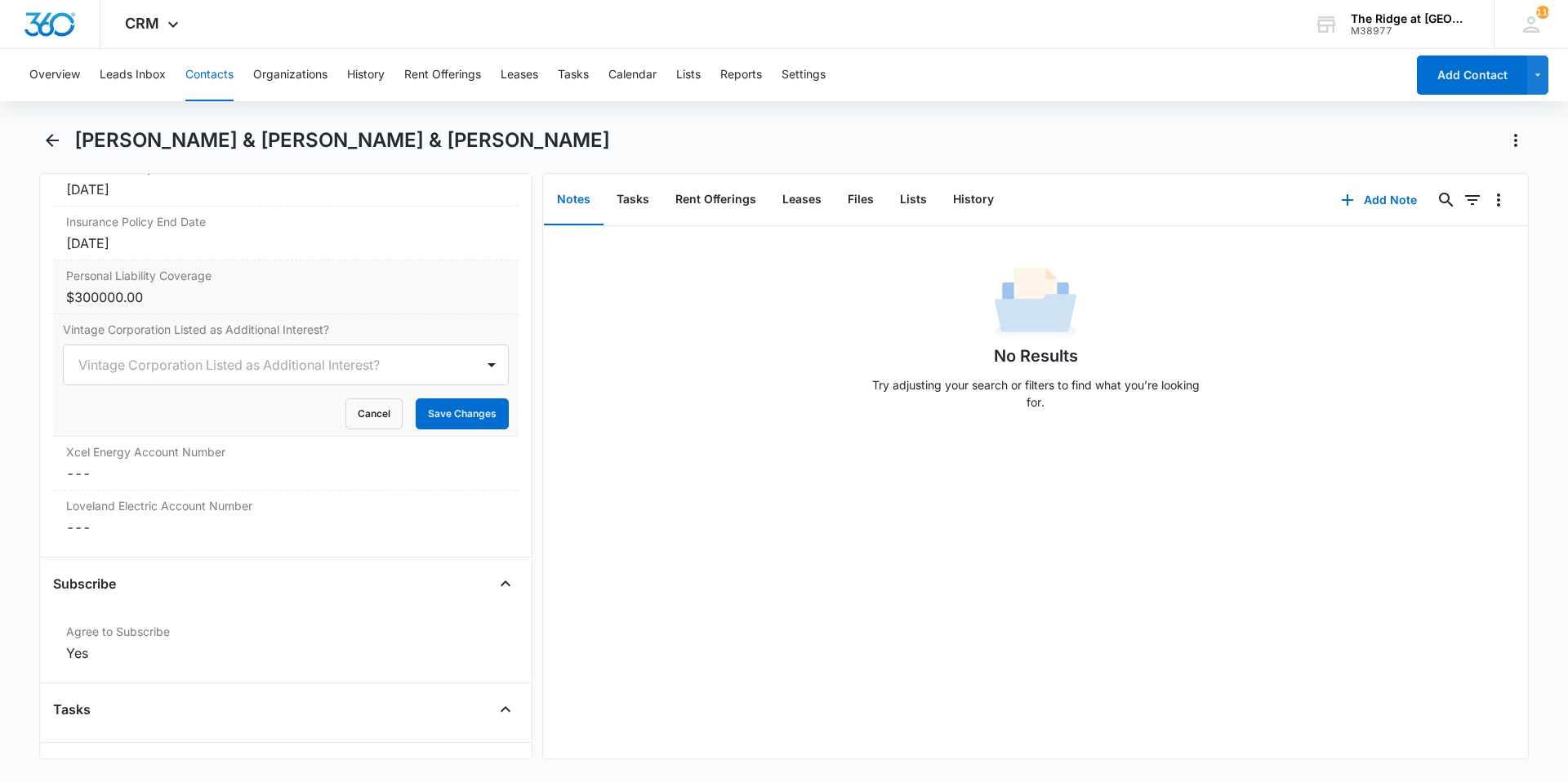
click at [144, 365] on div at bounding box center [266, 365] width 376 height 23
click at [139, 424] on div "Yes" at bounding box center [284, 423] width 403 height 17
click at [467, 414] on button "Save Changes" at bounding box center [461, 414] width 93 height 31
click at [161, 485] on div "Xcel Energy Account Number Cancel Save Changes ---" at bounding box center [286, 463] width 465 height 53
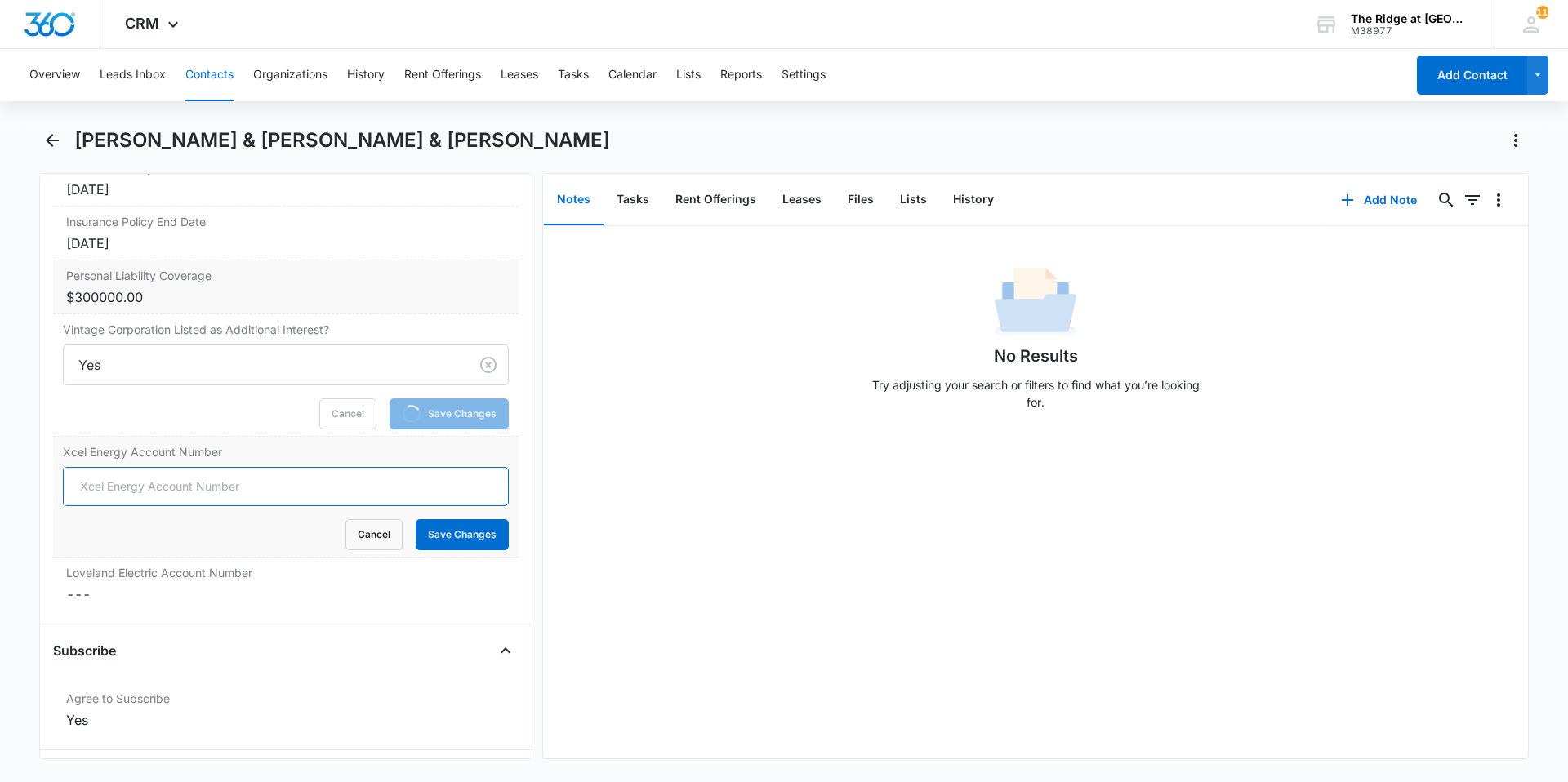
click at [161, 485] on input "Xcel Energy Account Number" at bounding box center [285, 487] width 445 height 39
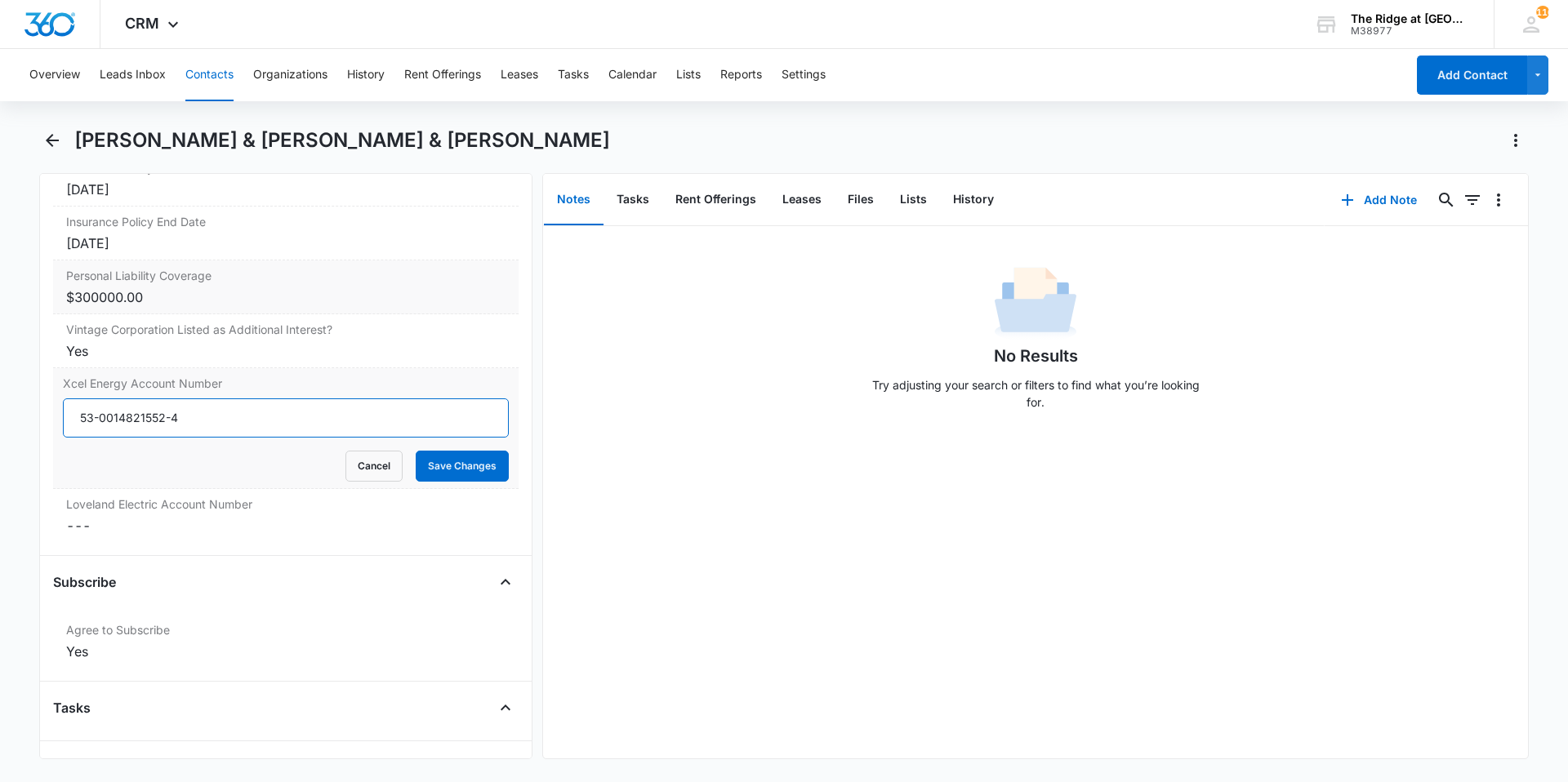
type input "53-0014821552-4"
click at [415, 451] on button "Save Changes" at bounding box center [461, 466] width 93 height 31
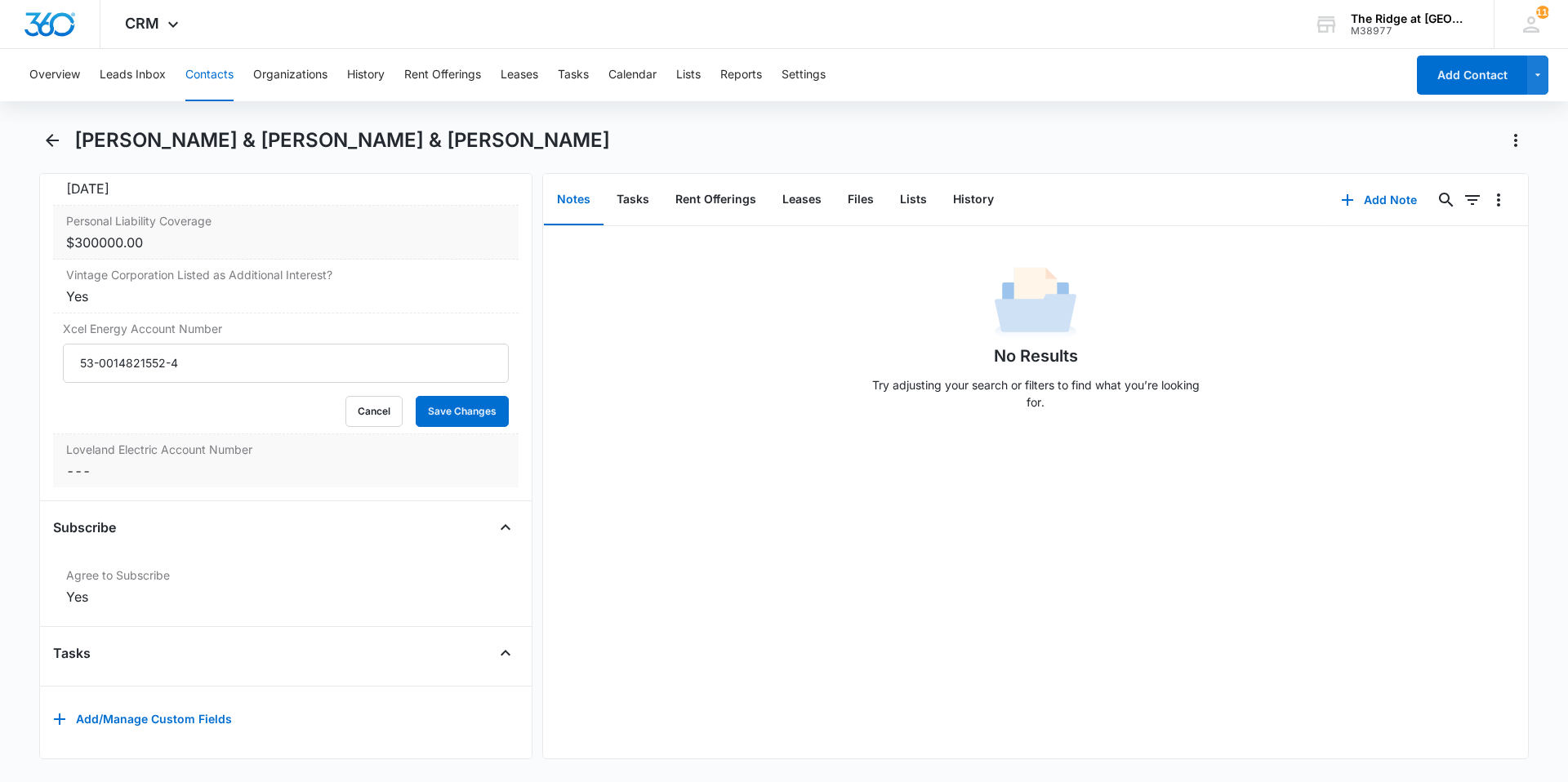
click at [138, 443] on label "Loveland Electric Account Number" at bounding box center [286, 449] width 439 height 17
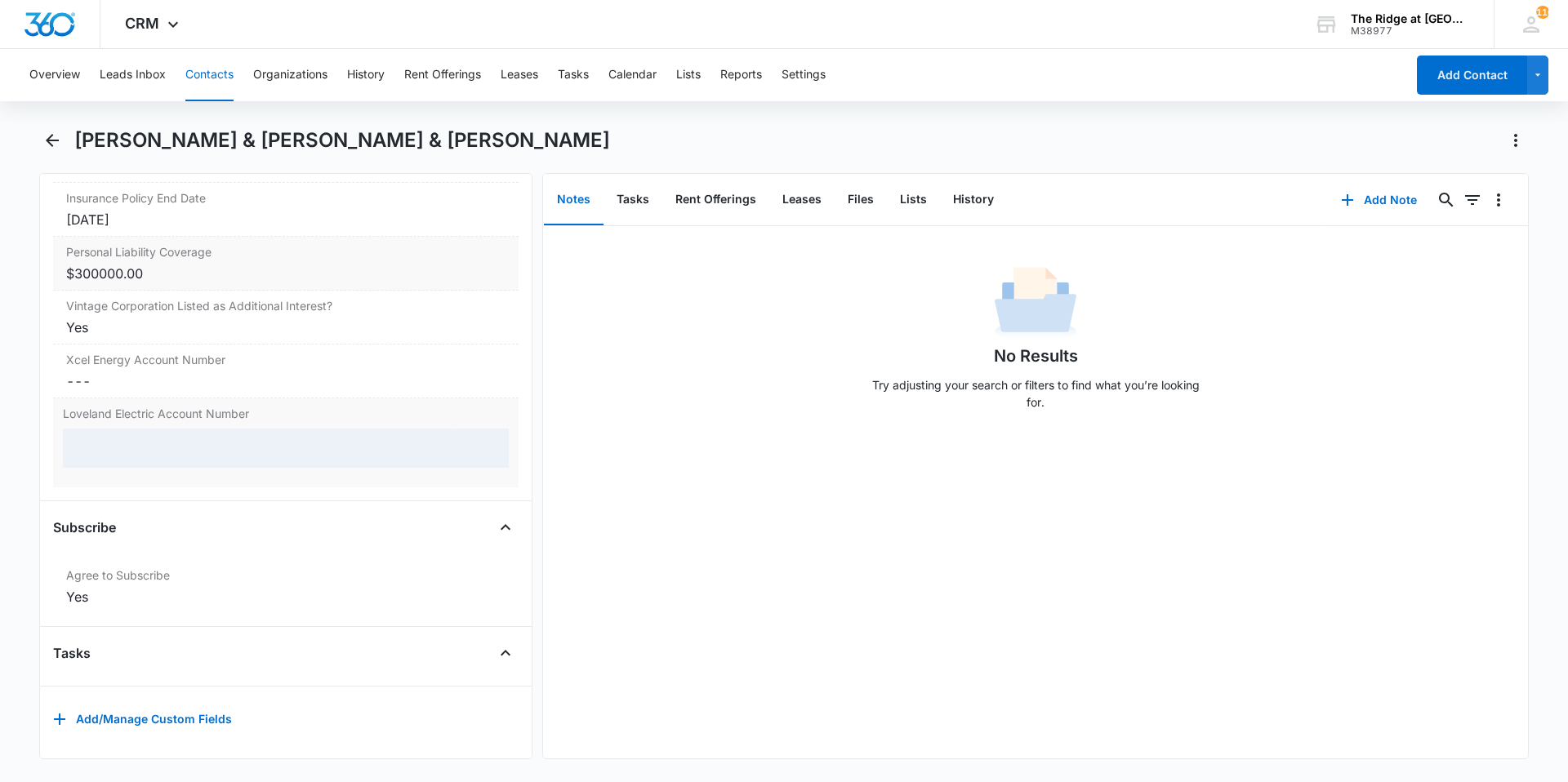
scroll to position [3645, 0]
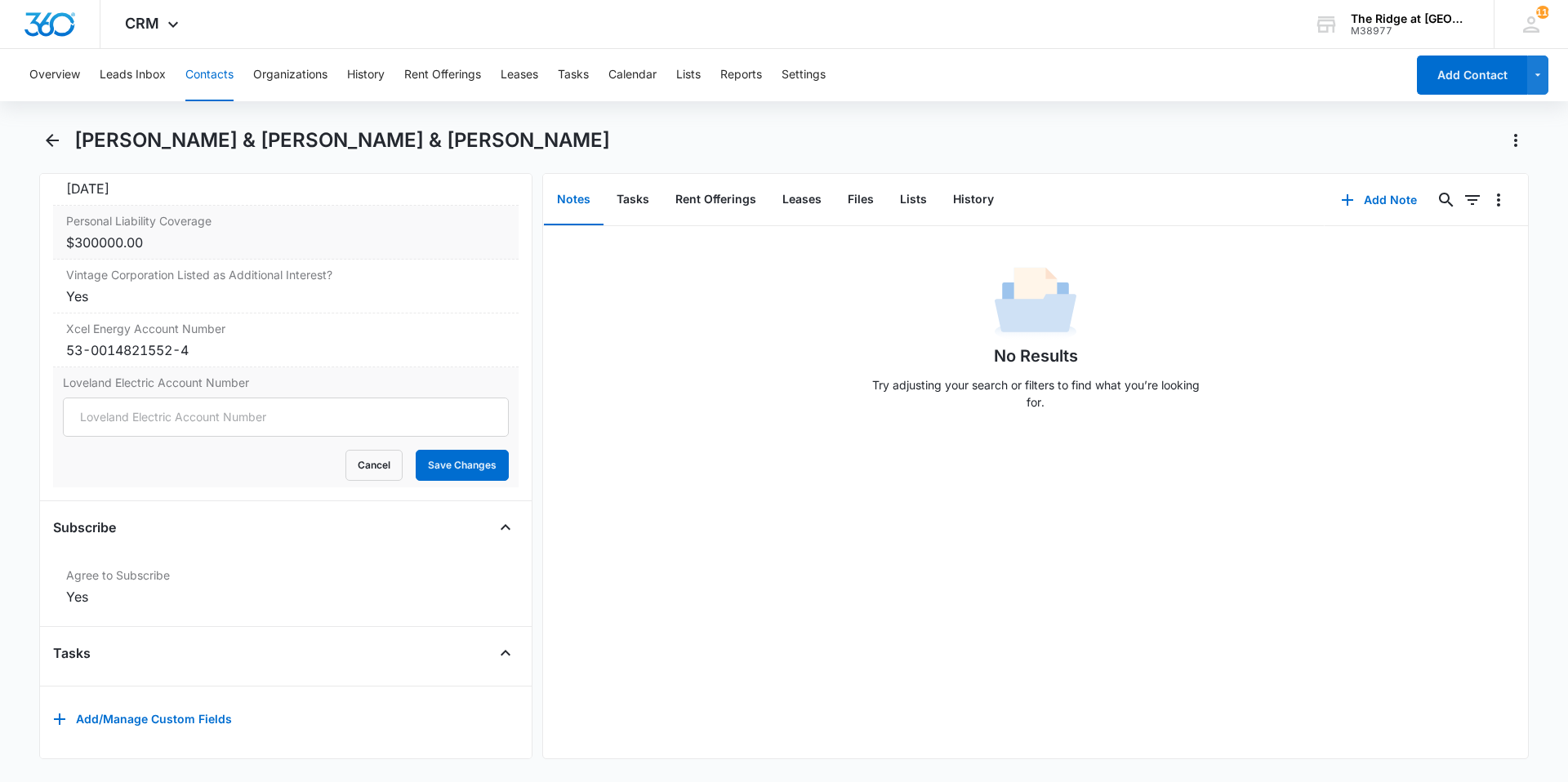
click at [139, 425] on form "Cancel Save Changes" at bounding box center [285, 439] width 445 height 83
click at [141, 418] on input "Loveland Electric Account Number" at bounding box center [285, 417] width 445 height 39
type input "0206207-061710"
click at [415, 450] on button "Save Changes" at bounding box center [461, 465] width 93 height 31
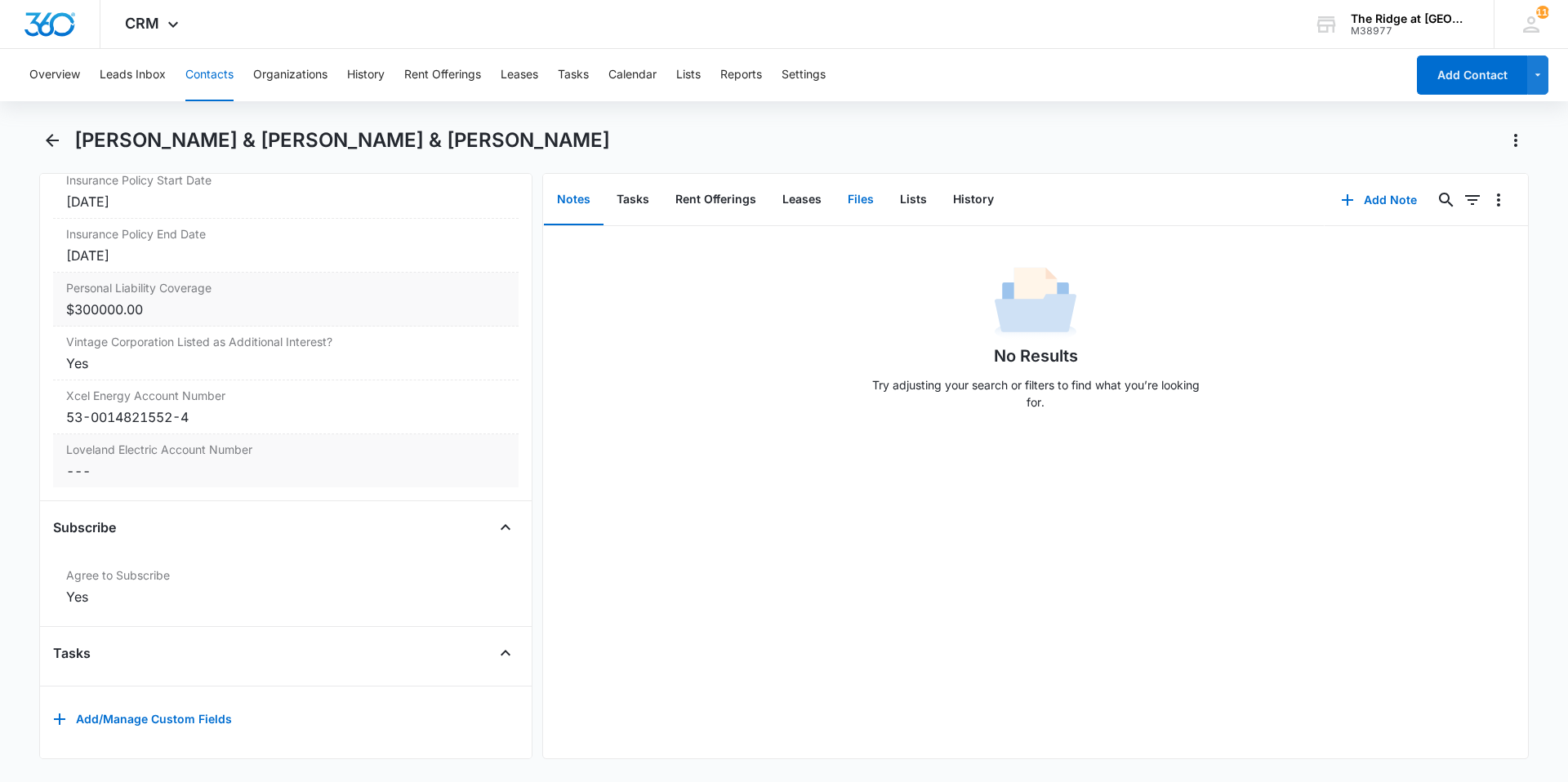
scroll to position [3578, 0]
click at [870, 203] on button "Files" at bounding box center [861, 200] width 53 height 51
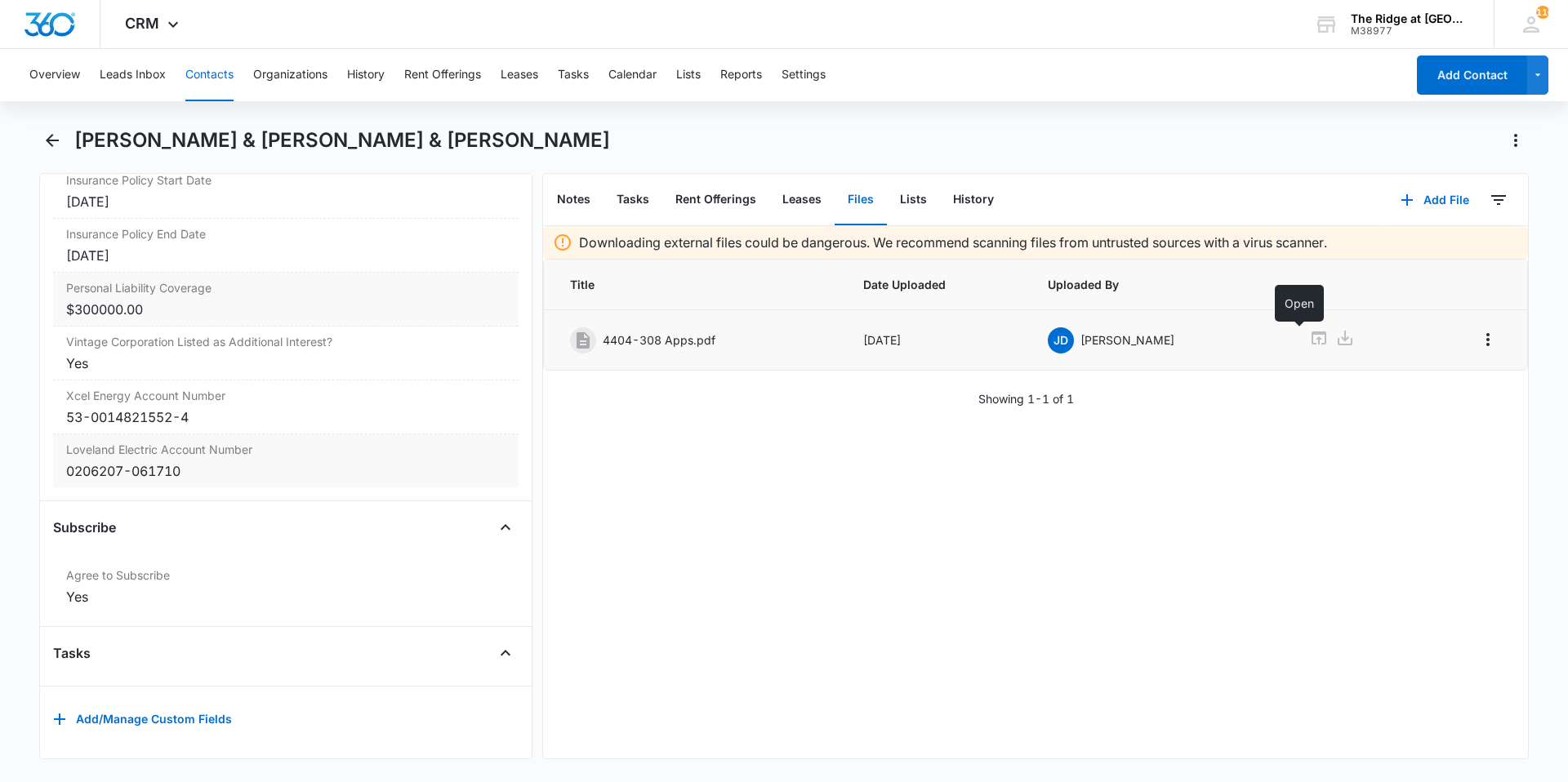
click at [1309, 336] on icon at bounding box center [1319, 338] width 20 height 20
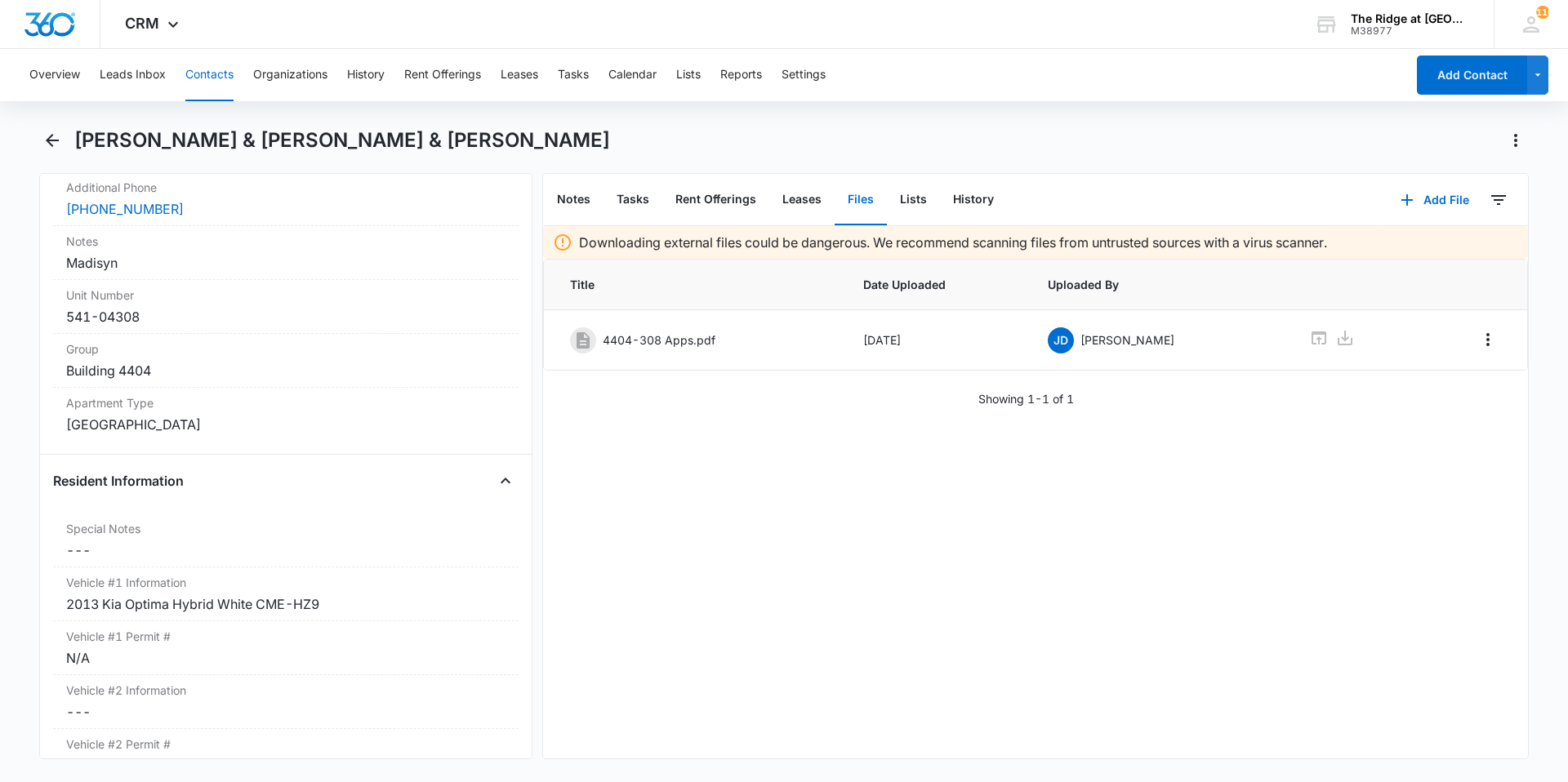
scroll to position [1128, 0]
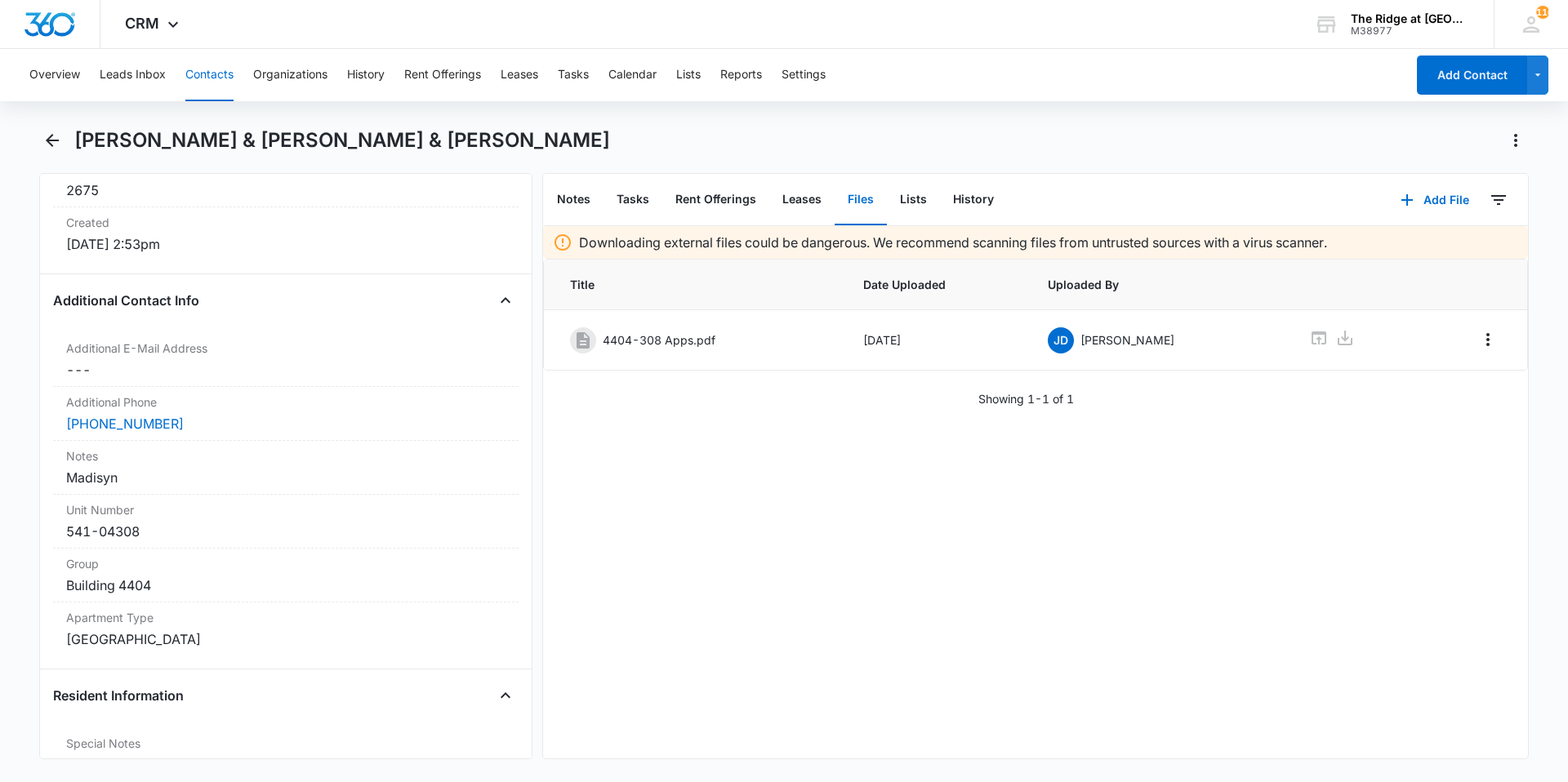
click at [754, 521] on div "Downloading external files could be dangerous. We recommend scanning files from…" at bounding box center [1035, 492] width 985 height 533
click at [1436, 200] on button "Add File" at bounding box center [1435, 200] width 101 height 39
click at [1396, 247] on div "Upload Files" at bounding box center [1413, 252] width 66 height 11
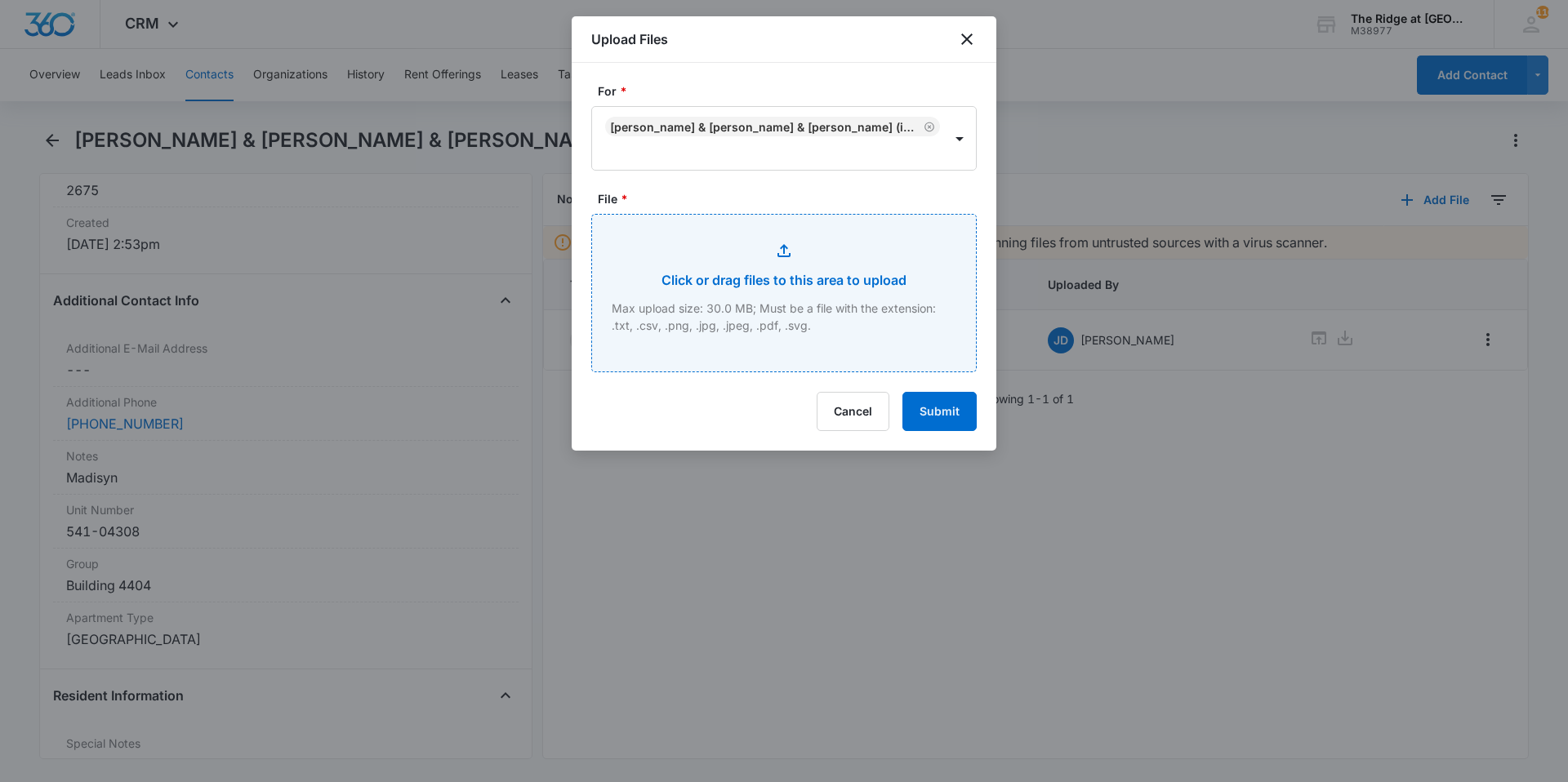
click at [799, 337] on input "File *" at bounding box center [783, 293] width 384 height 157
click at [715, 308] on input "File *" at bounding box center [783, 293] width 384 height 157
type input "C:\fakepath\4404-308 Insurance.pdf"
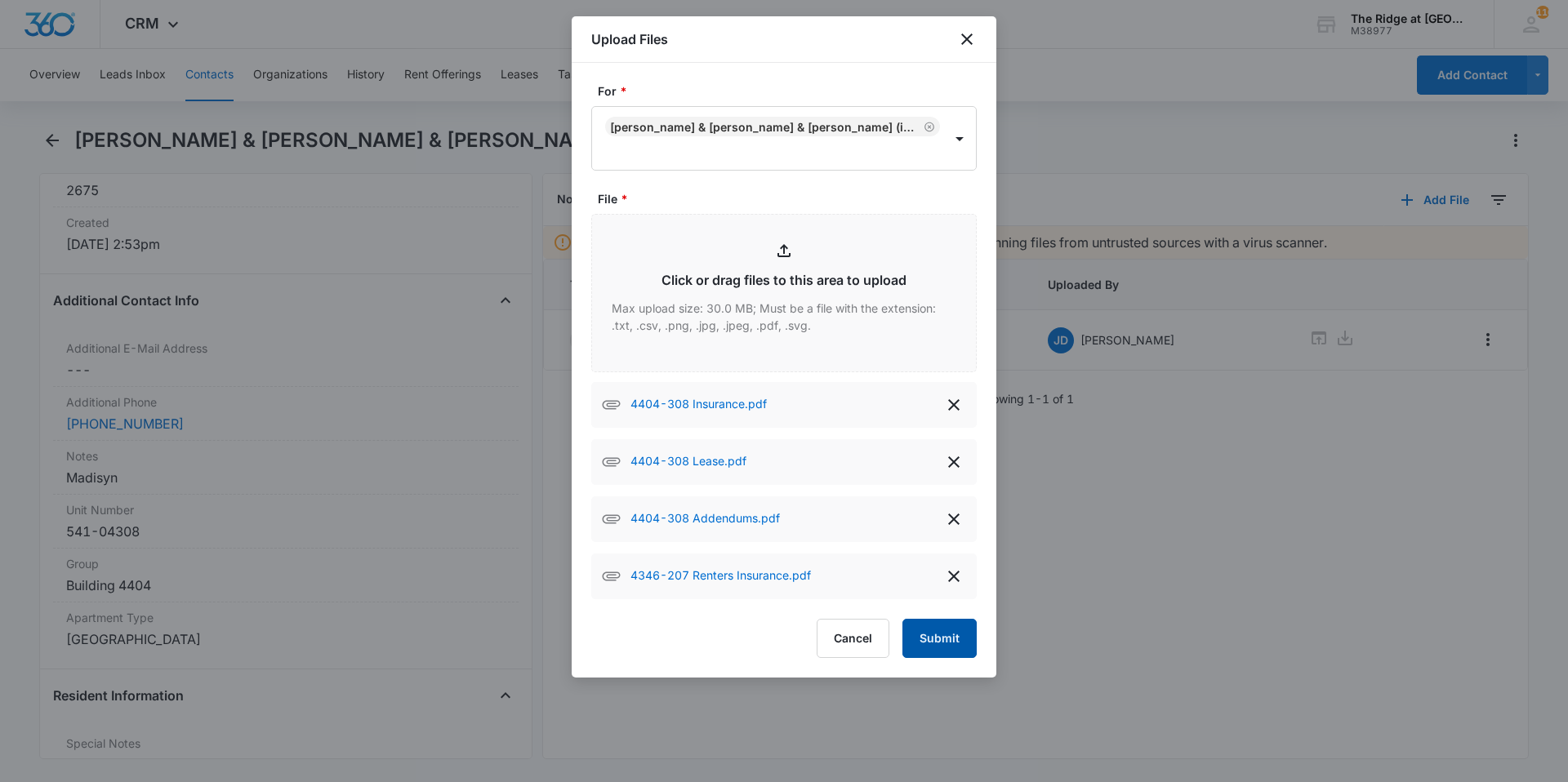
click at [955, 641] on button "Submit" at bounding box center [939, 639] width 74 height 39
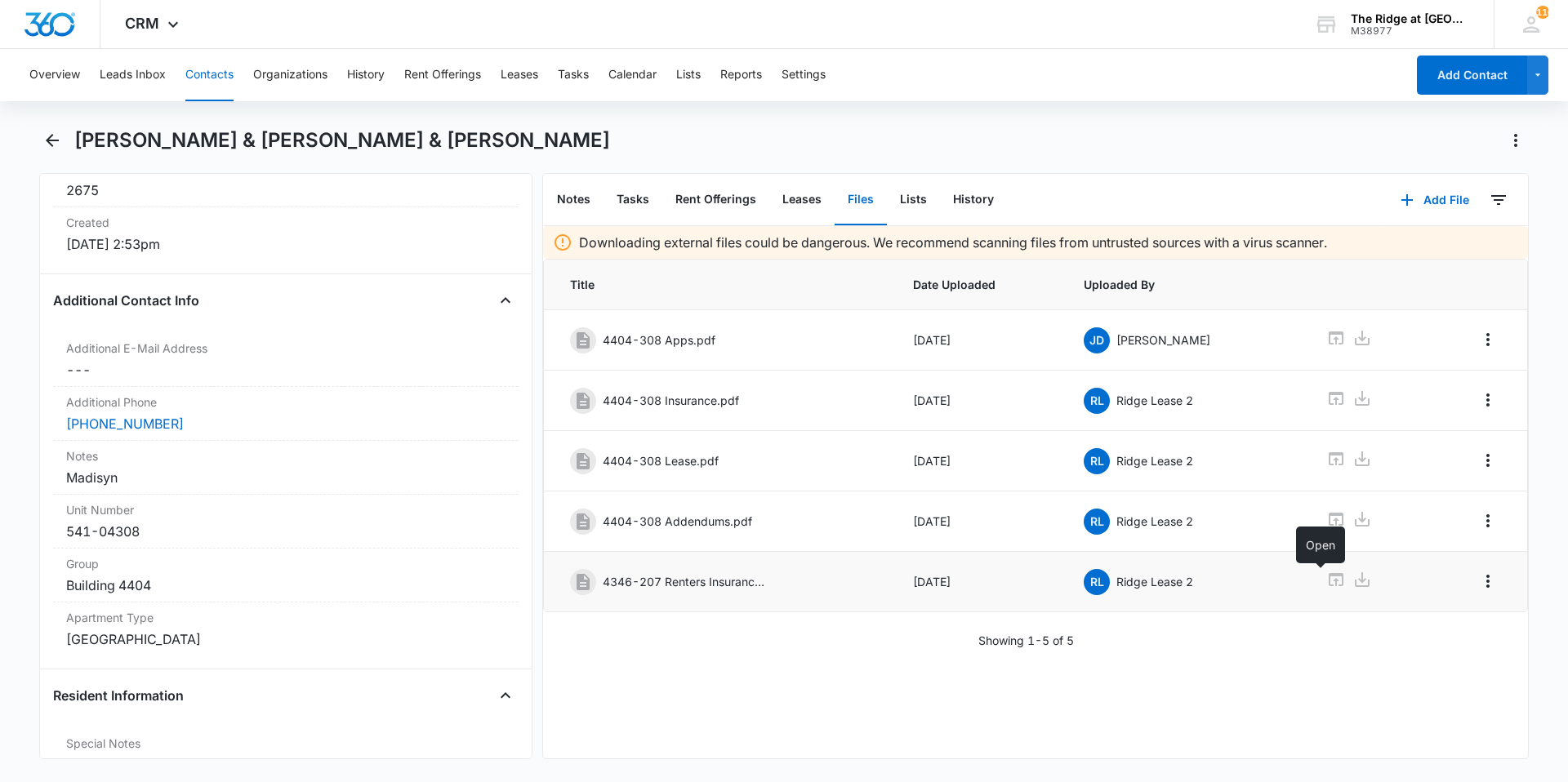
click at [1326, 578] on icon at bounding box center [1335, 579] width 20 height 20
click at [1482, 572] on icon "Overflow Menu" at bounding box center [1487, 581] width 20 height 20
click at [1465, 656] on button "Delete" at bounding box center [1440, 652] width 93 height 24
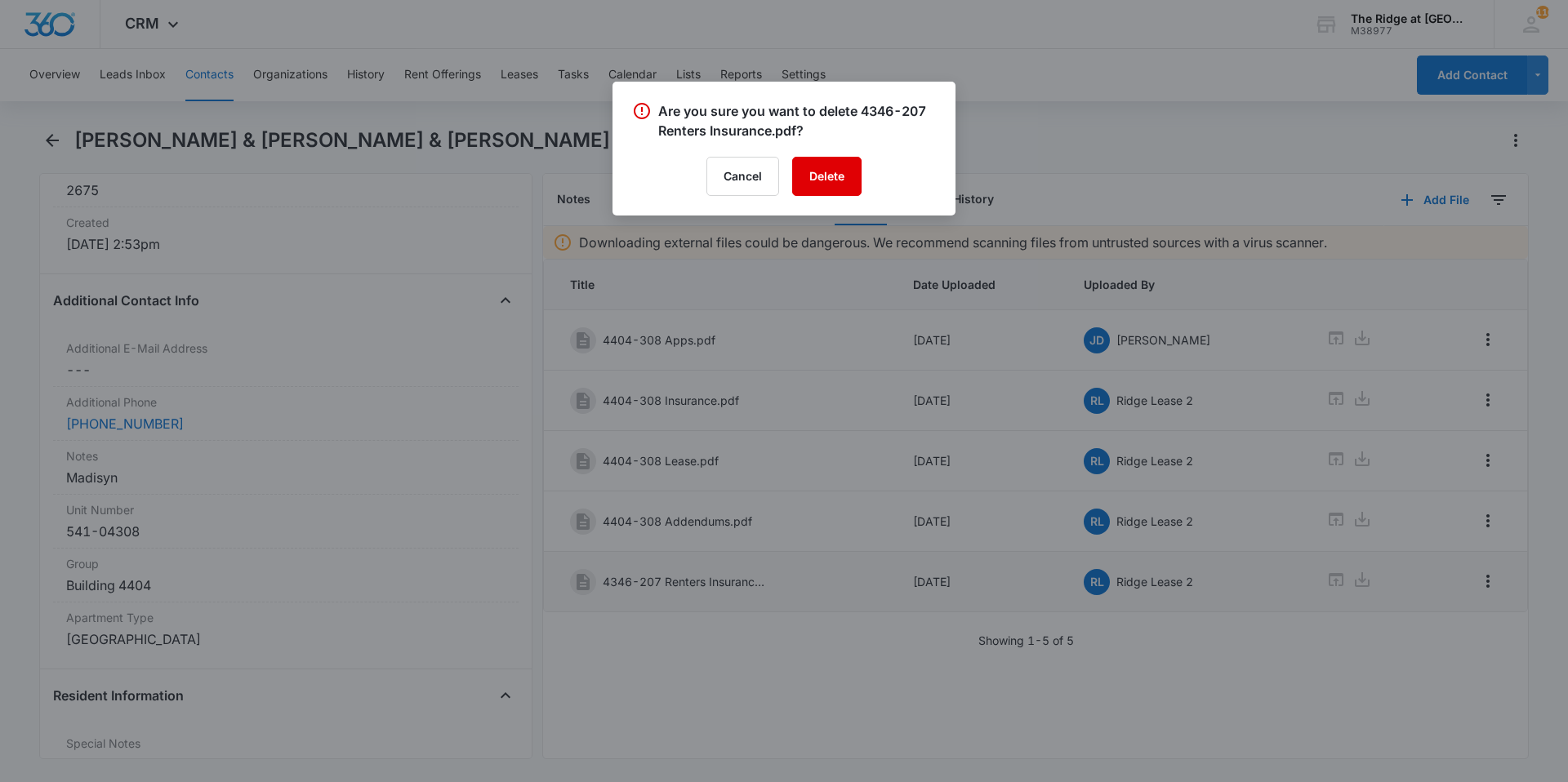
click at [828, 181] on button "Delete" at bounding box center [827, 176] width 69 height 39
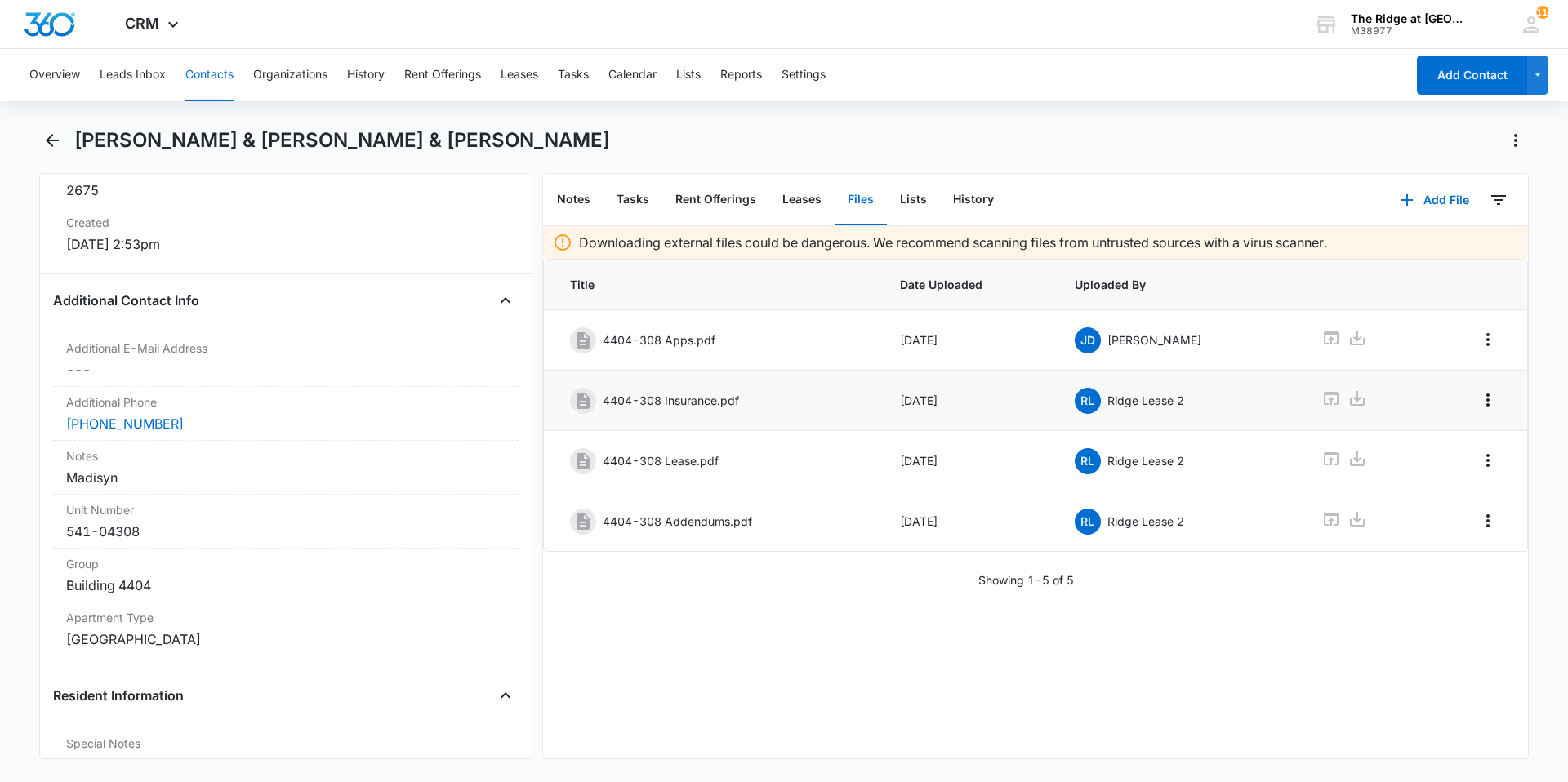
click at [1339, 388] on td at bounding box center [1363, 400] width 122 height 60
click at [1324, 395] on icon at bounding box center [1332, 399] width 15 height 13
click at [1138, 685] on div "Downloading external files could be dangerous. We recommend scanning files from…" at bounding box center [1035, 492] width 985 height 533
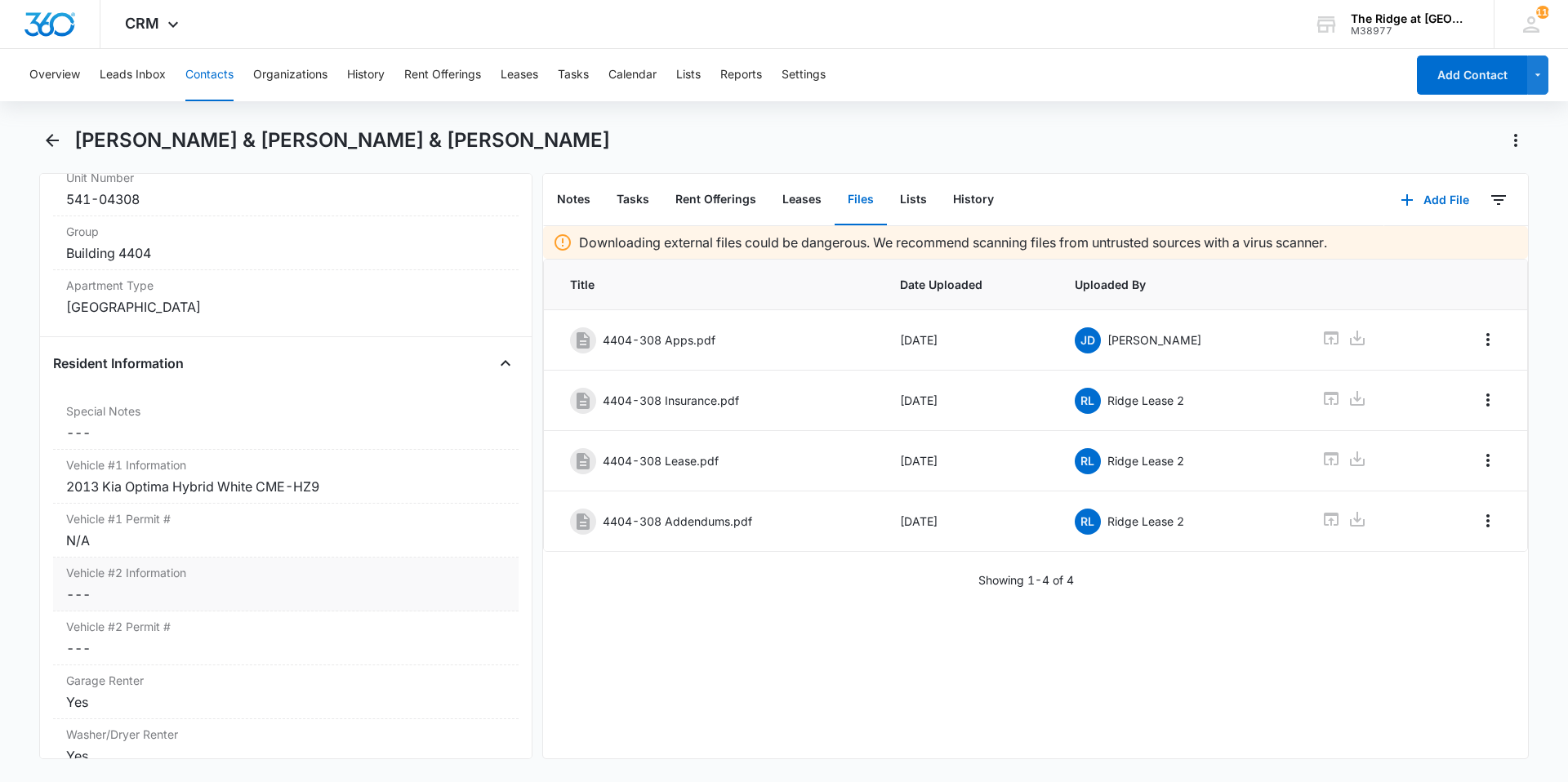
scroll to position [1700, 0]
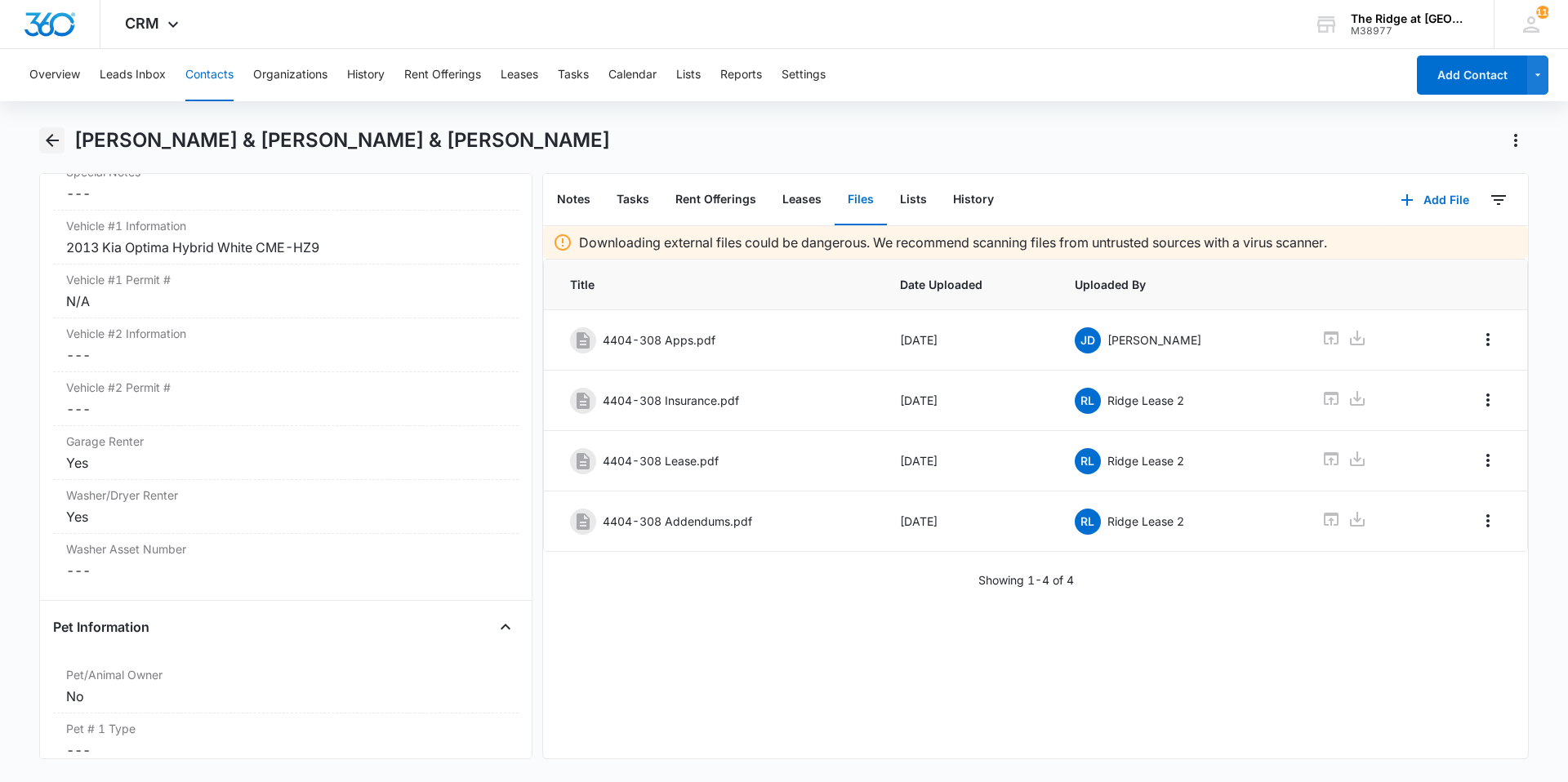
click at [58, 149] on icon "Back" at bounding box center [52, 140] width 20 height 20
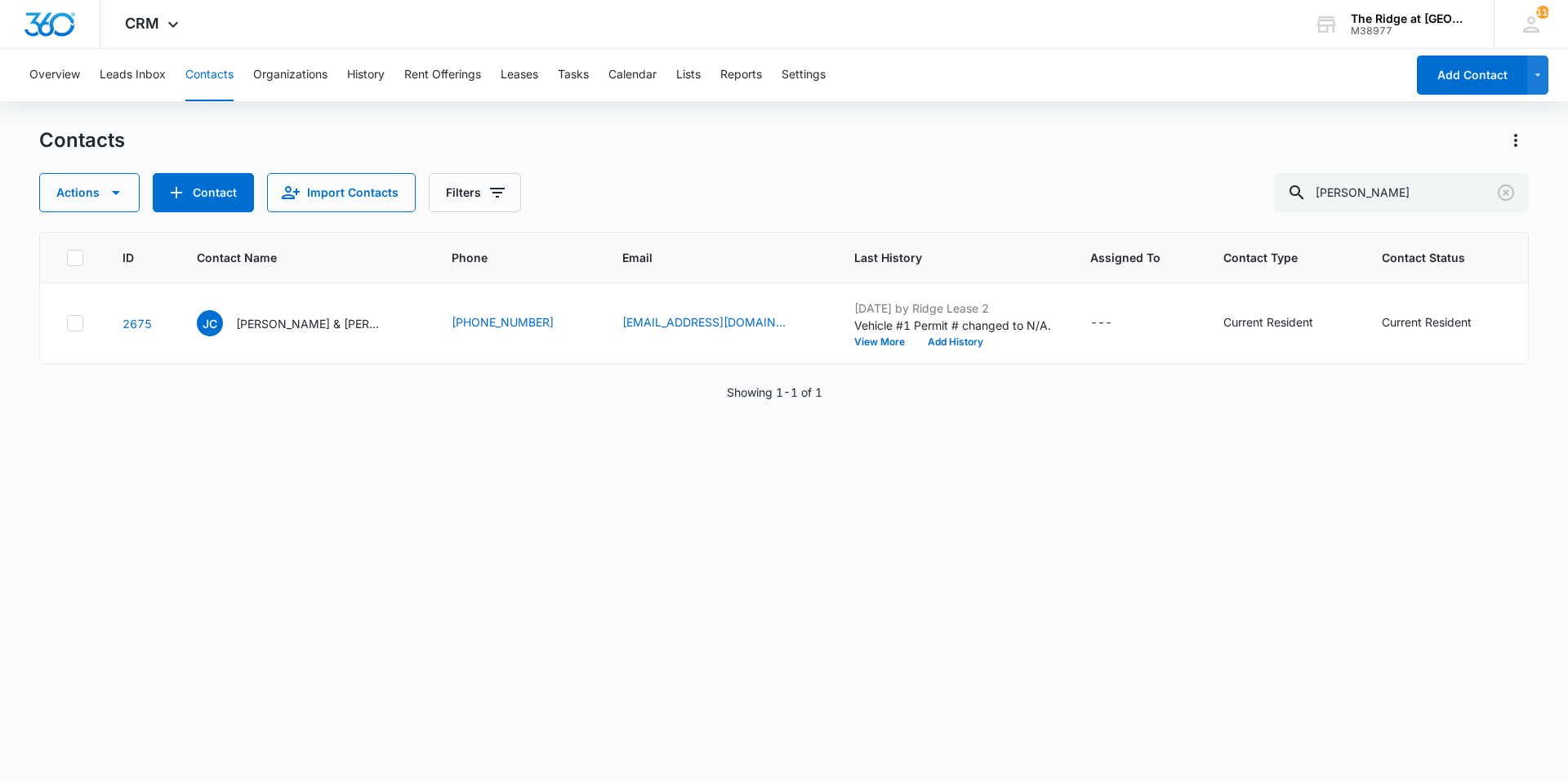
click at [610, 143] on div "Contacts" at bounding box center [784, 141] width 1489 height 26
drag, startPoint x: 1399, startPoint y: 204, endPoint x: 1291, endPoint y: 182, distance: 110.2
click at [1291, 182] on input "[PERSON_NAME]" at bounding box center [1401, 193] width 255 height 39
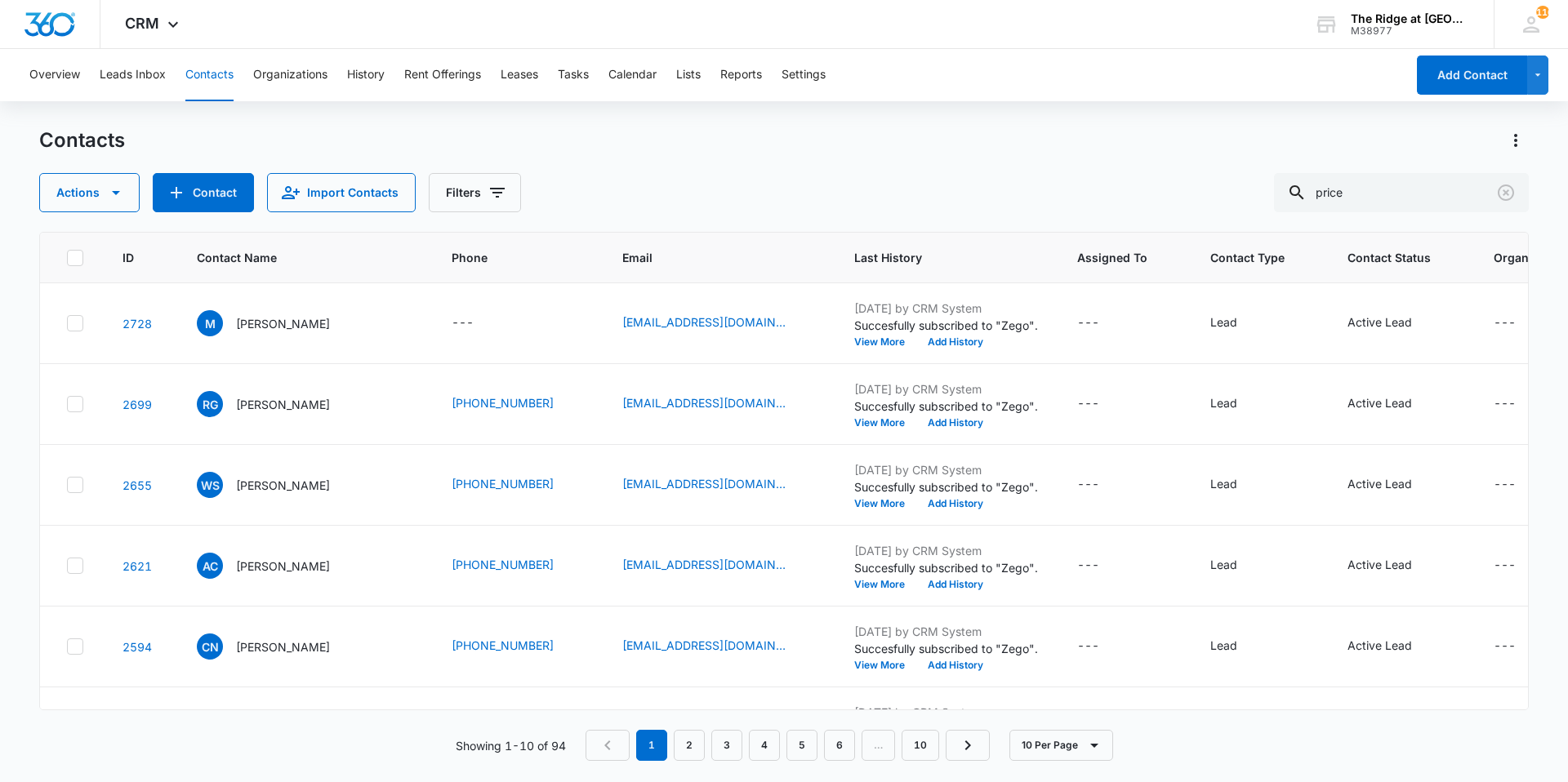
click at [679, 158] on div "Contacts Actions Contact Import Contacts Filters price" at bounding box center [784, 170] width 1489 height 85
drag, startPoint x: 1388, startPoint y: 193, endPoint x: 1239, endPoint y: 180, distance: 149.6
click at [1252, 184] on div "Actions Contact Import Contacts Filters price" at bounding box center [784, 193] width 1489 height 39
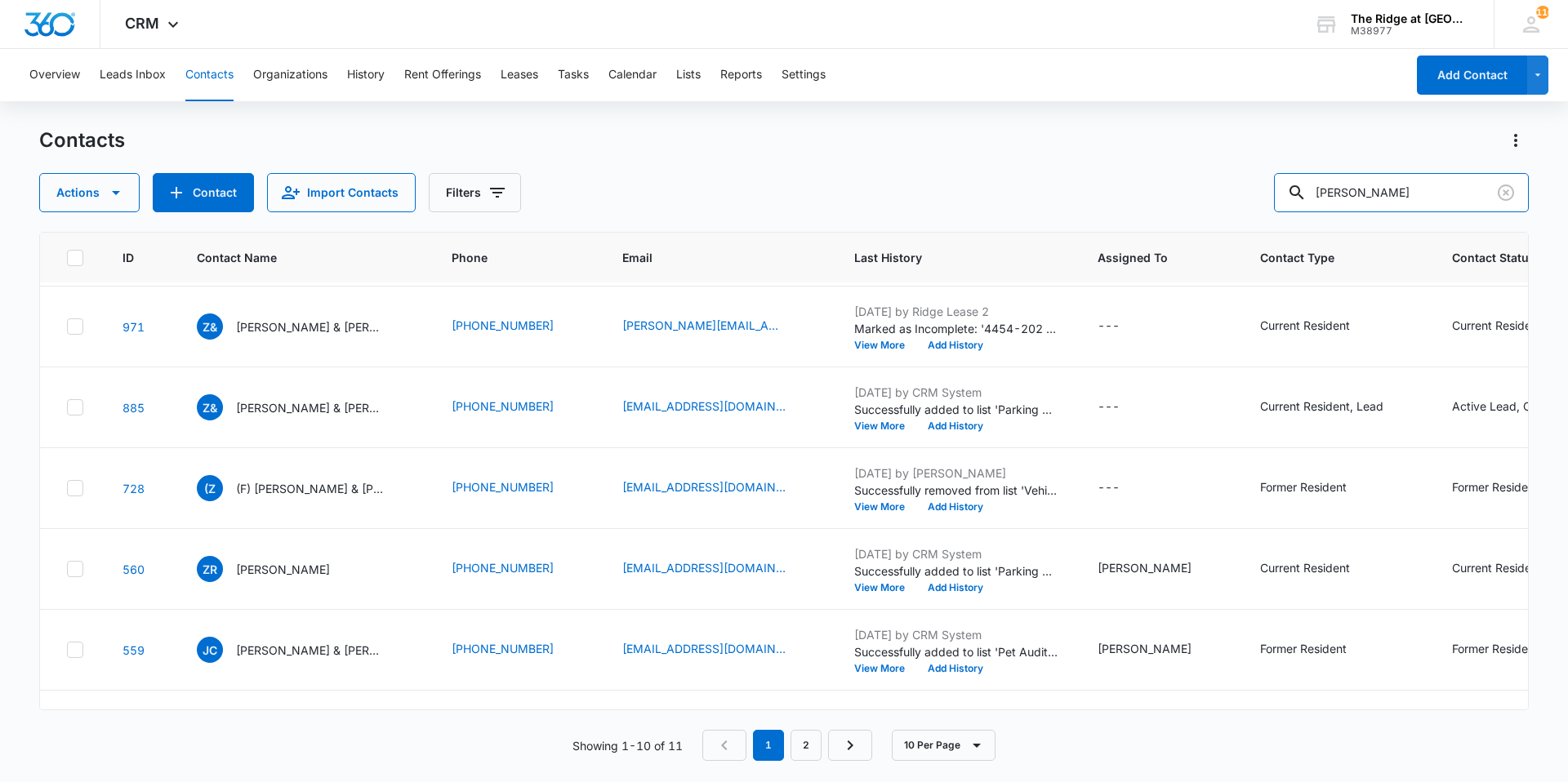
scroll to position [394, 0]
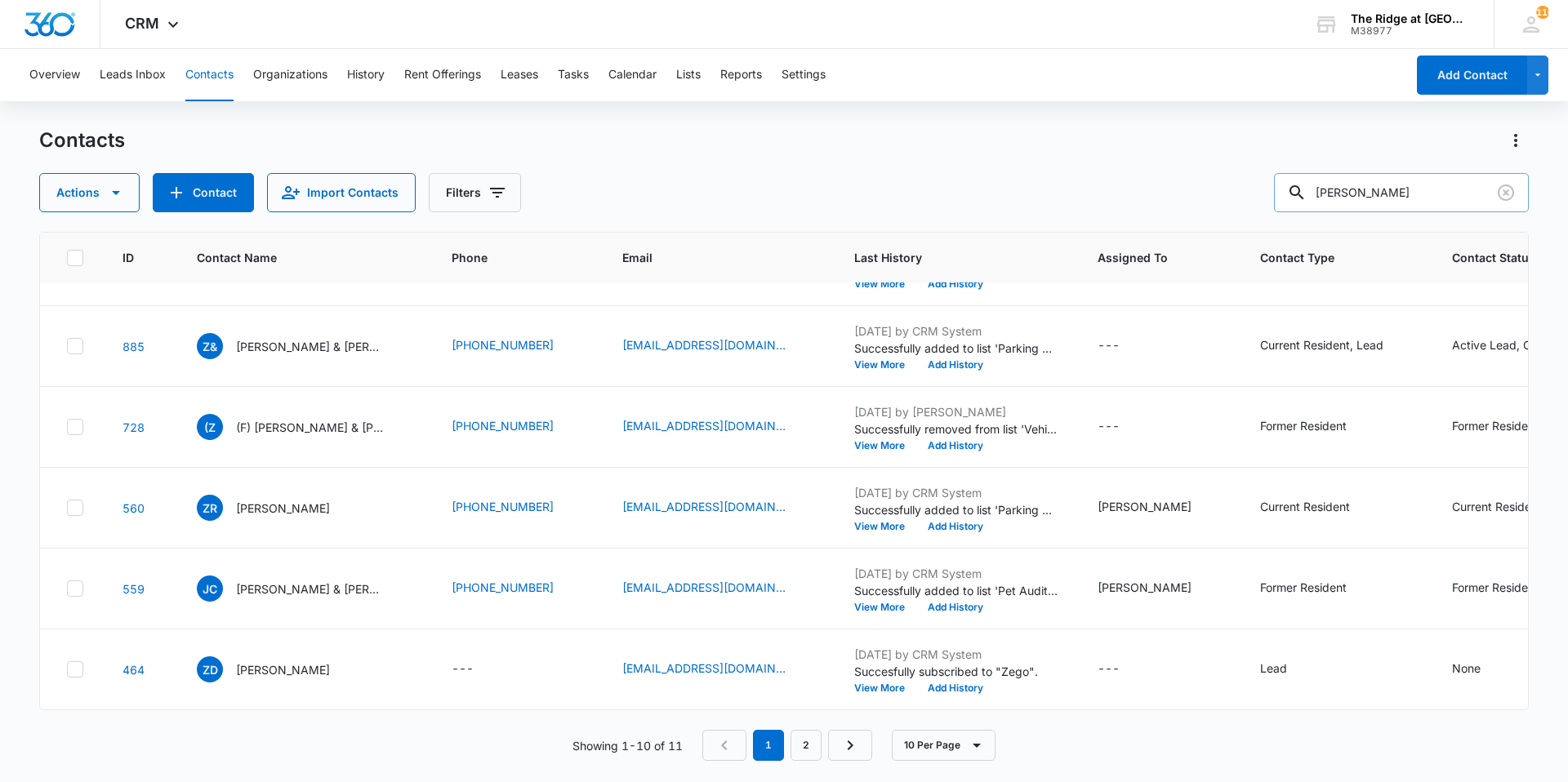
drag, startPoint x: 1349, startPoint y: 198, endPoint x: 1319, endPoint y: 199, distance: 30.0
click at [1319, 199] on div "[PERSON_NAME]" at bounding box center [1401, 193] width 255 height 39
type input "[PERSON_NAME]"
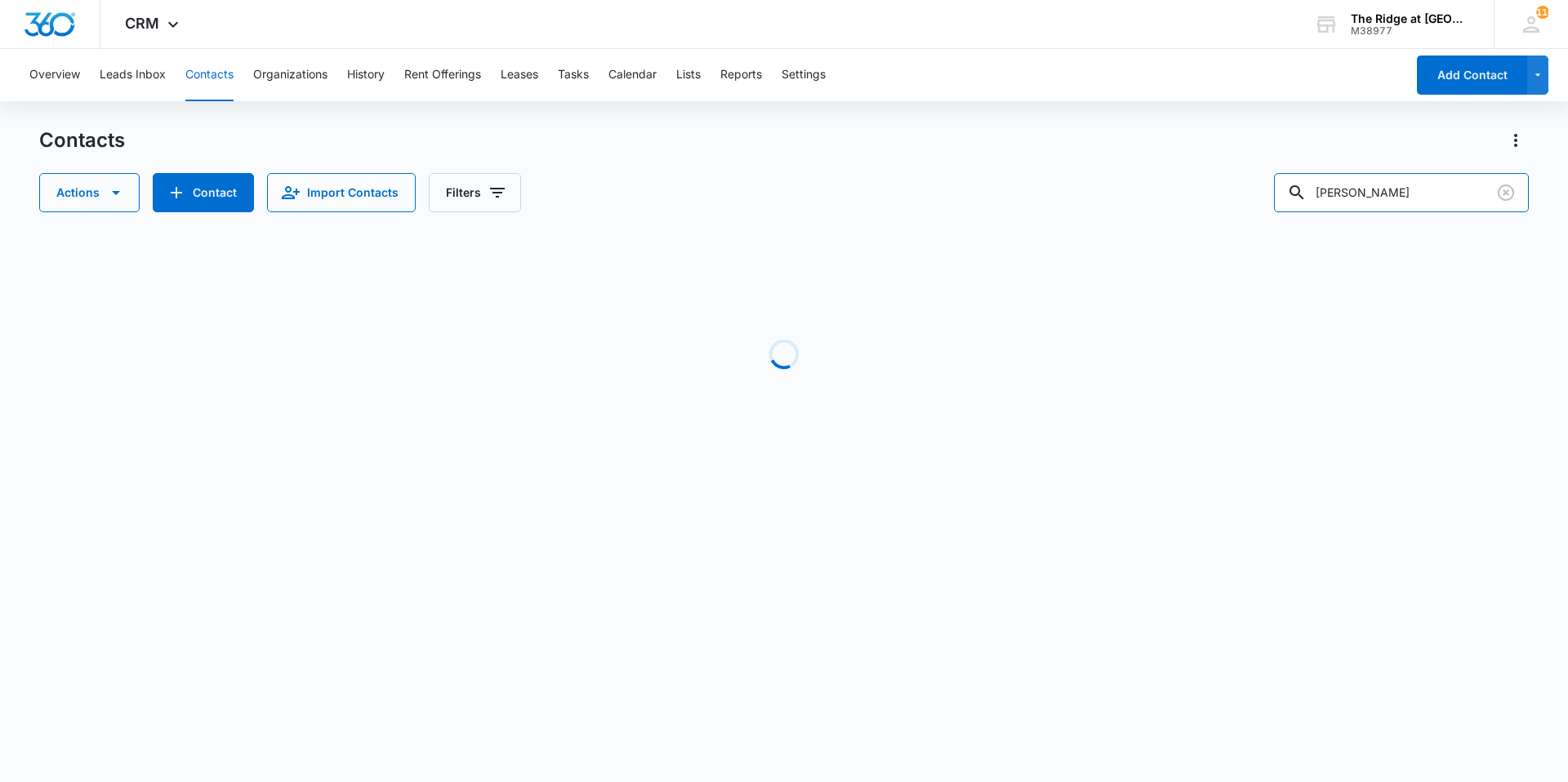
scroll to position [0, 0]
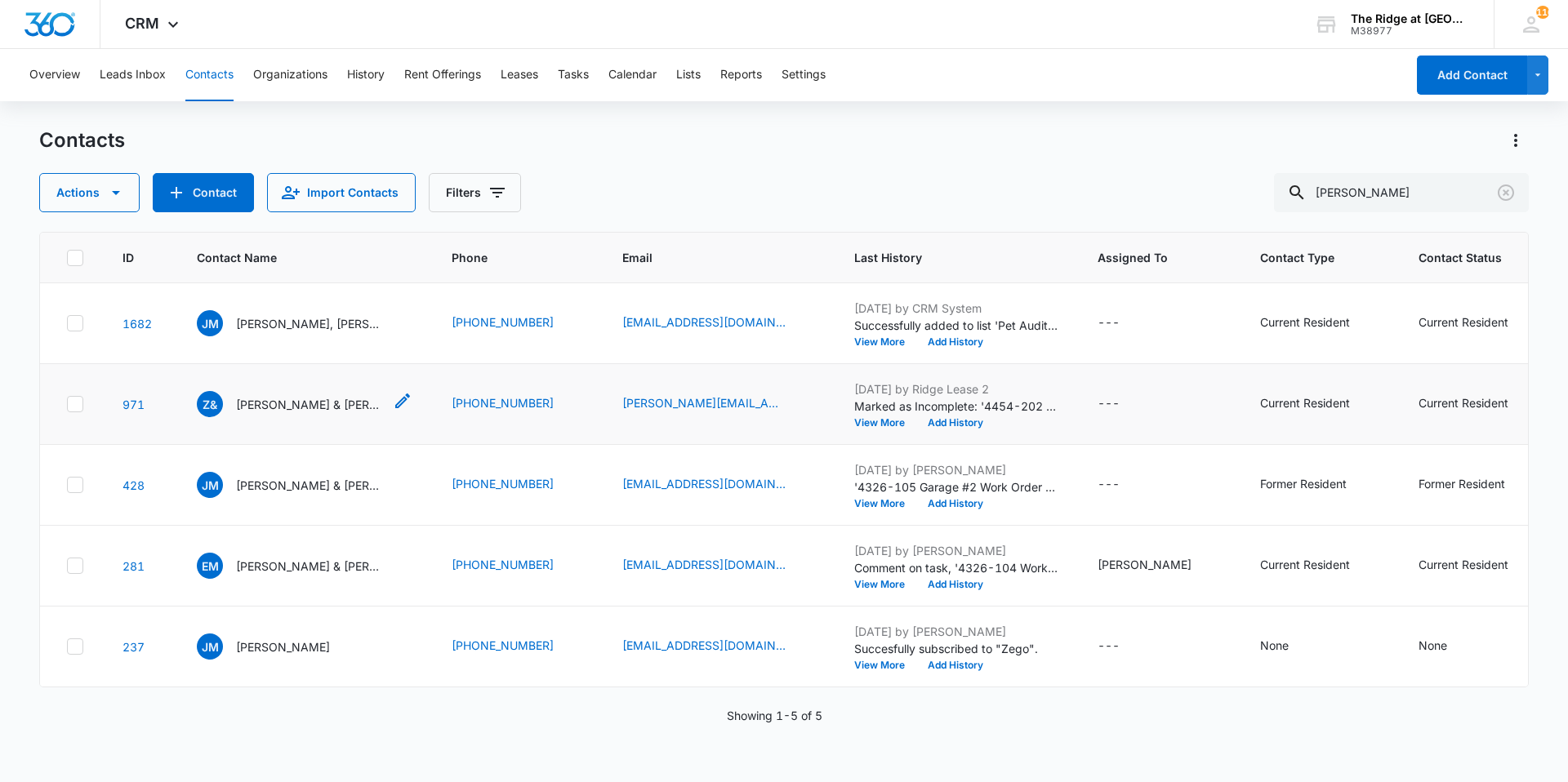
click at [291, 413] on p "[PERSON_NAME] & [PERSON_NAME]" at bounding box center [309, 404] width 147 height 17
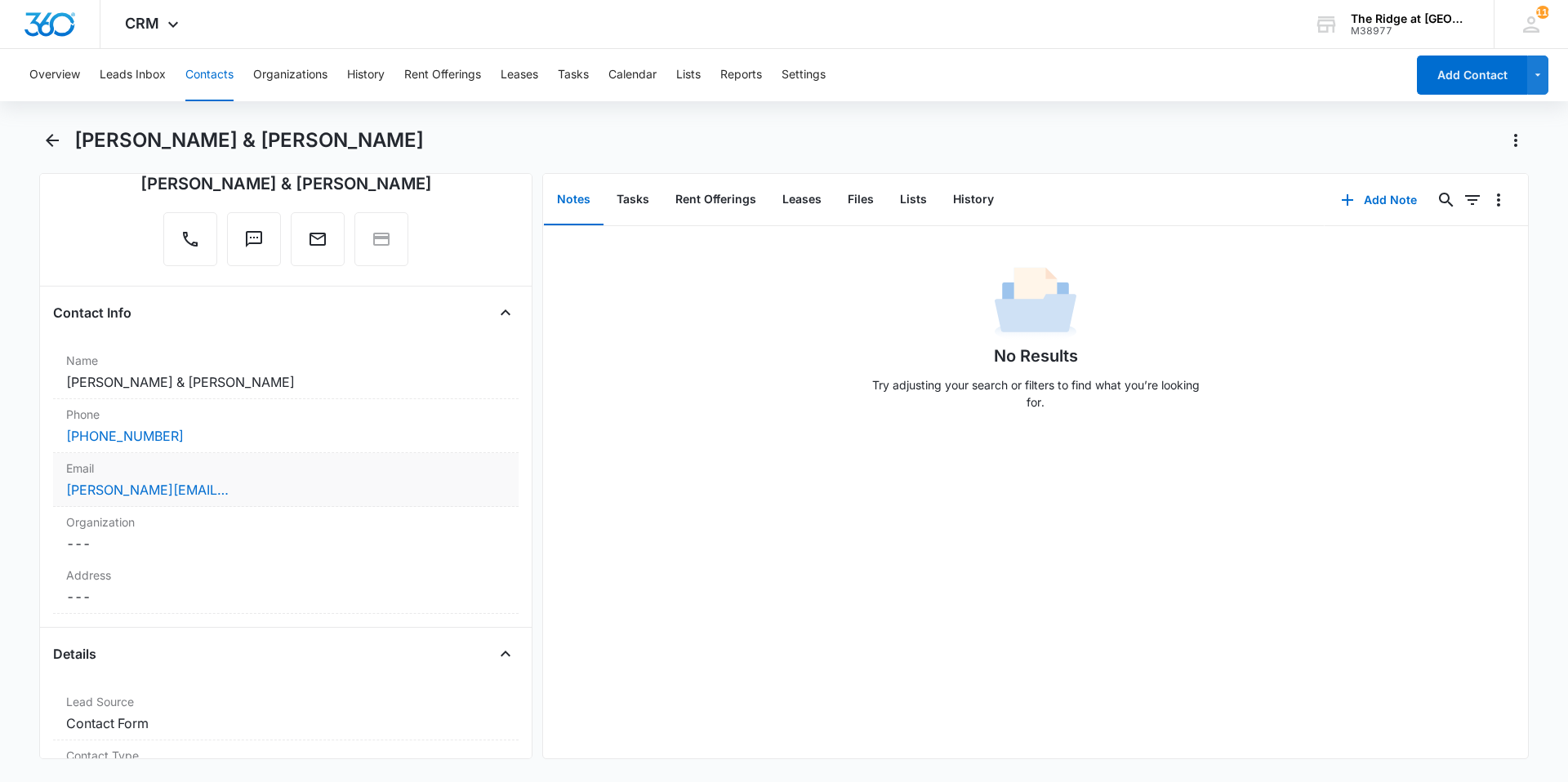
scroll to position [163, 0]
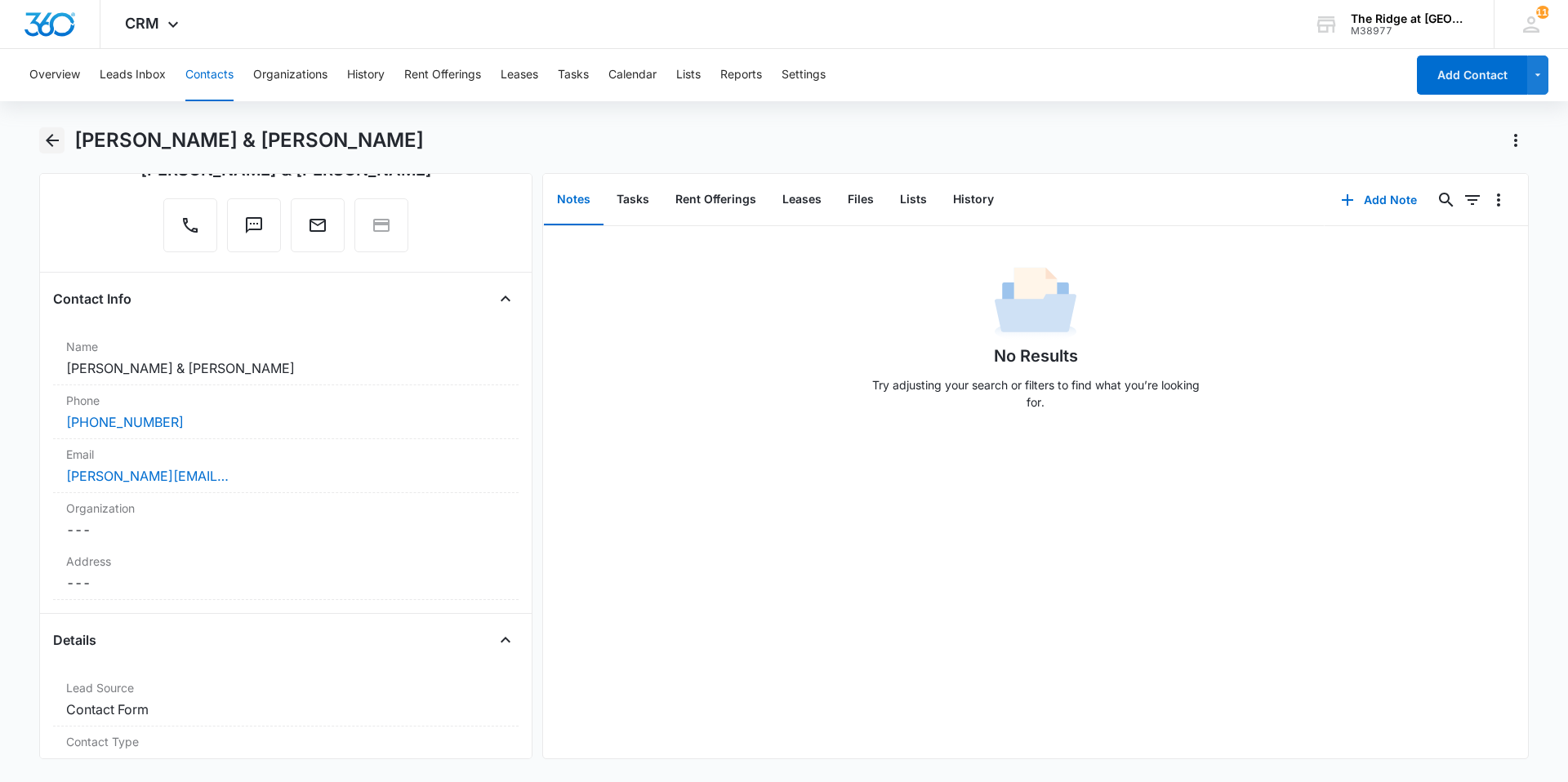
click at [53, 138] on icon "Back" at bounding box center [52, 140] width 20 height 20
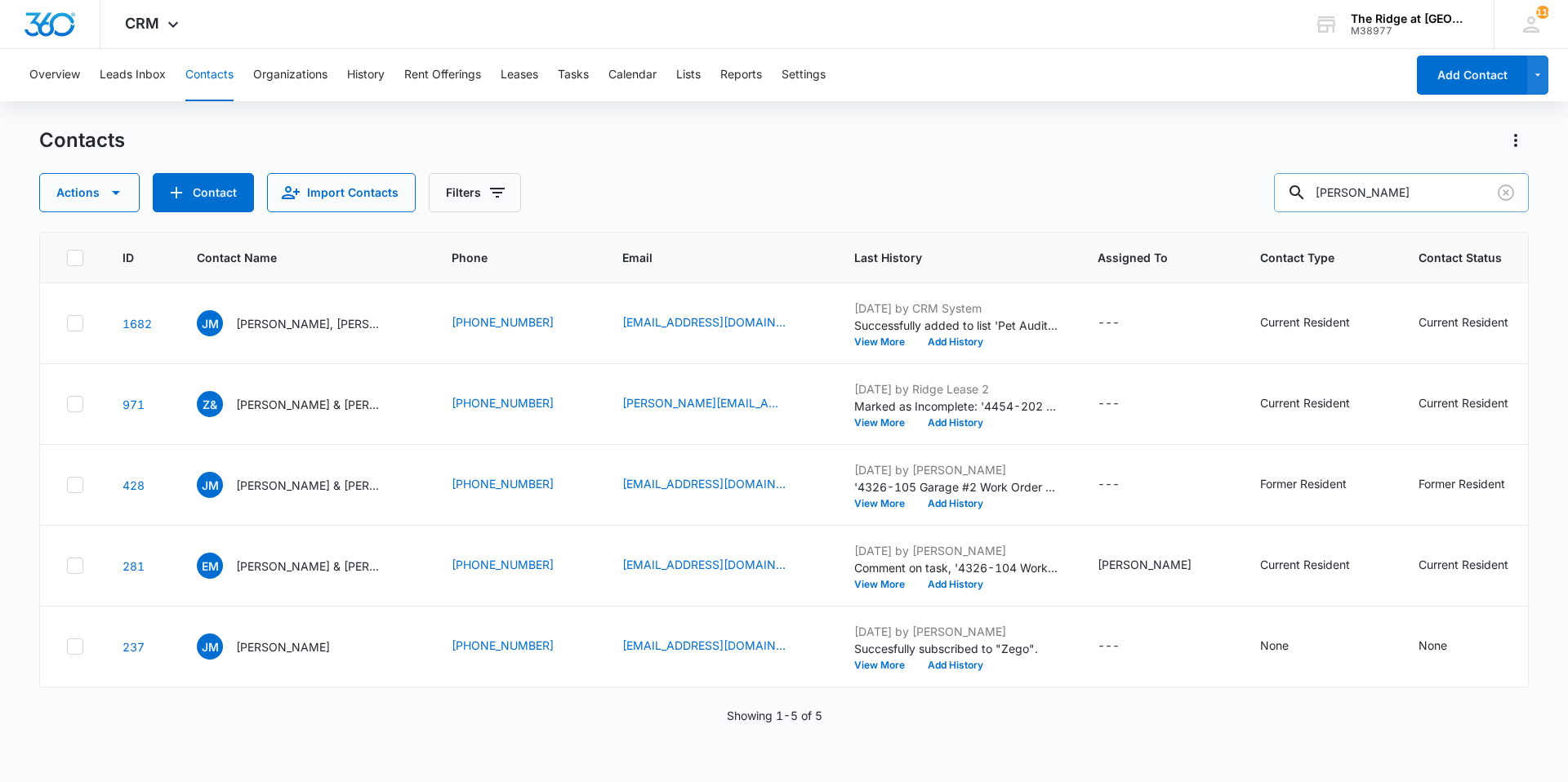
drag, startPoint x: 1426, startPoint y: 188, endPoint x: 1294, endPoint y: 193, distance: 132.1
click at [1294, 193] on input "[PERSON_NAME]" at bounding box center [1401, 193] width 255 height 39
type input "alfrei"
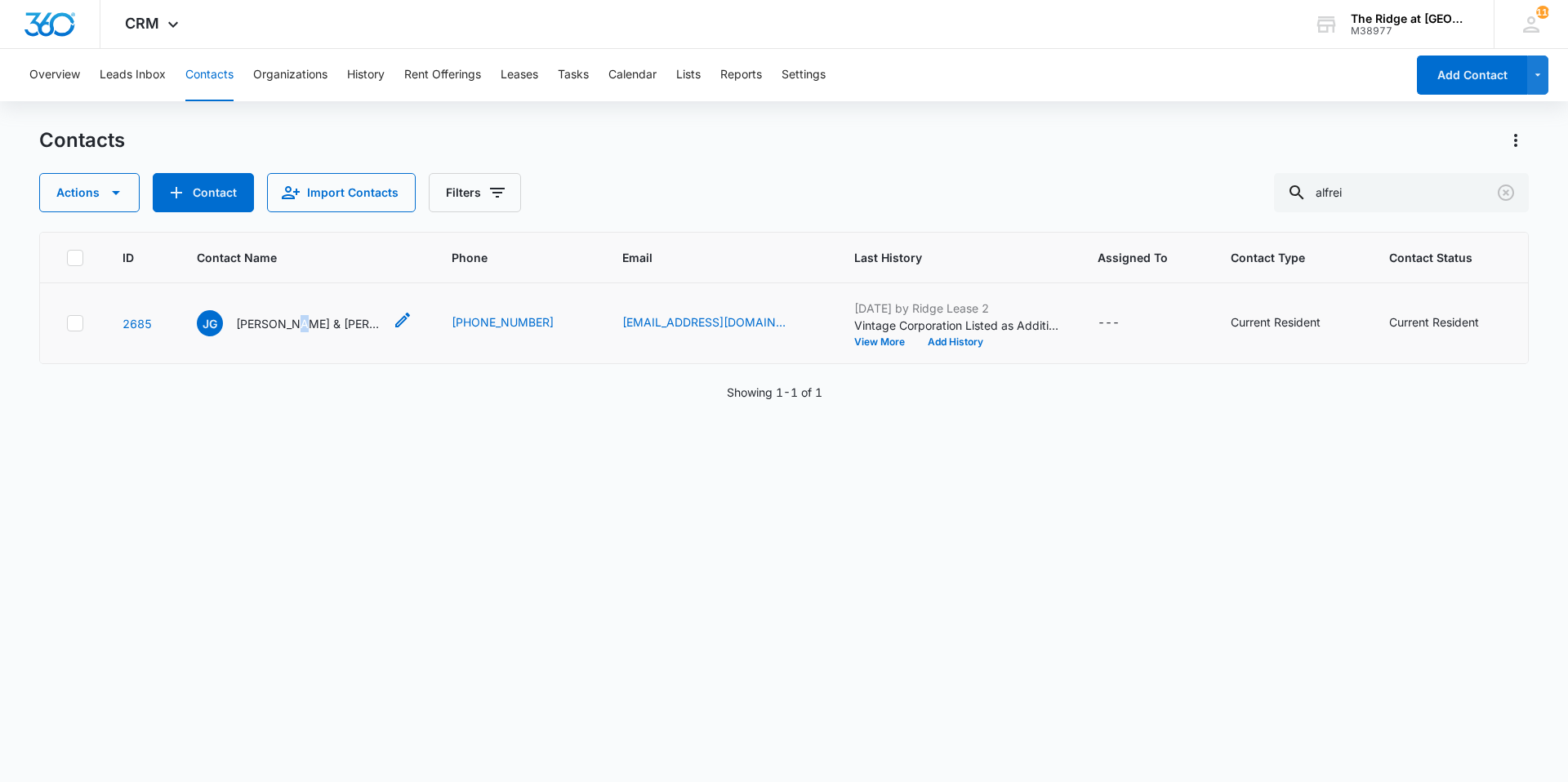
click at [292, 311] on div "[PERSON_NAME] & [PERSON_NAME] [PERSON_NAME]" at bounding box center [290, 323] width 187 height 26
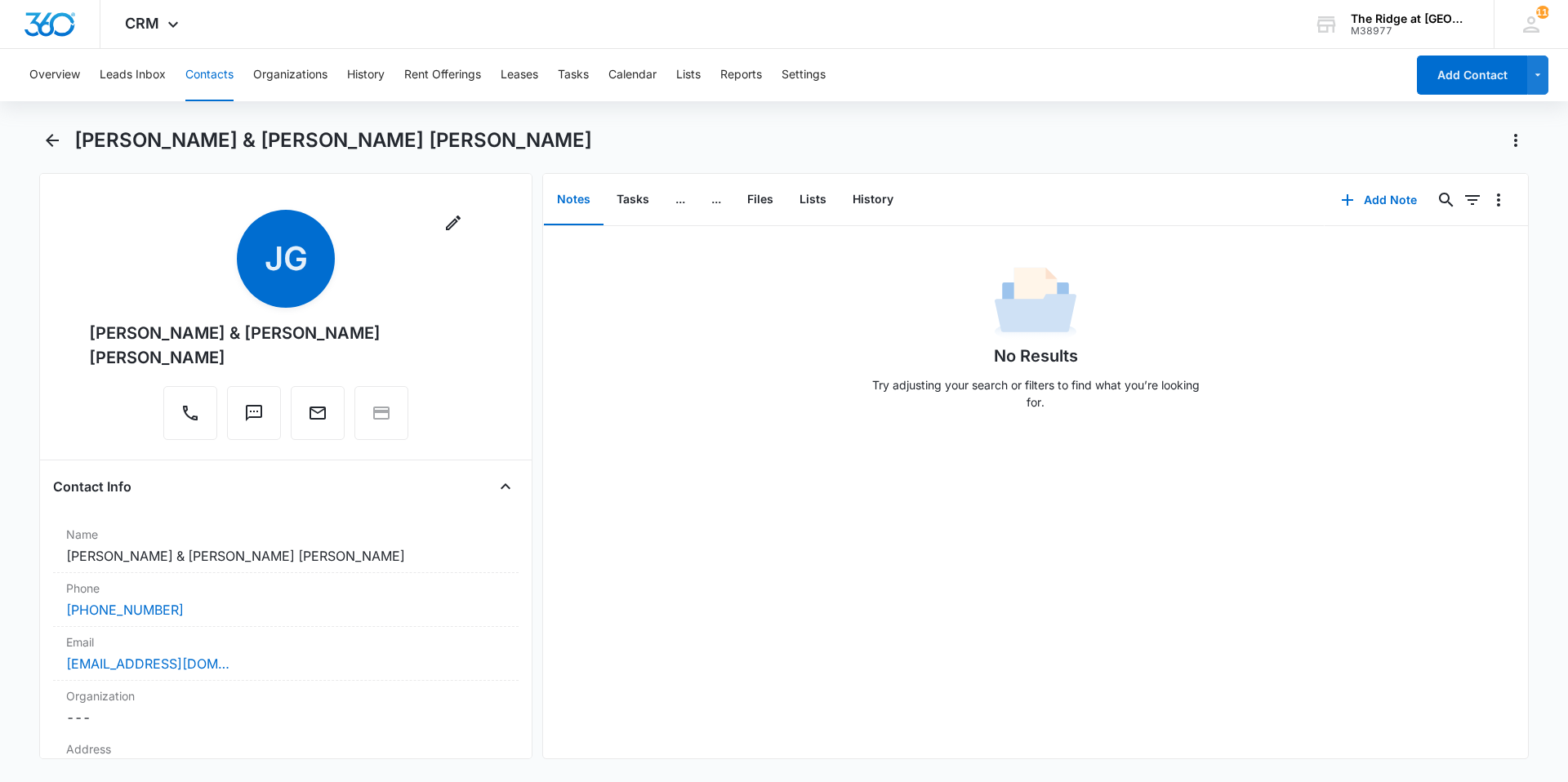
click at [755, 505] on div "No Results Try adjusting your search or filters to find what you’re looking for." at bounding box center [1035, 492] width 985 height 533
click at [757, 205] on button "Files" at bounding box center [761, 200] width 53 height 51
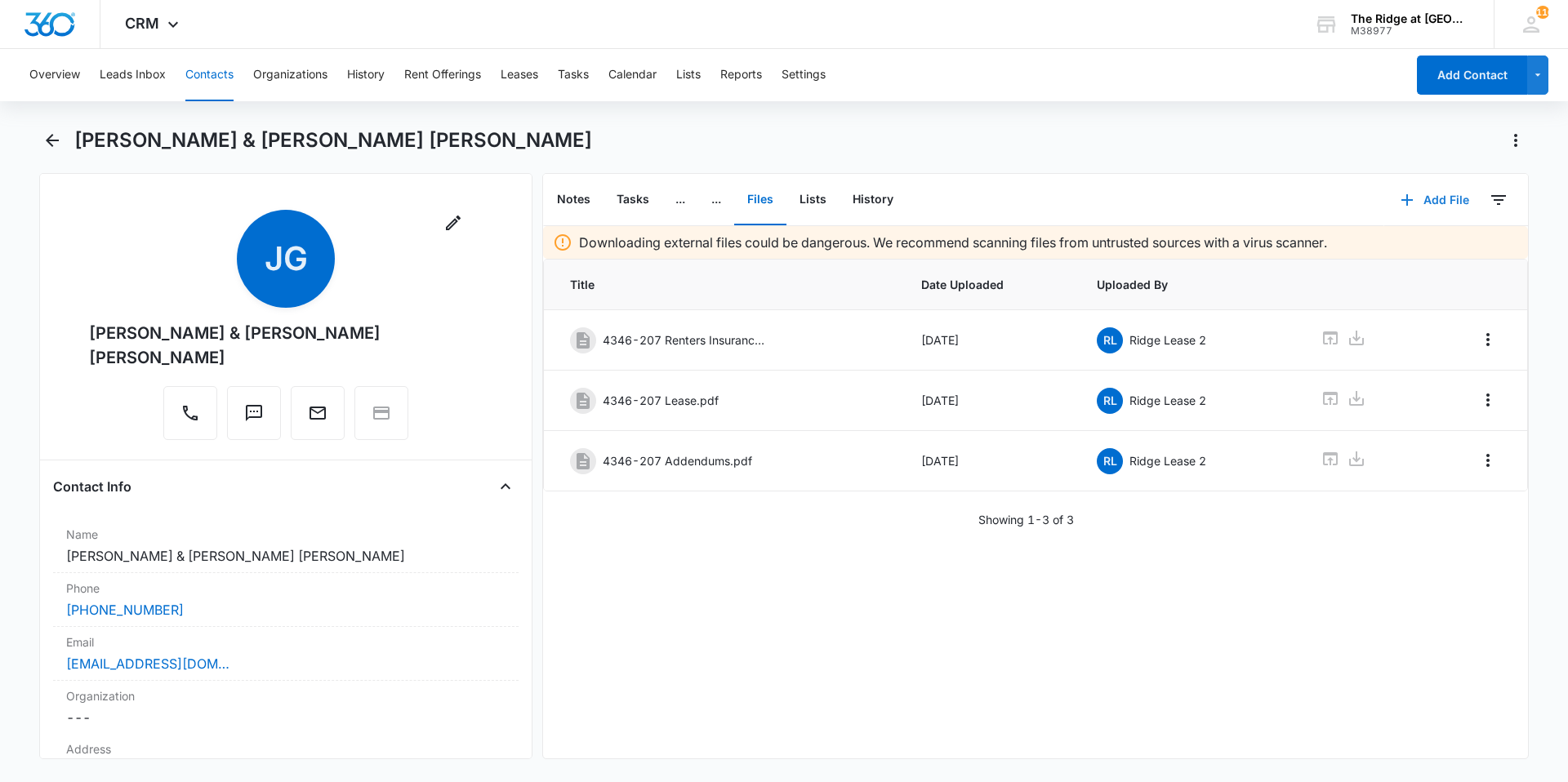
click at [1446, 203] on button "Add File" at bounding box center [1435, 200] width 101 height 39
click at [1431, 247] on div "Upload Files" at bounding box center [1413, 252] width 66 height 11
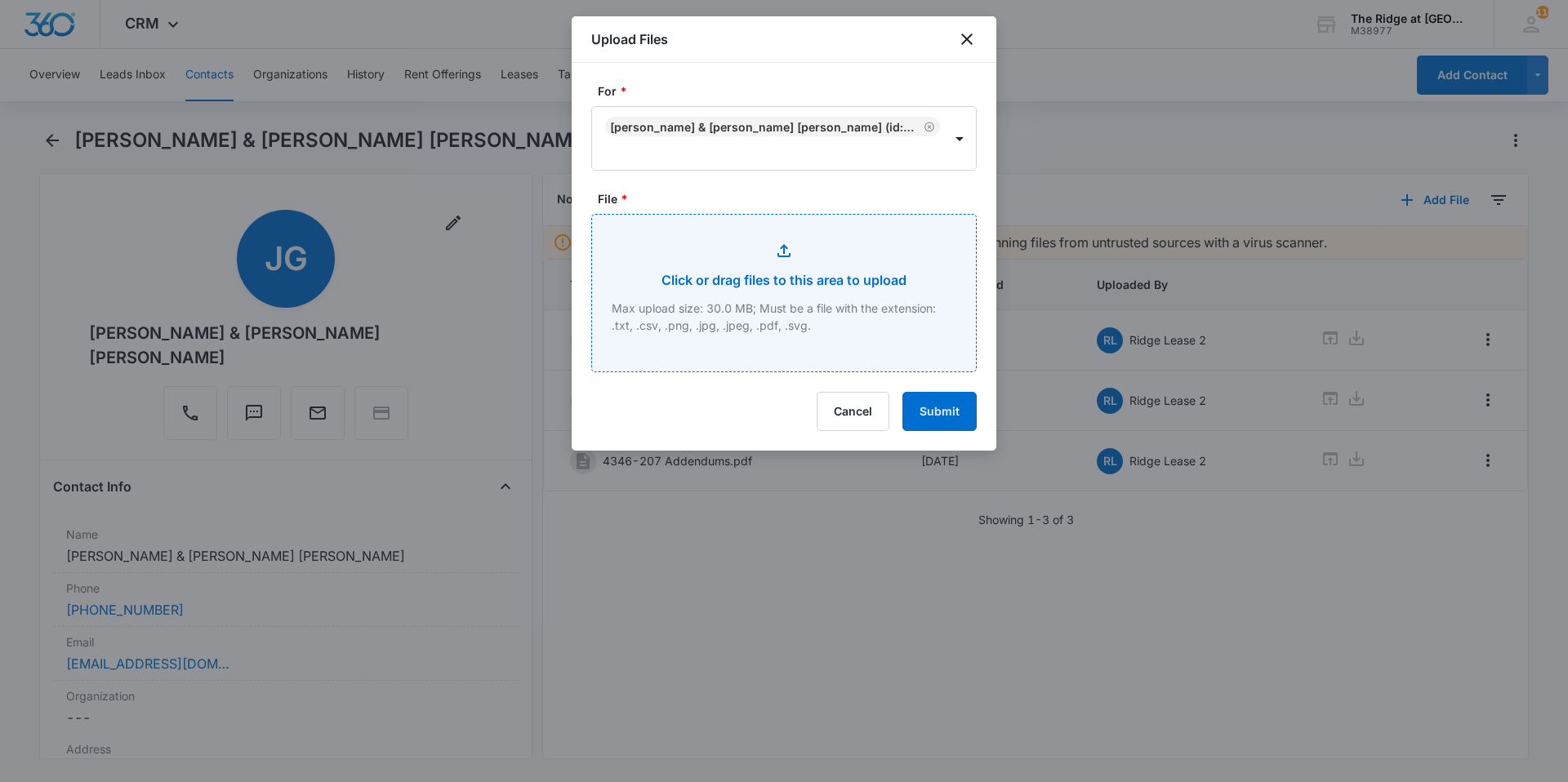
click at [761, 270] on input "File *" at bounding box center [783, 293] width 384 height 157
type input "C:\fakepath\4346-207 Apps.pdf"
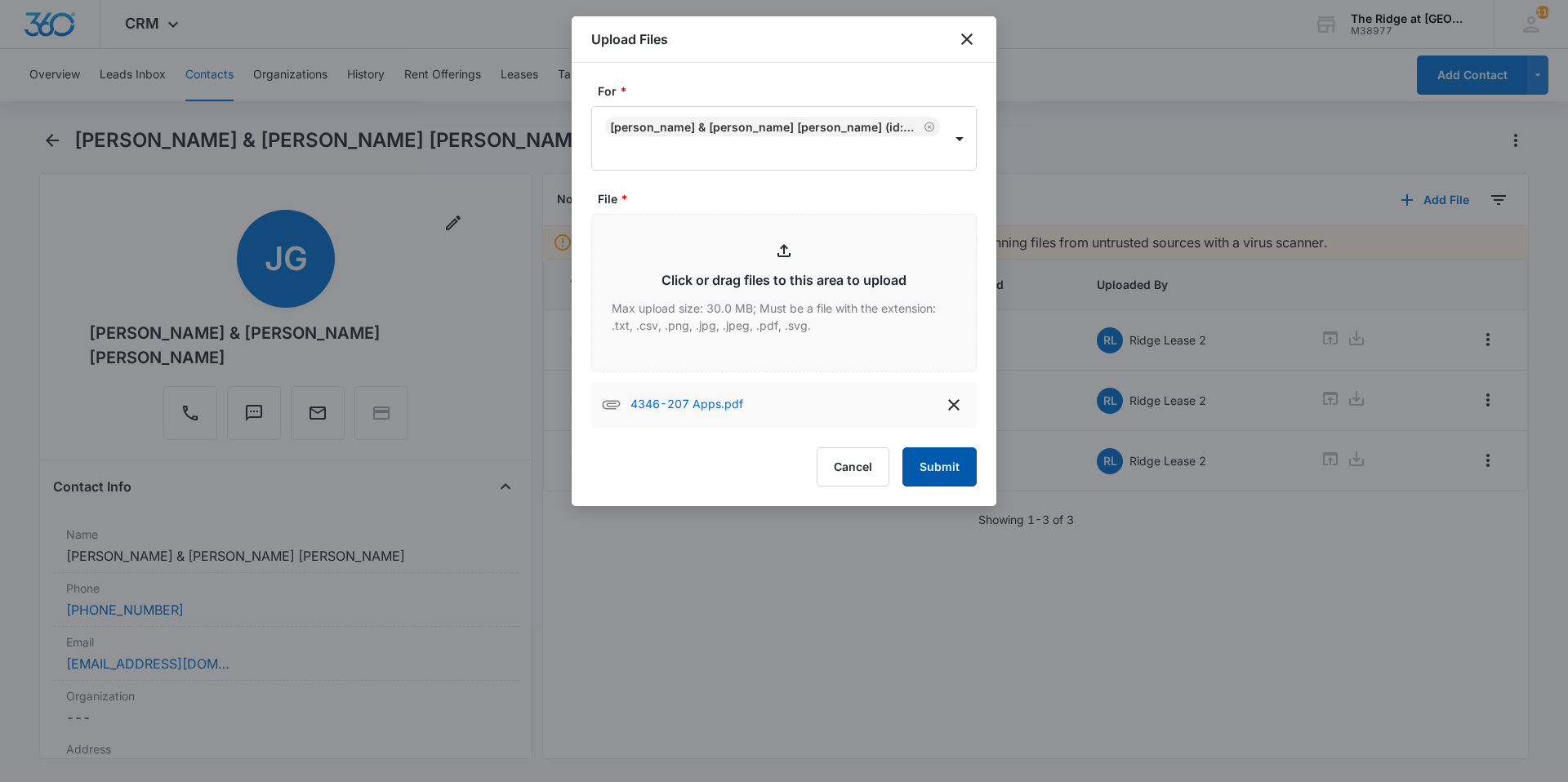
click at [958, 460] on button "Submit" at bounding box center [939, 467] width 74 height 39
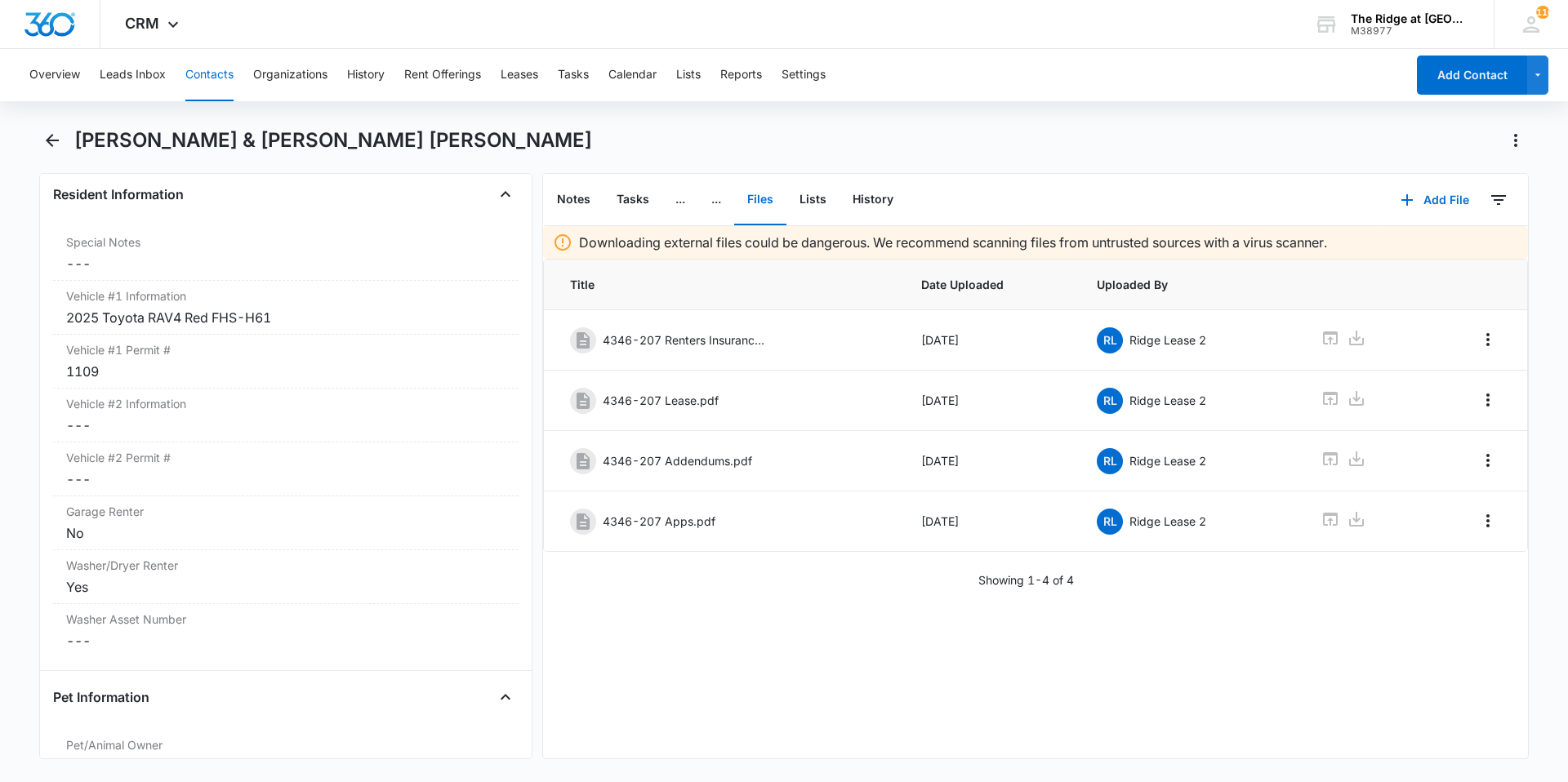
scroll to position [1633, 0]
click at [196, 413] on dd "Cancel Save Changes ---" at bounding box center [286, 422] width 439 height 20
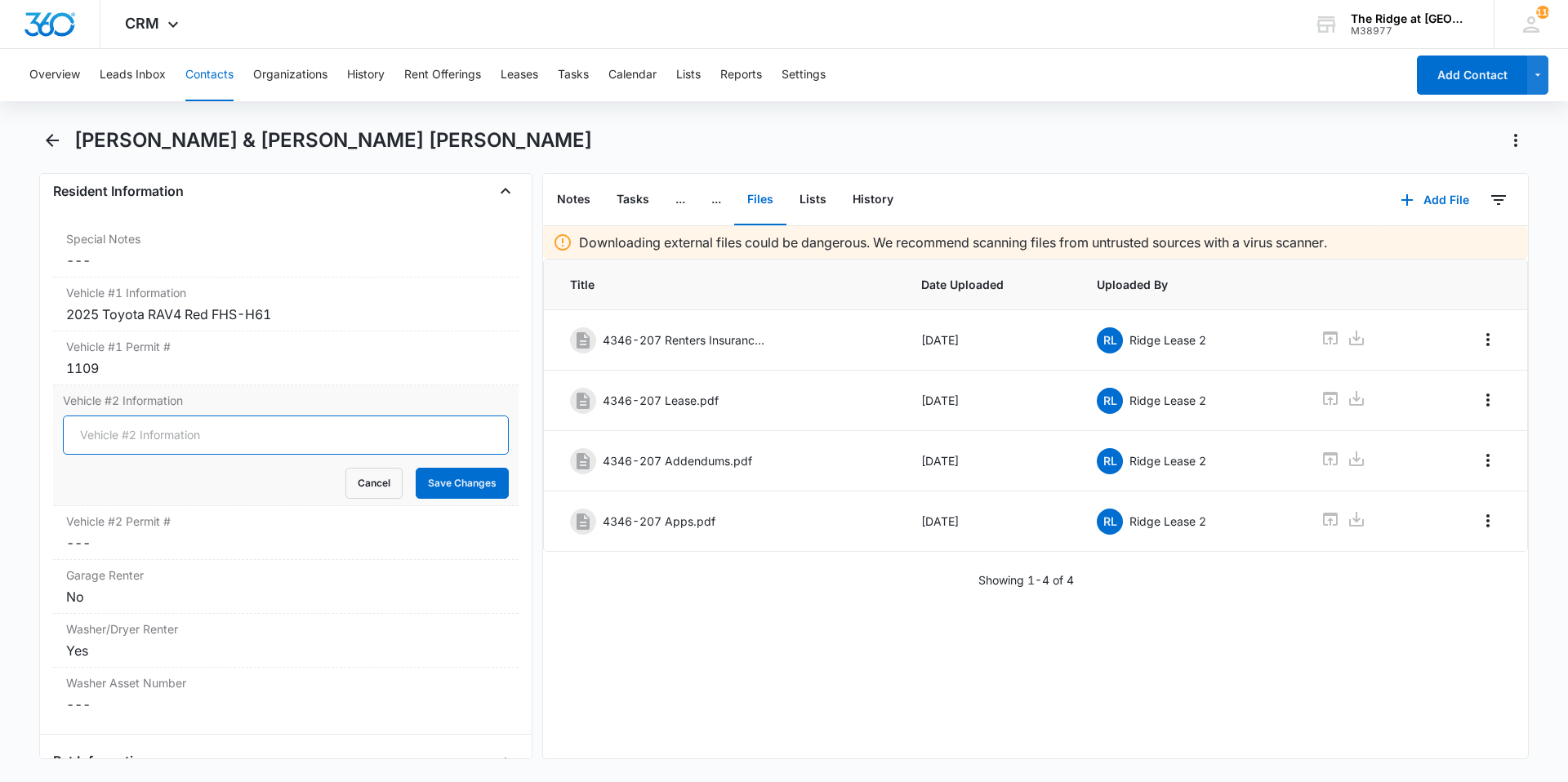
click at [196, 415] on input "Vehicle #2 Information" at bounding box center [285, 435] width 445 height 39
type input "N/A"
click at [438, 468] on button "Save Changes" at bounding box center [461, 483] width 93 height 31
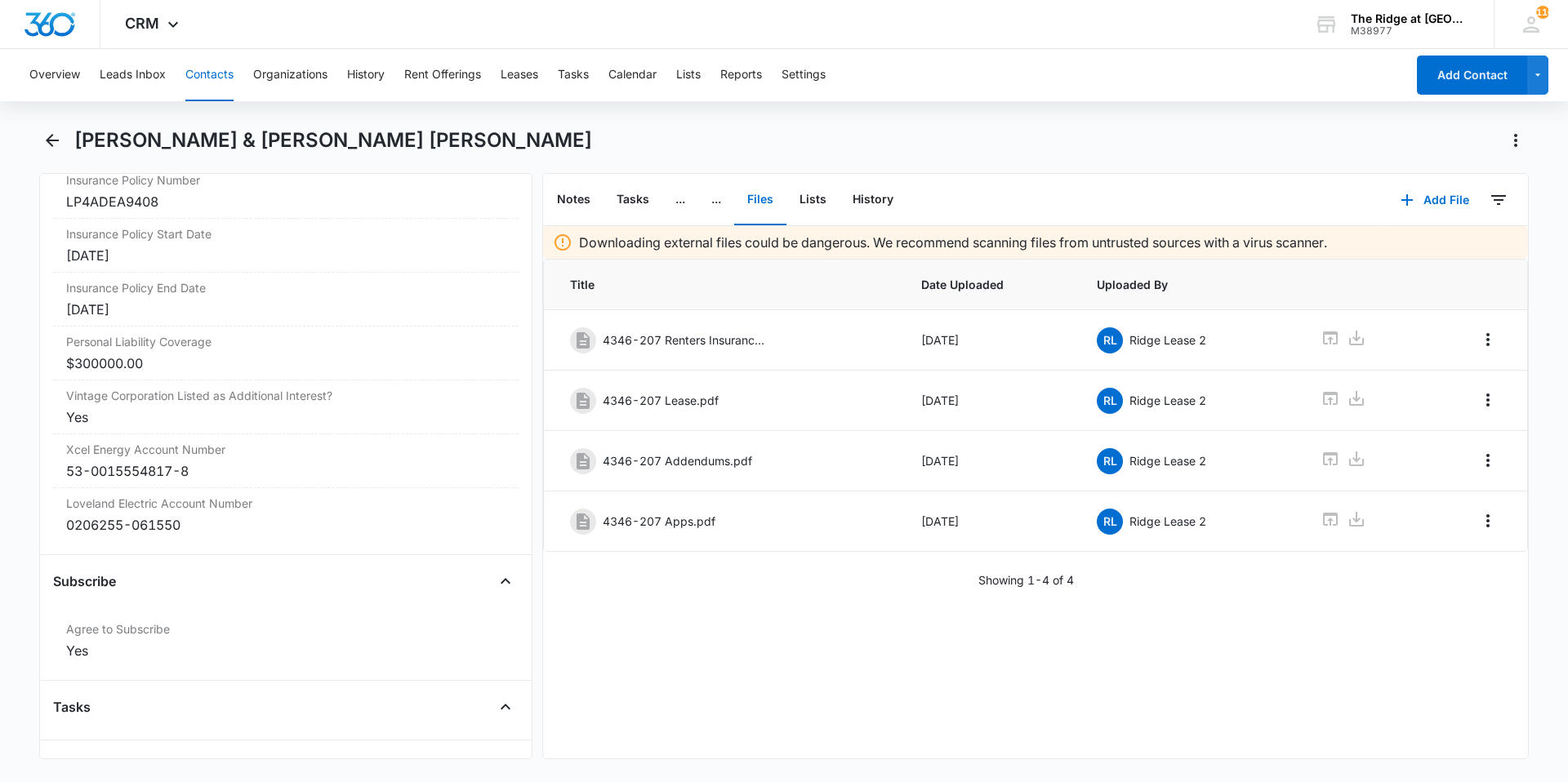
scroll to position [3554, 0]
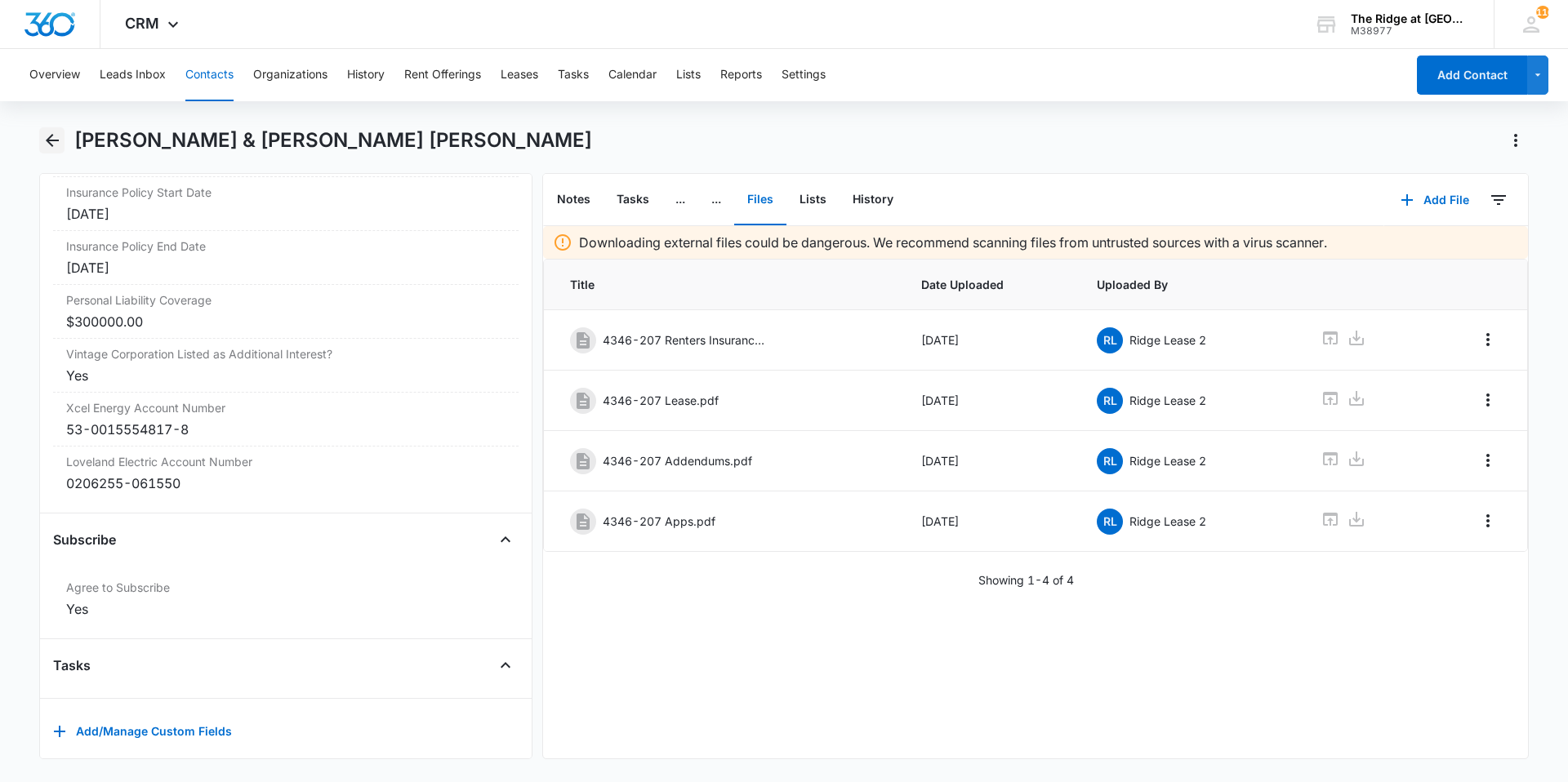
click at [57, 146] on icon "Back" at bounding box center [52, 140] width 20 height 20
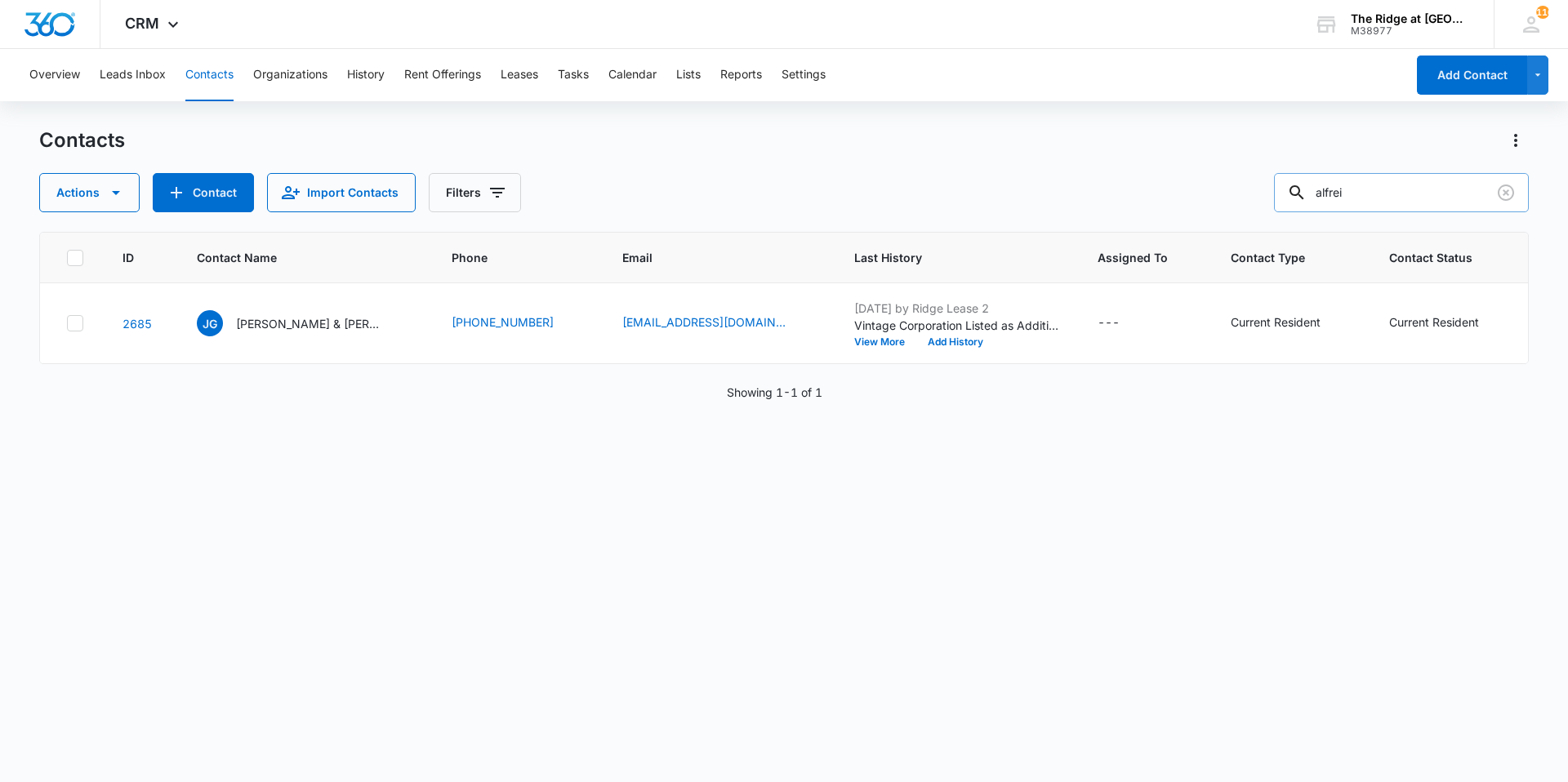
drag, startPoint x: 1363, startPoint y: 184, endPoint x: 1319, endPoint y: 188, distance: 44.2
click at [1319, 188] on div "alfrei" at bounding box center [1401, 193] width 255 height 39
type input "[PERSON_NAME]"
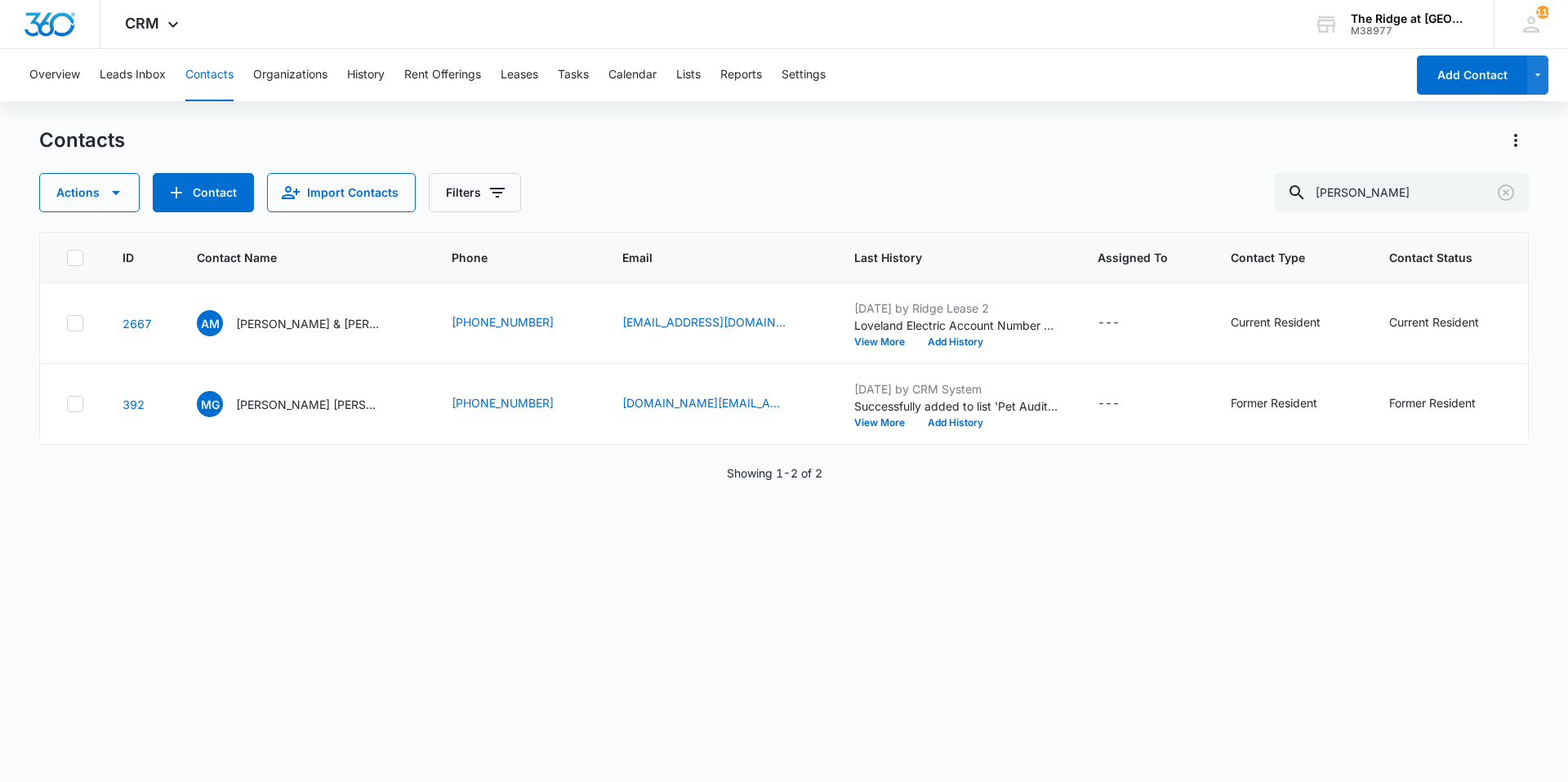
click at [292, 323] on p "[PERSON_NAME] & [PERSON_NAME]" at bounding box center [309, 323] width 147 height 17
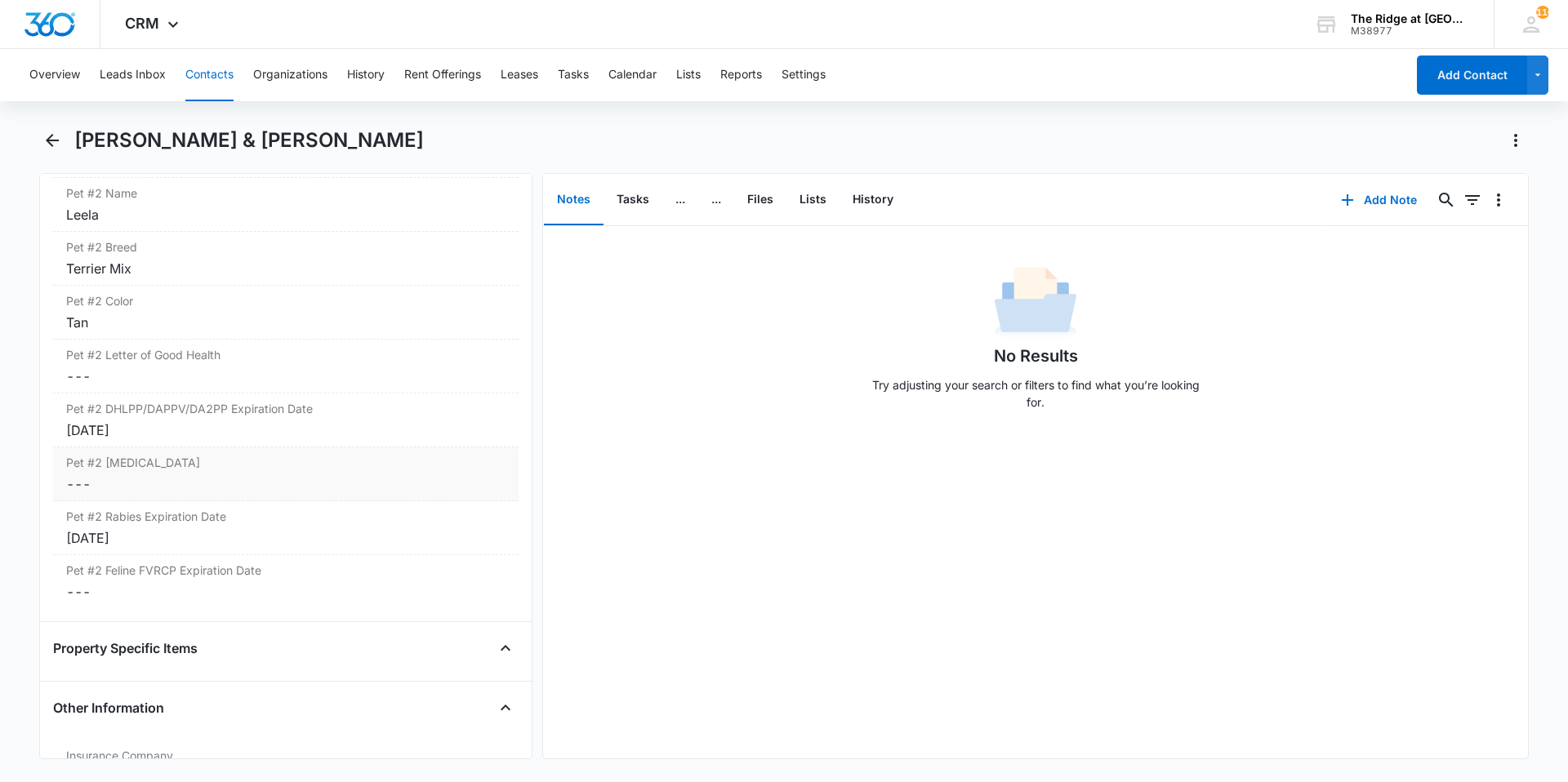
scroll to position [3554, 0]
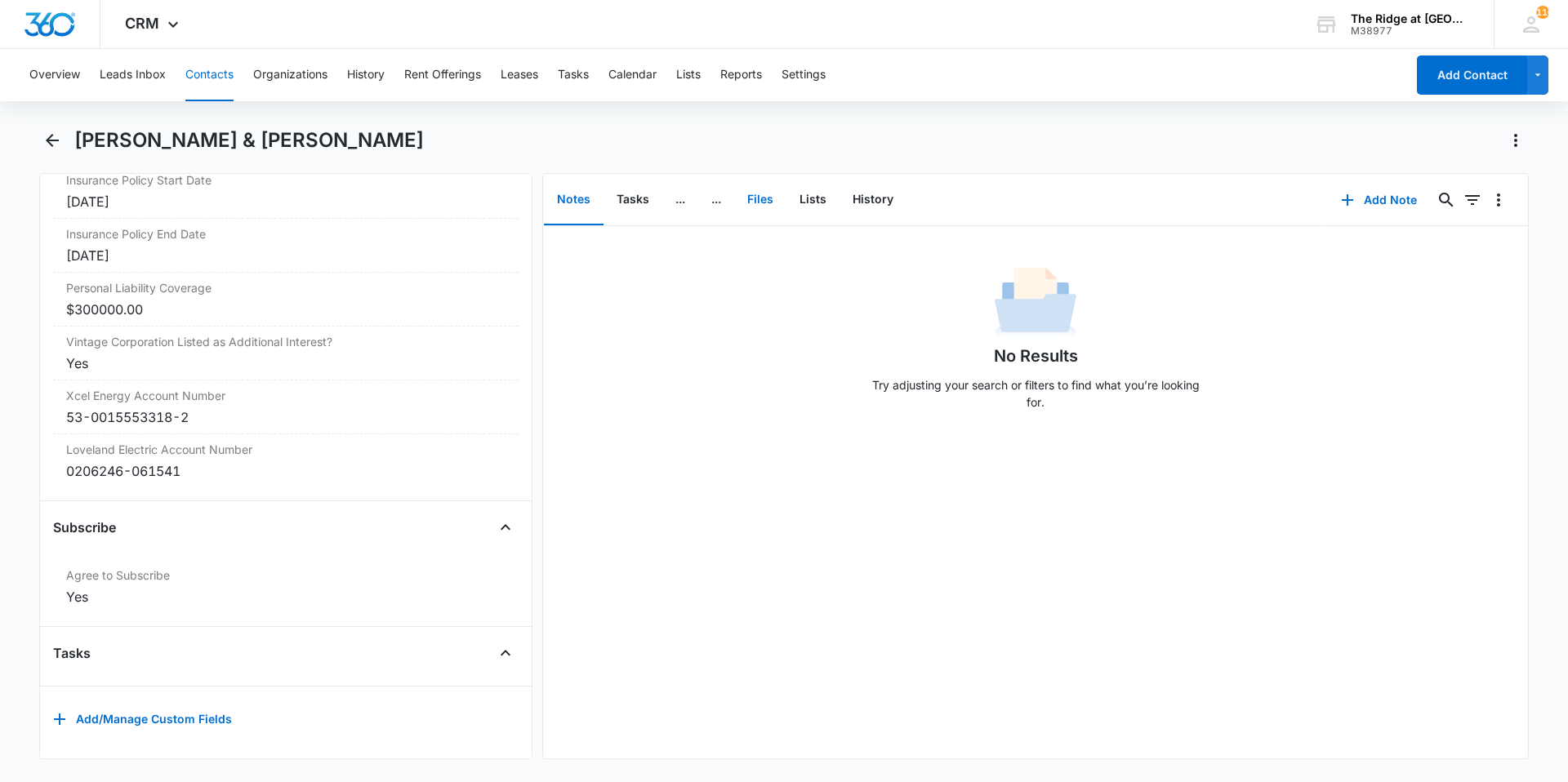
click at [758, 205] on button "Files" at bounding box center [761, 200] width 53 height 51
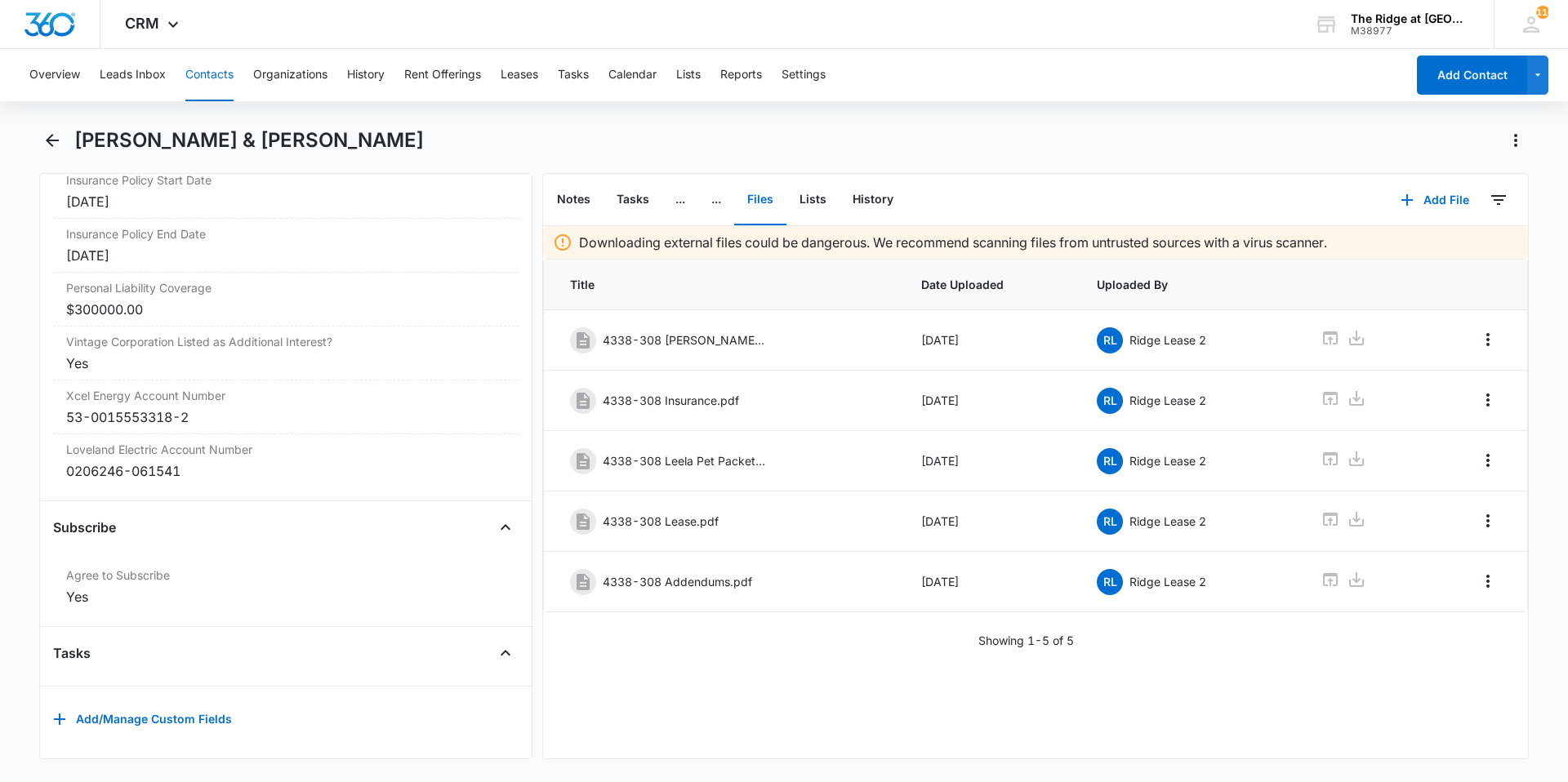
click at [952, 669] on div "Downloading external files could be dangerous. We recommend scanning files from…" at bounding box center [1035, 492] width 985 height 533
click at [1438, 197] on button "Add File" at bounding box center [1435, 200] width 101 height 39
click at [1405, 253] on div "Upload Files" at bounding box center [1413, 252] width 66 height 11
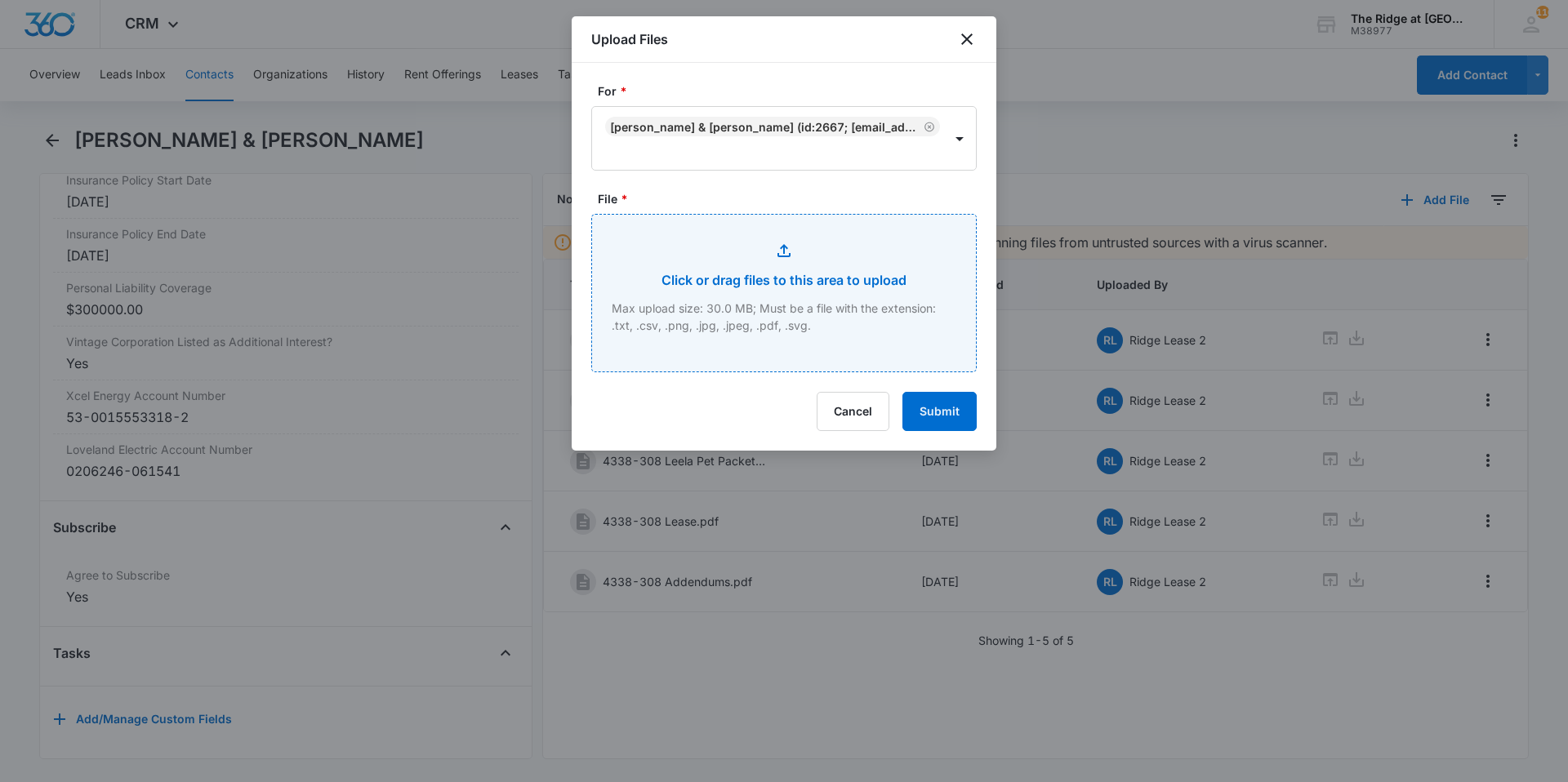
click at [705, 270] on input "File *" at bounding box center [783, 293] width 384 height 157
type input "C:\fakepath\4338-308 Apps.pdf"
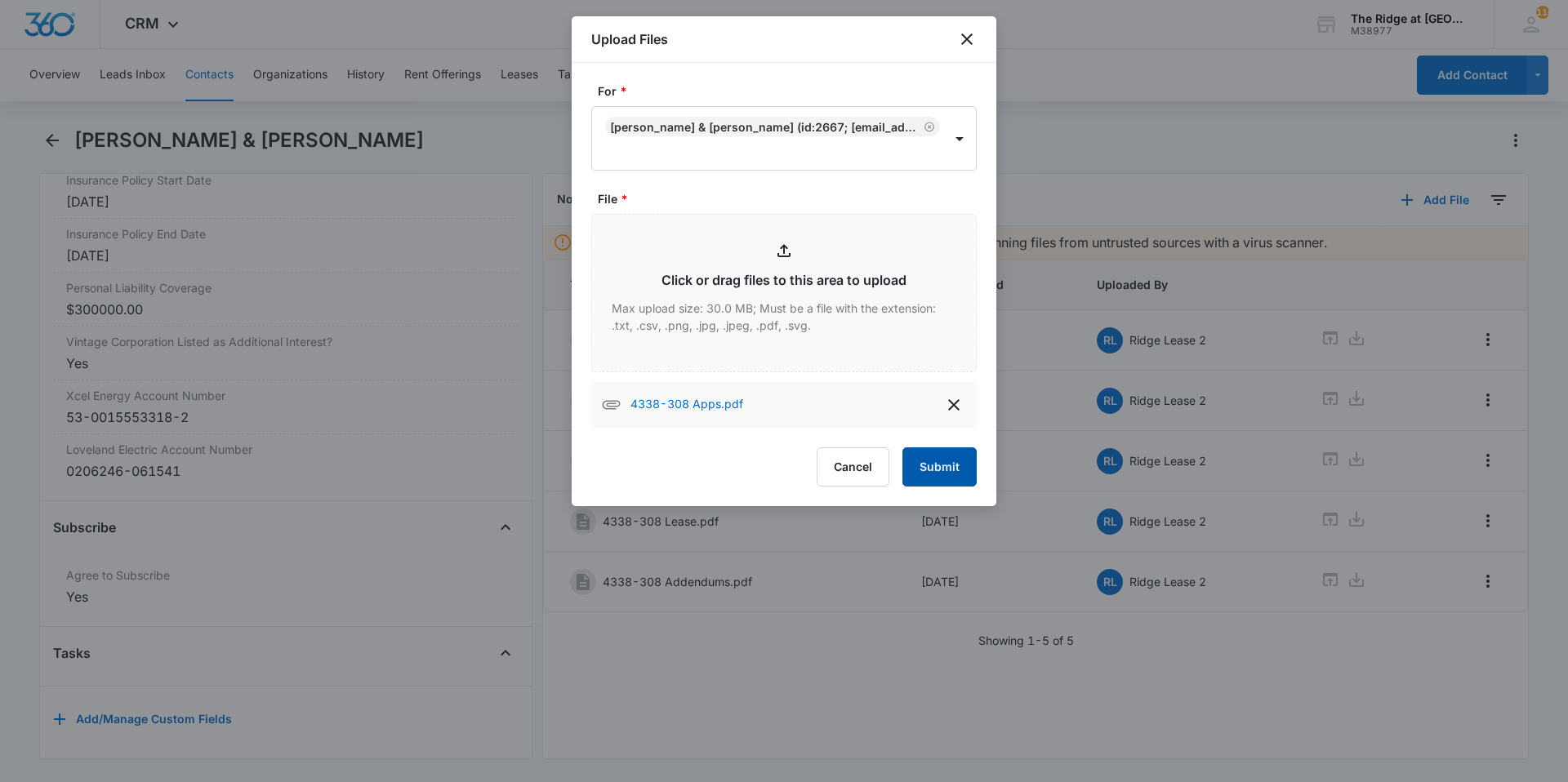
click at [947, 465] on button "Submit" at bounding box center [939, 467] width 74 height 39
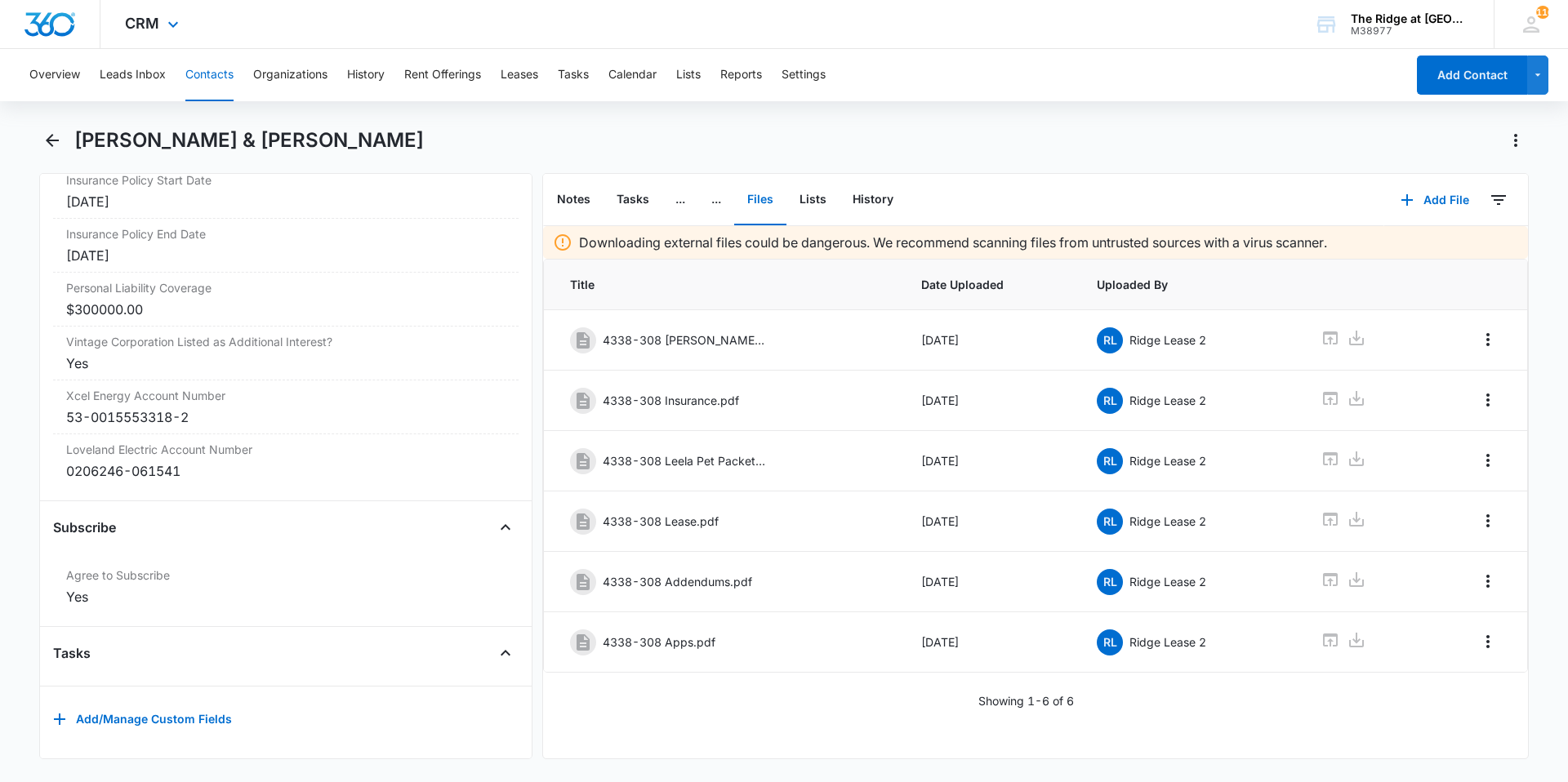
click at [527, 2] on div "CRM Apps Reputation Websites Forms CRM Email Social Content Ads Intelligence Fi…" at bounding box center [784, 24] width 1568 height 49
click at [52, 136] on icon "Back" at bounding box center [53, 141] width 13 height 13
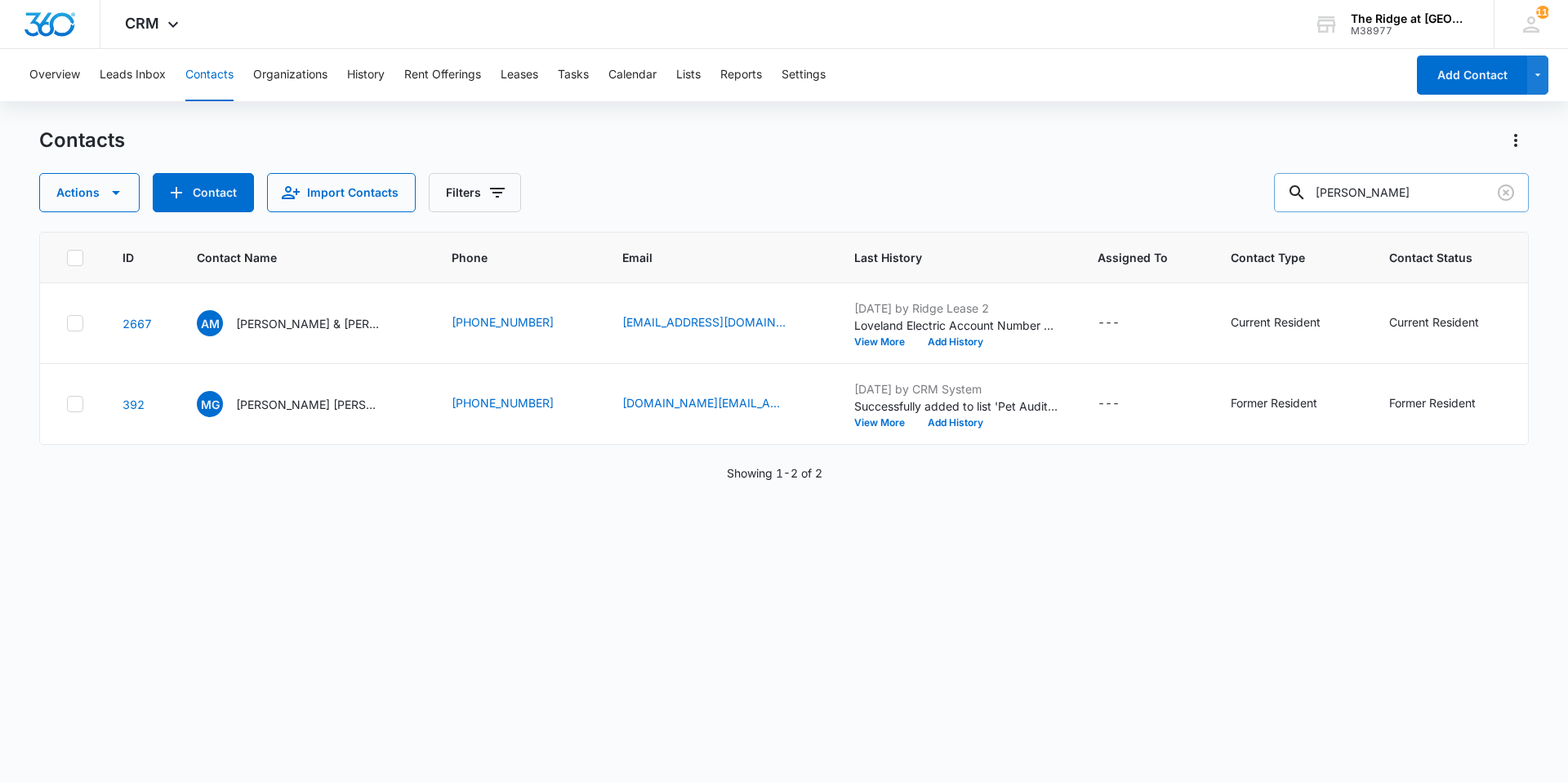
drag, startPoint x: 1370, startPoint y: 201, endPoint x: 1320, endPoint y: 200, distance: 50.0
click at [1320, 203] on div "[PERSON_NAME]" at bounding box center [1401, 193] width 255 height 39
type input "[PERSON_NAME]"
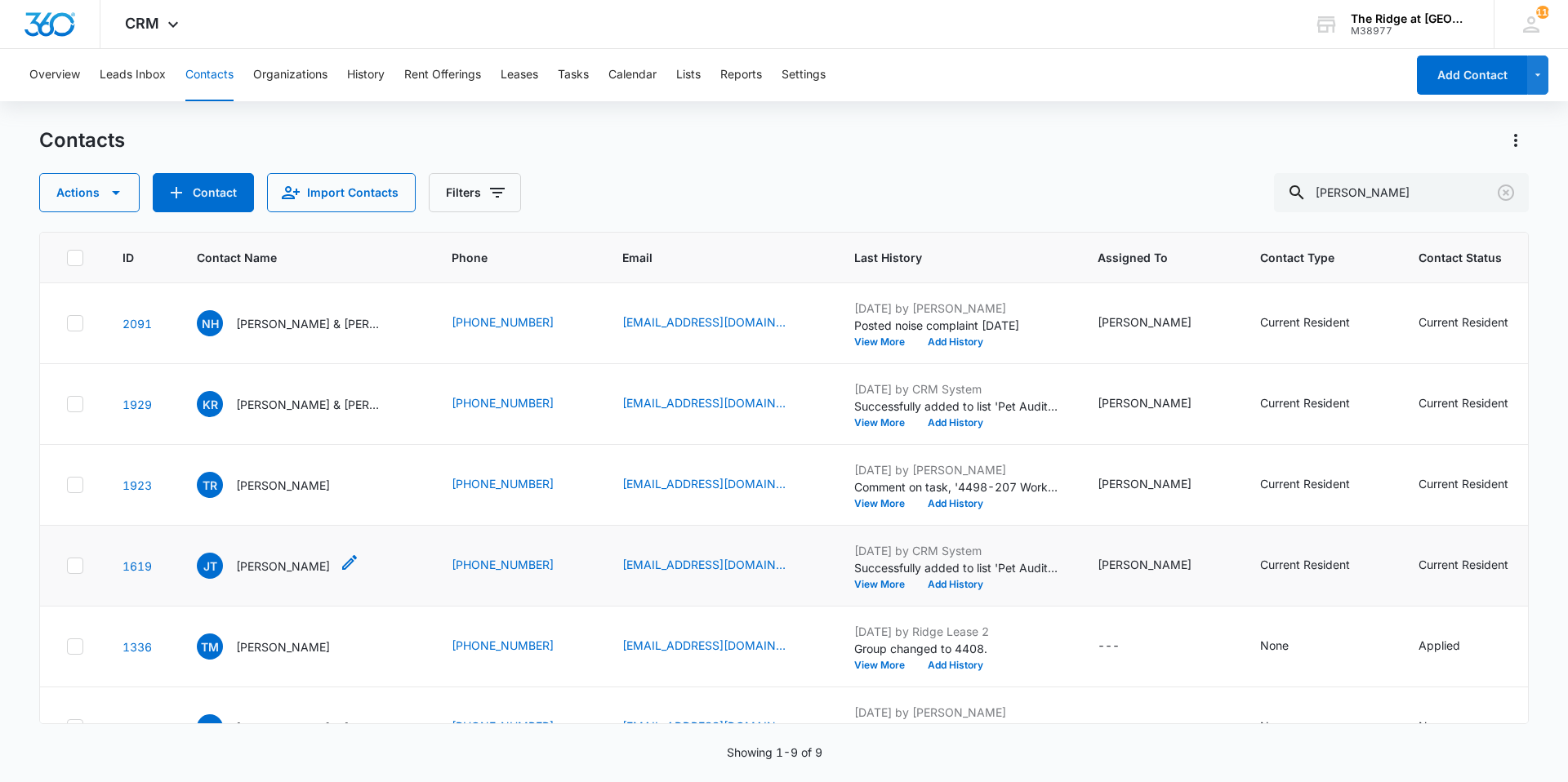
click at [279, 563] on p "[PERSON_NAME]" at bounding box center [283, 566] width 94 height 17
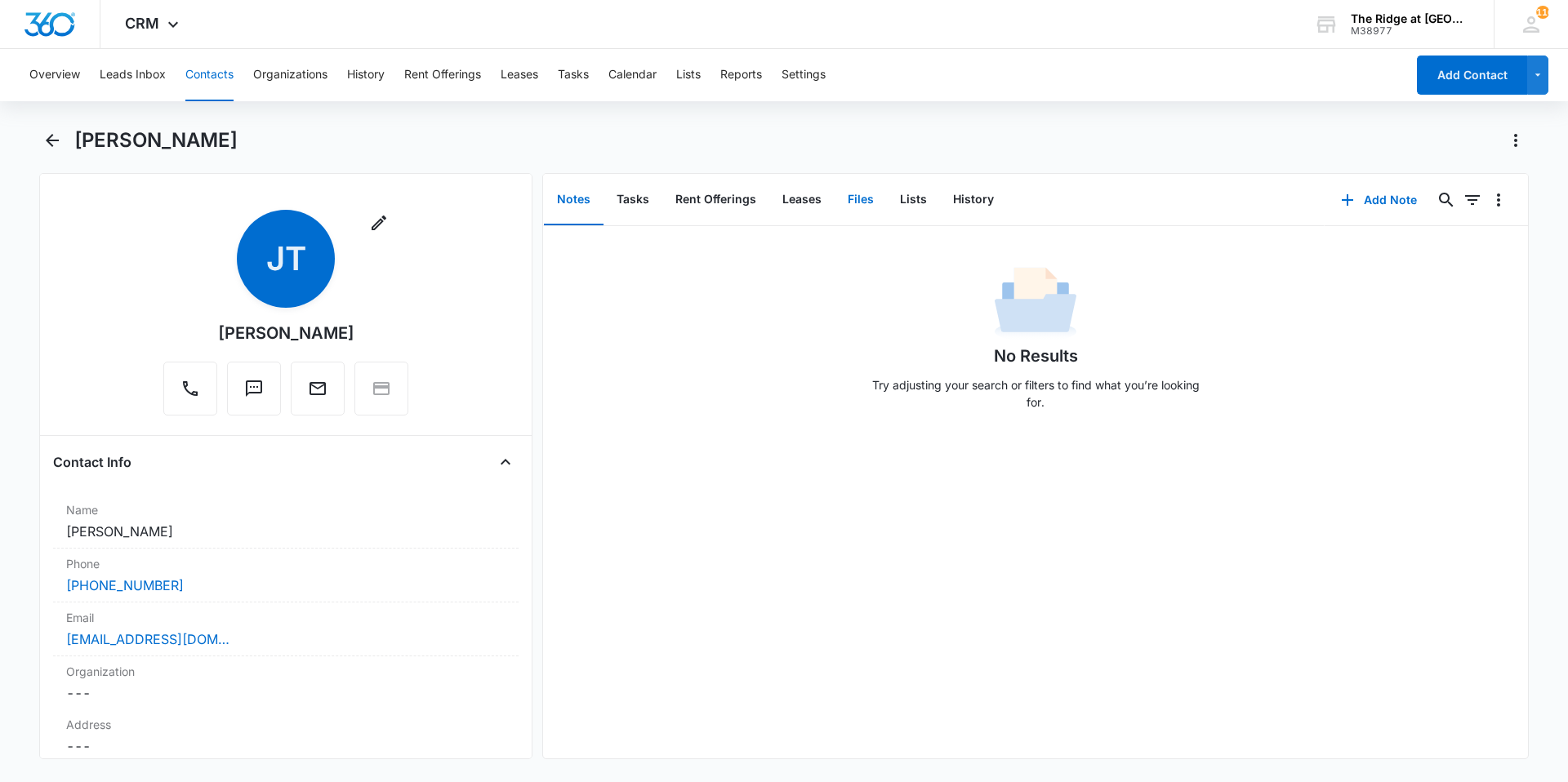
click at [853, 203] on button "Files" at bounding box center [861, 200] width 53 height 51
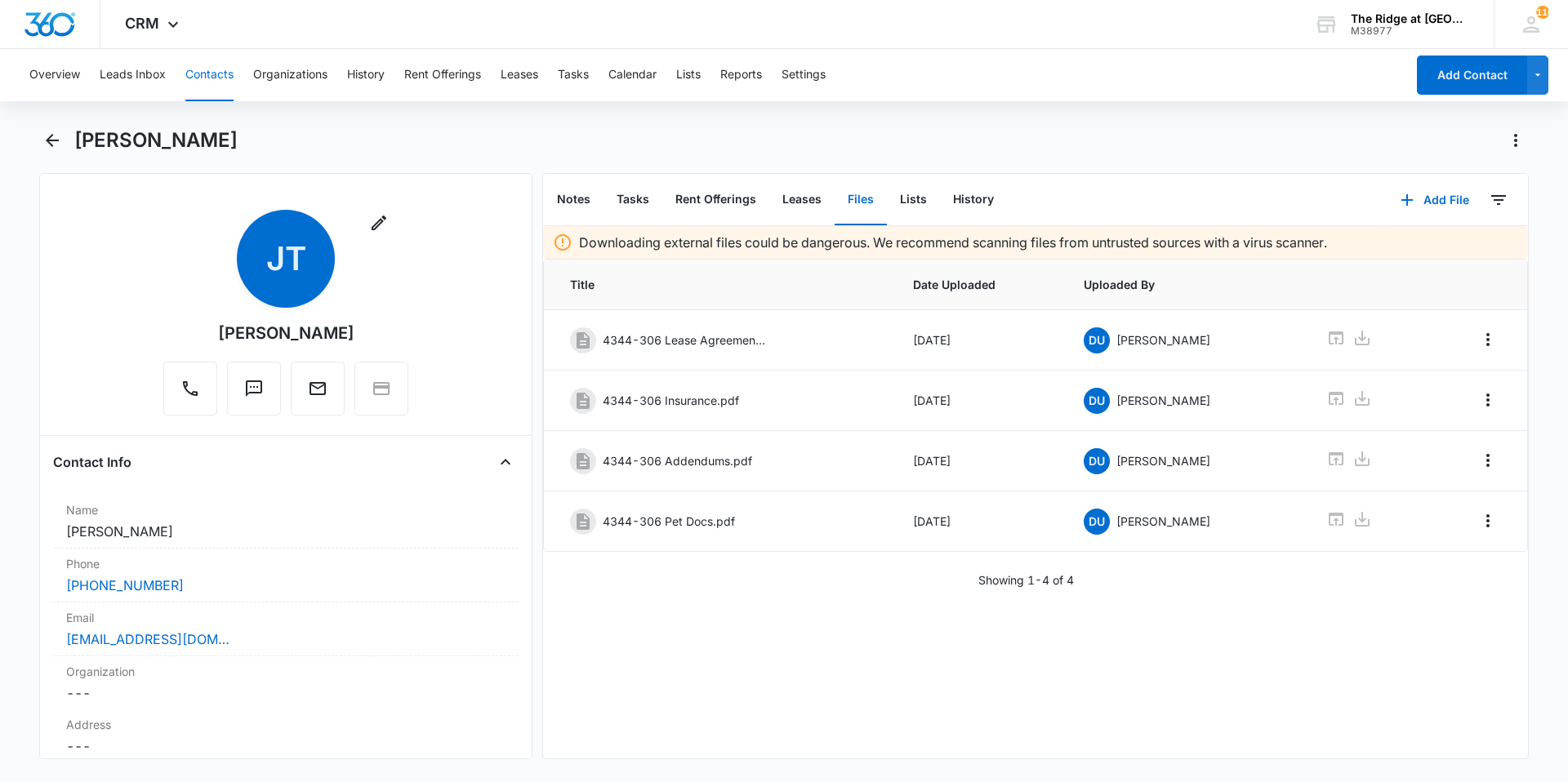
click at [420, 130] on div "[PERSON_NAME]" at bounding box center [801, 141] width 1455 height 26
click at [449, 145] on div "[PERSON_NAME]" at bounding box center [801, 141] width 1455 height 26
click at [808, 625] on div "Downloading external files could be dangerous. We recommend scanning files from…" at bounding box center [1035, 492] width 985 height 533
click at [1421, 196] on button "Add File" at bounding box center [1435, 200] width 101 height 39
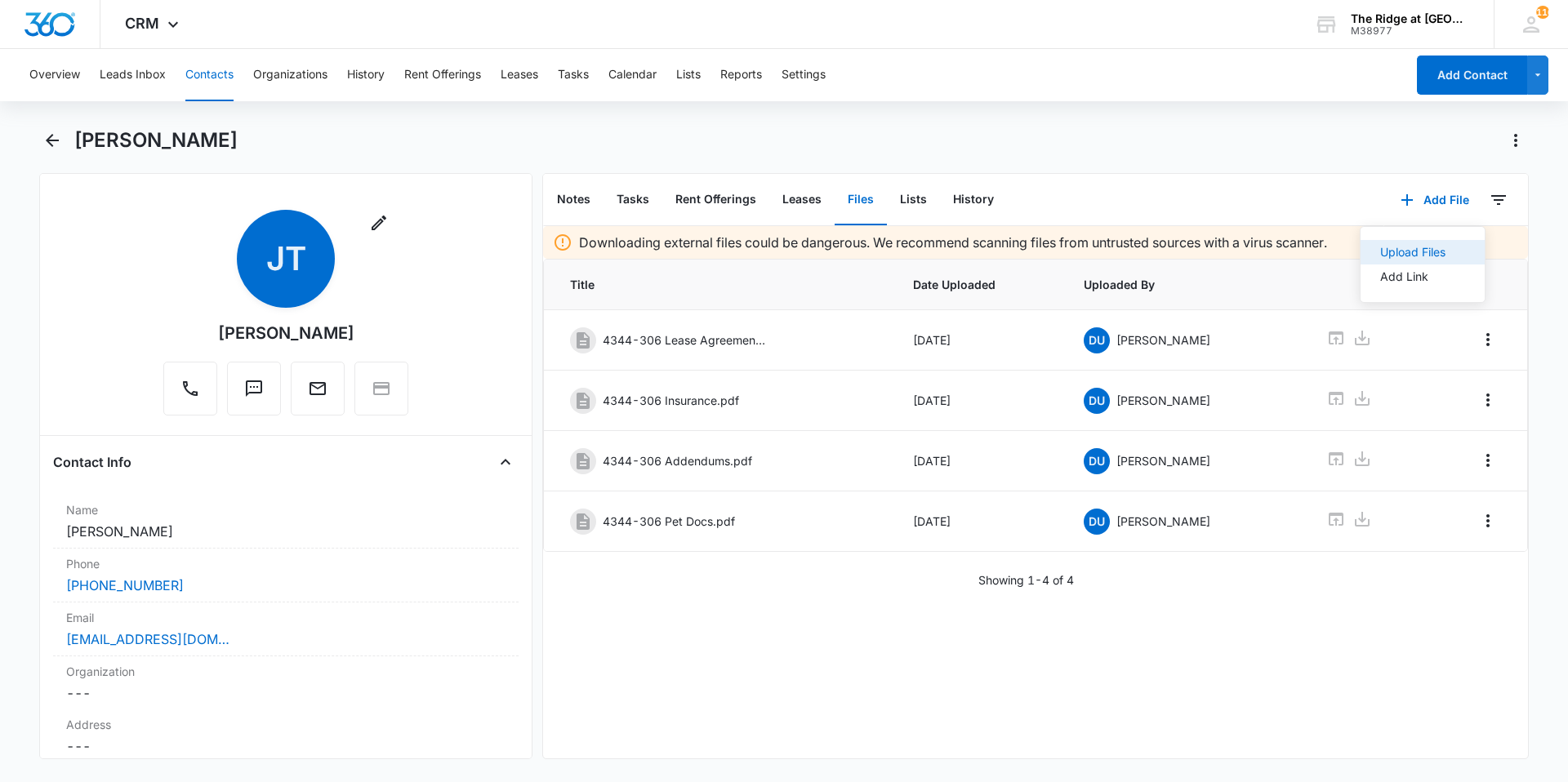
click at [1393, 256] on div "Upload Files" at bounding box center [1413, 252] width 66 height 11
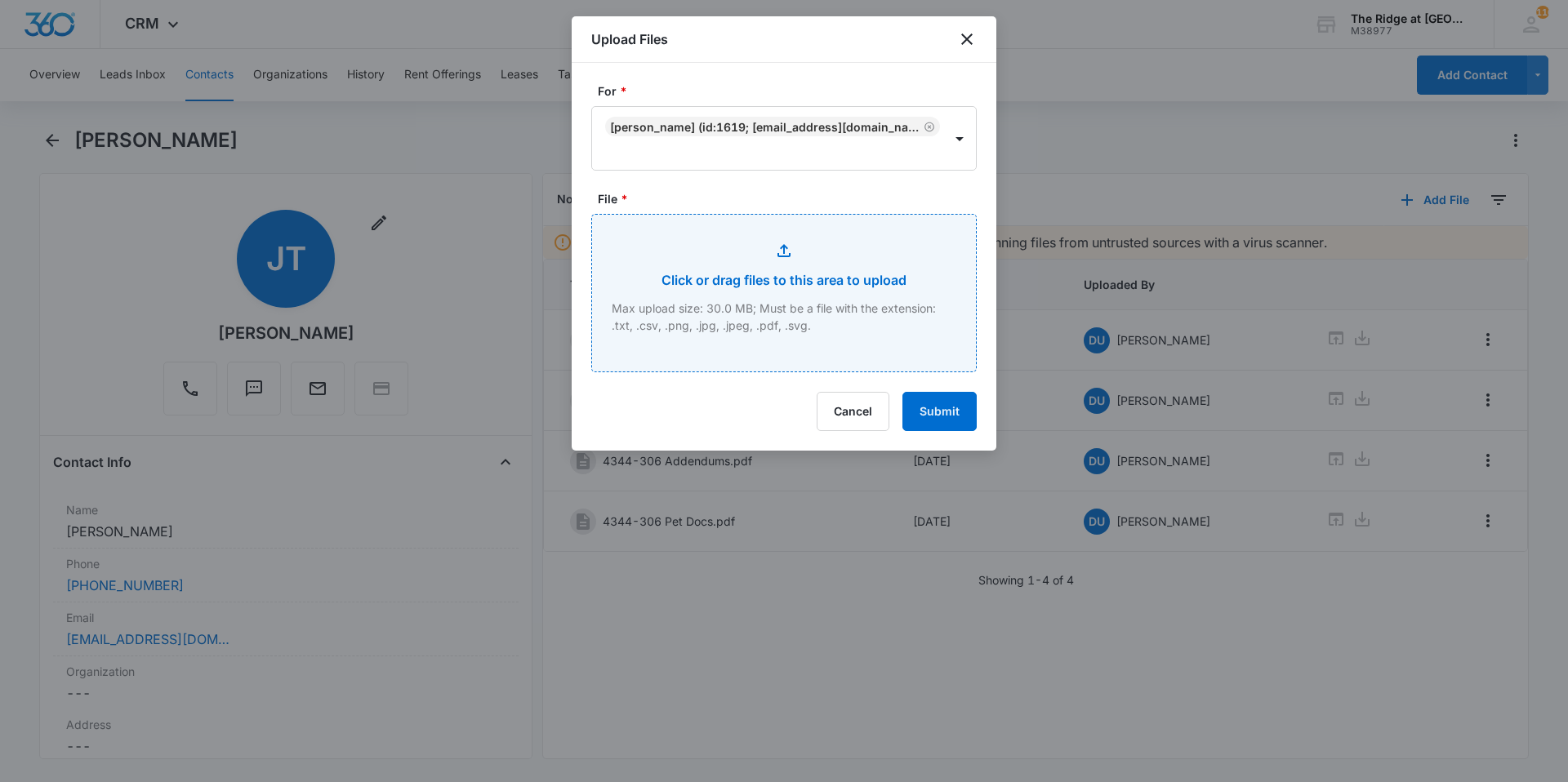
click at [704, 244] on input "File *" at bounding box center [783, 293] width 384 height 157
type input "C:\fakepath\4344-306 App.pdf"
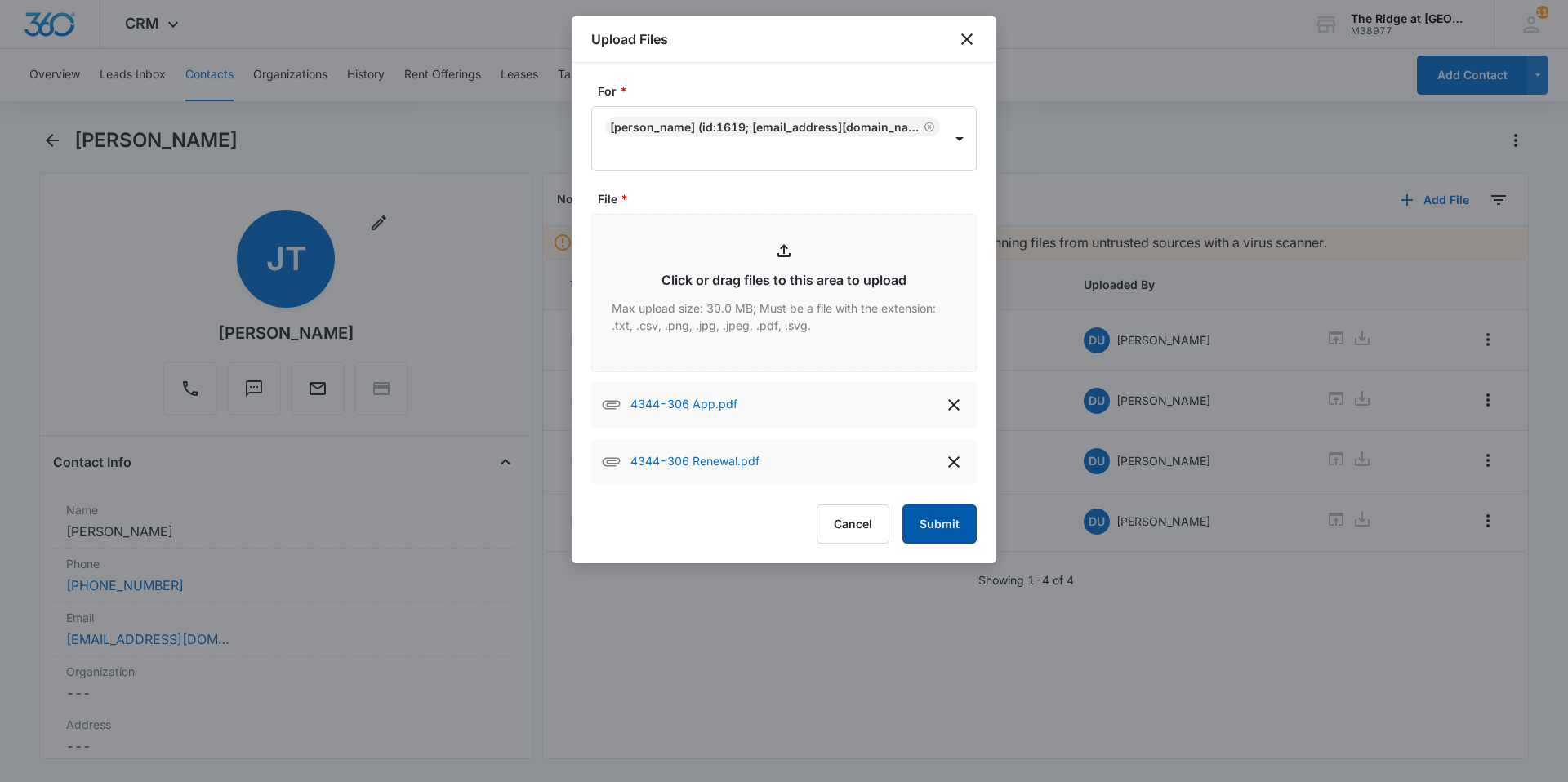
click at [944, 529] on button "Submit" at bounding box center [939, 524] width 74 height 39
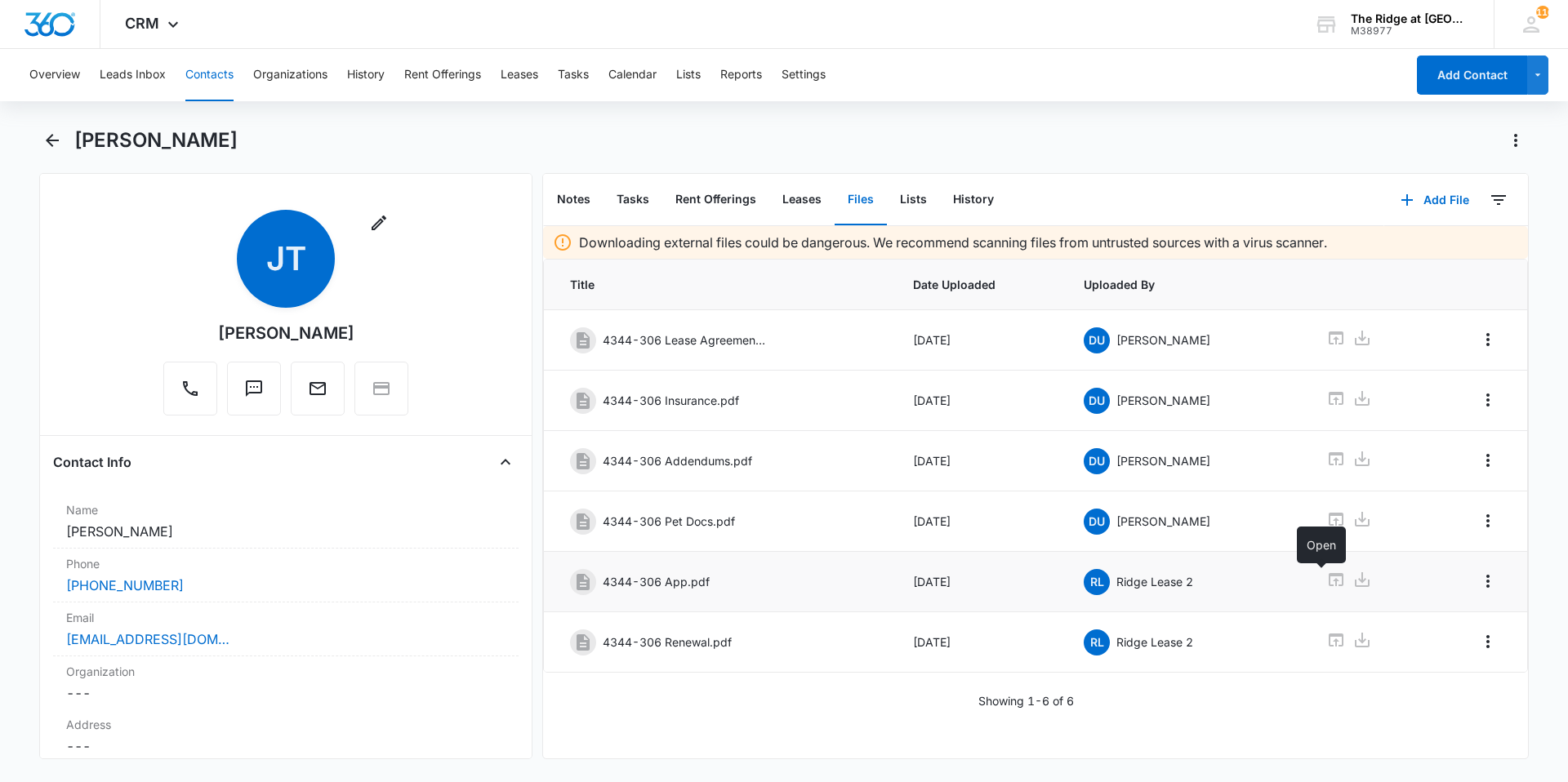
click at [1326, 582] on icon at bounding box center [1335, 579] width 20 height 20
click at [1329, 637] on icon at bounding box center [1336, 640] width 15 height 13
click at [1311, 638] on td at bounding box center [1365, 642] width 119 height 60
click at [1326, 638] on icon at bounding box center [1335, 639] width 20 height 20
click at [1326, 339] on icon at bounding box center [1335, 338] width 20 height 20
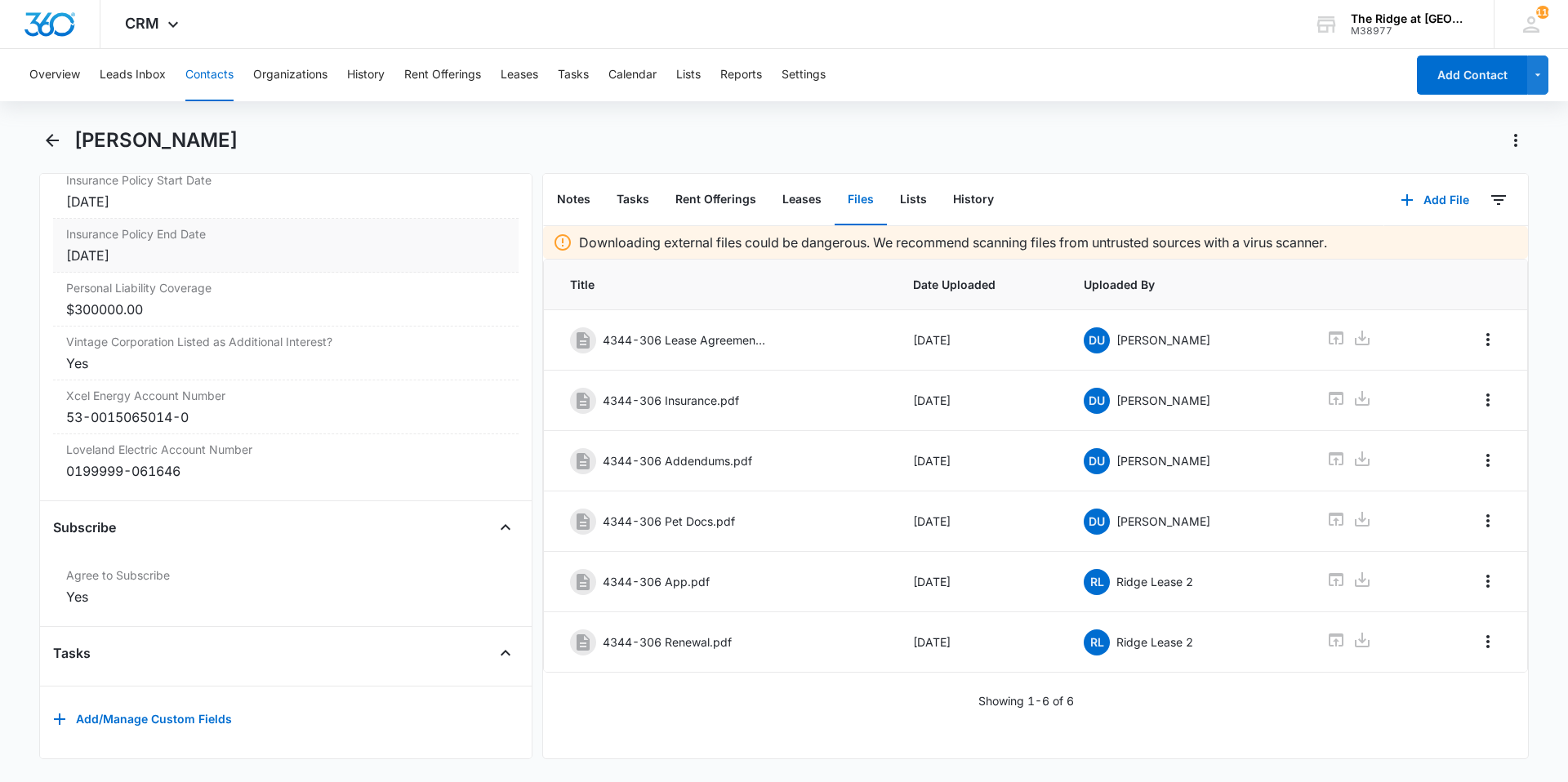
scroll to position [3308, 0]
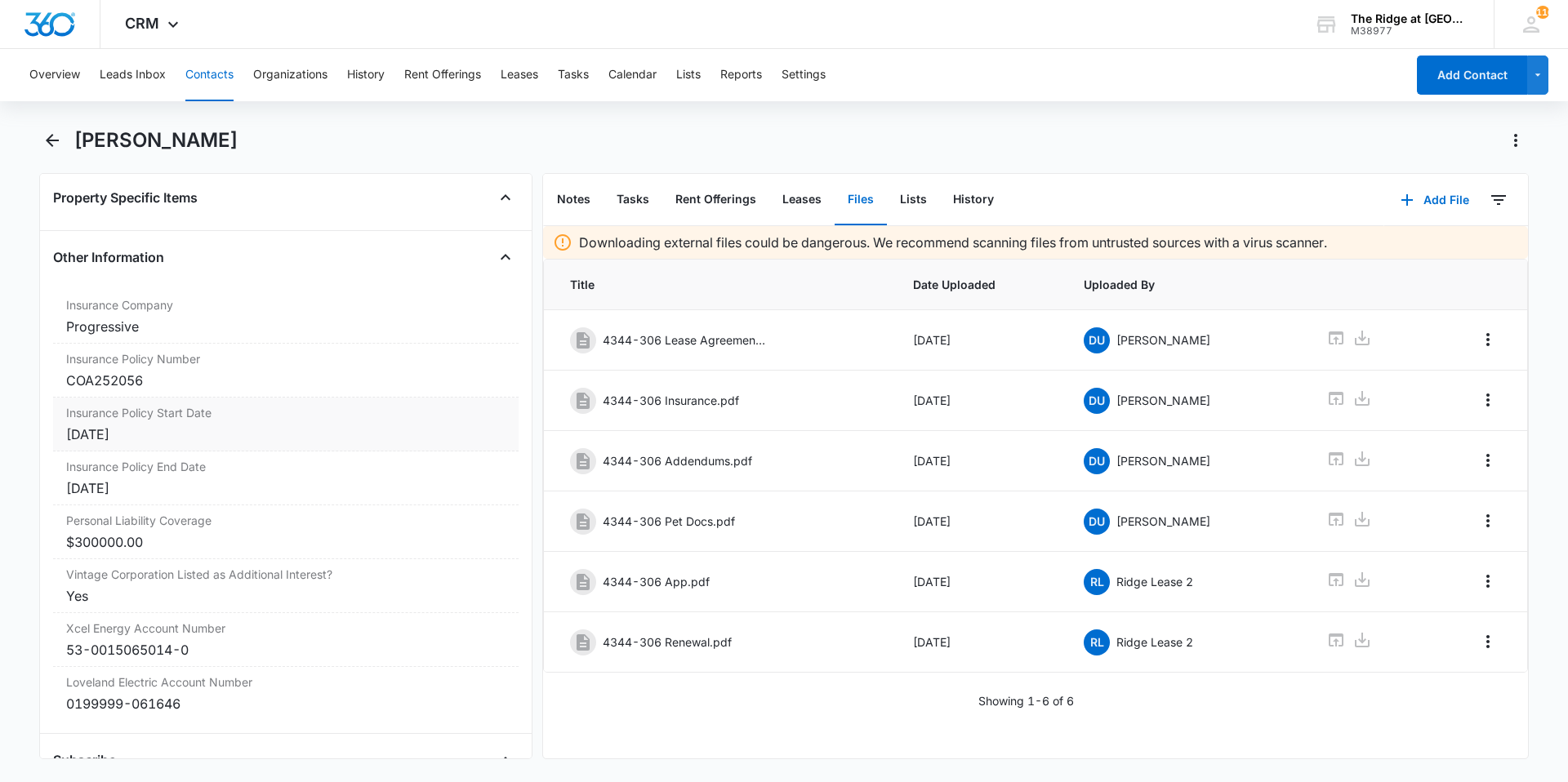
click at [218, 438] on div "[DATE]" at bounding box center [286, 434] width 439 height 20
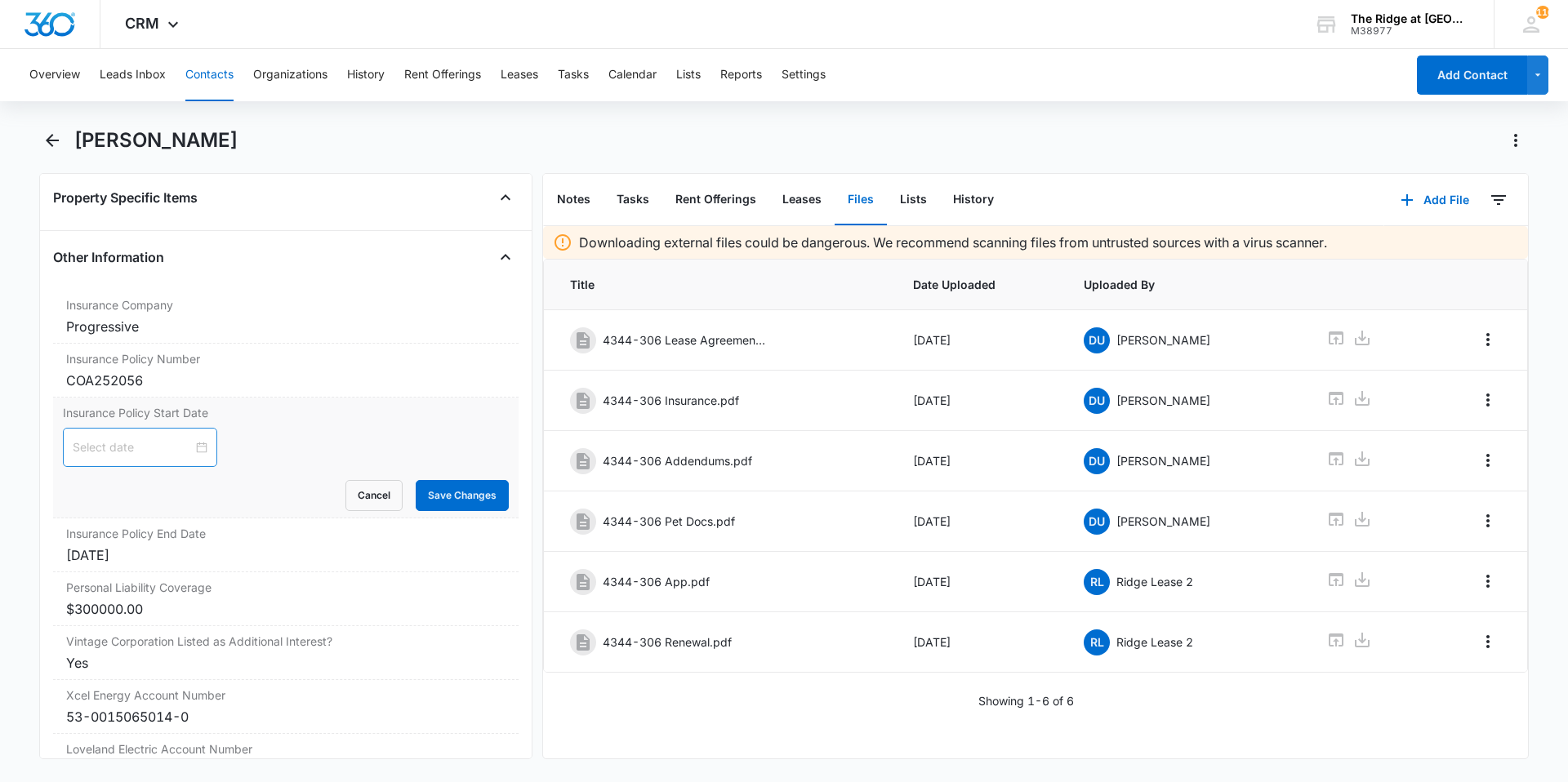
click at [193, 449] on div at bounding box center [140, 447] width 135 height 18
click at [98, 493] on button "button" at bounding box center [96, 487] width 18 height 33
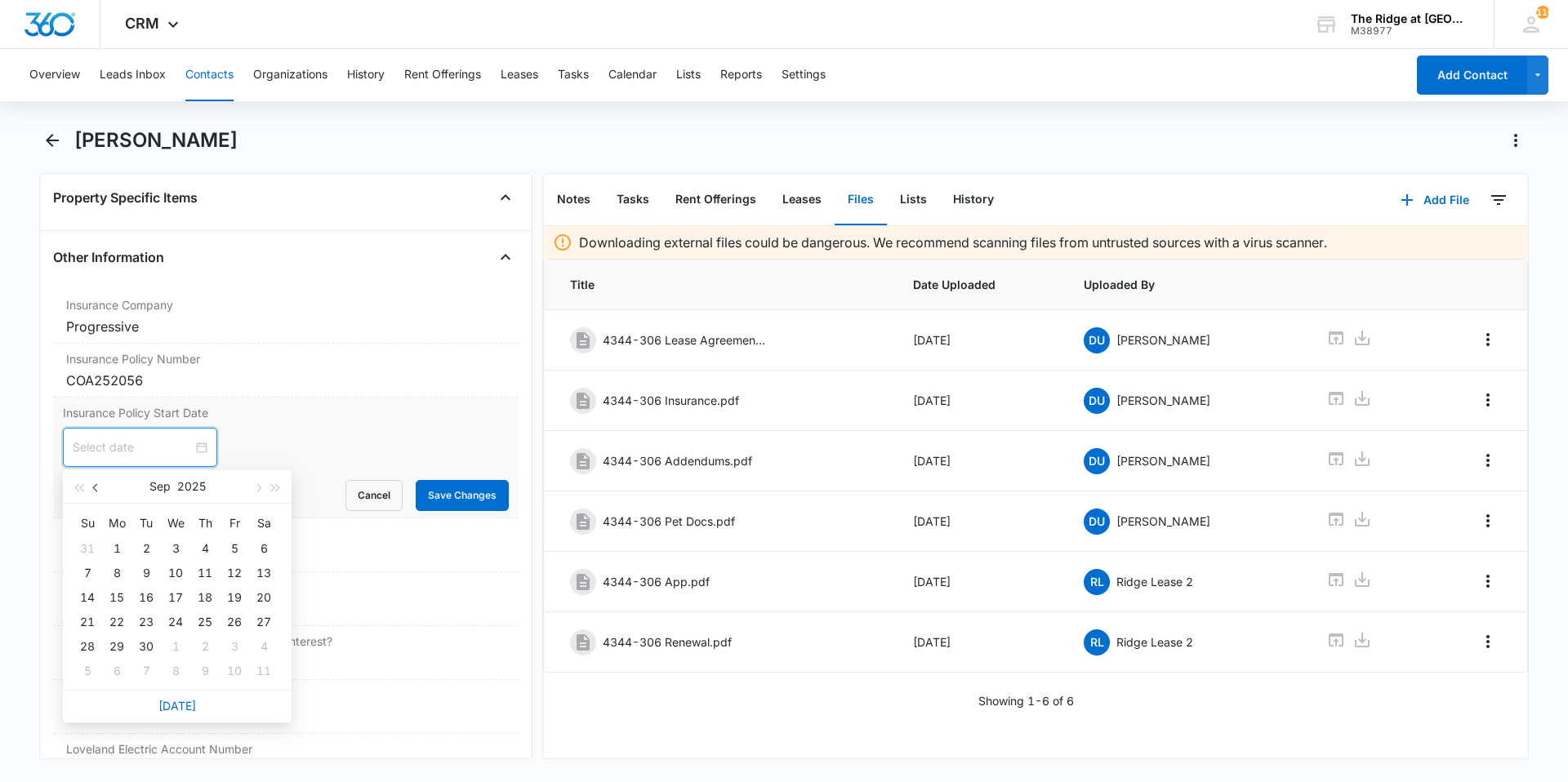
click at [98, 493] on button "button" at bounding box center [96, 487] width 18 height 33
type input "[DATE]"
click at [85, 647] on div "24" at bounding box center [87, 646] width 20 height 20
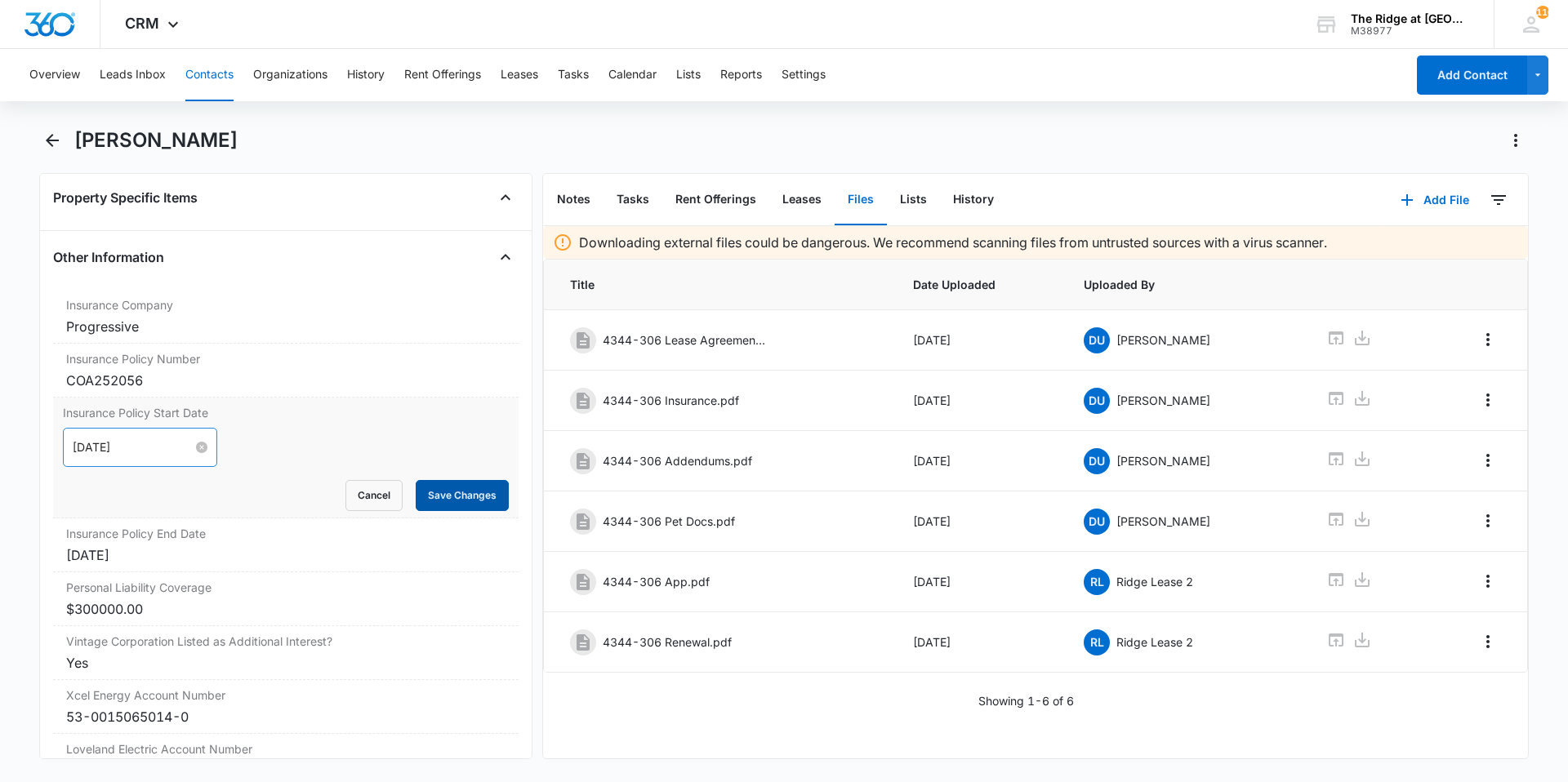
click at [434, 500] on button "Save Changes" at bounding box center [461, 495] width 93 height 31
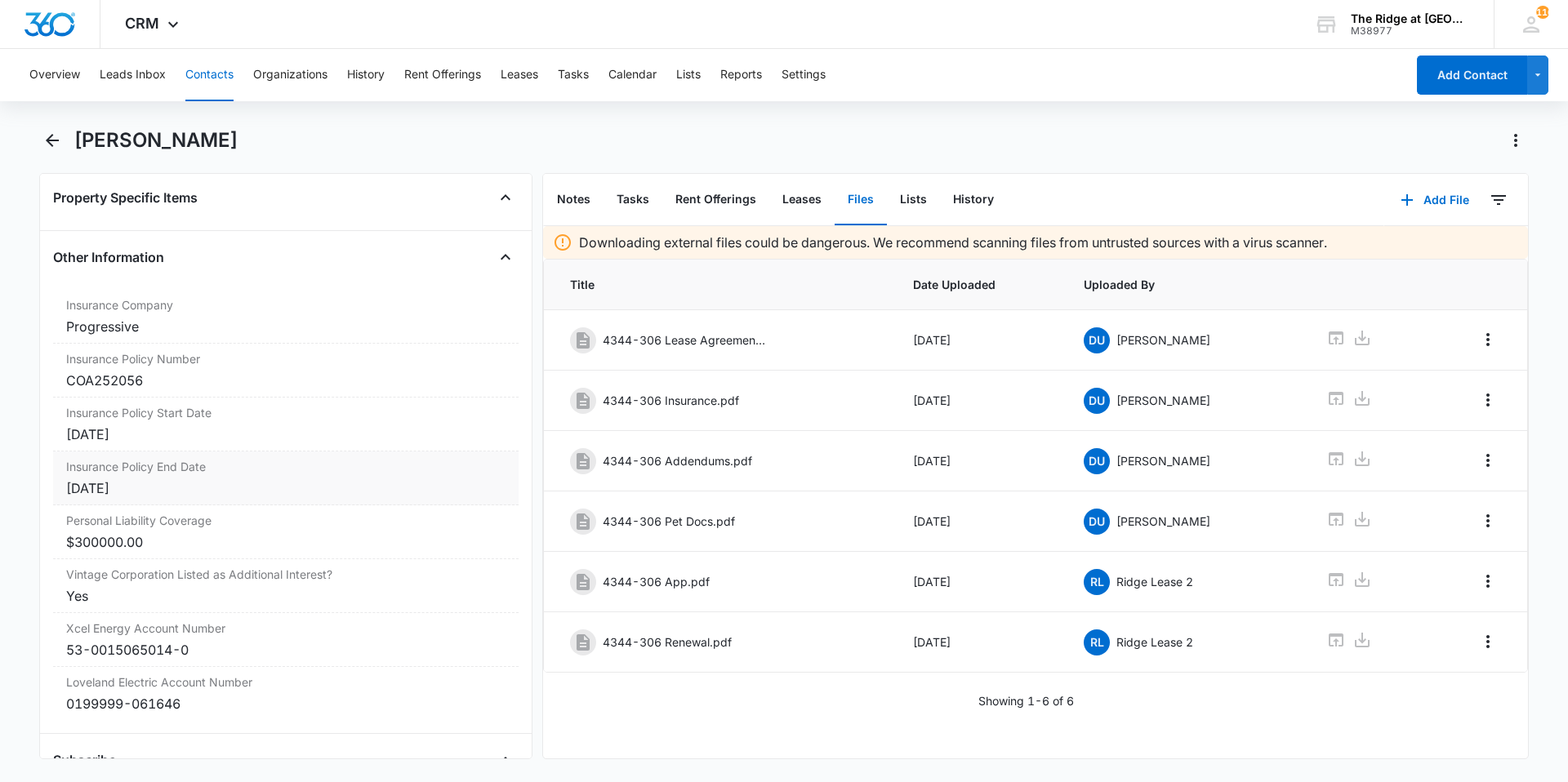
click at [163, 484] on div "[DATE]" at bounding box center [286, 488] width 439 height 20
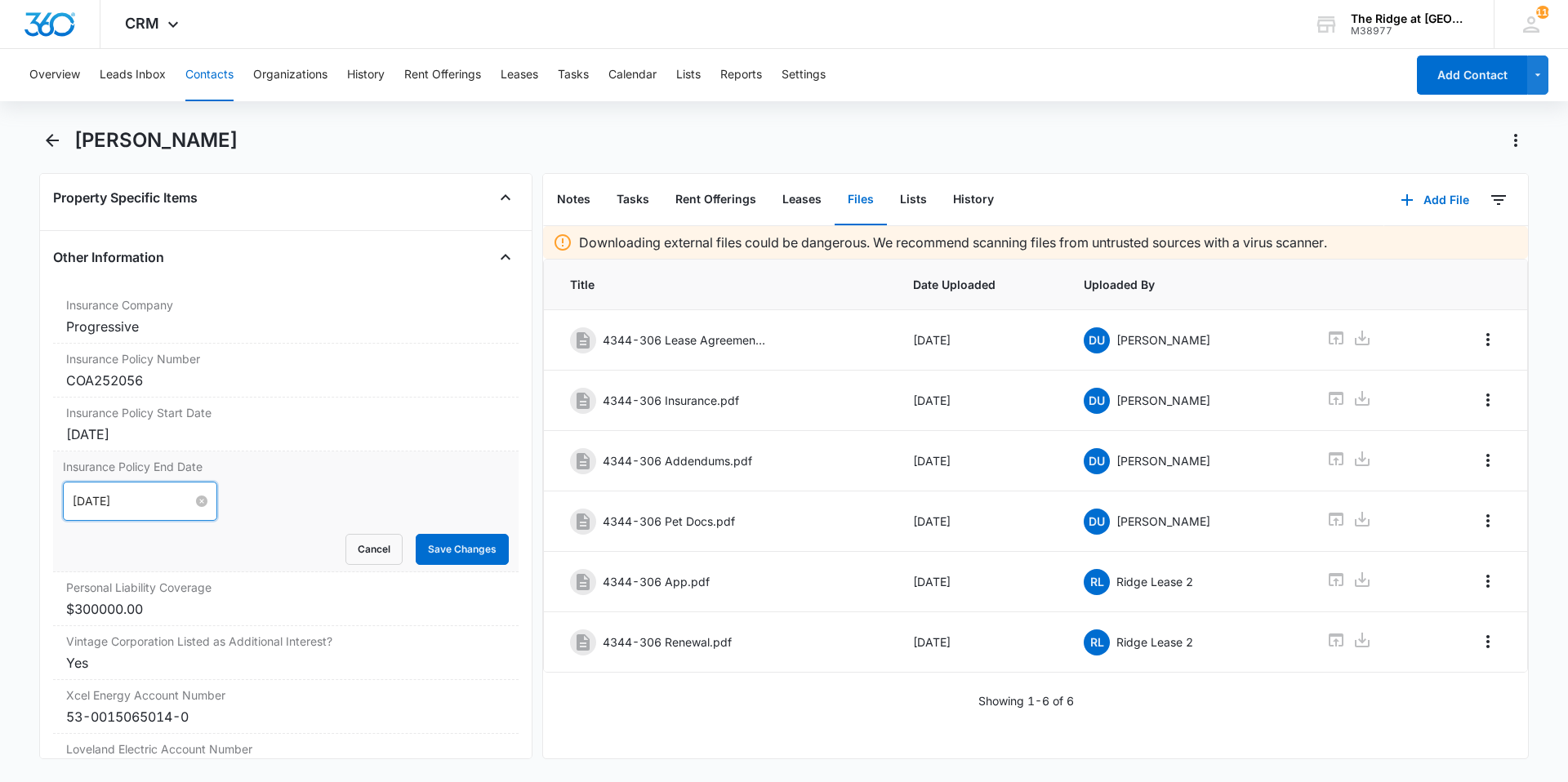
click at [158, 503] on input "[DATE]" at bounding box center [132, 501] width 120 height 18
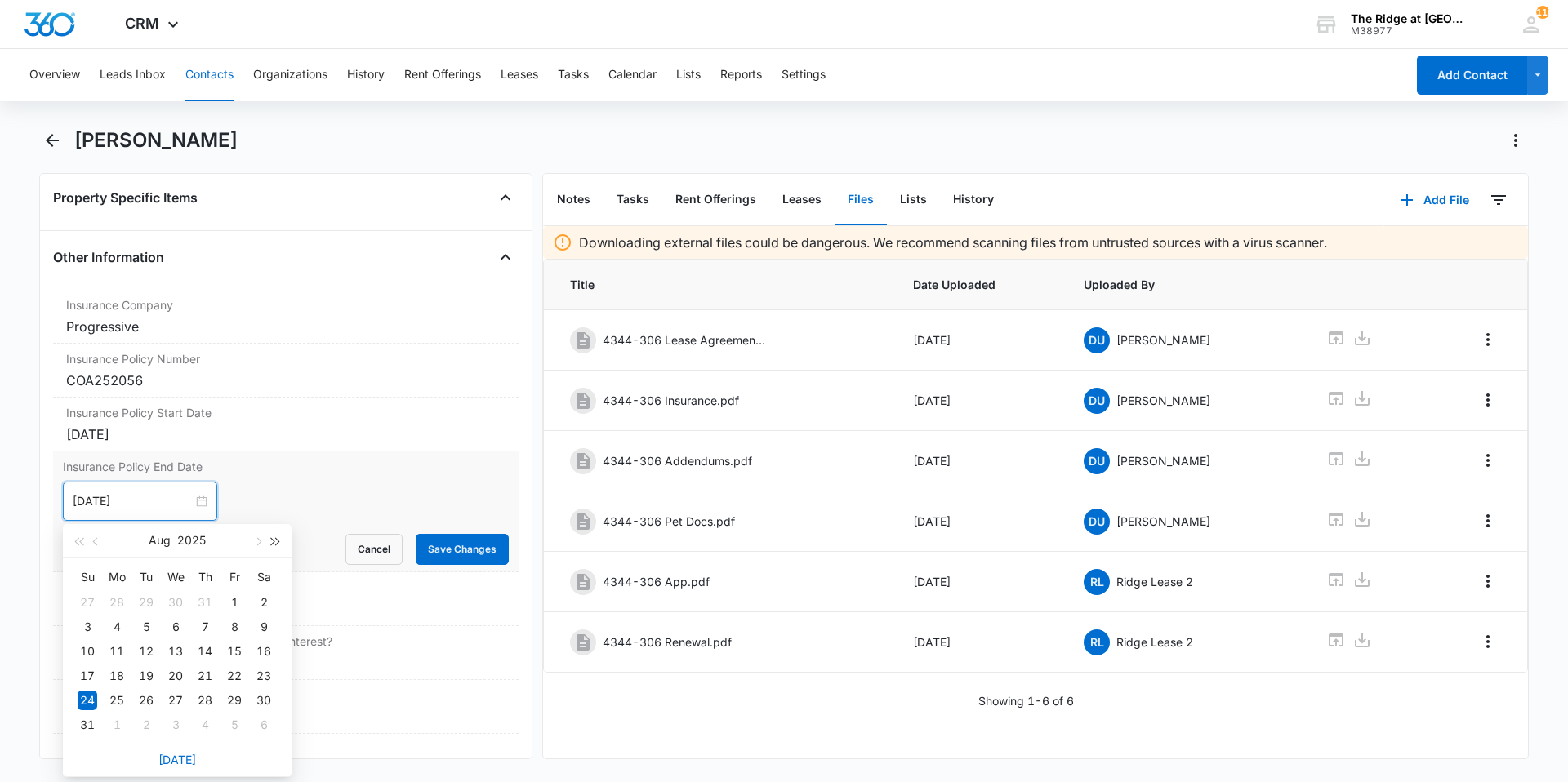
click at [279, 542] on button "button" at bounding box center [276, 540] width 18 height 33
type input "[DATE]"
click at [117, 700] on div "24" at bounding box center [116, 700] width 20 height 20
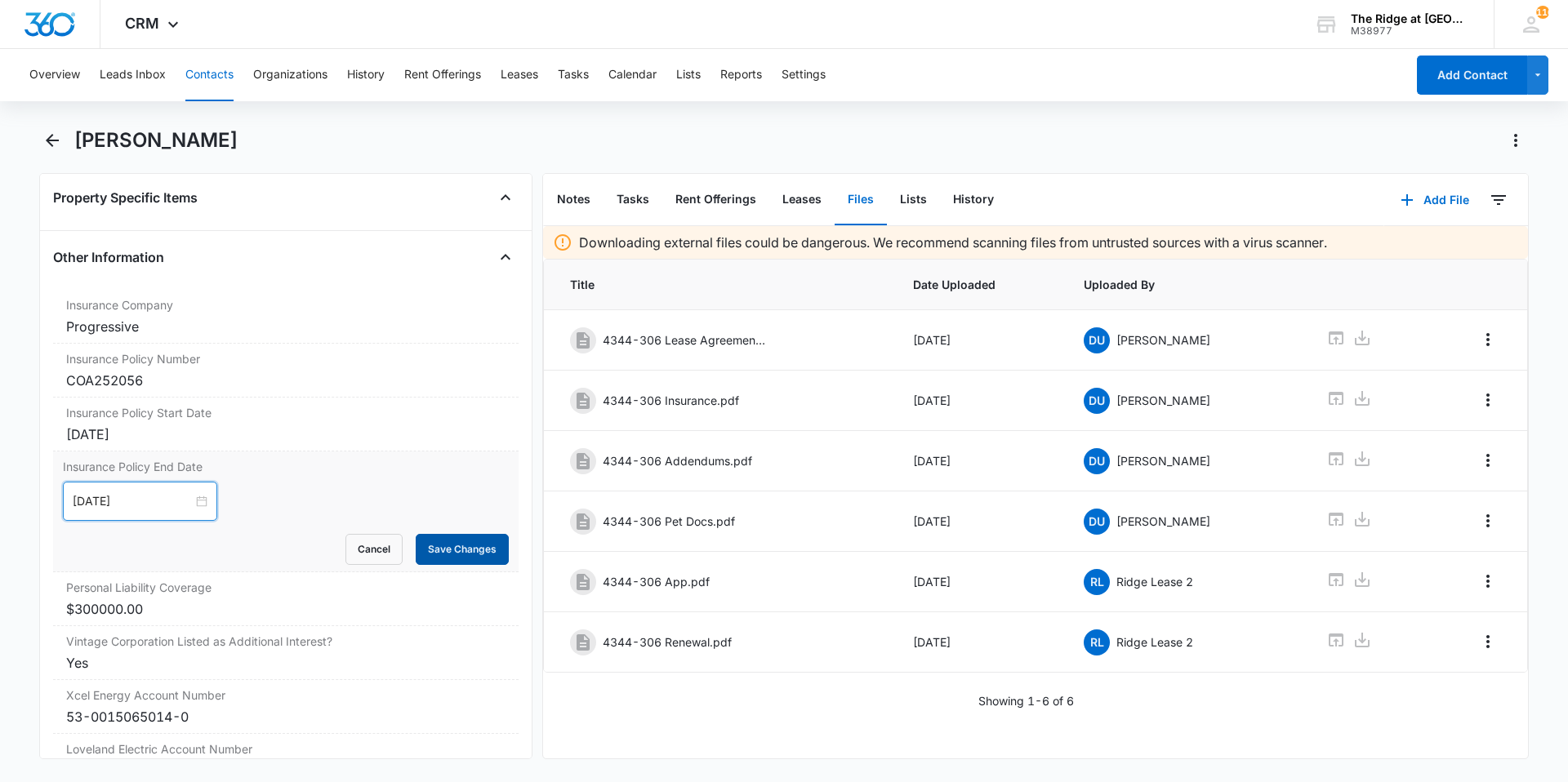
click at [437, 549] on button "Save Changes" at bounding box center [461, 549] width 93 height 31
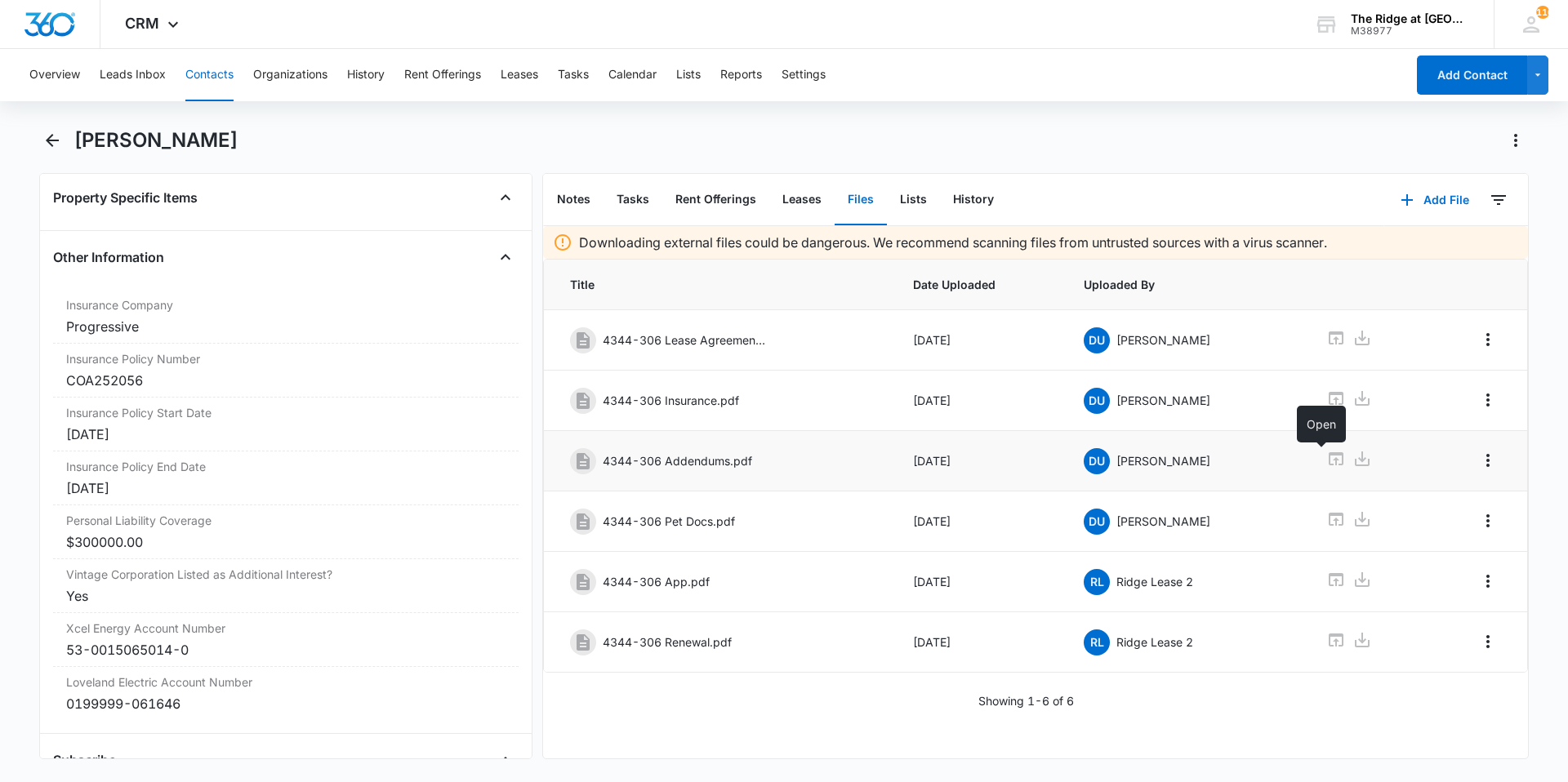
click at [1326, 463] on icon at bounding box center [1335, 459] width 20 height 20
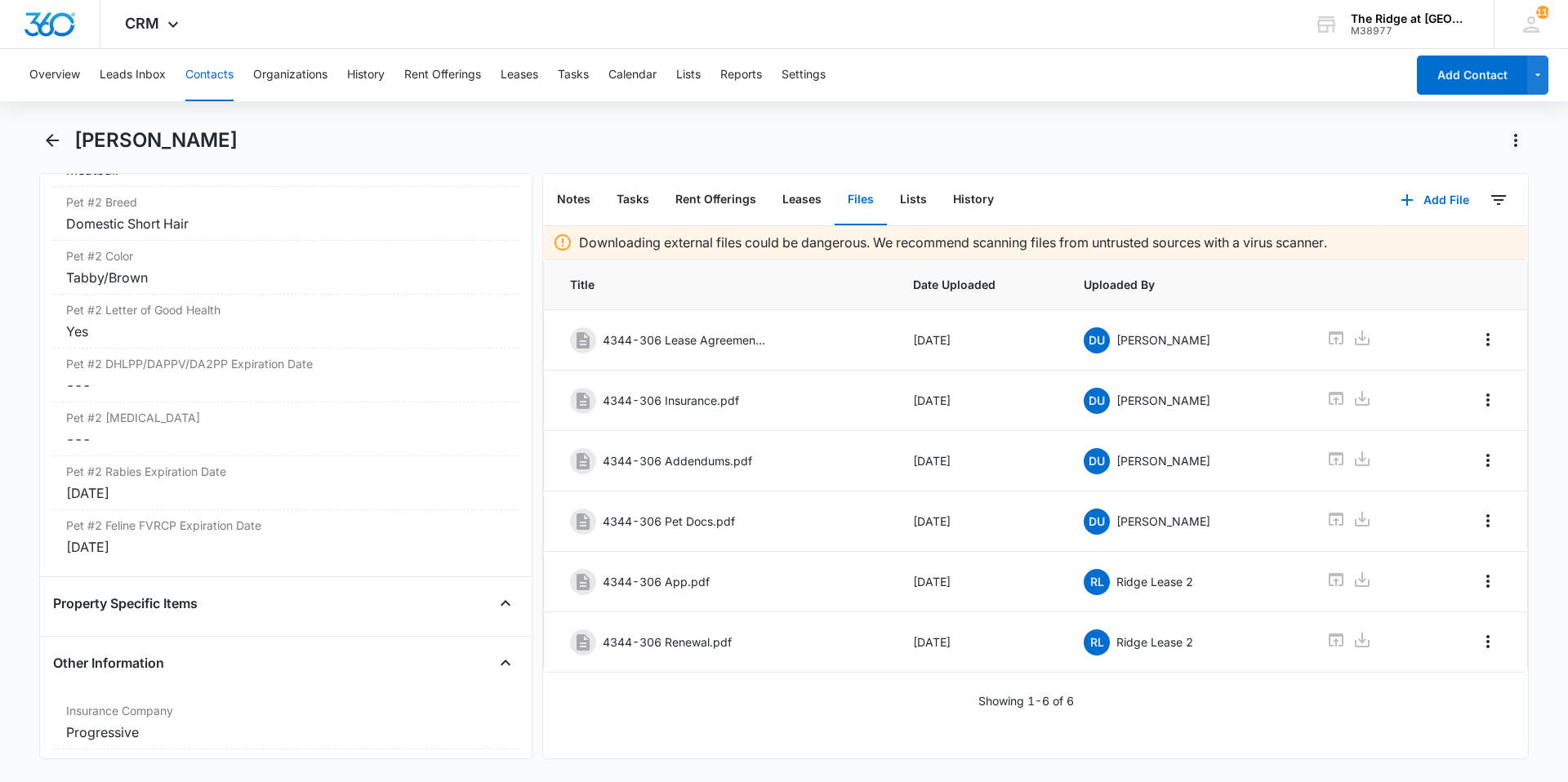
scroll to position [2819, 0]
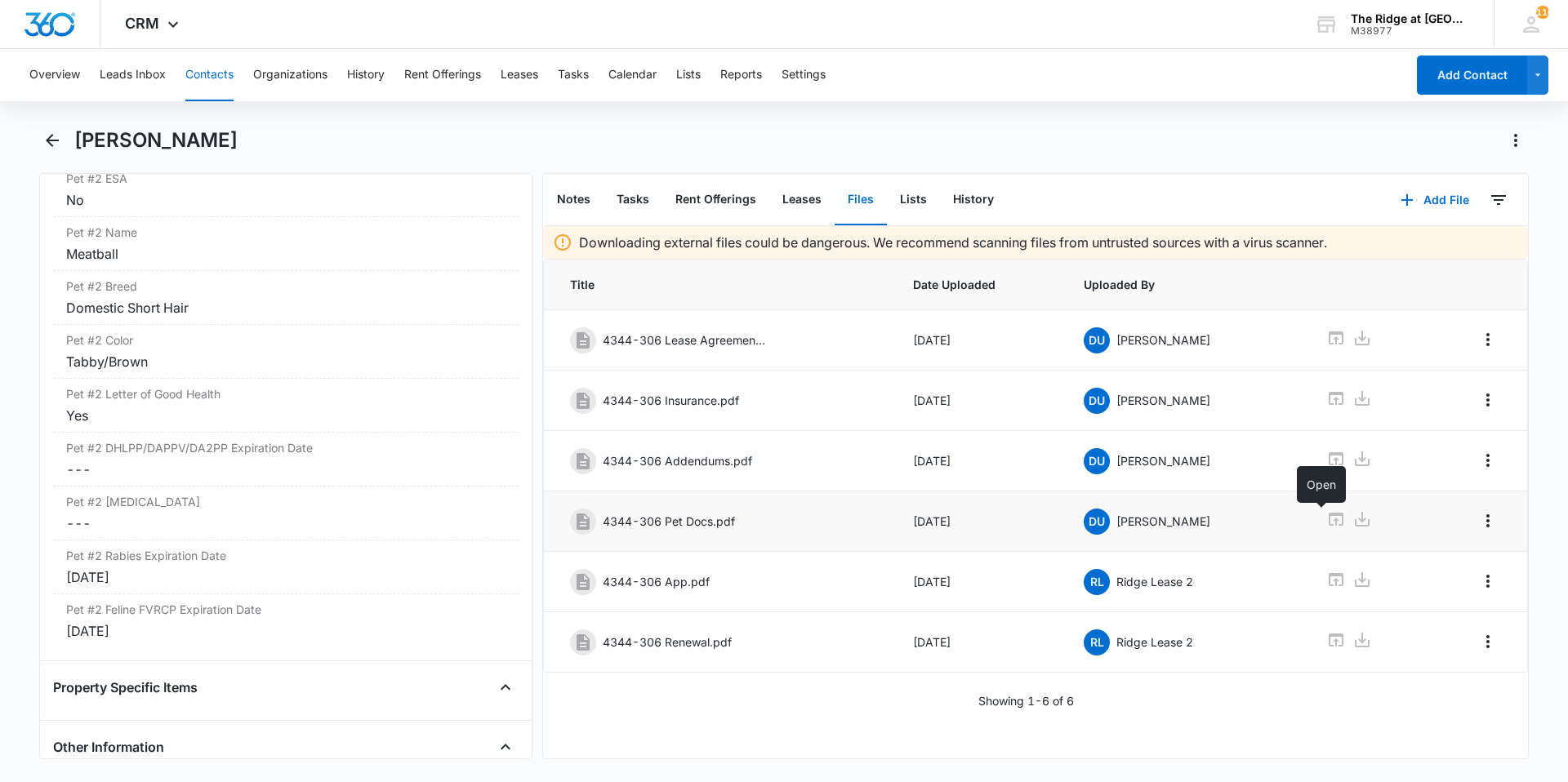
click at [1326, 523] on icon at bounding box center [1335, 519] width 20 height 20
click at [1326, 462] on icon at bounding box center [1335, 459] width 20 height 20
click at [55, 133] on icon "Back" at bounding box center [52, 140] width 20 height 20
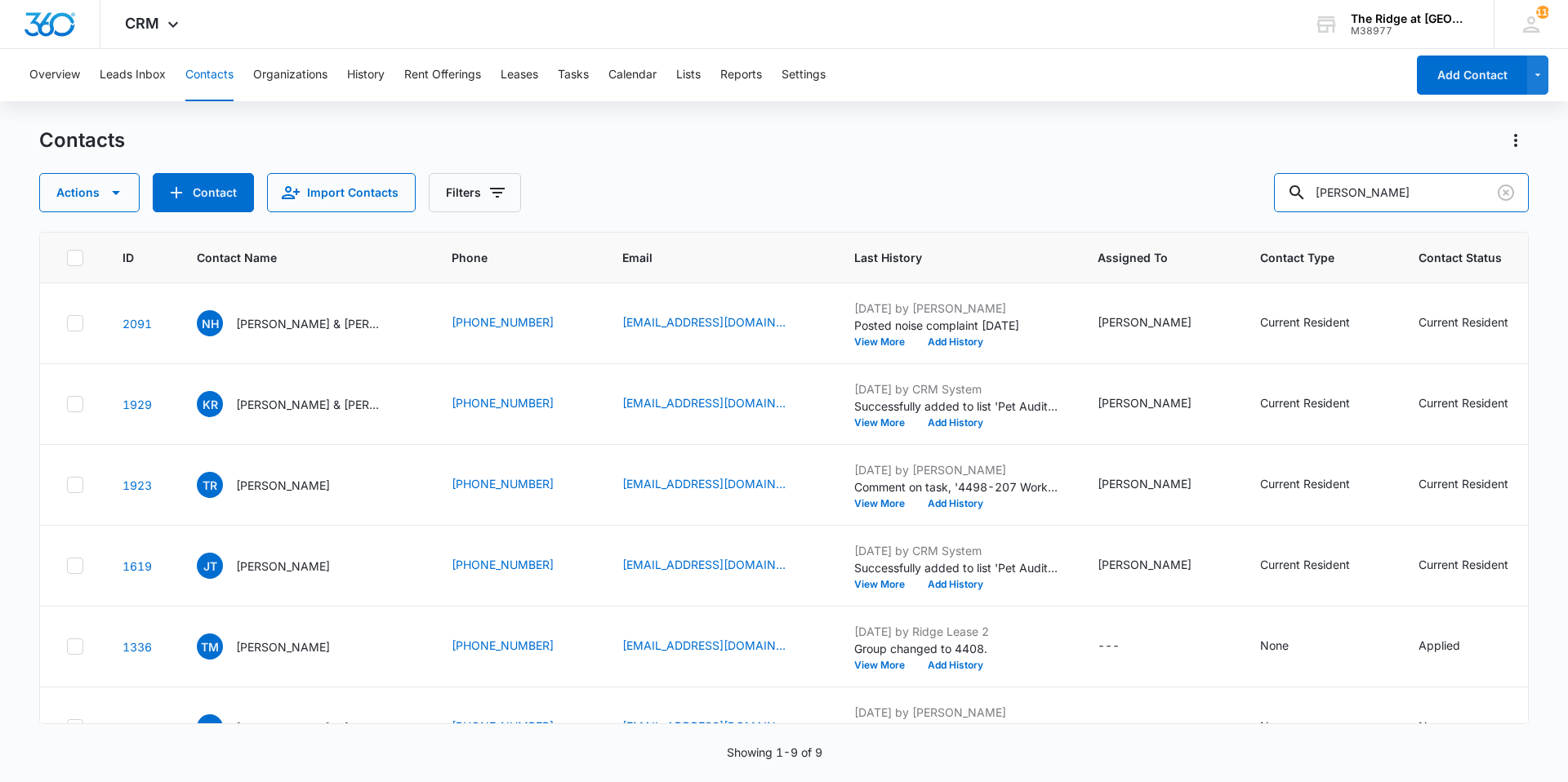
drag, startPoint x: 1375, startPoint y: 190, endPoint x: 1282, endPoint y: 151, distance: 100.8
click at [1319, 187] on div "[PERSON_NAME]" at bounding box center [1401, 193] width 255 height 39
type input "[MEDICAL_DATA]"
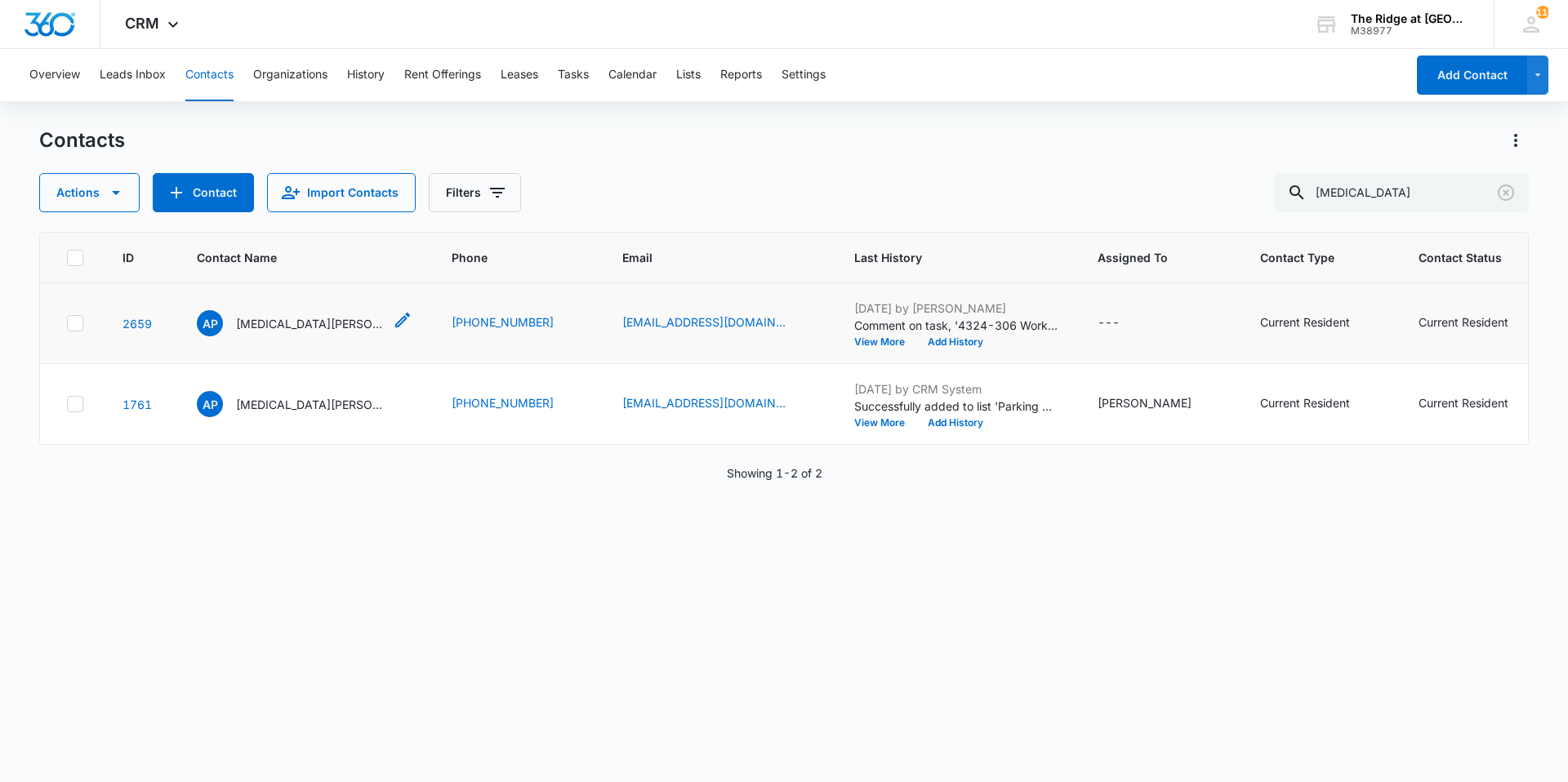
click at [272, 325] on p "[MEDICAL_DATA][PERSON_NAME]" at bounding box center [309, 323] width 147 height 17
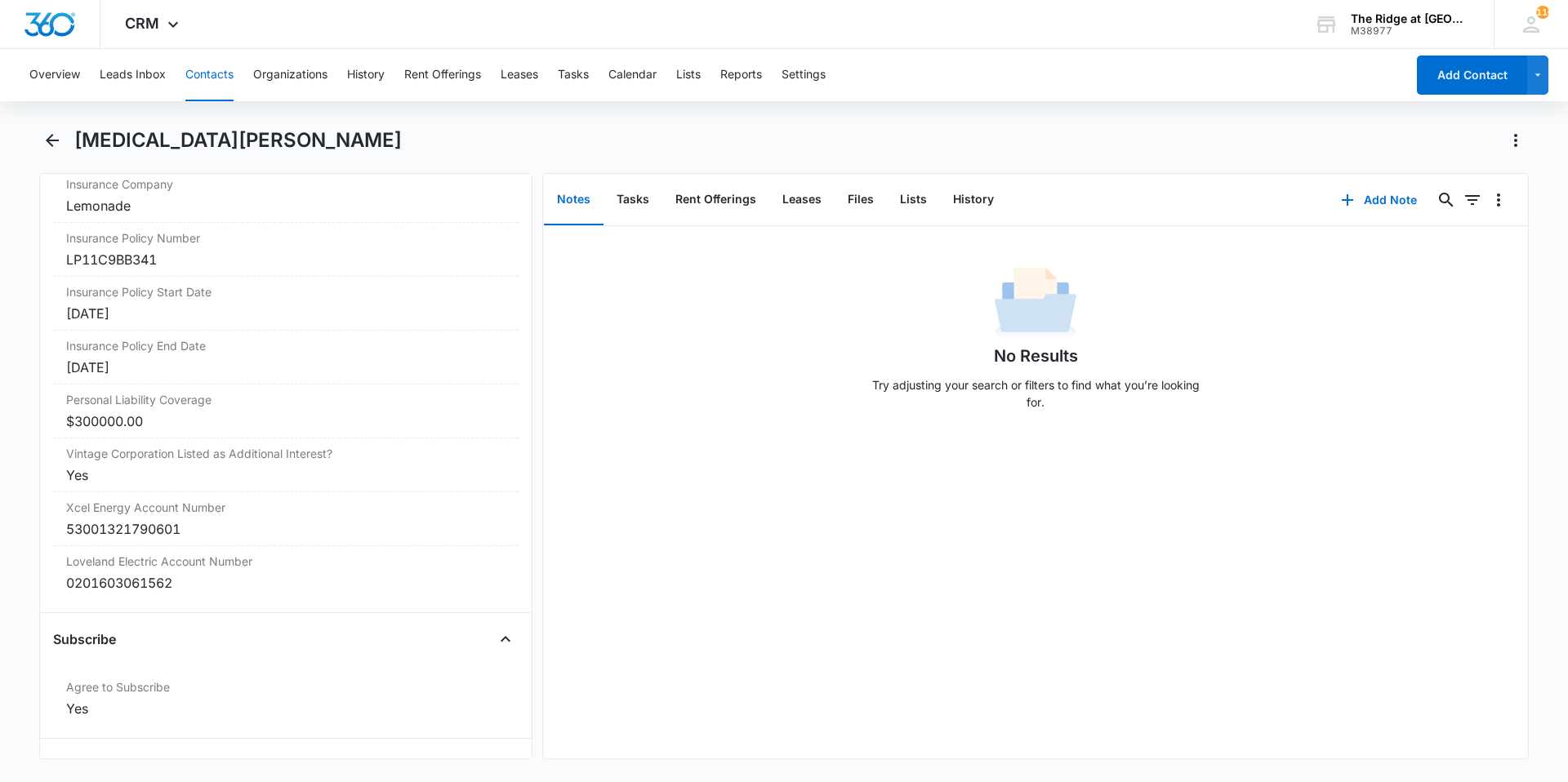
scroll to position [3554, 0]
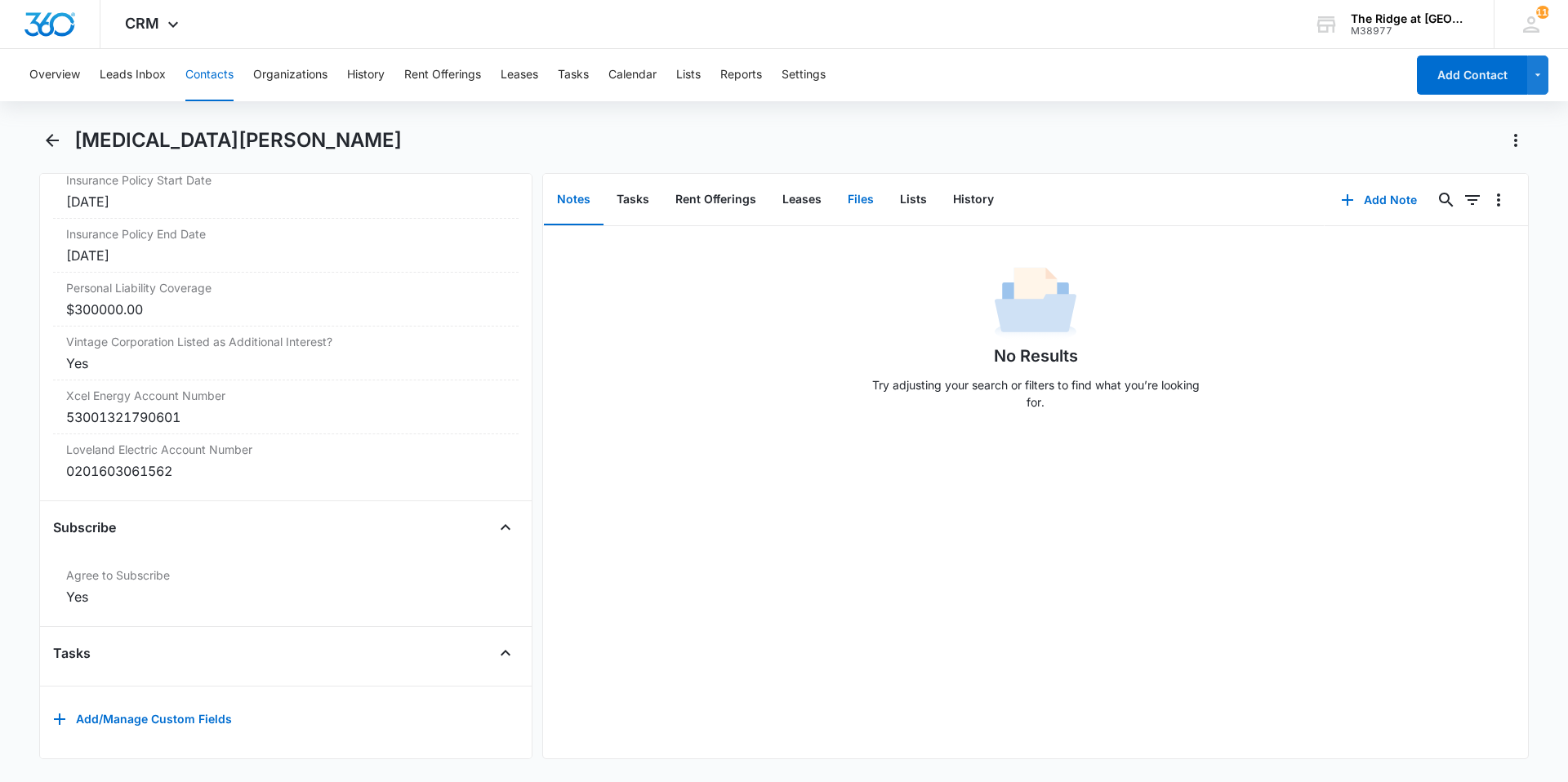
click at [856, 204] on button "Files" at bounding box center [861, 200] width 53 height 51
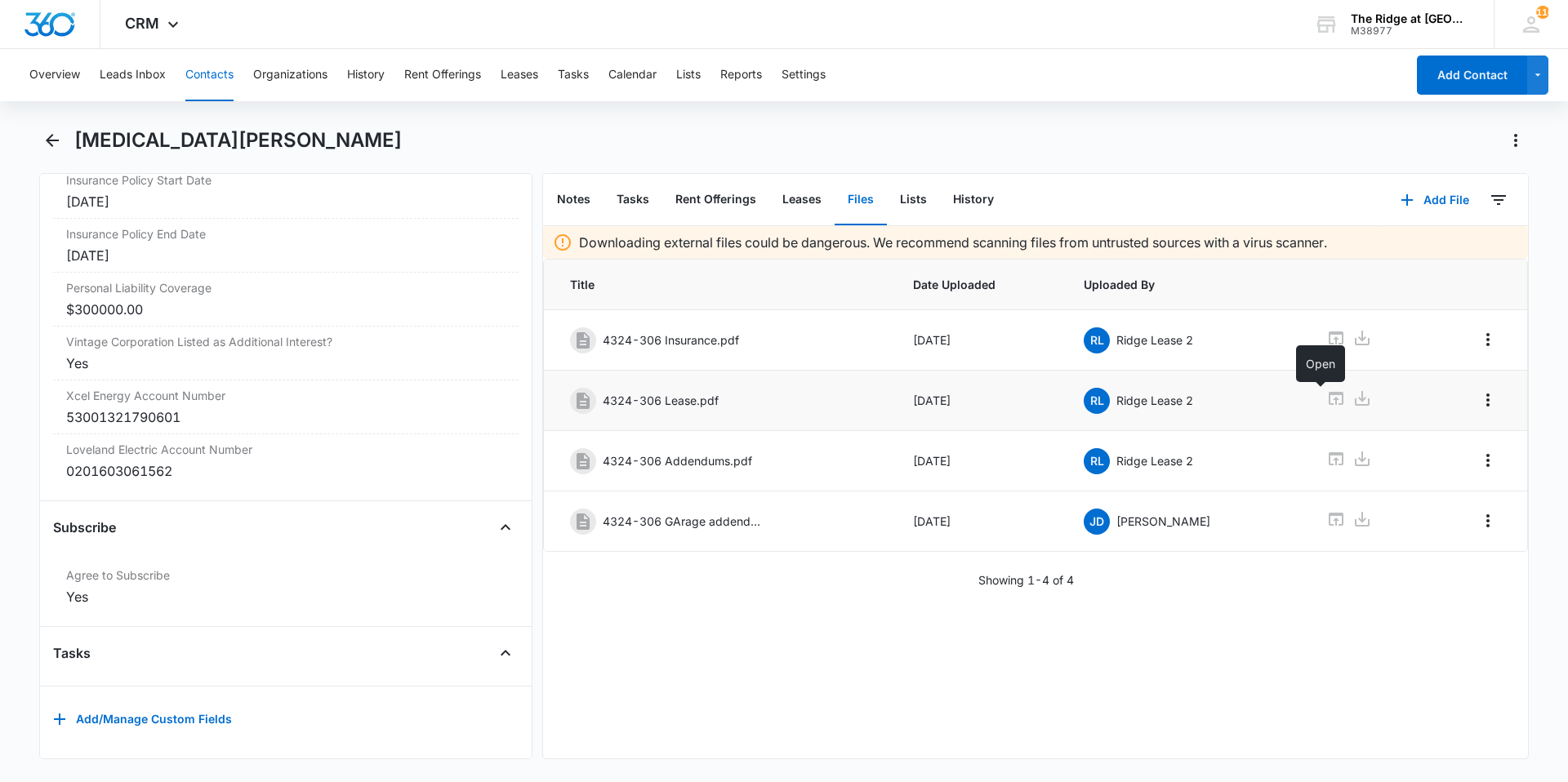
click at [1326, 401] on icon at bounding box center [1335, 398] width 20 height 20
click at [1329, 338] on icon at bounding box center [1336, 338] width 15 height 13
click at [49, 135] on icon "Back" at bounding box center [52, 140] width 20 height 20
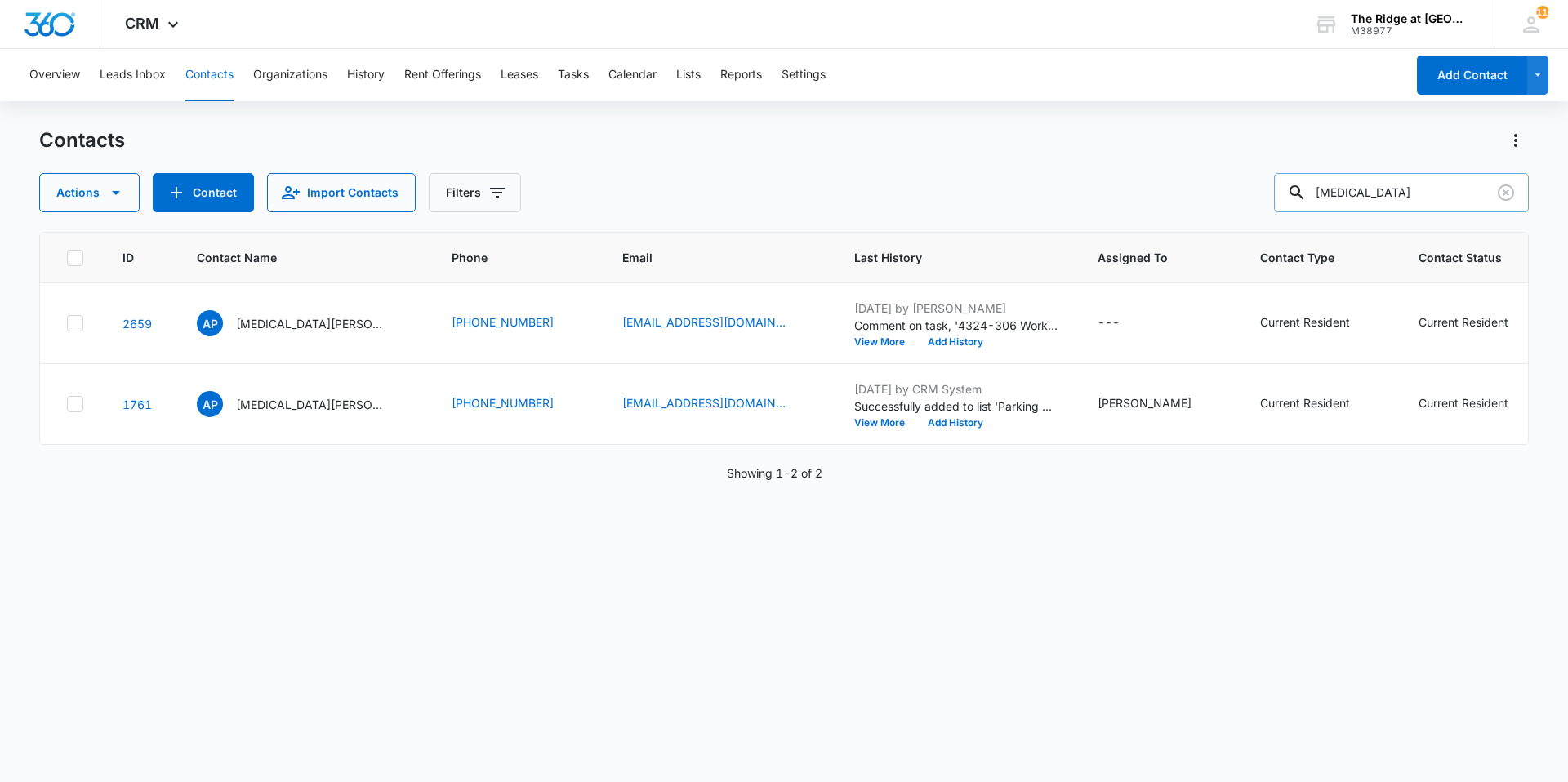
drag, startPoint x: 1374, startPoint y: 186, endPoint x: 1310, endPoint y: 188, distance: 64.0
click at [1310, 188] on div "[MEDICAL_DATA]" at bounding box center [1401, 193] width 255 height 39
type input "leme"
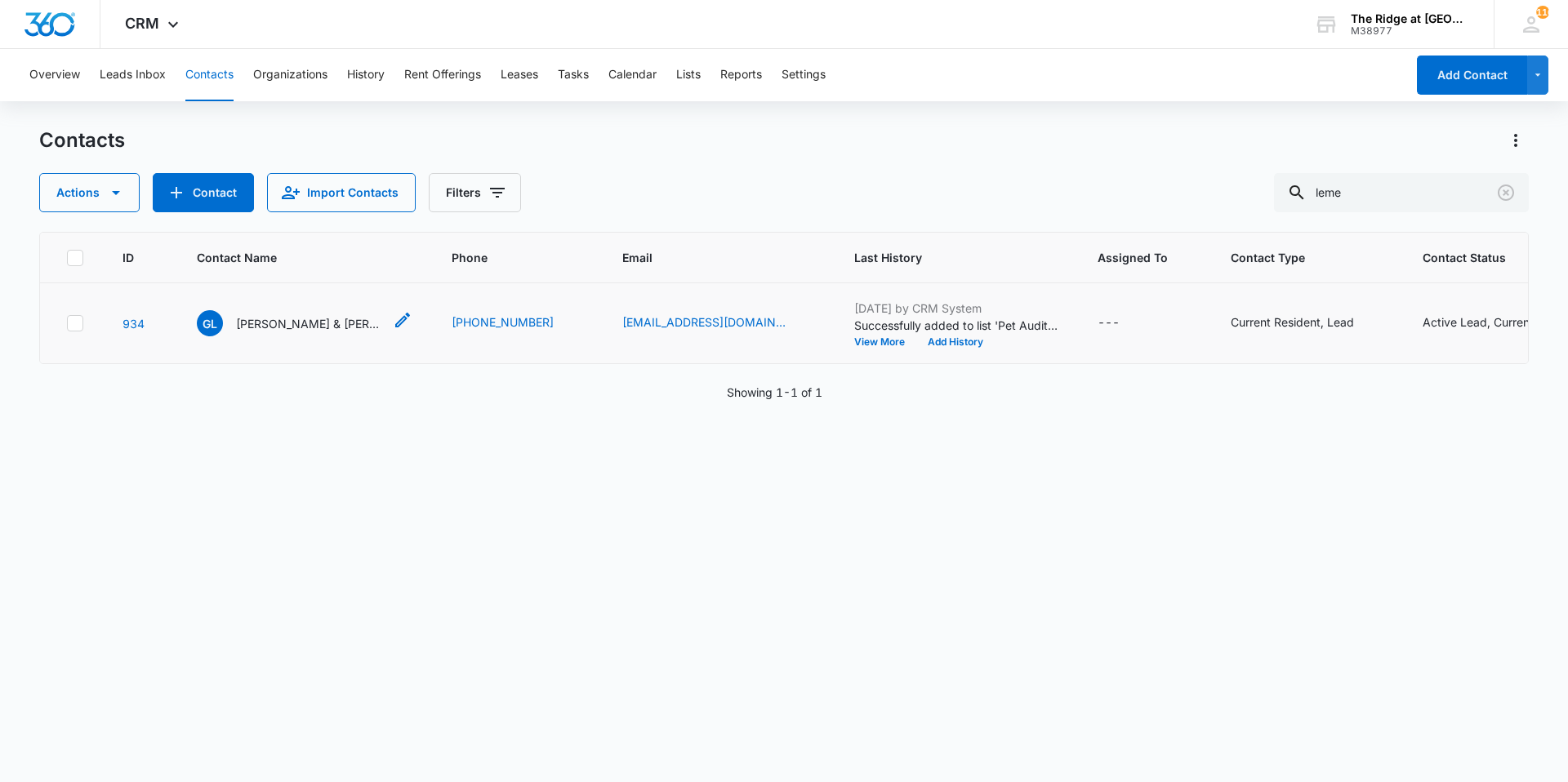
click at [266, 328] on p "[PERSON_NAME] & [PERSON_NAME]" at bounding box center [309, 323] width 147 height 17
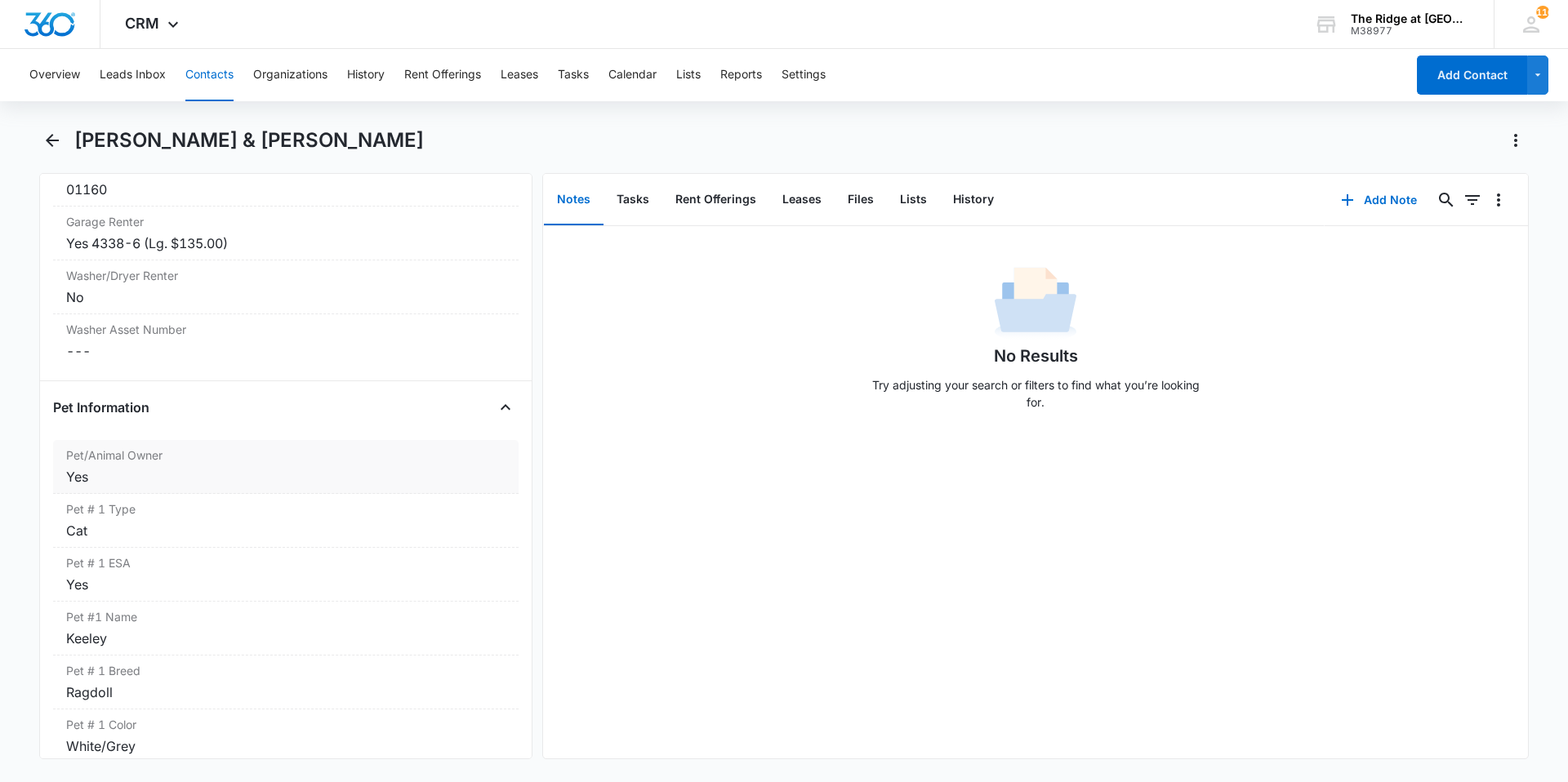
scroll to position [2286, 0]
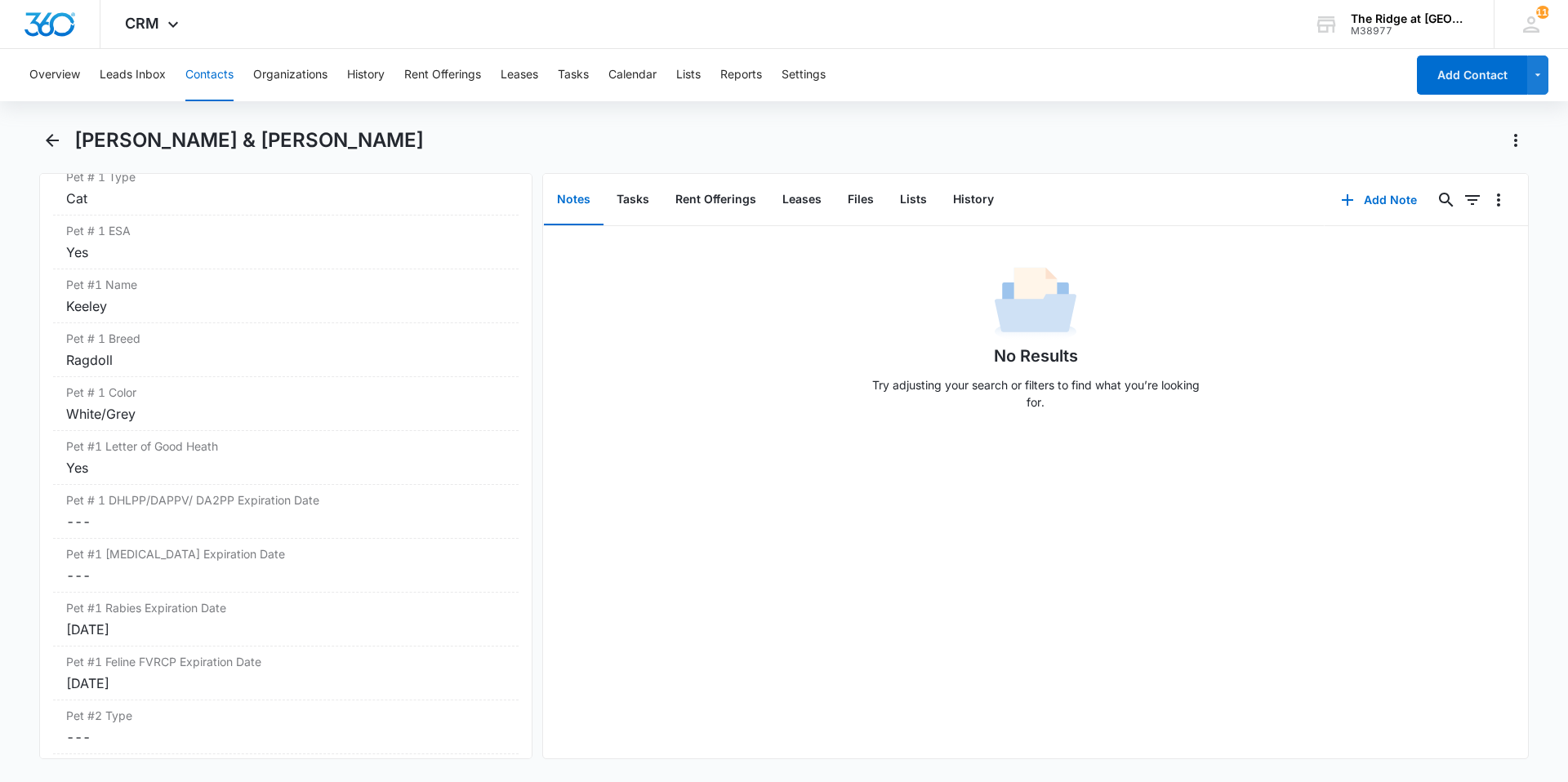
click at [463, 147] on div "[PERSON_NAME] & [PERSON_NAME]" at bounding box center [801, 141] width 1455 height 26
click at [463, 148] on div "[PERSON_NAME] & [PERSON_NAME]" at bounding box center [801, 141] width 1455 height 26
click at [537, 111] on div "Overview Leads Inbox Contacts Organizations History Rent Offerings Leases Tasks…" at bounding box center [784, 414] width 1568 height 729
click at [553, 139] on div "[PERSON_NAME] & [PERSON_NAME]" at bounding box center [801, 141] width 1455 height 26
click at [48, 140] on icon "Back" at bounding box center [53, 141] width 13 height 13
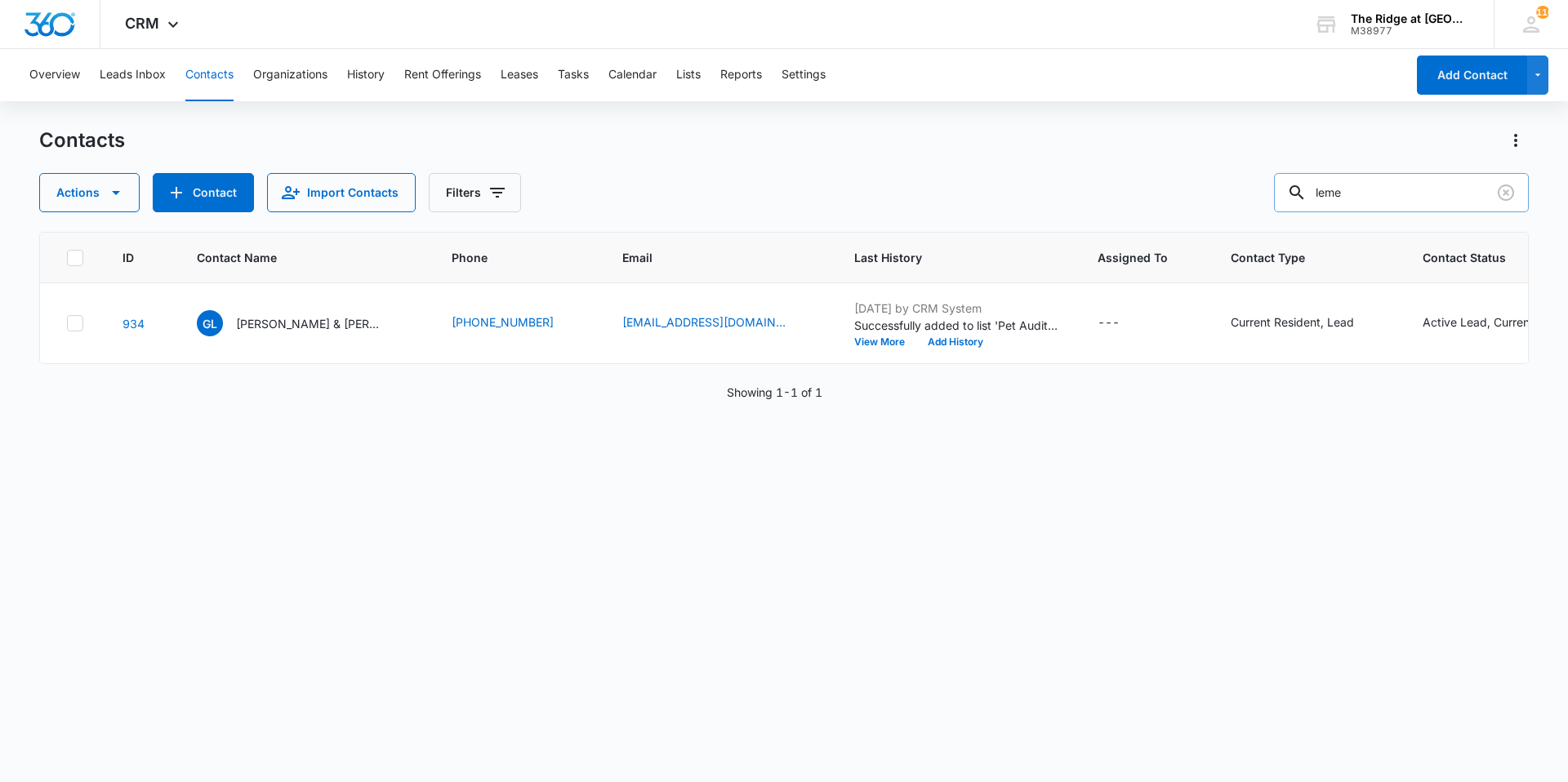
drag, startPoint x: 1394, startPoint y: 191, endPoint x: 1290, endPoint y: 191, distance: 104.0
click at [1290, 191] on input "leme" at bounding box center [1401, 193] width 255 height 39
type input "[PERSON_NAME]"
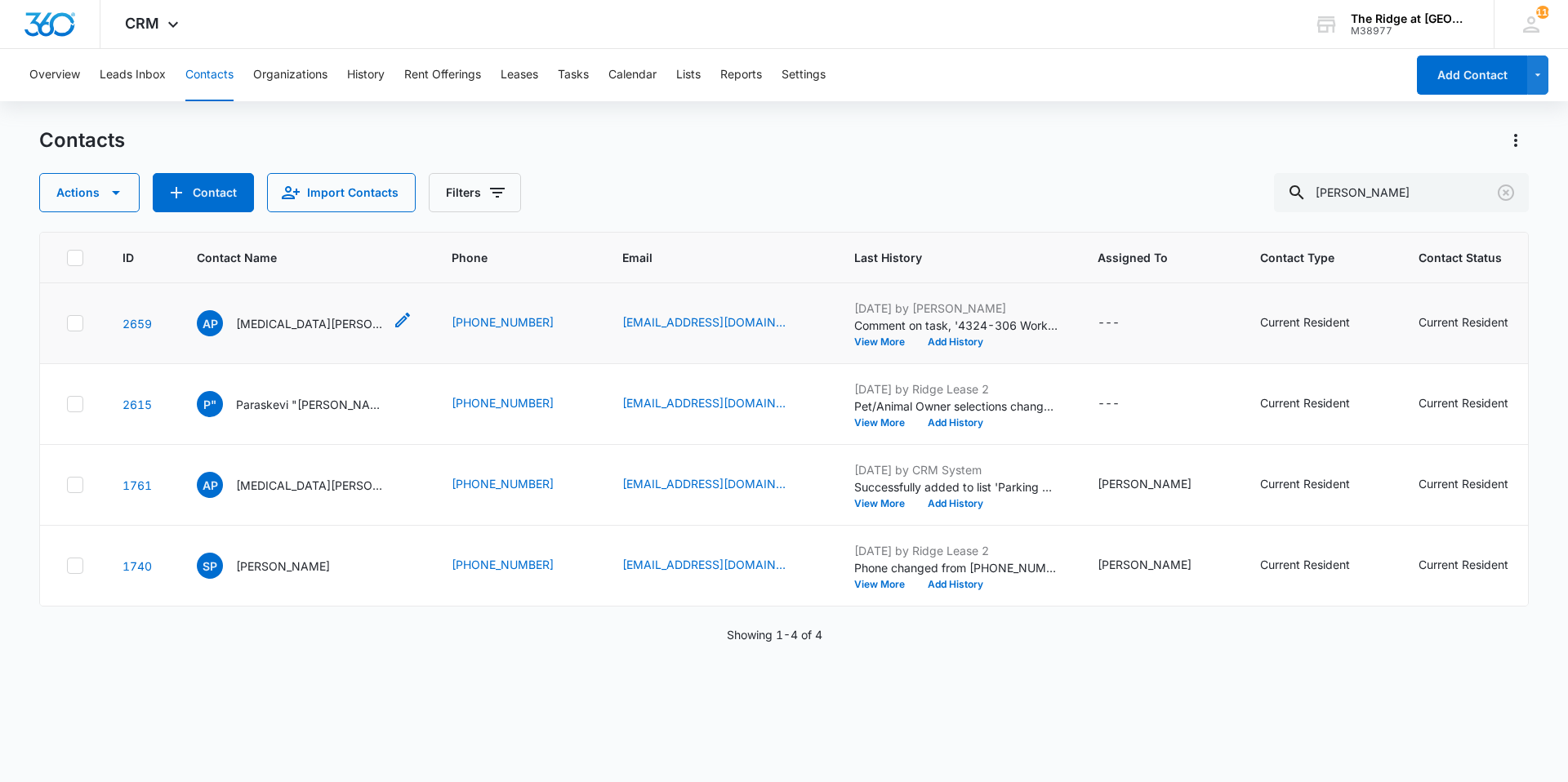
click at [281, 329] on p "[MEDICAL_DATA][PERSON_NAME]" at bounding box center [309, 323] width 147 height 17
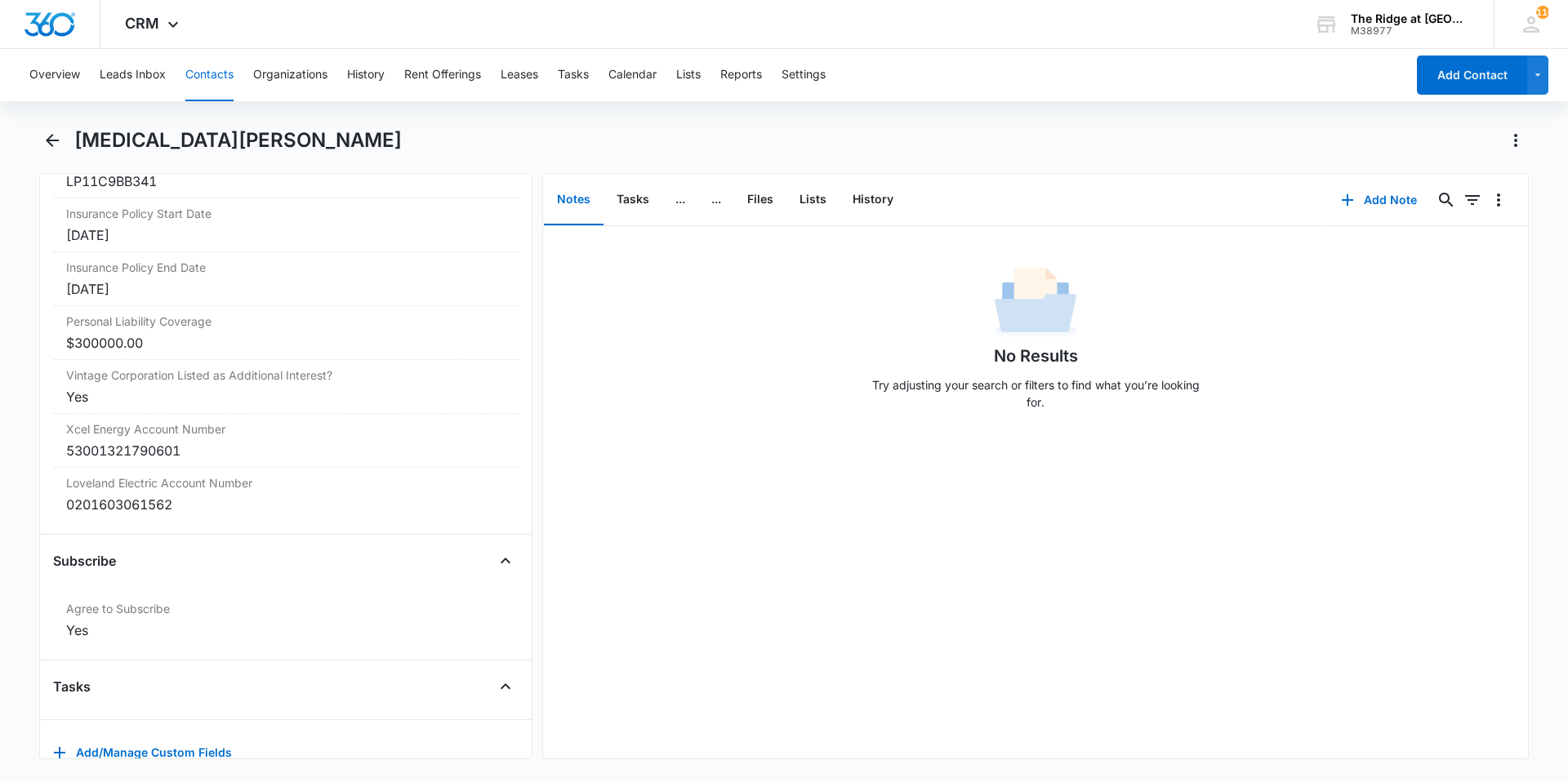
scroll to position [3554, 0]
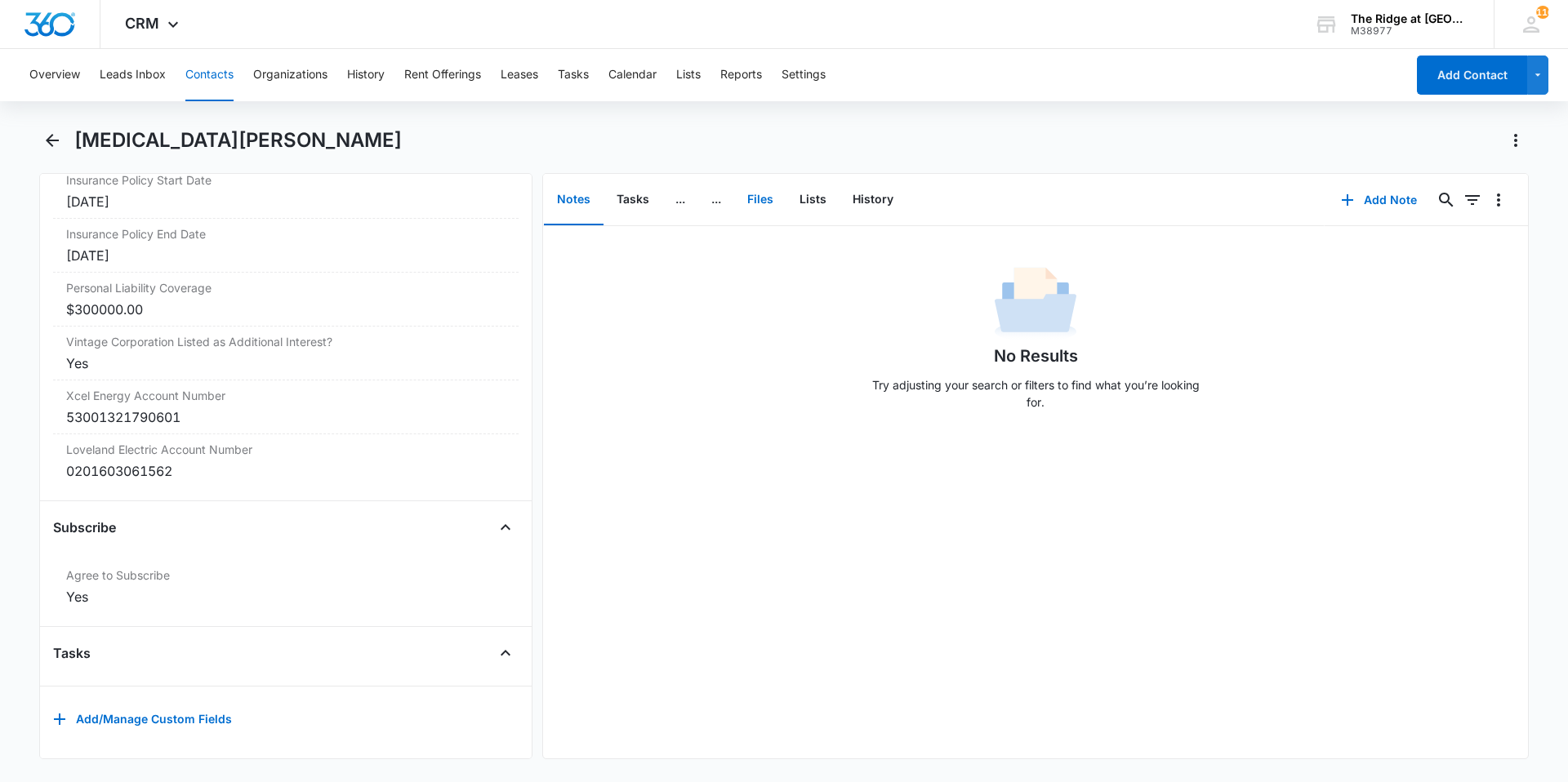
click at [757, 192] on button "Files" at bounding box center [761, 200] width 53 height 51
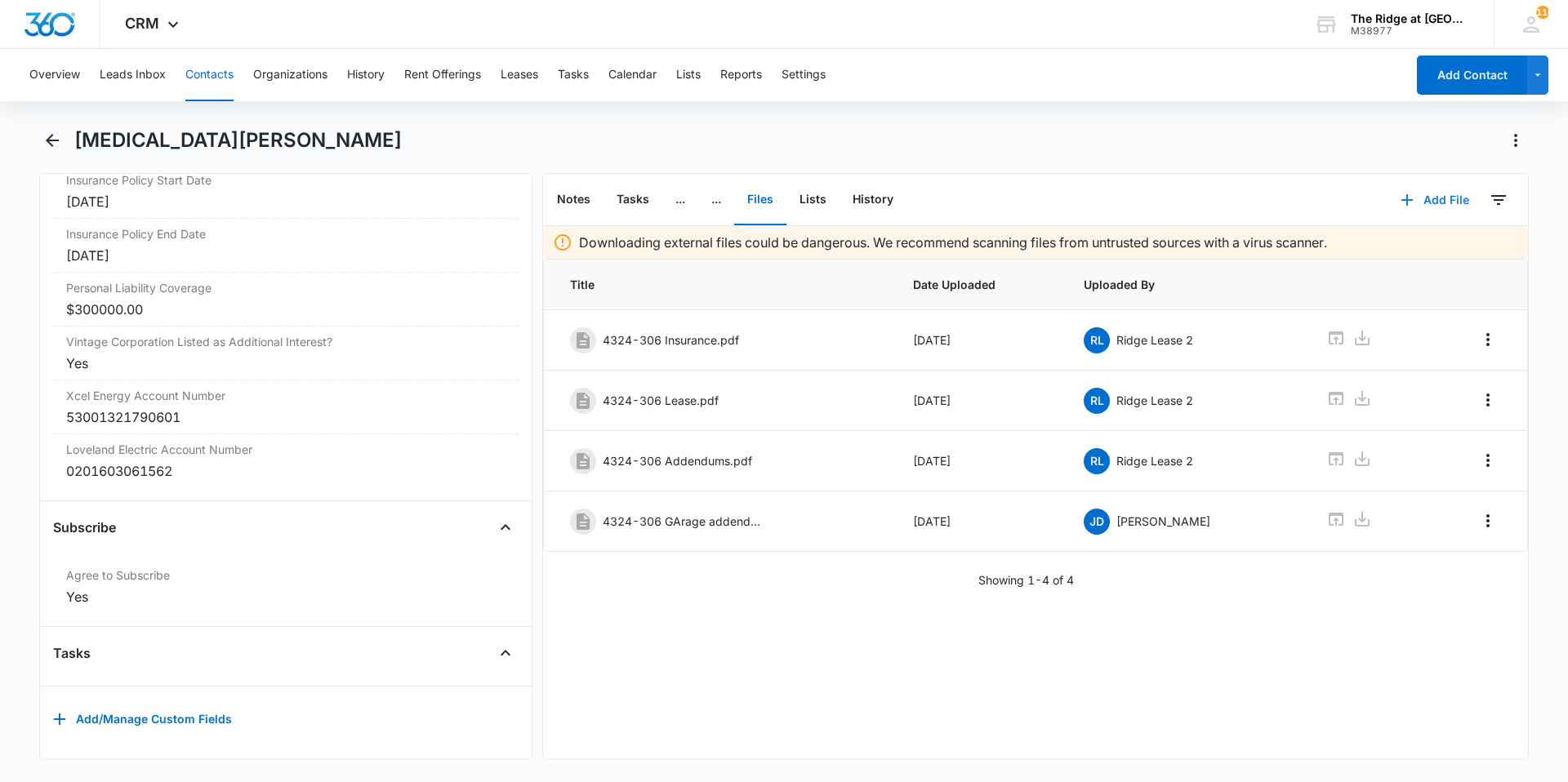
click at [1409, 200] on button "Add File" at bounding box center [1435, 200] width 101 height 39
click at [1409, 247] on div "Upload Files" at bounding box center [1413, 252] width 66 height 11
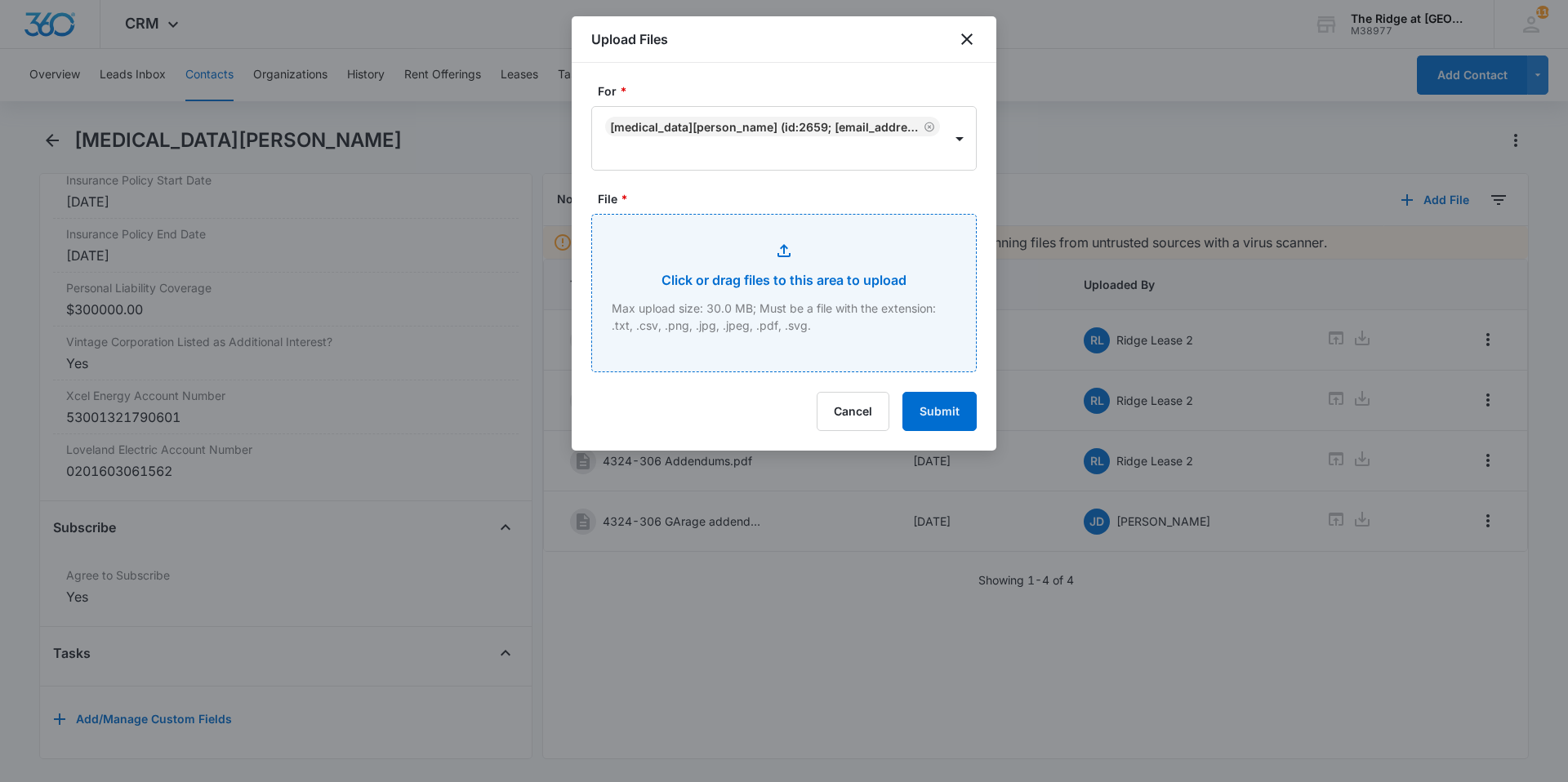
click at [882, 303] on input "File *" at bounding box center [783, 293] width 384 height 157
type input "C:\fakepath\4324-306 App.pdf"
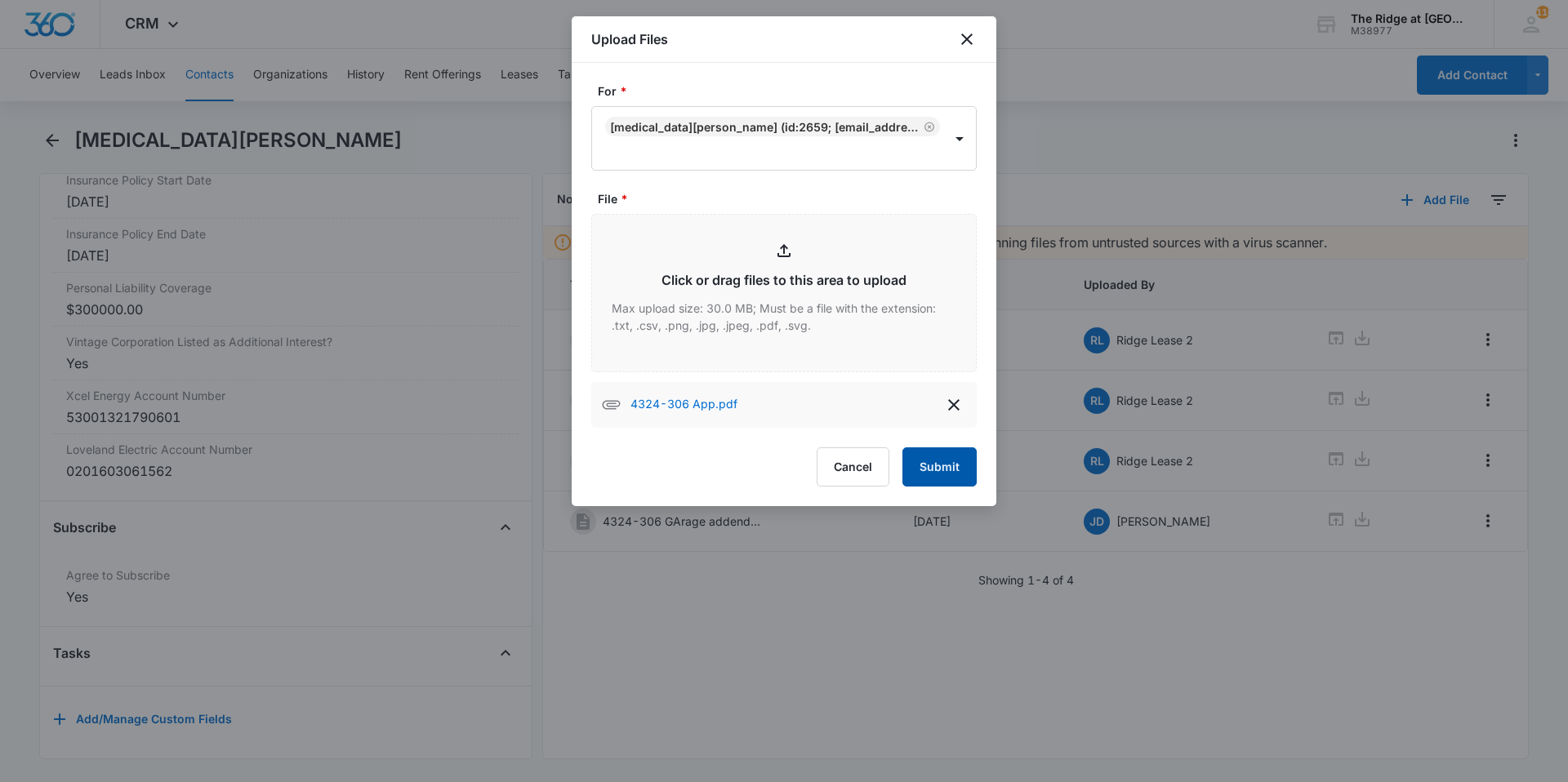
click at [957, 461] on button "Submit" at bounding box center [939, 467] width 74 height 39
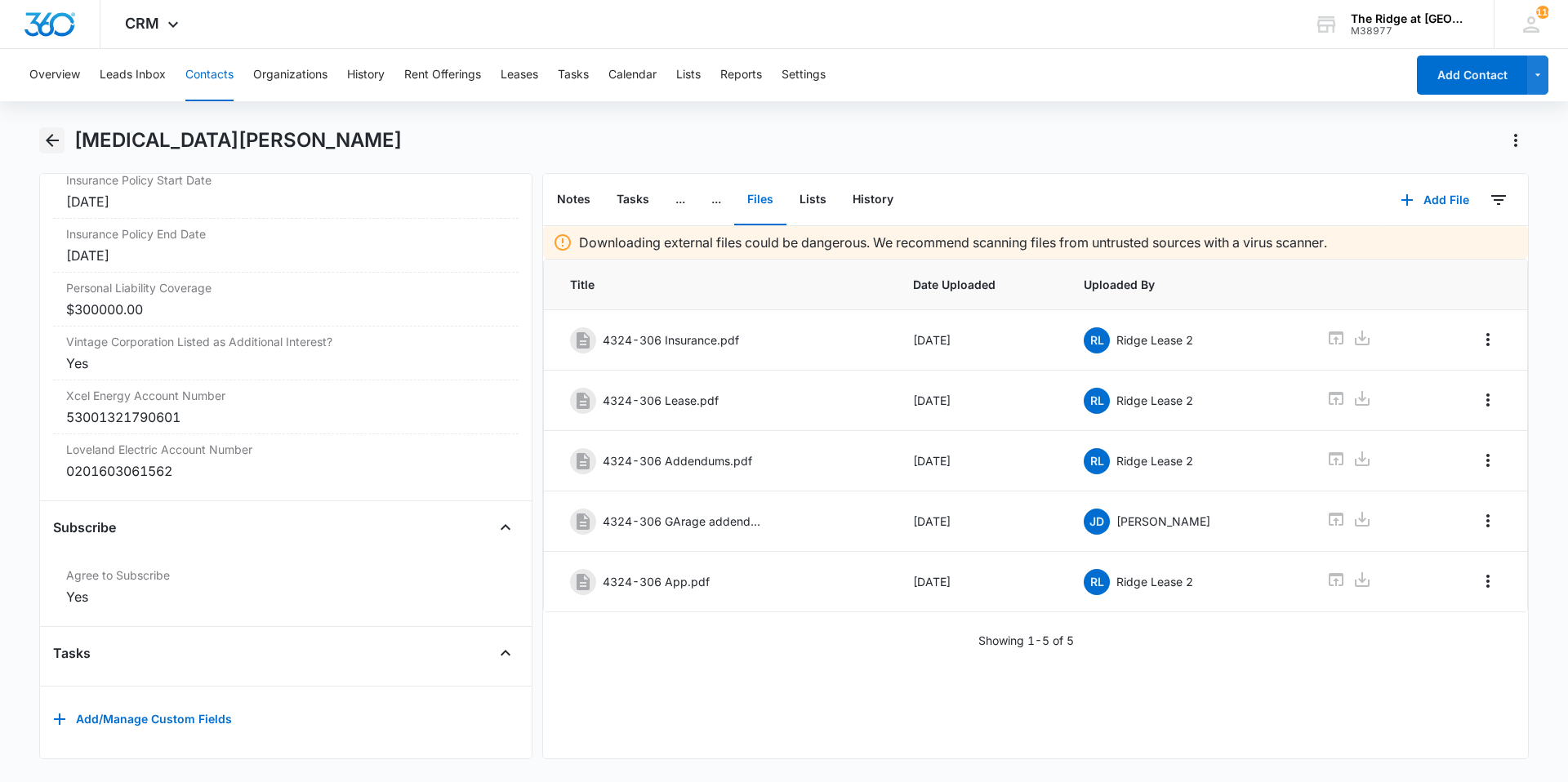
click at [57, 136] on icon "Back" at bounding box center [52, 140] width 20 height 20
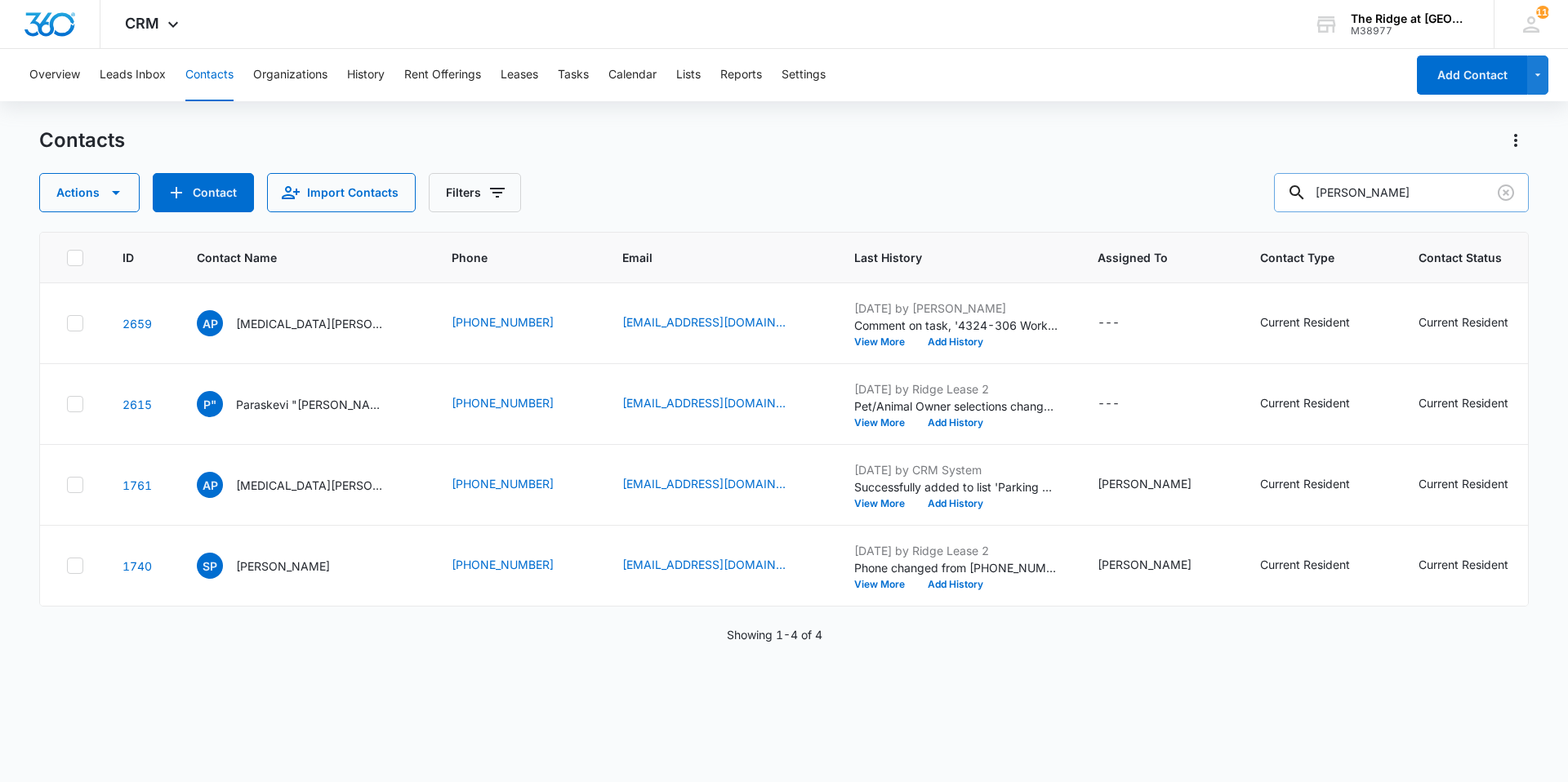
drag, startPoint x: 1311, startPoint y: 193, endPoint x: 1303, endPoint y: 194, distance: 8.1
click at [1303, 194] on div "[PERSON_NAME]" at bounding box center [1401, 193] width 255 height 39
type input "[PERSON_NAME]"
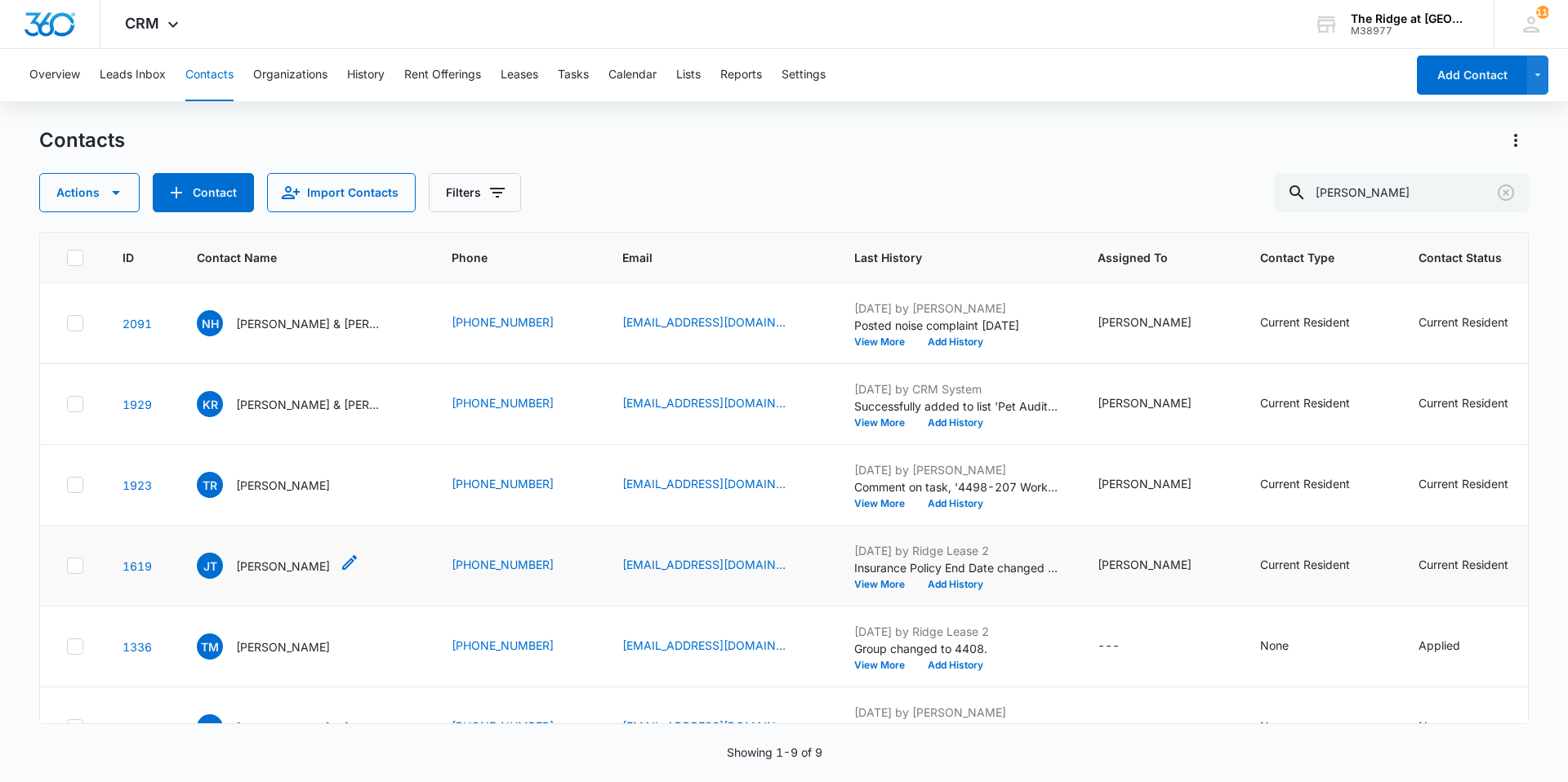
click at [266, 566] on p "[PERSON_NAME]" at bounding box center [283, 566] width 94 height 17
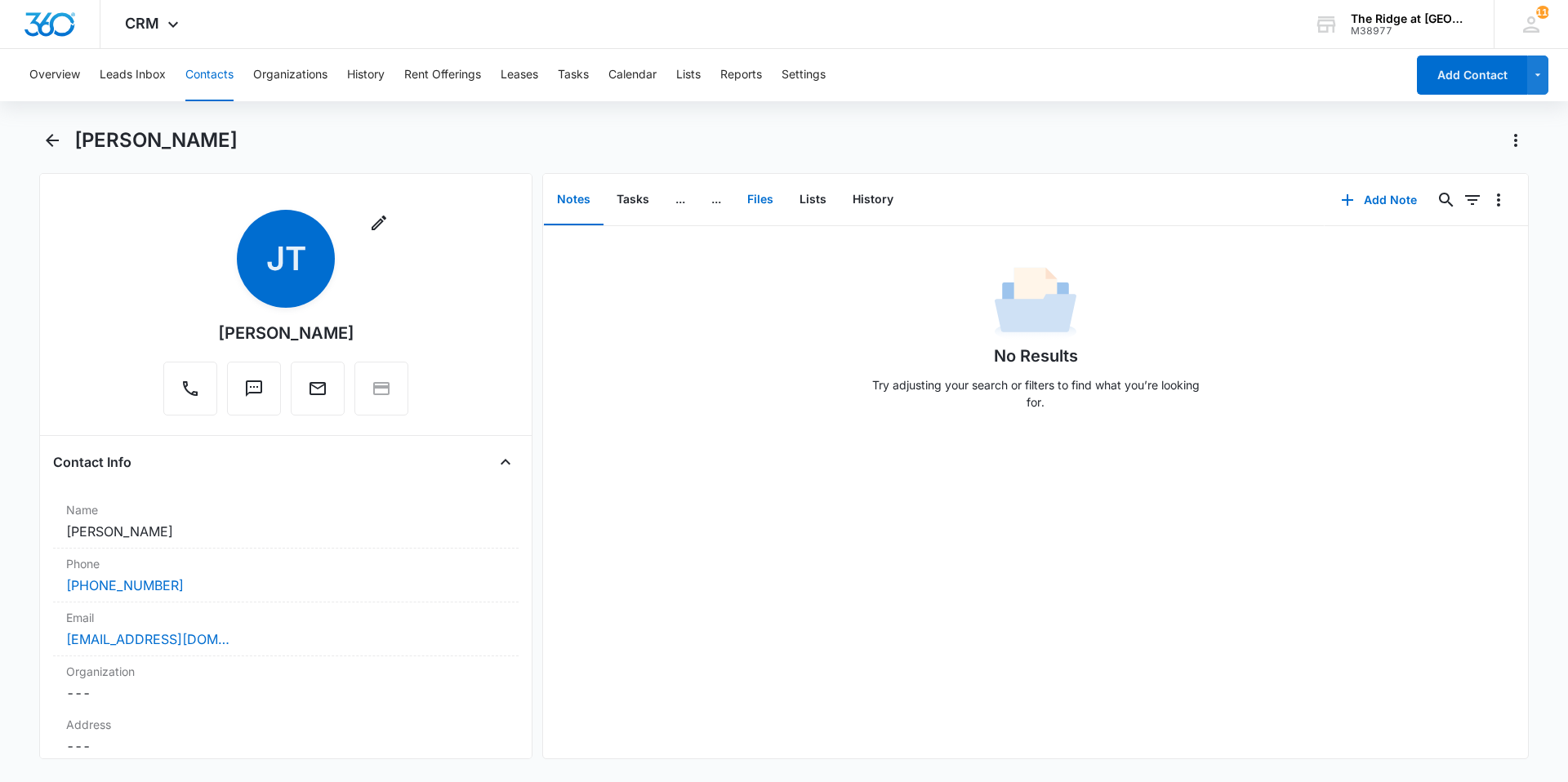
click at [755, 205] on button "Files" at bounding box center [761, 200] width 53 height 51
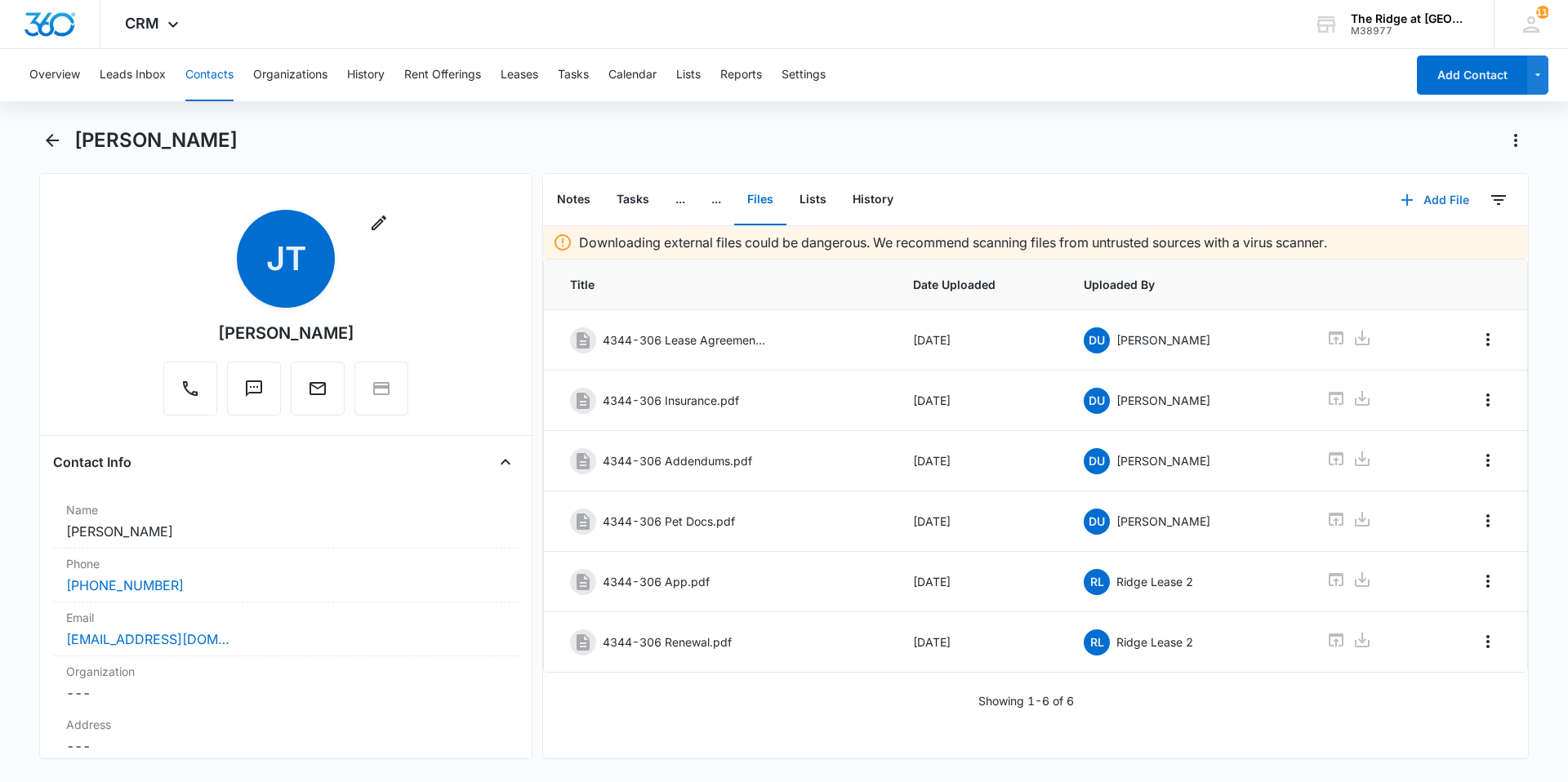
click at [1437, 212] on button "Add File" at bounding box center [1435, 200] width 101 height 39
click at [1417, 254] on div "Upload Files" at bounding box center [1413, 252] width 66 height 11
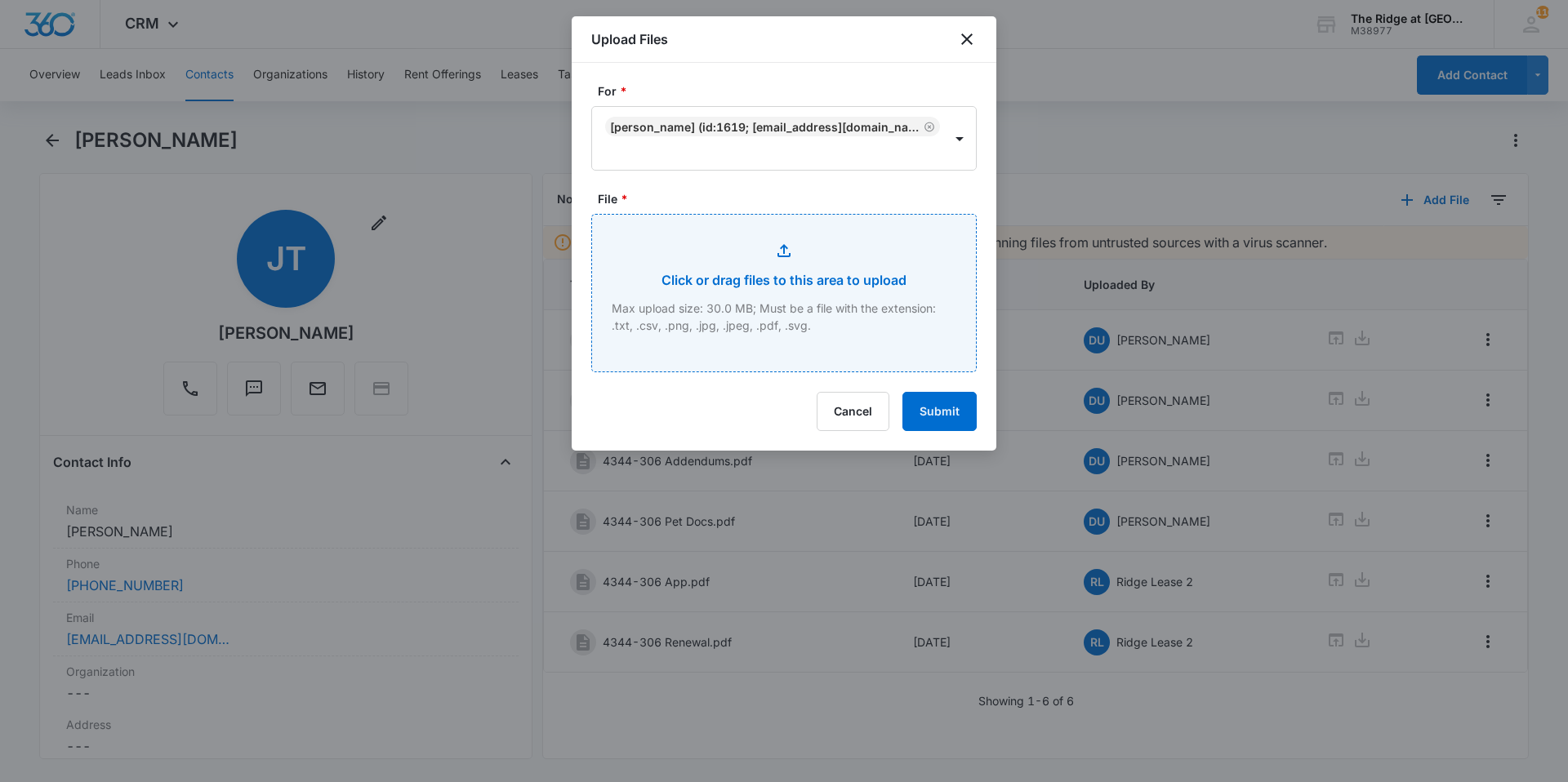
click at [787, 274] on input "File *" at bounding box center [783, 293] width 384 height 157
type input "C:\fakepath\4344-306 Insurance.pdf"
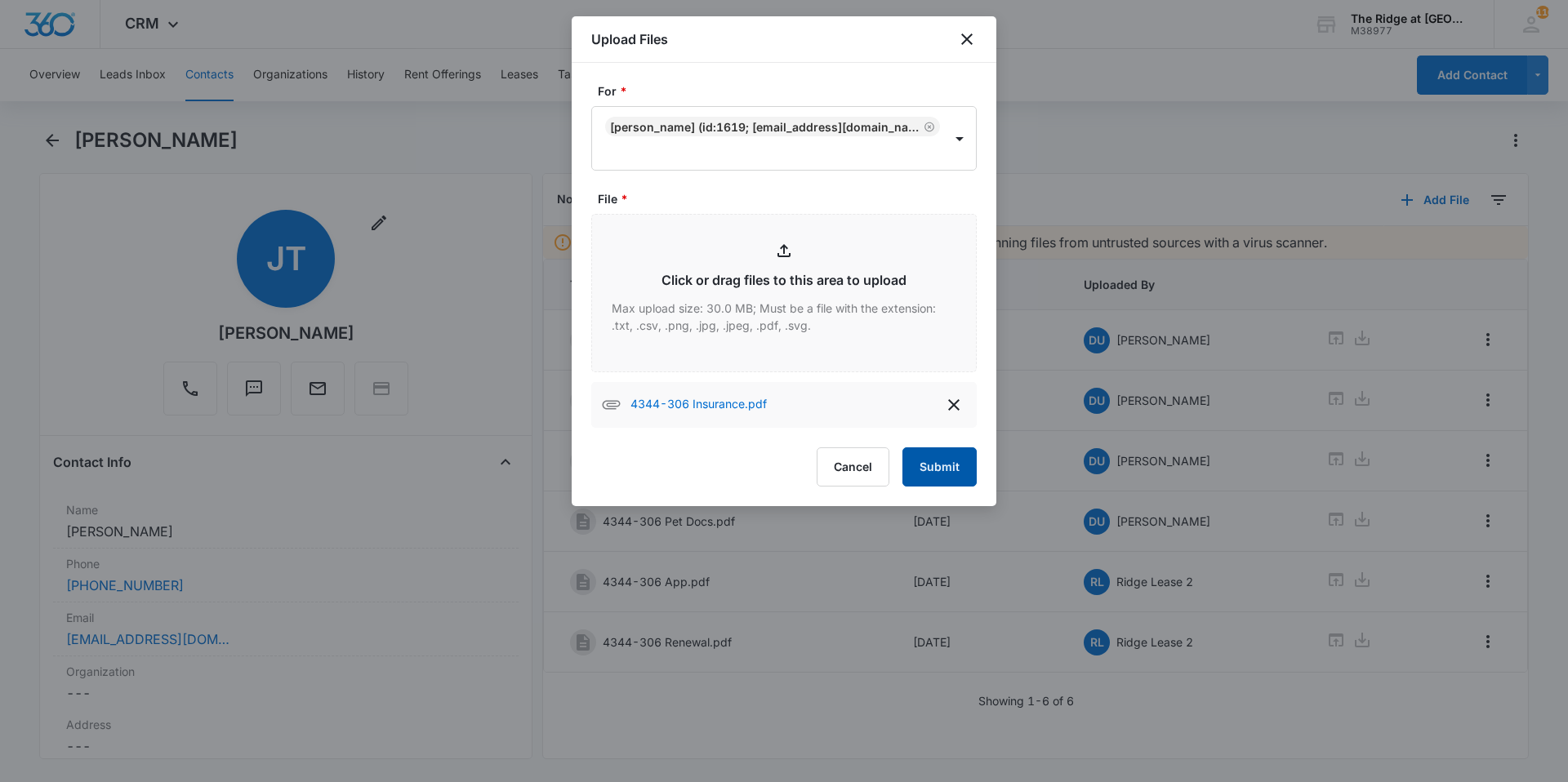
click at [932, 459] on button "Submit" at bounding box center [939, 467] width 74 height 39
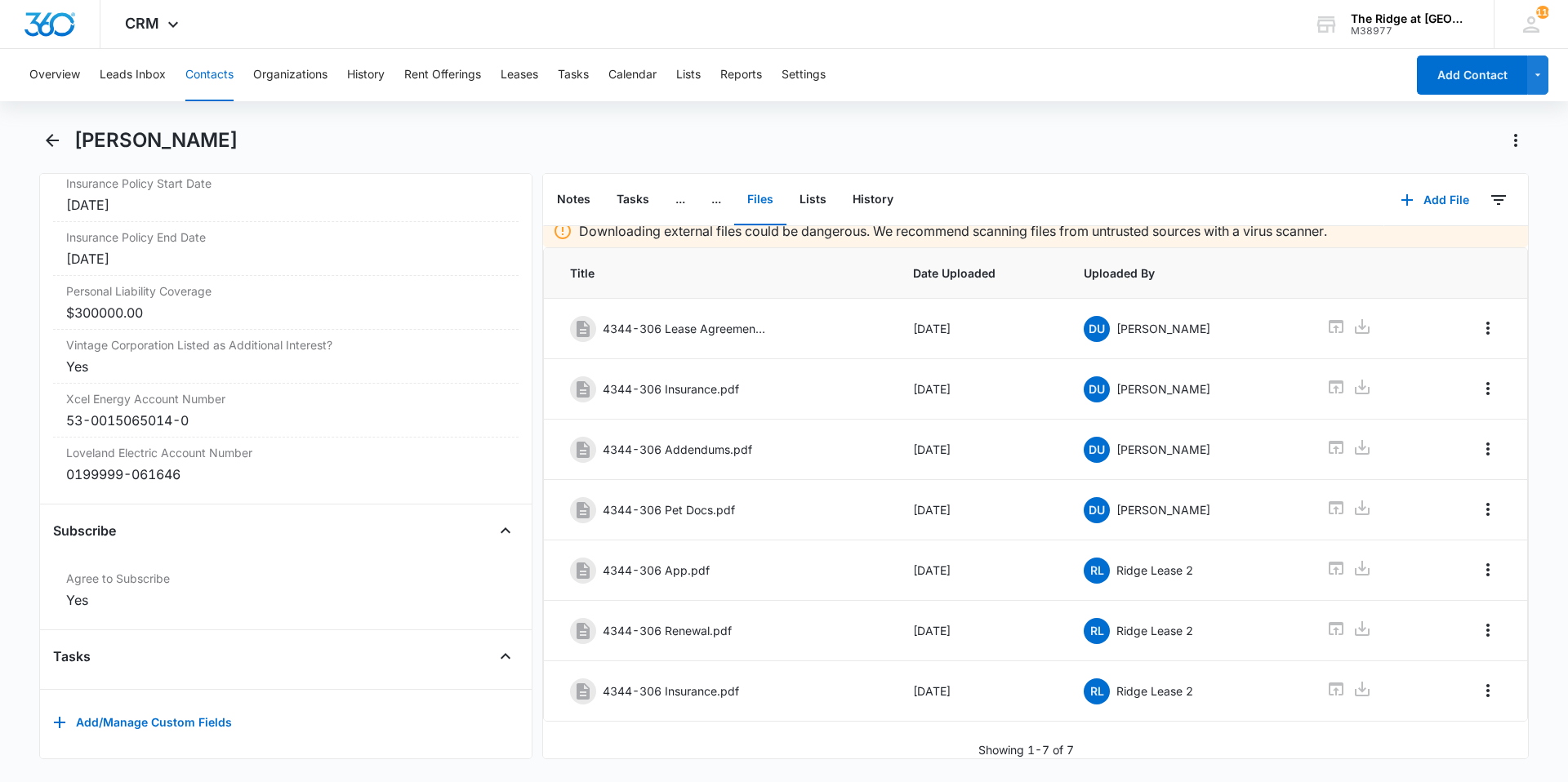
scroll to position [3554, 0]
